Goal: Task Accomplishment & Management: Complete application form

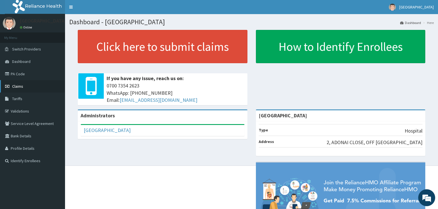
click at [16, 86] on span "Claims" at bounding box center [17, 86] width 11 height 5
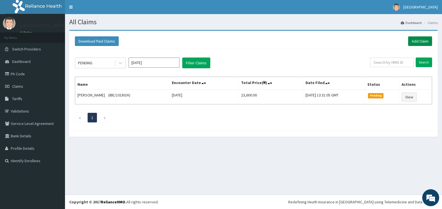
click at [409, 39] on link "Add Claim" at bounding box center [420, 41] width 24 height 10
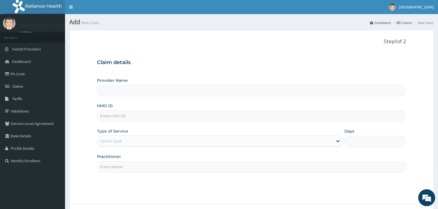
type input "[GEOGRAPHIC_DATA]"
paste input "FMI/10099/B"
type input "FMI/10099/B"
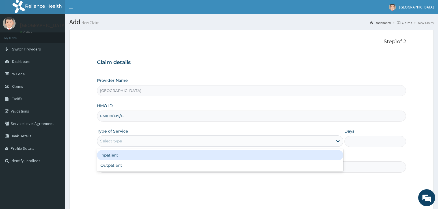
click at [119, 142] on div "Select type" at bounding box center [111, 141] width 22 height 6
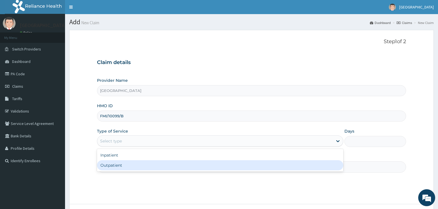
click at [113, 166] on div "Outpatient" at bounding box center [220, 166] width 246 height 10
type input "1"
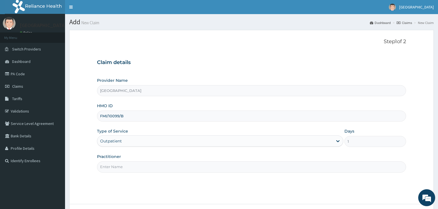
click at [114, 166] on input "Practitioner" at bounding box center [251, 167] width 309 height 11
type input "ADONAI"
click at [384, 90] on input "[GEOGRAPHIC_DATA]" at bounding box center [251, 90] width 309 height 11
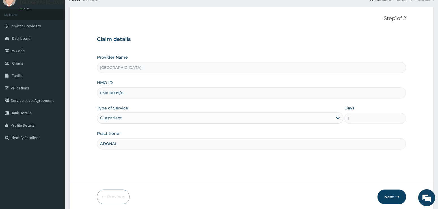
scroll to position [46, 0]
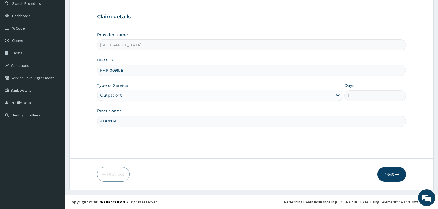
click at [392, 173] on button "Next" at bounding box center [391, 174] width 29 height 15
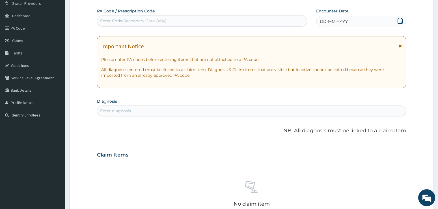
click at [398, 22] on icon at bounding box center [399, 21] width 5 height 6
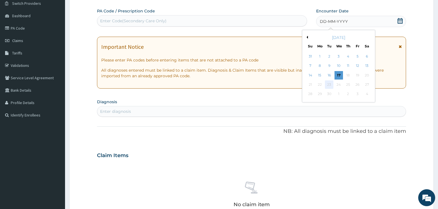
click at [329, 83] on div "23" at bounding box center [329, 85] width 8 height 8
click at [307, 38] on button "Previous Month" at bounding box center [306, 37] width 3 height 3
click at [367, 83] on div "23" at bounding box center [366, 85] width 8 height 8
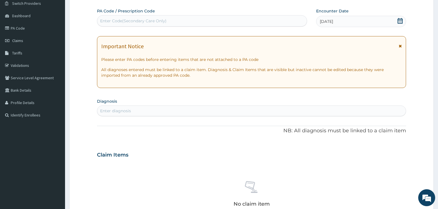
click at [422, 88] on form "Step 2 of 2 PA Code / Prescription Code Enter Code(Secondary Care Only) Encount…" at bounding box center [251, 162] width 364 height 357
click at [153, 112] on div "Enter diagnosis" at bounding box center [251, 111] width 309 height 9
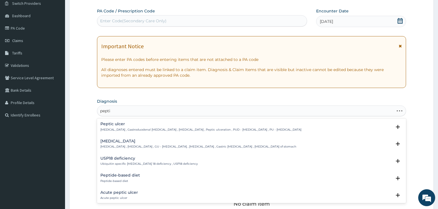
type input "peptic"
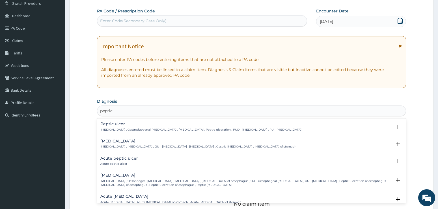
click at [115, 130] on p "Peptic ulcer , Gastroduodenal ulcer , Peptic ulcer disease , Peptic ulceration …" at bounding box center [200, 130] width 201 height 4
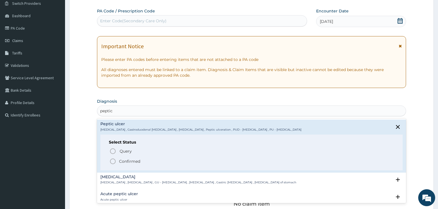
click at [114, 161] on icon "status option filled" at bounding box center [112, 161] width 7 height 7
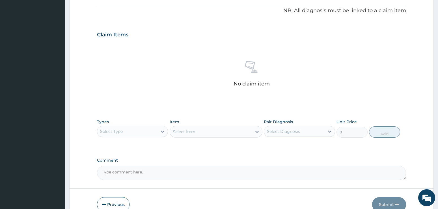
scroll to position [198, 0]
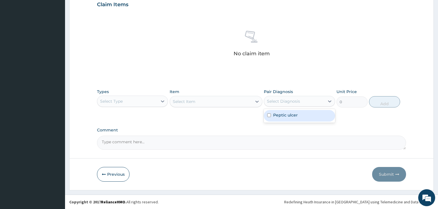
click at [293, 103] on div "Select Diagnosis" at bounding box center [283, 102] width 33 height 6
click at [284, 117] on label "Peptic ulcer" at bounding box center [285, 115] width 25 height 6
checkbox input "true"
click at [259, 102] on div "Select Item" at bounding box center [216, 101] width 93 height 11
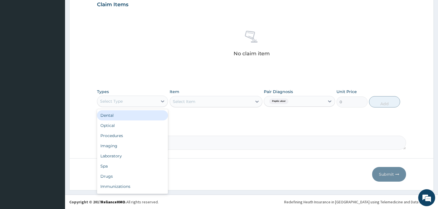
click at [143, 102] on div "Select Type" at bounding box center [127, 101] width 60 height 9
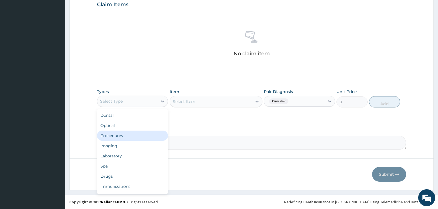
click at [118, 135] on div "Procedures" at bounding box center [132, 136] width 71 height 10
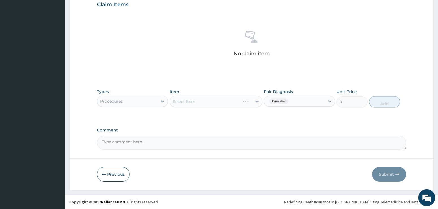
click at [187, 101] on div "Select Item" at bounding box center [216, 101] width 93 height 11
click at [229, 103] on div "Select Item" at bounding box center [216, 101] width 93 height 11
click at [237, 102] on div "Select Item" at bounding box center [216, 101] width 93 height 11
click at [223, 101] on div "Select Item" at bounding box center [216, 101] width 93 height 11
click at [180, 101] on div "Select Item" at bounding box center [216, 101] width 93 height 11
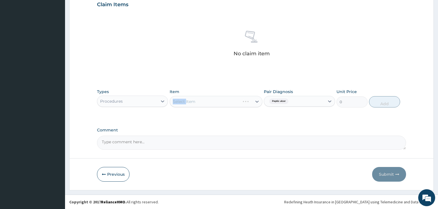
click at [180, 101] on div "Select Item" at bounding box center [216, 101] width 93 height 11
click at [212, 99] on div "Select Item" at bounding box center [216, 101] width 93 height 11
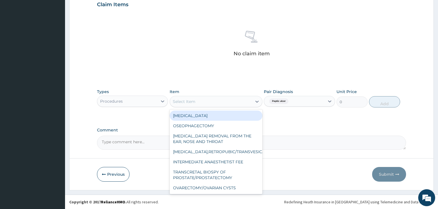
click at [237, 102] on div "Select Item" at bounding box center [211, 101] width 82 height 9
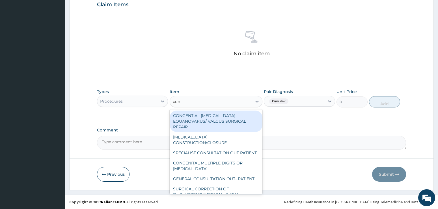
type input "cons"
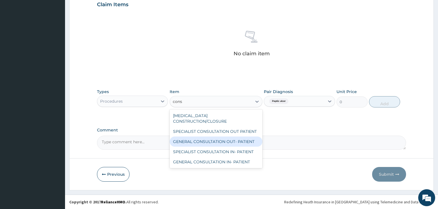
click at [222, 137] on div "GENERAL CONSULTATION OUT- PATIENT" at bounding box center [216, 142] width 93 height 10
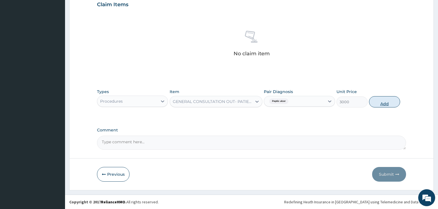
click at [376, 103] on button "Add" at bounding box center [384, 101] width 31 height 11
type input "0"
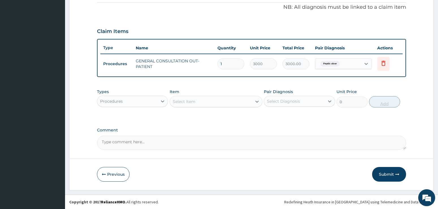
scroll to position [171, 0]
click at [395, 123] on div "PA Code / Prescription Code Enter Code(Secondary Care Only) Encounter Date 23-0…" at bounding box center [251, 16] width 309 height 267
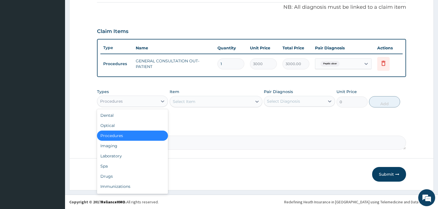
click at [144, 101] on div "Procedures" at bounding box center [127, 101] width 60 height 9
click at [110, 179] on div "Drugs" at bounding box center [132, 177] width 71 height 10
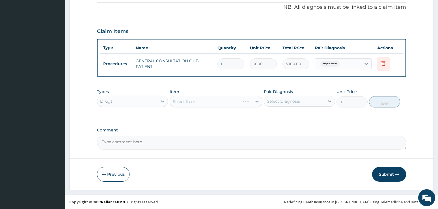
click at [205, 102] on div "Select Item" at bounding box center [216, 101] width 93 height 11
click at [300, 99] on div "Select Diagnosis" at bounding box center [283, 102] width 33 height 6
click at [294, 115] on label "Peptic ulcer" at bounding box center [285, 115] width 25 height 6
checkbox input "true"
click at [240, 99] on div "Select Item" at bounding box center [216, 101] width 93 height 11
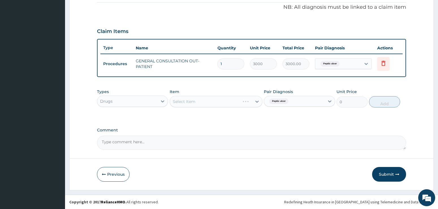
click at [193, 97] on div "Select Item" at bounding box center [216, 101] width 93 height 11
click at [194, 100] on div "Select Item" at bounding box center [216, 101] width 93 height 11
click at [254, 101] on div "Select Item" at bounding box center [216, 101] width 93 height 11
click at [257, 102] on div "Select Item" at bounding box center [216, 101] width 93 height 11
click at [222, 100] on div "Select Item" at bounding box center [216, 101] width 93 height 11
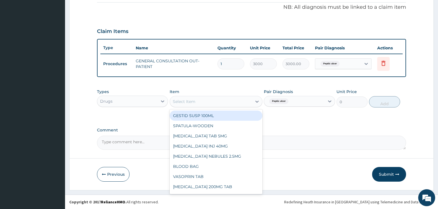
click at [197, 99] on div "Select Item" at bounding box center [211, 101] width 82 height 9
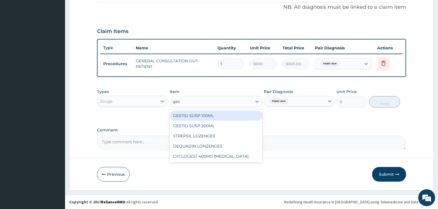
type input "gest"
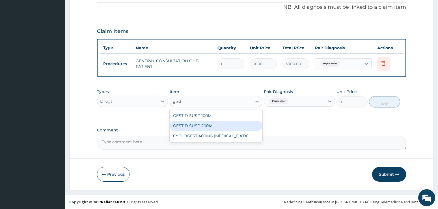
click at [210, 125] on div "GESTID SUSP 200ML" at bounding box center [216, 126] width 93 height 10
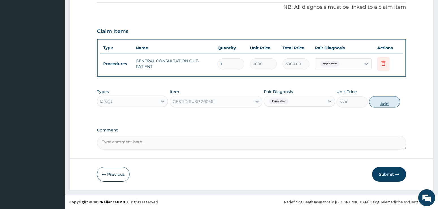
click at [390, 101] on button "Add" at bounding box center [384, 101] width 31 height 11
type input "0"
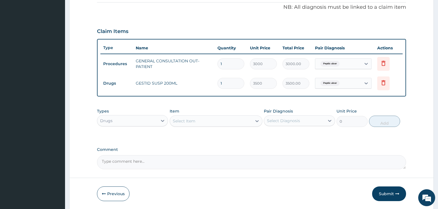
click at [211, 118] on div "Select Item" at bounding box center [211, 121] width 82 height 9
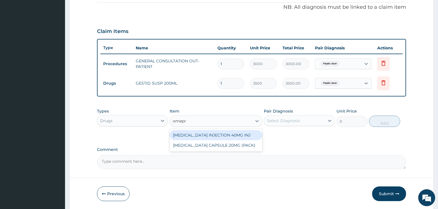
type input "omepra"
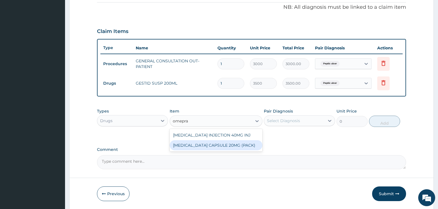
click at [215, 146] on div "OMEPRAZOLE CAPSULE 20MG (PACK)" at bounding box center [216, 145] width 93 height 10
type input "2500"
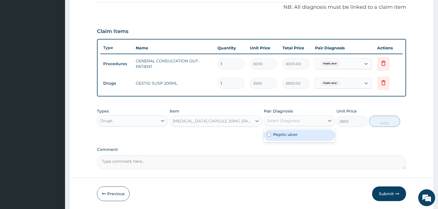
click at [302, 119] on div "Select Diagnosis" at bounding box center [294, 120] width 60 height 9
click at [294, 138] on div "Peptic ulcer" at bounding box center [299, 136] width 71 height 12
checkbox input "true"
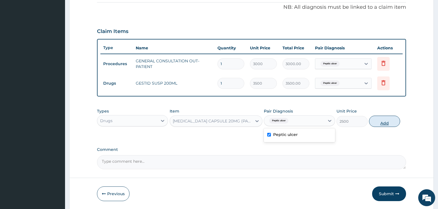
click at [383, 121] on button "Add" at bounding box center [384, 121] width 31 height 11
type input "0"
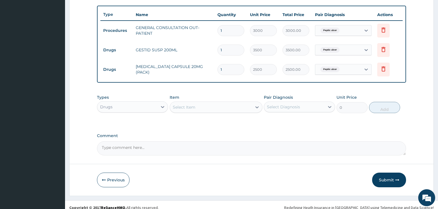
scroll to position [210, 0]
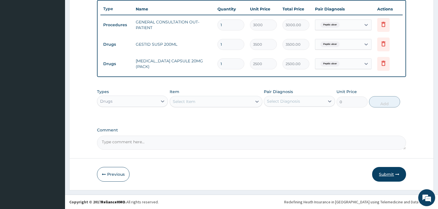
click at [391, 174] on button "Submit" at bounding box center [389, 174] width 34 height 15
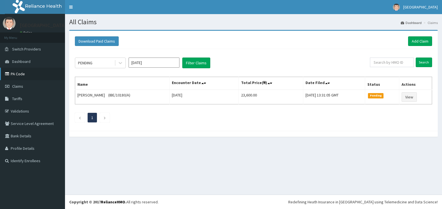
click at [16, 75] on link "PA Code" at bounding box center [32, 74] width 65 height 12
click at [16, 87] on span "Claims" at bounding box center [17, 86] width 11 height 5
click at [422, 39] on link "Add Claim" at bounding box center [420, 41] width 24 height 10
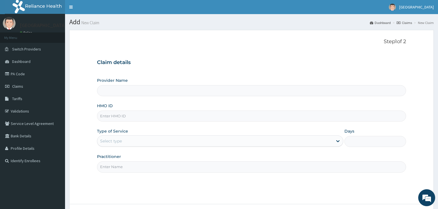
click at [117, 115] on input "HMO ID" at bounding box center [251, 116] width 309 height 11
type input "[GEOGRAPHIC_DATA]"
click at [64, 93] on link "Tariffs" at bounding box center [32, 99] width 65 height 12
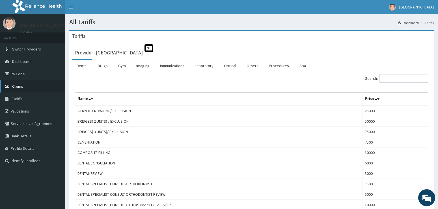
click at [17, 87] on span "Claims" at bounding box center [17, 86] width 11 height 5
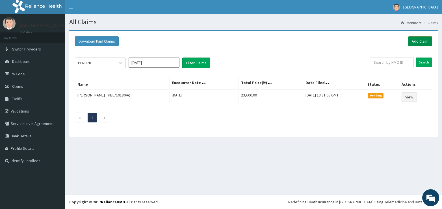
drag, startPoint x: 417, startPoint y: 39, endPoint x: 412, endPoint y: 42, distance: 5.7
click at [417, 39] on link "Add Claim" at bounding box center [420, 41] width 24 height 10
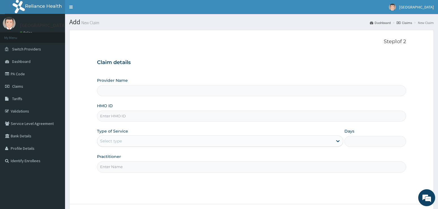
click at [116, 117] on input "HMO ID" at bounding box center [251, 116] width 309 height 11
type input "[GEOGRAPHIC_DATA]"
type input "gbi/10411/b"
click at [118, 140] on div "Select type" at bounding box center [111, 141] width 22 height 6
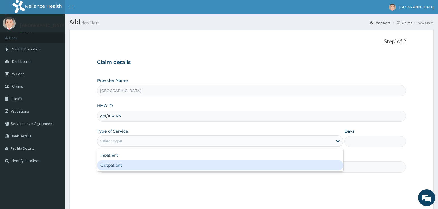
click at [124, 166] on div "Outpatient" at bounding box center [220, 166] width 246 height 10
type input "1"
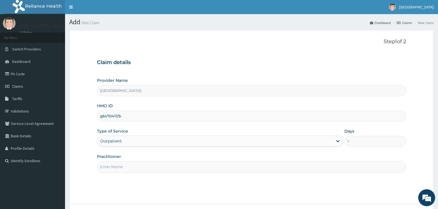
click at [137, 166] on input "Practitioner" at bounding box center [251, 167] width 309 height 11
type input "ADONAI"
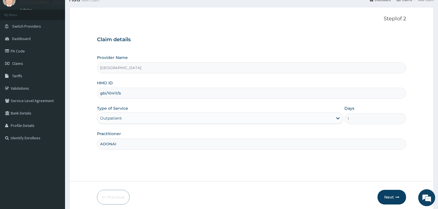
scroll to position [46, 0]
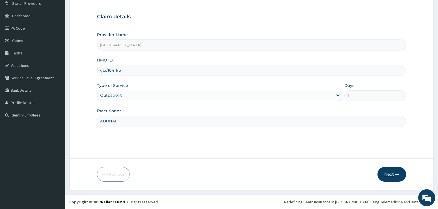
click at [391, 174] on button "Next" at bounding box center [391, 174] width 29 height 15
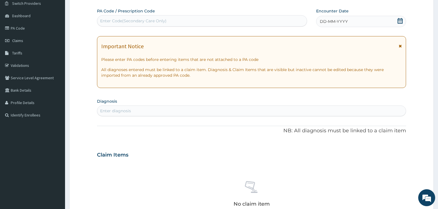
click at [120, 21] on div "Enter Code(Secondary Care Only)" at bounding box center [133, 21] width 66 height 6
paste input "PA/CD317F"
type input "PA/CD317F"
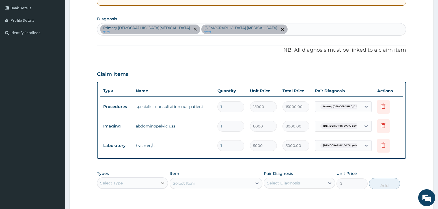
scroll to position [97, 0]
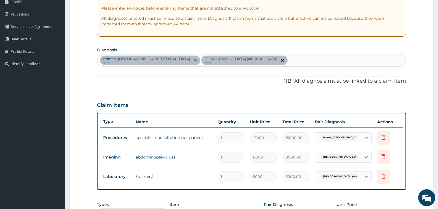
click at [406, 97] on form "Step 2 of 2 PA Code / Prescription Code PA/CD317F Encounter Date 23-08-2025 Imp…" at bounding box center [251, 118] width 364 height 371
click at [241, 61] on div "Primary female infertility query Female pelvic inflammatory disease query" at bounding box center [251, 61] width 309 height 12
type input "URINARY TRACT"
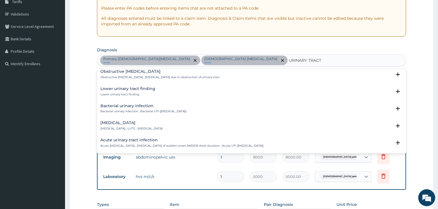
scroll to position [141, 0]
click at [134, 140] on h4 "Acute urinary tract infection" at bounding box center [181, 139] width 163 height 4
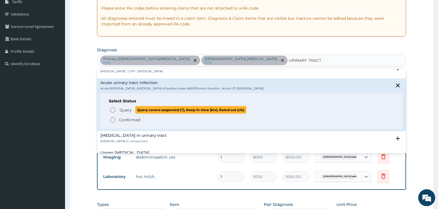
scroll to position [198, 0]
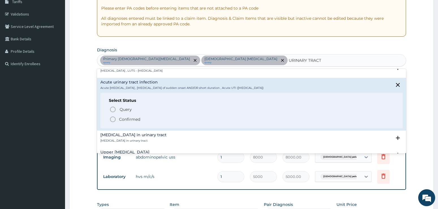
click at [113, 121] on icon "status option filled" at bounding box center [112, 119] width 7 height 7
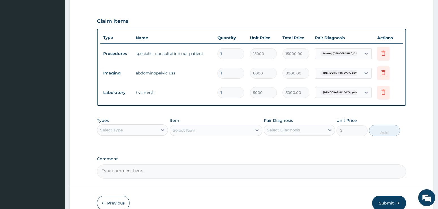
scroll to position [182, 0]
click at [157, 132] on div "Select Type" at bounding box center [127, 129] width 60 height 9
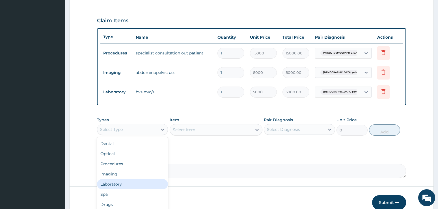
click at [111, 186] on div "Laboratory" at bounding box center [132, 184] width 71 height 10
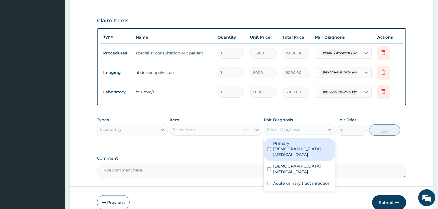
click at [298, 130] on div "Select Diagnosis" at bounding box center [283, 130] width 33 height 6
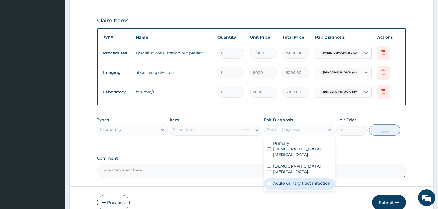
click at [289, 181] on label "Acute urinary tract infection" at bounding box center [301, 184] width 57 height 6
checkbox input "true"
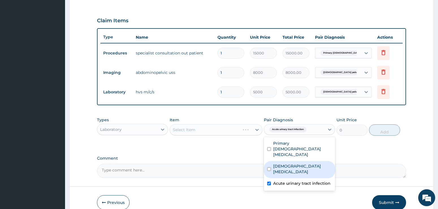
click at [256, 128] on div "Select Item" at bounding box center [216, 129] width 93 height 11
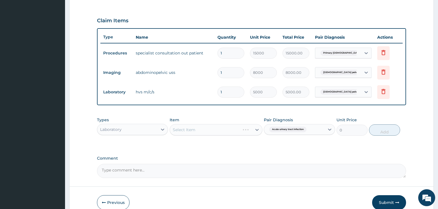
click at [182, 129] on div "Select Item" at bounding box center [216, 129] width 93 height 11
click at [182, 131] on div "Select Item" at bounding box center [184, 130] width 23 height 6
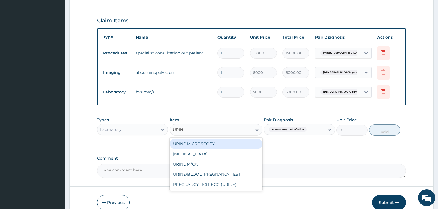
type input "URINE"
click at [194, 144] on div "URINE MICROSCOPY" at bounding box center [216, 144] width 93 height 10
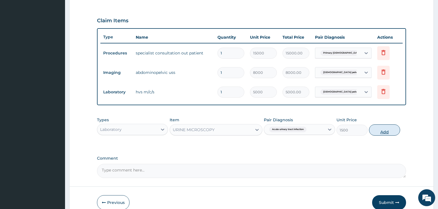
click at [383, 128] on button "Add" at bounding box center [384, 130] width 31 height 11
type input "0"
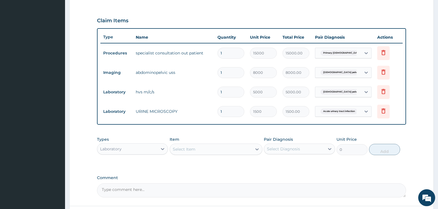
click at [415, 124] on form "Step 2 of 2 PA Code / Prescription Code PA/CD317F Encounter Date 23-08-2025 Imp…" at bounding box center [251, 43] width 364 height 390
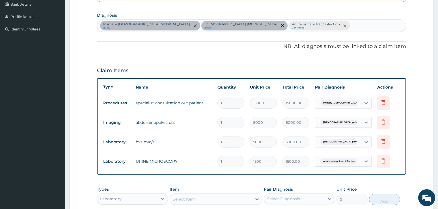
scroll to position [97, 0]
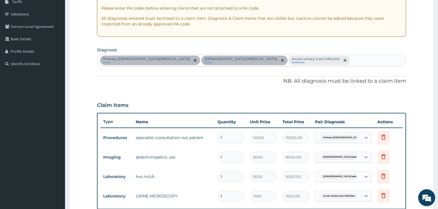
click at [300, 58] on div "Primary female infertility query Female pelvic inflammatory disease query Acute…" at bounding box center [251, 61] width 309 height 12
type input "MALAR"
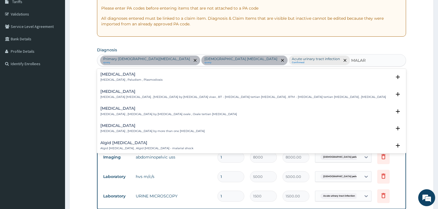
click at [116, 75] on h4 "Malaria" at bounding box center [131, 74] width 62 height 4
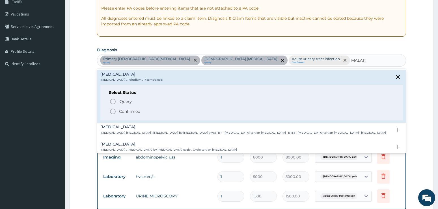
click at [112, 113] on icon "status option filled" at bounding box center [112, 111] width 7 height 7
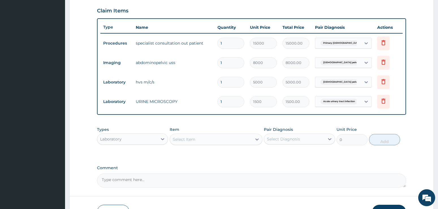
scroll to position [210, 0]
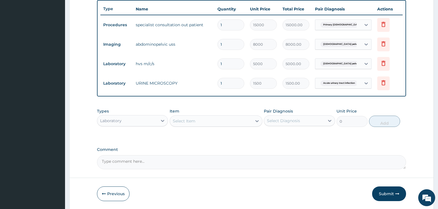
click at [415, 137] on form "Step 2 of 2 PA Code / Prescription Code PA/CD317F Encounter Date 23-08-2025 Imp…" at bounding box center [251, 15] width 364 height 390
click at [143, 119] on div "Laboratory" at bounding box center [127, 120] width 60 height 9
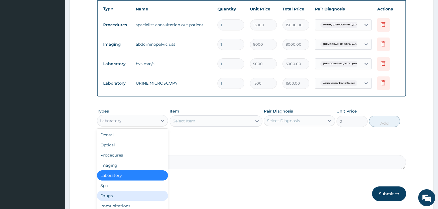
click at [117, 195] on div "Drugs" at bounding box center [132, 196] width 71 height 10
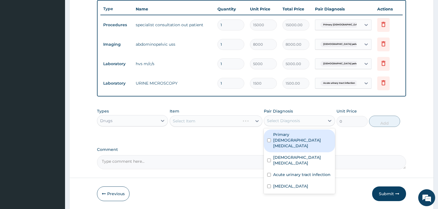
click at [280, 119] on div "Select Diagnosis" at bounding box center [283, 121] width 33 height 6
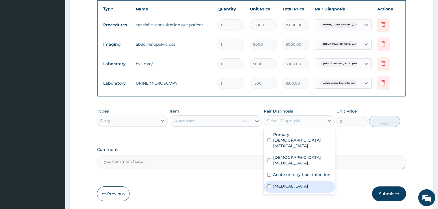
drag, startPoint x: 286, startPoint y: 177, endPoint x: 271, endPoint y: 127, distance: 52.2
click at [285, 184] on label "Malaria" at bounding box center [290, 187] width 35 height 6
checkbox input "true"
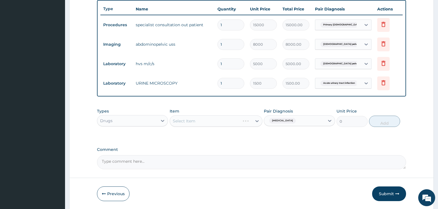
click at [252, 121] on div "Select Item" at bounding box center [216, 121] width 93 height 11
click at [215, 120] on div "Select Item" at bounding box center [216, 121] width 93 height 11
click at [187, 118] on div "Select Item" at bounding box center [216, 121] width 93 height 11
click at [196, 120] on div "Select Item" at bounding box center [216, 121] width 93 height 11
click at [257, 123] on div "Select Item" at bounding box center [216, 121] width 93 height 11
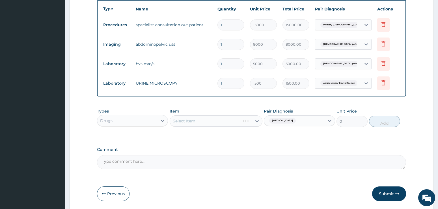
click at [199, 122] on div "Select Item" at bounding box center [216, 121] width 93 height 11
click at [181, 121] on div "Select Item" at bounding box center [216, 121] width 93 height 11
click at [255, 121] on div "Select Item" at bounding box center [216, 121] width 93 height 11
click at [203, 122] on div "Select Item" at bounding box center [216, 121] width 93 height 11
click at [216, 115] on div "Item Select Item" at bounding box center [216, 118] width 93 height 19
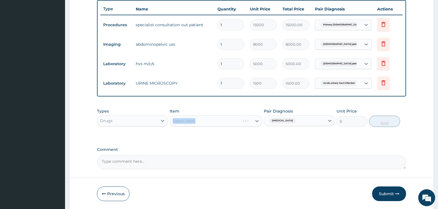
click at [217, 121] on div "Select Item" at bounding box center [216, 121] width 93 height 11
click at [213, 122] on div "Select Item" at bounding box center [216, 121] width 93 height 11
click at [205, 123] on div "Select Item" at bounding box center [216, 121] width 93 height 11
click at [256, 122] on div "Select Item" at bounding box center [216, 121] width 93 height 11
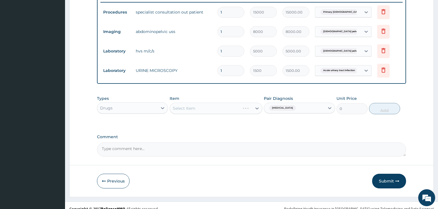
scroll to position [230, 0]
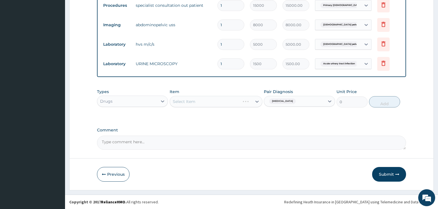
click at [196, 102] on div "Select Item" at bounding box center [216, 101] width 93 height 11
click at [254, 101] on div "Select Item" at bounding box center [216, 101] width 93 height 11
click at [217, 101] on div "Select Item" at bounding box center [216, 101] width 93 height 11
click at [194, 101] on div "Select Item" at bounding box center [184, 102] width 23 height 6
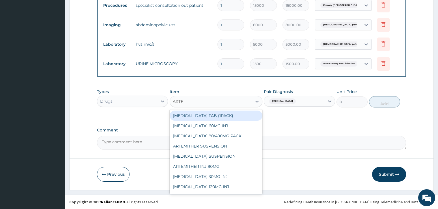
type input "ARTEM"
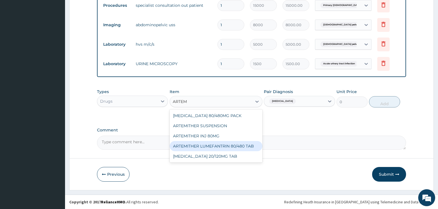
click at [207, 146] on div "ARTEMITHER LUMEFANTRIN 80/480 TAB" at bounding box center [216, 146] width 93 height 10
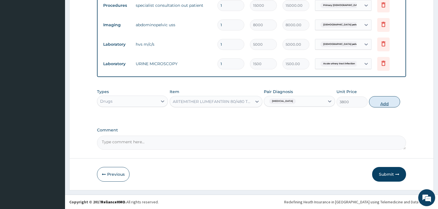
click at [390, 100] on button "Add" at bounding box center [384, 101] width 31 height 11
type input "0"
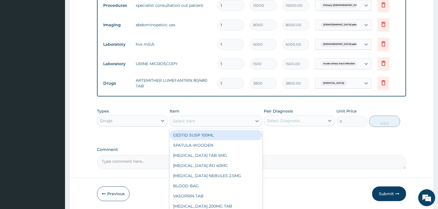
click at [188, 121] on div "Select Item" at bounding box center [184, 121] width 23 height 6
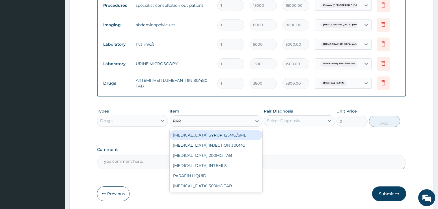
type input "PARA"
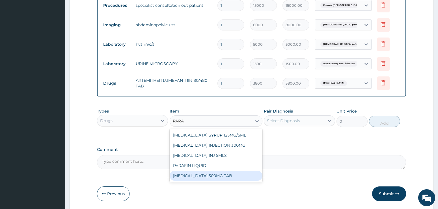
click at [199, 178] on div "PARACETAMOL 500MG TAB" at bounding box center [216, 176] width 93 height 10
type input "50"
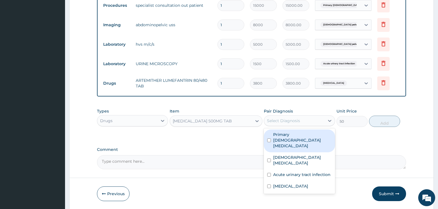
click at [274, 121] on div "Select Diagnosis" at bounding box center [283, 121] width 33 height 6
click at [278, 137] on label "Primary female infertility" at bounding box center [302, 140] width 59 height 17
checkbox input "true"
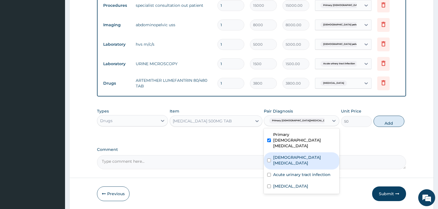
click at [279, 155] on label "Female pelvic inflammatory disease" at bounding box center [304, 160] width 63 height 11
checkbox input "true"
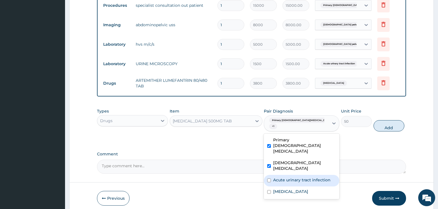
click at [278, 178] on label "Acute urinary tract infection" at bounding box center [301, 181] width 57 height 6
checkbox input "true"
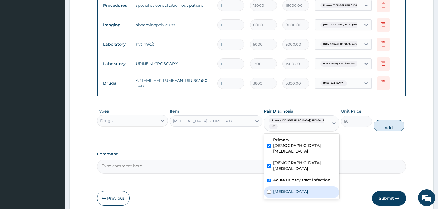
drag, startPoint x: 272, startPoint y: 177, endPoint x: 280, endPoint y: 170, distance: 10.3
click at [271, 187] on div "[MEDICAL_DATA]" at bounding box center [301, 193] width 75 height 12
checkbox input "true"
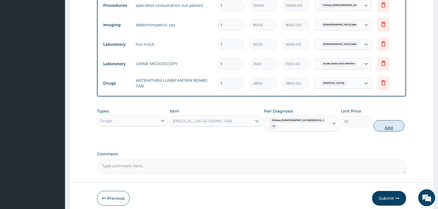
click at [379, 122] on button "Add" at bounding box center [388, 125] width 31 height 11
type input "0"
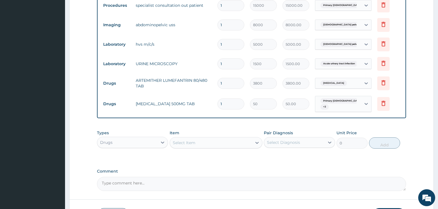
click at [188, 142] on div "Select Item" at bounding box center [184, 143] width 23 height 6
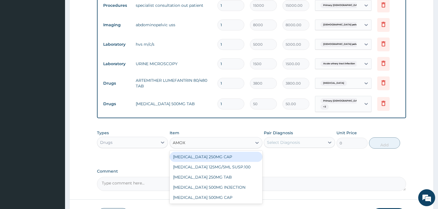
type input "AMOXY"
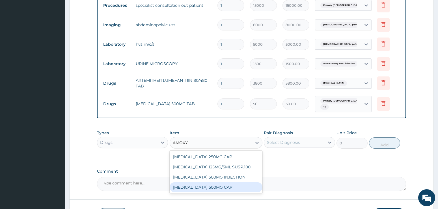
click at [198, 190] on div "AMOXYCILLIN 500MG CAP" at bounding box center [216, 188] width 93 height 10
type input "200"
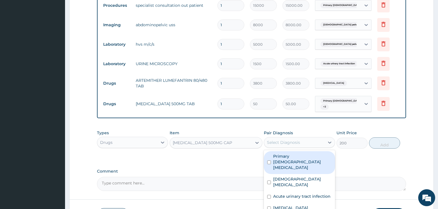
click at [274, 142] on div "Select Diagnosis" at bounding box center [283, 143] width 33 height 6
click at [281, 158] on label "Primary female infertility" at bounding box center [302, 162] width 59 height 17
checkbox input "true"
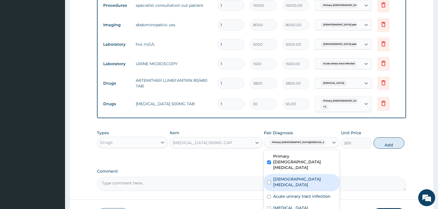
click at [284, 177] on label "Female pelvic inflammatory disease" at bounding box center [304, 182] width 63 height 11
checkbox input "true"
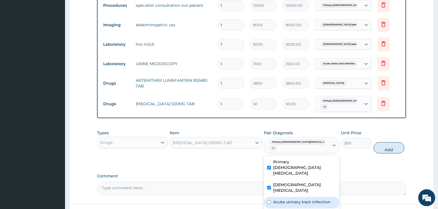
drag, startPoint x: 285, startPoint y: 188, endPoint x: 284, endPoint y: 199, distance: 11.1
click at [283, 197] on div "Acute urinary tract infection" at bounding box center [301, 203] width 75 height 12
checkbox input "true"
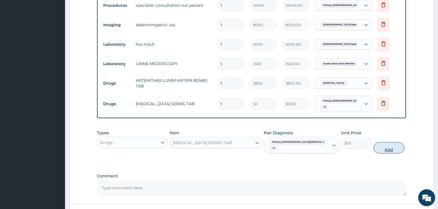
click at [382, 142] on button "Add" at bounding box center [388, 147] width 31 height 11
type input "0"
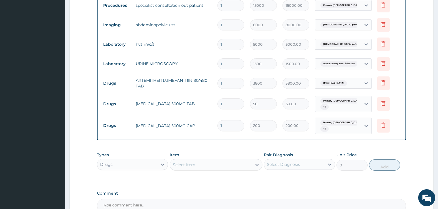
type input "15"
type input "3000.00"
type input "15"
click at [226, 105] on input "1" at bounding box center [230, 104] width 27 height 11
type input "18"
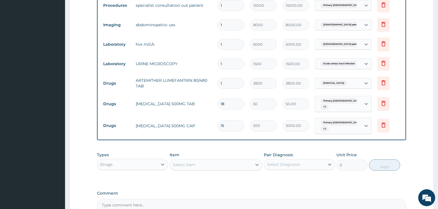
type input "900.00"
type input "18"
click at [402, 150] on div "Types Drugs Item Select Item Pair Diagnosis Select Diagnosis Unit Price 0 Add" at bounding box center [251, 162] width 309 height 24
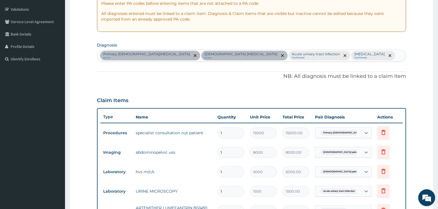
scroll to position [39, 0]
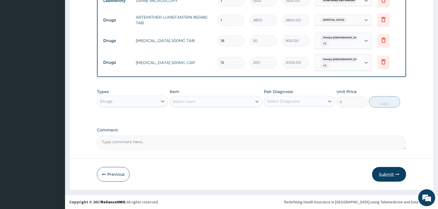
click at [385, 176] on button "Submit" at bounding box center [389, 174] width 34 height 15
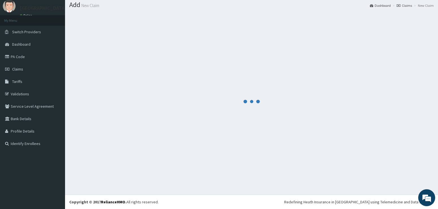
scroll to position [293, 0]
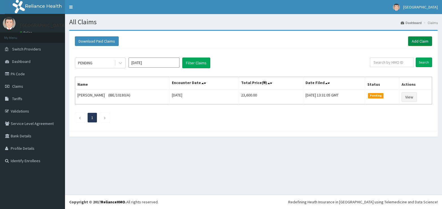
click at [419, 44] on link "Add Claim" at bounding box center [420, 41] width 24 height 10
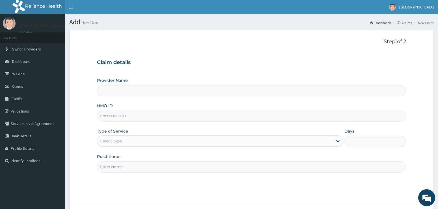
paste input "ITX/10449/B"
type input "ITX/10449/B"
click at [122, 141] on div "Select type" at bounding box center [111, 141] width 22 height 6
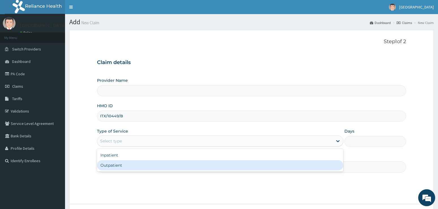
click at [118, 166] on div "Outpatient" at bounding box center [220, 166] width 246 height 10
type input "1"
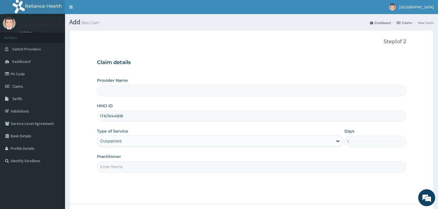
click at [122, 169] on input "Practitioner" at bounding box center [251, 167] width 309 height 11
type input "ADONAI"
click at [118, 90] on input "Provider Name" at bounding box center [251, 90] width 309 height 11
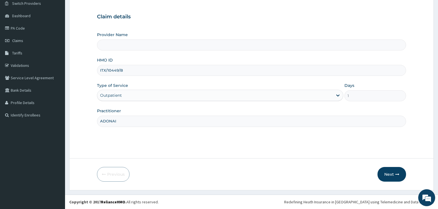
type input "[GEOGRAPHIC_DATA]"
click at [393, 172] on button "Next" at bounding box center [391, 174] width 29 height 15
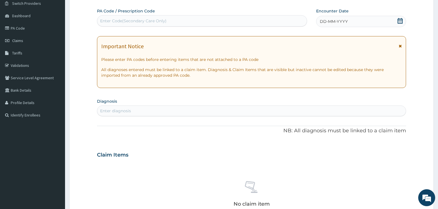
click at [421, 100] on form "Step 2 of 2 PA Code / Prescription Code Enter Code(Secondary Care Only) Encount…" at bounding box center [251, 162] width 364 height 357
click at [399, 21] on icon at bounding box center [400, 21] width 6 height 6
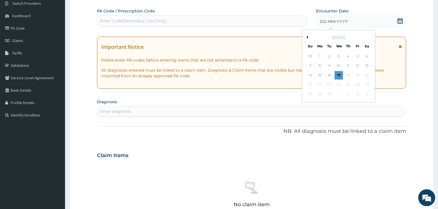
click at [308, 36] on div "September 2025" at bounding box center [338, 38] width 68 height 6
click at [307, 38] on button "Previous Month" at bounding box center [306, 37] width 3 height 3
click at [366, 84] on div "23" at bounding box center [366, 85] width 8 height 8
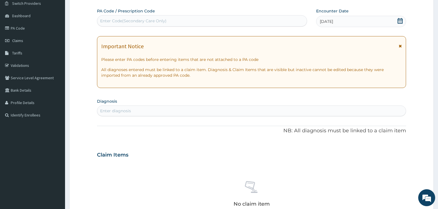
click at [407, 94] on form "Step 2 of 2 PA Code / Prescription Code Enter Code(Secondary Care Only) Encount…" at bounding box center [251, 162] width 364 height 357
click at [137, 107] on div "Enter diagnosis" at bounding box center [251, 111] width 309 height 9
type input "MALA"
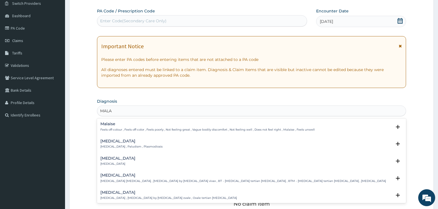
click at [114, 146] on p "Malaria , Paludism , Plasmodiosis" at bounding box center [131, 147] width 62 height 4
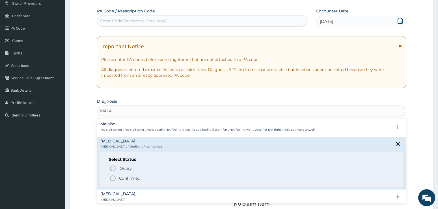
click at [111, 181] on circle "status option filled" at bounding box center [112, 178] width 5 height 5
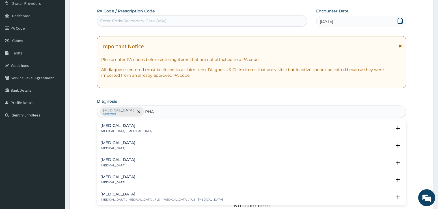
type input "PHAR"
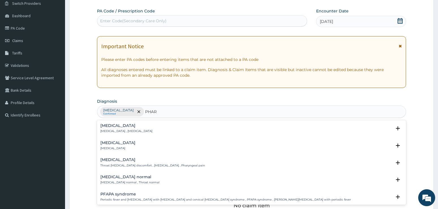
click at [111, 147] on p "Pharyngitis" at bounding box center [117, 149] width 35 height 4
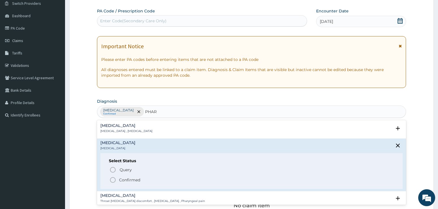
click at [115, 180] on circle "status option filled" at bounding box center [112, 180] width 5 height 5
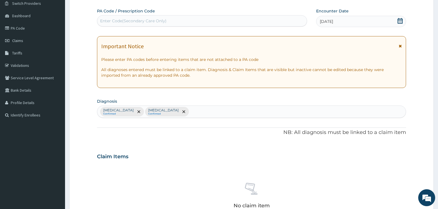
click at [179, 111] on div "Malaria Confirmed Pharyngitis Confirmed" at bounding box center [251, 112] width 309 height 12
type input "ALLER"
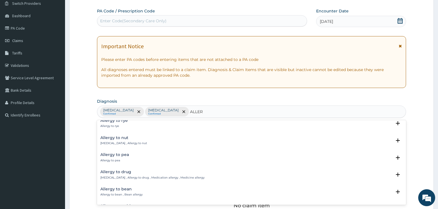
scroll to position [85, 0]
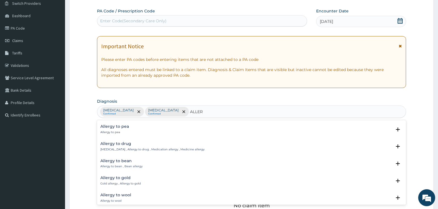
click at [125, 145] on h4 "Allergy to drug" at bounding box center [152, 144] width 104 height 4
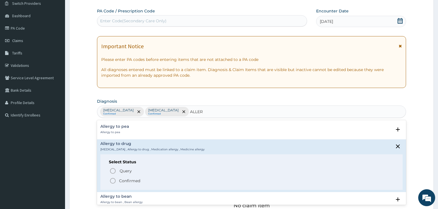
click at [114, 182] on icon "status option filled" at bounding box center [112, 181] width 7 height 7
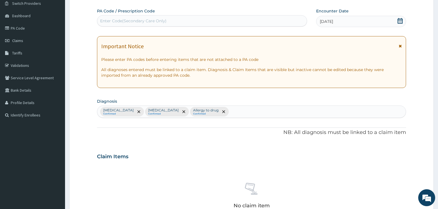
click at [398, 95] on div "PA Code / Prescription Code Enter Code(Secondary Care Only) Encounter Date 23-0…" at bounding box center [251, 155] width 309 height 294
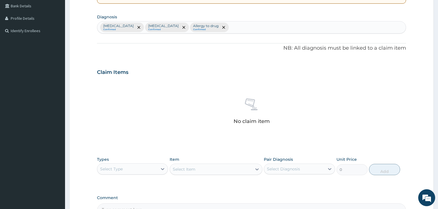
scroll to position [131, 0]
click at [289, 169] on div "Select Diagnosis" at bounding box center [283, 169] width 33 height 6
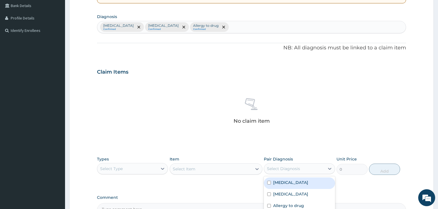
click at [294, 185] on div "Malaria" at bounding box center [299, 184] width 71 height 12
checkbox input "true"
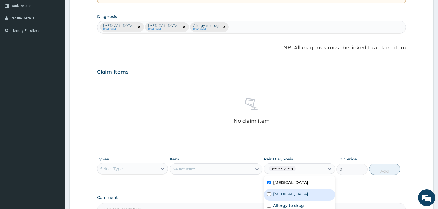
click at [295, 194] on label "Pharyngitis" at bounding box center [290, 195] width 35 height 6
checkbox input "true"
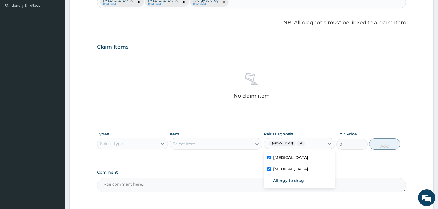
scroll to position [198, 0]
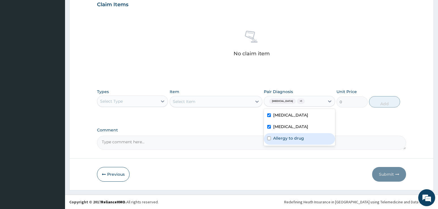
click at [285, 140] on label "Allergy to drug" at bounding box center [288, 139] width 31 height 6
checkbox input "true"
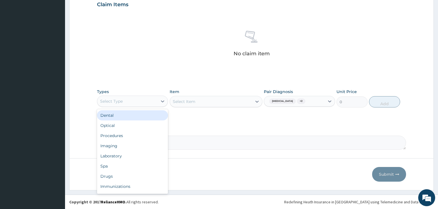
click at [157, 100] on div "Select Type" at bounding box center [127, 101] width 60 height 9
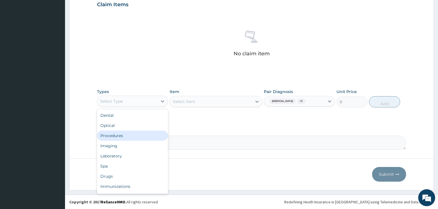
click at [104, 137] on div "Procedures" at bounding box center [132, 136] width 71 height 10
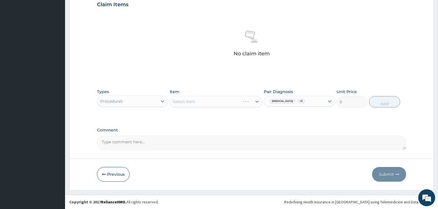
click at [209, 103] on div "Select Item" at bounding box center [216, 101] width 93 height 11
click at [257, 103] on div "Select Item" at bounding box center [216, 101] width 93 height 11
click at [202, 103] on div "Select Item" at bounding box center [216, 101] width 93 height 11
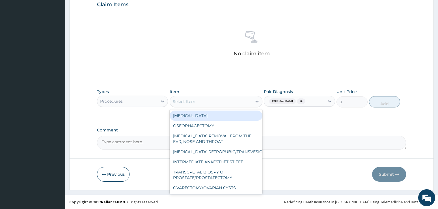
click at [202, 103] on div "Select Item" at bounding box center [211, 101] width 82 height 9
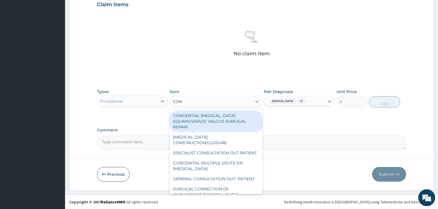
type input "CONS"
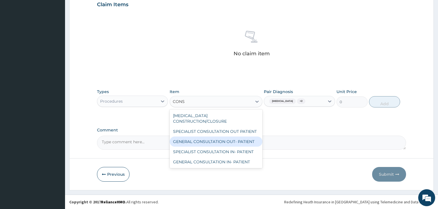
click at [181, 137] on div "GENERAL CONSULTATION OUT- PATIENT" at bounding box center [216, 142] width 93 height 10
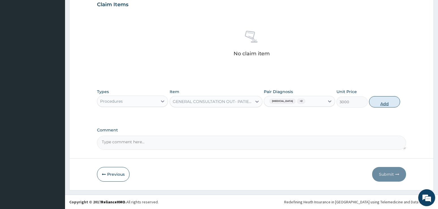
click at [389, 101] on button "Add" at bounding box center [384, 101] width 31 height 11
type input "0"
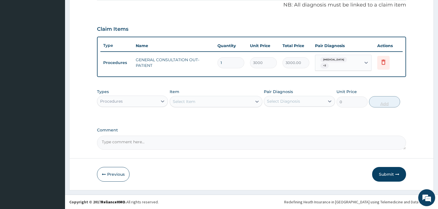
scroll to position [171, 0]
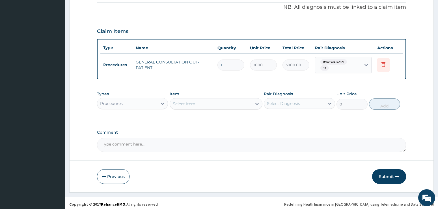
click at [398, 120] on div "PA Code / Prescription Code Enter Code(Secondary Care Only) Encounter Date 23-0…" at bounding box center [251, 18] width 309 height 270
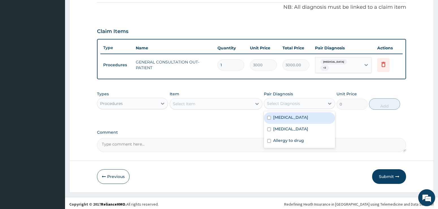
click at [285, 102] on div "Select Diagnosis" at bounding box center [283, 104] width 33 height 6
click at [287, 119] on div "Malaria" at bounding box center [299, 118] width 71 height 12
checkbox input "true"
click at [155, 103] on div "Procedures" at bounding box center [127, 103] width 60 height 9
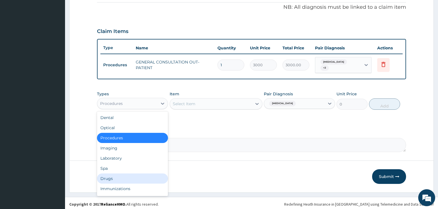
click at [112, 175] on div "Drugs" at bounding box center [132, 179] width 71 height 10
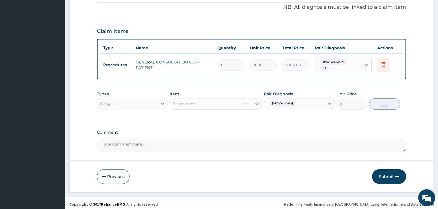
click at [199, 101] on div "Select Item" at bounding box center [216, 103] width 93 height 11
click at [244, 102] on div "Select Item" at bounding box center [216, 103] width 93 height 11
click at [207, 103] on div "Select Item" at bounding box center [216, 103] width 93 height 11
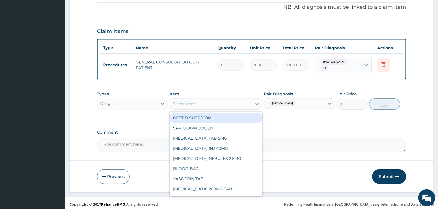
click at [198, 100] on div "Select Item" at bounding box center [211, 103] width 82 height 9
type input "ARTE"
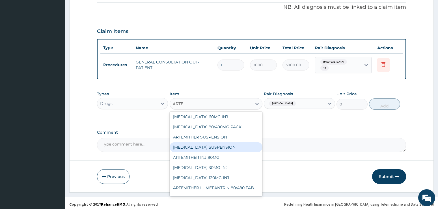
scroll to position [19, 0]
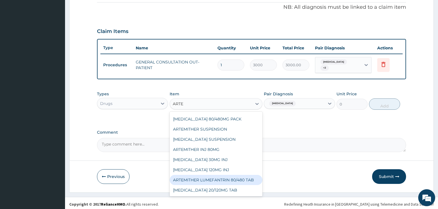
click at [242, 178] on div "ARTEMITHER LUMEFANTRIN 80/480 TAB" at bounding box center [216, 180] width 93 height 10
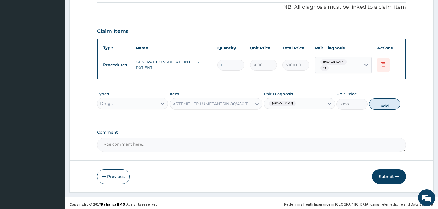
click at [376, 101] on button "Add" at bounding box center [384, 104] width 31 height 11
type input "0"
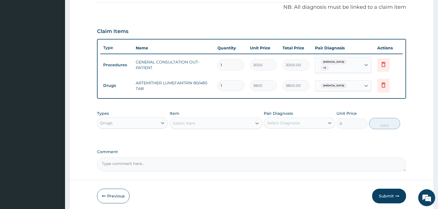
click at [197, 119] on div "Select Item" at bounding box center [211, 123] width 82 height 9
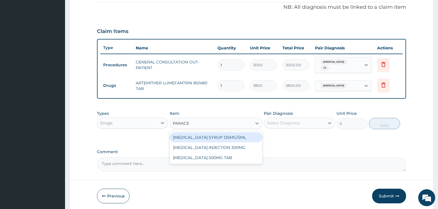
type input "PARACET"
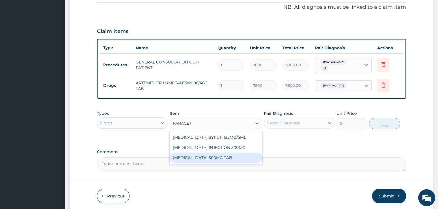
click at [208, 155] on div "PARACETAMOL 500MG TAB" at bounding box center [216, 158] width 93 height 10
type input "50"
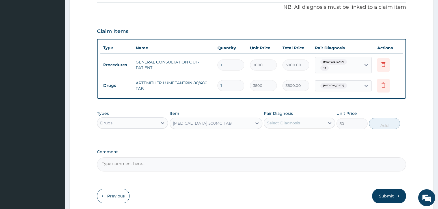
click at [274, 121] on div "Select Diagnosis" at bounding box center [283, 123] width 33 height 6
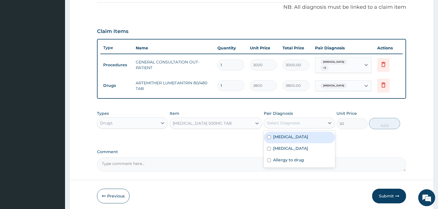
click at [279, 132] on div "Malaria" at bounding box center [299, 138] width 71 height 12
checkbox input "true"
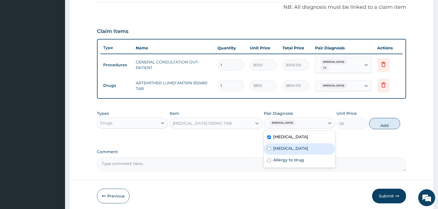
click at [286, 151] on div "Pharyngitis" at bounding box center [299, 150] width 71 height 12
checkbox input "true"
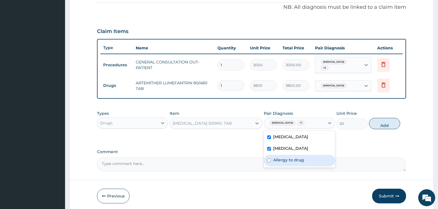
click at [286, 155] on div "Allergy to drug" at bounding box center [299, 161] width 71 height 12
checkbox input "true"
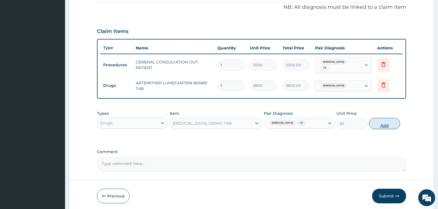
click at [392, 125] on button "Add" at bounding box center [384, 123] width 31 height 11
type input "0"
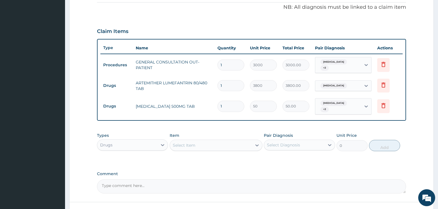
type input "18"
type input "900.00"
type input "18"
click at [414, 115] on form "Step 2 of 2 PA Code / Prescription Code Enter Code(Secondary Care Only) Encount…" at bounding box center [251, 47] width 364 height 376
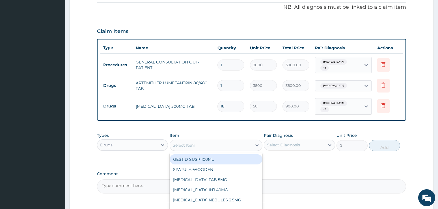
click at [216, 142] on div "Select Item" at bounding box center [211, 145] width 82 height 9
type input "PRED"
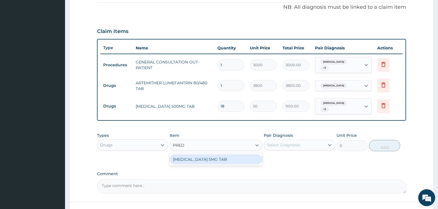
click at [220, 155] on div "PREDNISOLONE 5MG TAB" at bounding box center [216, 160] width 93 height 10
type input "100"
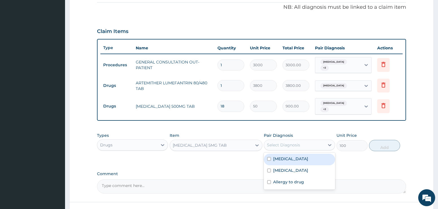
click at [282, 142] on div "Select Diagnosis" at bounding box center [283, 145] width 33 height 6
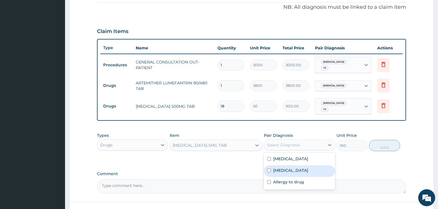
click at [287, 169] on div "Pharyngitis" at bounding box center [299, 172] width 71 height 12
checkbox input "true"
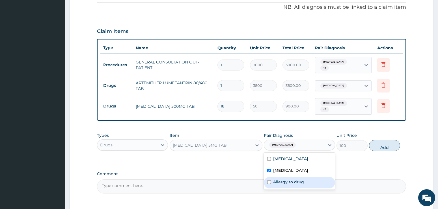
click at [287, 180] on label "Allergy to drug" at bounding box center [288, 182] width 31 height 6
checkbox input "true"
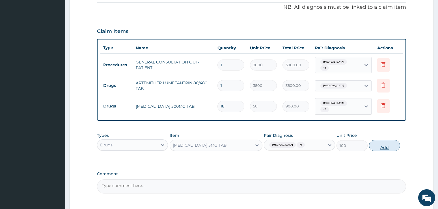
click at [388, 140] on button "Add" at bounding box center [384, 145] width 31 height 11
type input "0"
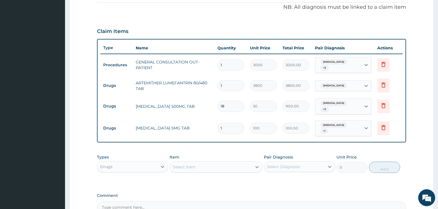
drag, startPoint x: 225, startPoint y: 122, endPoint x: 211, endPoint y: 121, distance: 14.2
click at [211, 121] on tr "Drugs PREDNISOLONE 5MG TAB 1 100 100.00 Pharyngitis + 1 Delete" at bounding box center [251, 129] width 302 height 22
type input "3"
type input "300.00"
type input "30"
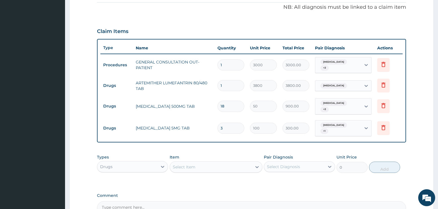
type input "3000.00"
type input "30"
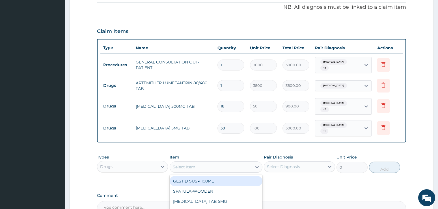
click at [219, 163] on div "Select Item" at bounding box center [211, 167] width 82 height 9
type input "LORAT"
drag, startPoint x: 223, startPoint y: 177, endPoint x: 235, endPoint y: 170, distance: 13.9
click at [223, 176] on div "LORATIDINE TAB 10MG" at bounding box center [216, 181] width 93 height 10
type input "100"
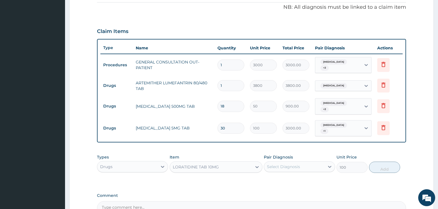
click at [274, 164] on div "Select Diagnosis" at bounding box center [283, 167] width 33 height 6
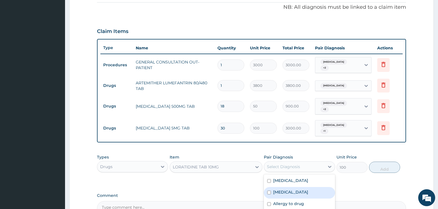
drag, startPoint x: 287, startPoint y: 186, endPoint x: 401, endPoint y: 175, distance: 113.6
click at [289, 190] on label "Pharyngitis" at bounding box center [290, 193] width 35 height 6
checkbox input "true"
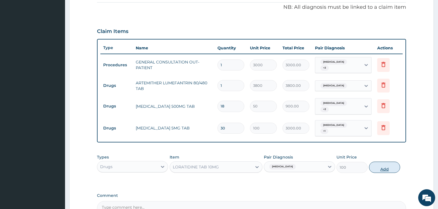
click at [387, 162] on button "Add" at bounding box center [384, 167] width 31 height 11
type input "0"
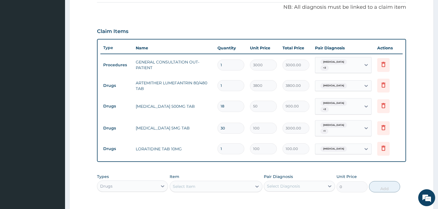
type input "10"
type input "1000.00"
type input "10"
click at [423, 137] on form "Step 2 of 2 PA Code / Prescription Code Enter Code(Secondary Care Only) Encount…" at bounding box center [251, 67] width 364 height 417
click at [423, 90] on form "Step 2 of 2 PA Code / Prescription Code Enter Code(Secondary Care Only) Encount…" at bounding box center [251, 67] width 364 height 417
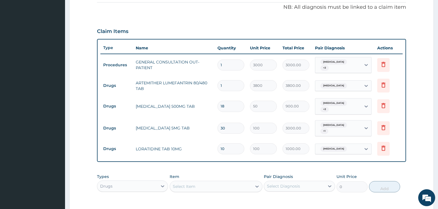
click at [404, 158] on div "PA Code / Prescription Code Enter Code(Secondary Care Only) Encounter Date 23-0…" at bounding box center [251, 59] width 309 height 352
click at [202, 182] on div "Select Item" at bounding box center [211, 186] width 82 height 9
type input "AU"
click at [207, 196] on div "AUGMENTIN 625MG TAB" at bounding box center [216, 201] width 93 height 10
type input "550"
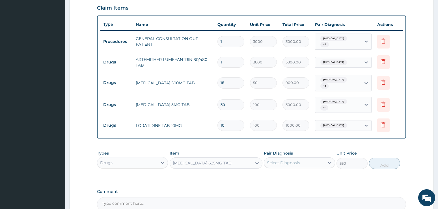
scroll to position [228, 0]
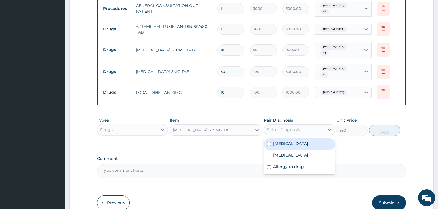
click at [315, 125] on div "Select Diagnosis" at bounding box center [294, 129] width 60 height 9
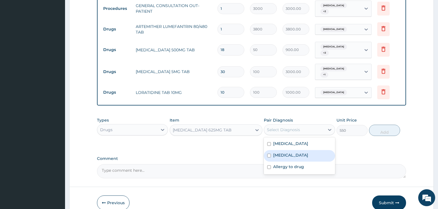
click at [296, 153] on label "Pharyngitis" at bounding box center [290, 156] width 35 height 6
checkbox input "true"
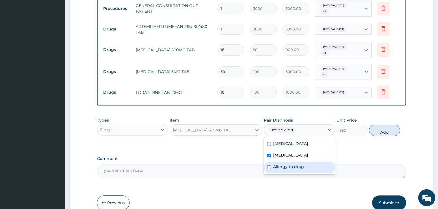
click at [295, 163] on div "Allergy to drug" at bounding box center [299, 168] width 71 height 12
checkbox input "true"
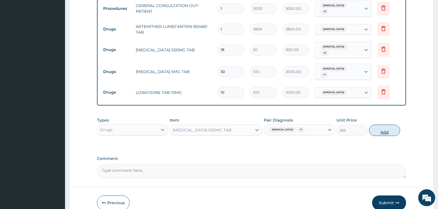
click at [381, 125] on button "Add" at bounding box center [384, 130] width 31 height 11
type input "0"
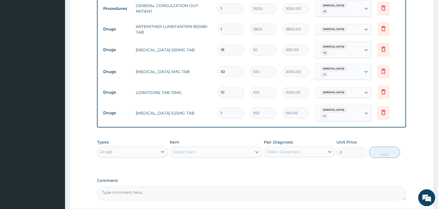
type input "10"
type input "5500.00"
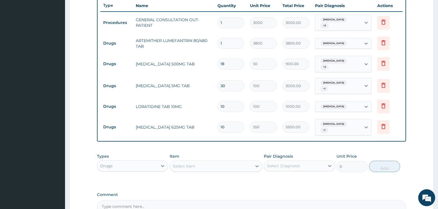
scroll to position [269, 0]
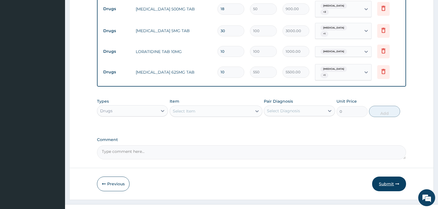
type input "10"
click at [397, 182] on icon "button" at bounding box center [397, 184] width 4 height 4
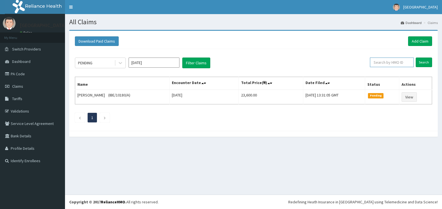
click at [396, 66] on input "text" at bounding box center [392, 63] width 44 height 10
click at [419, 42] on link "Add Claim" at bounding box center [420, 41] width 24 height 10
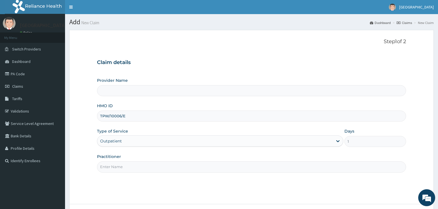
type input "ADONAI"
type input "[GEOGRAPHIC_DATA]"
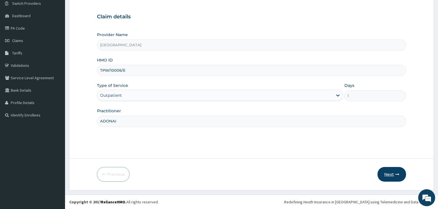
click at [386, 173] on button "Next" at bounding box center [391, 174] width 29 height 15
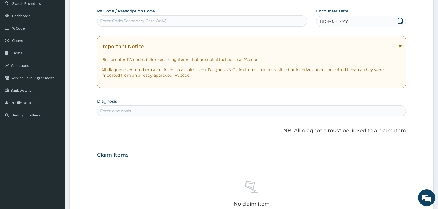
click at [401, 21] on icon at bounding box center [400, 21] width 6 height 6
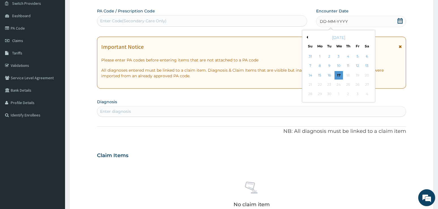
click at [306, 37] on button "Previous Month" at bounding box center [306, 37] width 3 height 3
click at [370, 85] on div "23" at bounding box center [366, 85] width 8 height 8
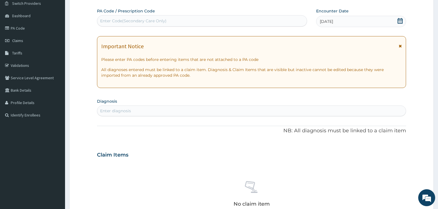
click at [421, 100] on form "Step 2 of 2 PA Code / Prescription Code Enter Code(Secondary Care Only) Encount…" at bounding box center [251, 162] width 364 height 357
click at [167, 111] on div "Enter diagnosis" at bounding box center [251, 111] width 309 height 9
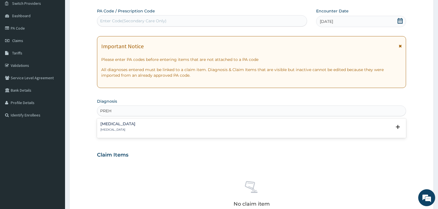
scroll to position [0, 0]
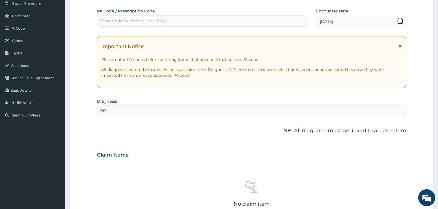
type input "P"
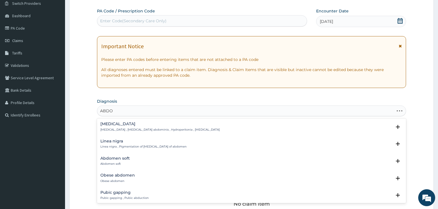
type input "ABDOM"
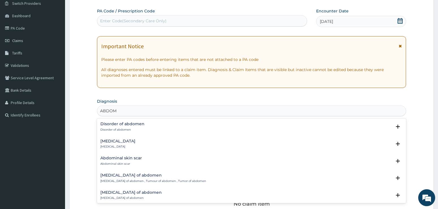
scroll to position [650, 0]
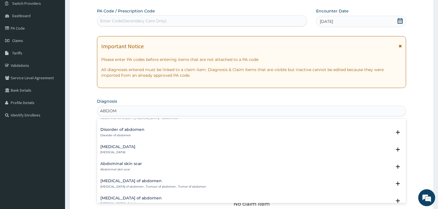
click at [115, 145] on h4 "Abdominal pregnancy" at bounding box center [117, 147] width 35 height 4
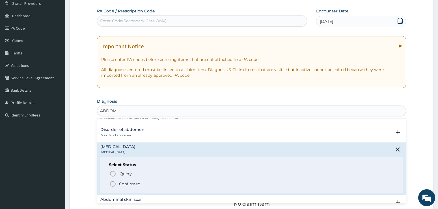
click at [111, 181] on icon "status option filled" at bounding box center [112, 184] width 7 height 7
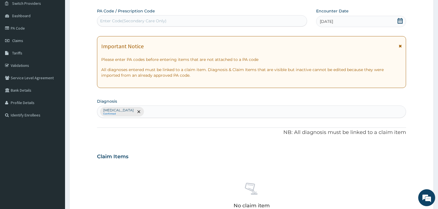
click at [410, 118] on form "Step 2 of 2 PA Code / Prescription Code Enter Code(Secondary Care Only) Encount…" at bounding box center [251, 163] width 364 height 359
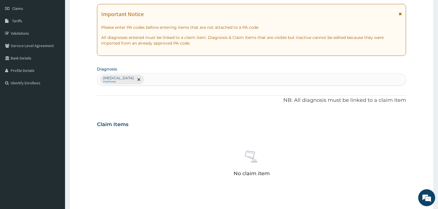
scroll to position [131, 0]
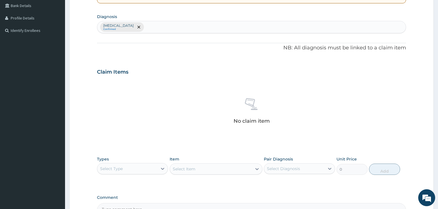
click at [302, 168] on div "Select Diagnosis" at bounding box center [294, 168] width 60 height 9
drag, startPoint x: 295, startPoint y: 184, endPoint x: 284, endPoint y: 181, distance: 11.5
click at [295, 184] on label "Abdominal pregnancy" at bounding box center [290, 183] width 35 height 6
checkbox input "true"
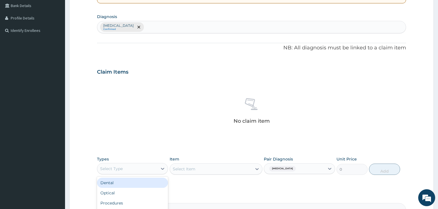
click at [146, 166] on div "Select Type" at bounding box center [127, 168] width 60 height 9
click at [119, 185] on div "Procedures" at bounding box center [132, 184] width 71 height 10
click at [193, 170] on div "Select Item" at bounding box center [216, 169] width 93 height 11
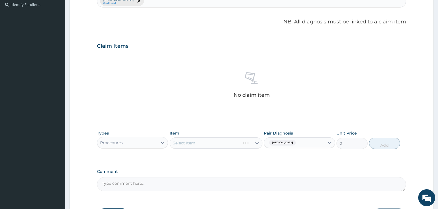
scroll to position [198, 0]
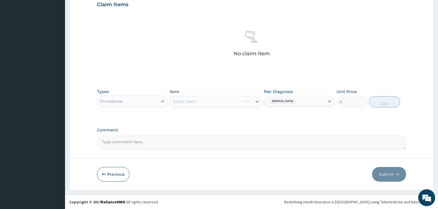
click at [190, 100] on div "Select Item" at bounding box center [216, 101] width 93 height 11
click at [190, 101] on div "Select Item" at bounding box center [216, 101] width 93 height 11
click at [185, 101] on div "Select Item" at bounding box center [216, 101] width 93 height 11
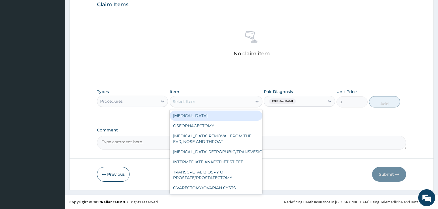
click at [211, 102] on div "Select Item" at bounding box center [211, 101] width 82 height 9
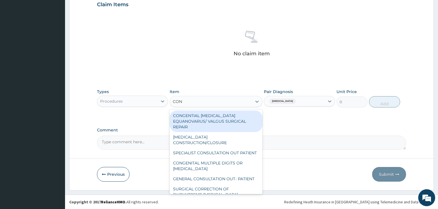
type input "CONS"
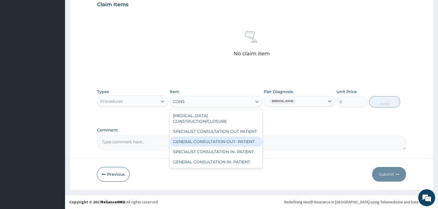
click at [211, 137] on div "GENERAL CONSULTATION OUT- PATIENT" at bounding box center [216, 142] width 93 height 10
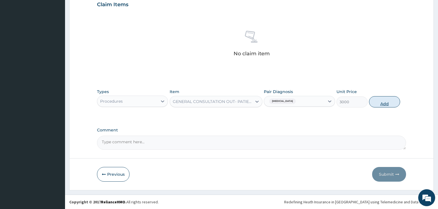
click at [384, 100] on button "Add" at bounding box center [384, 101] width 31 height 11
type input "0"
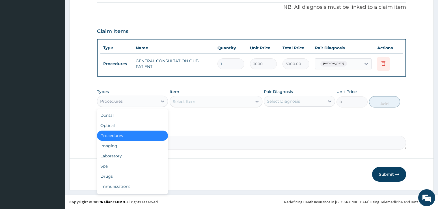
click at [137, 102] on div "Procedures" at bounding box center [127, 101] width 60 height 9
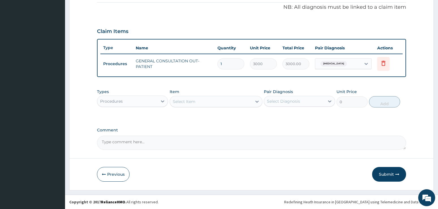
click at [399, 92] on div "Types Procedures Item Select Item Pair Diagnosis Select Diagnosis Unit Price 0 …" at bounding box center [251, 98] width 309 height 24
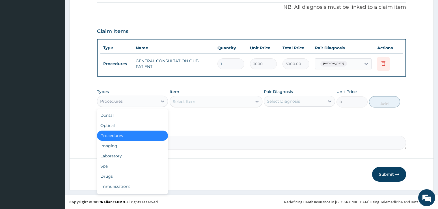
click at [151, 103] on div "Procedures" at bounding box center [127, 101] width 60 height 9
drag, startPoint x: 111, startPoint y: 175, endPoint x: 122, endPoint y: 163, distance: 16.0
click at [114, 171] on div "Dental Optical Procedures Imaging Laboratory Spa Drugs Immunizations Others Gym" at bounding box center [132, 151] width 71 height 85
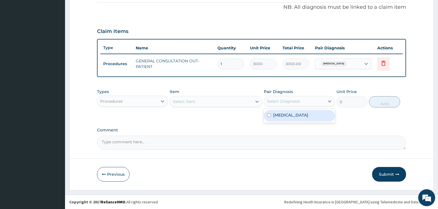
drag, startPoint x: 273, startPoint y: 97, endPoint x: 276, endPoint y: 108, distance: 11.0
click at [273, 98] on div "Select Diagnosis" at bounding box center [294, 101] width 60 height 9
click at [279, 115] on label "Abdominal pregnancy" at bounding box center [290, 115] width 35 height 6
checkbox input "true"
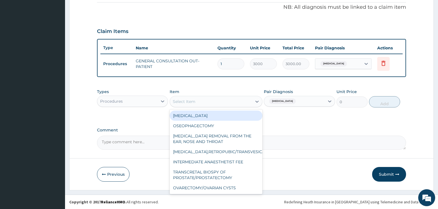
click at [248, 103] on div "Select Item" at bounding box center [211, 101] width 82 height 9
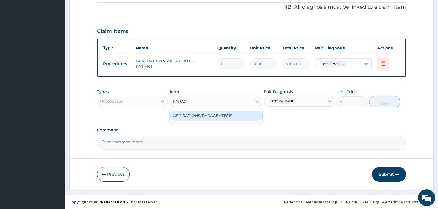
type input "PARAC"
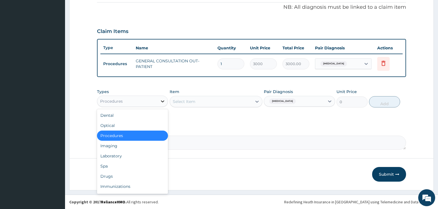
click at [161, 102] on icon at bounding box center [163, 102] width 6 height 6
click at [110, 176] on div "Drugs" at bounding box center [132, 177] width 71 height 10
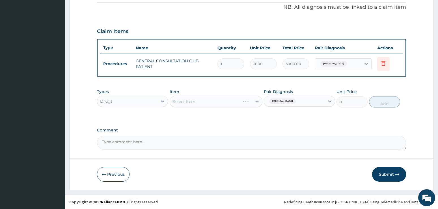
click at [189, 98] on div "Select Item" at bounding box center [216, 101] width 93 height 11
click at [190, 102] on div "Select Item" at bounding box center [216, 101] width 93 height 11
click at [254, 101] on div "Select Item" at bounding box center [216, 101] width 93 height 11
click at [196, 99] on div "Select Item" at bounding box center [216, 101] width 93 height 11
click at [257, 101] on div "Select Item" at bounding box center [216, 101] width 93 height 11
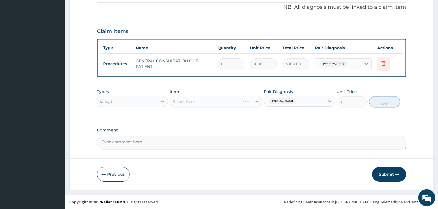
click at [250, 98] on div "Select Item" at bounding box center [216, 101] width 93 height 11
click at [253, 100] on div "Select Item" at bounding box center [216, 101] width 93 height 11
click at [185, 102] on div "Select Item" at bounding box center [216, 101] width 93 height 11
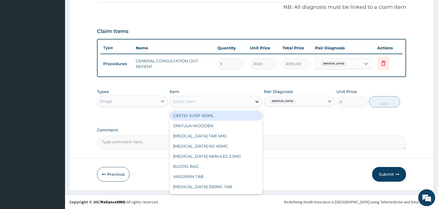
click at [256, 101] on icon at bounding box center [257, 102] width 6 height 6
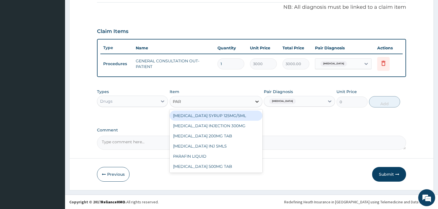
type input "PARA"
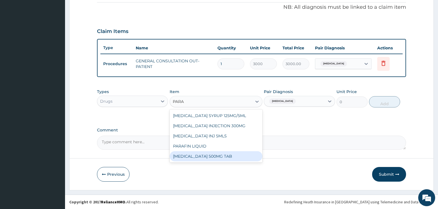
click at [233, 156] on div "PARACETAMOL 500MG TAB" at bounding box center [216, 156] width 93 height 10
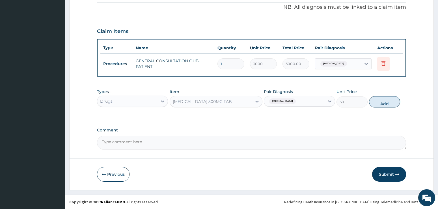
drag, startPoint x: 373, startPoint y: 103, endPoint x: 373, endPoint y: 99, distance: 4.3
click at [373, 103] on button "Add" at bounding box center [384, 101] width 31 height 11
type input "0"
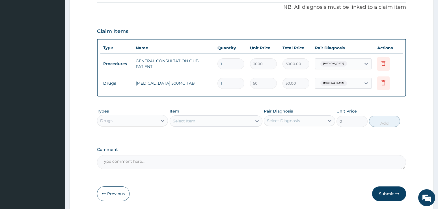
type input "10"
type input "500.00"
type input "1"
type input "50.00"
type input "18"
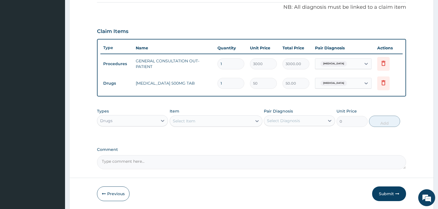
type input "900.00"
type input "18"
click at [384, 192] on button "Submit" at bounding box center [389, 194] width 34 height 15
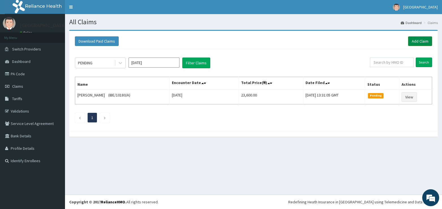
click at [423, 38] on link "Add Claim" at bounding box center [420, 41] width 24 height 10
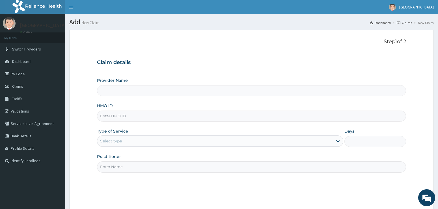
paste input "GSV/13706/A"
type input "GSV/13706/A"
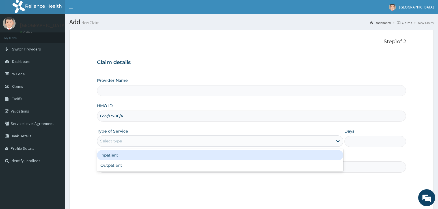
click at [117, 142] on div "Select type" at bounding box center [111, 141] width 22 height 6
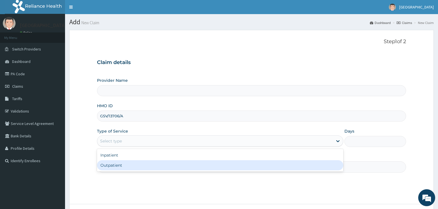
click at [124, 163] on div "Outpatient" at bounding box center [220, 166] width 246 height 10
type input "1"
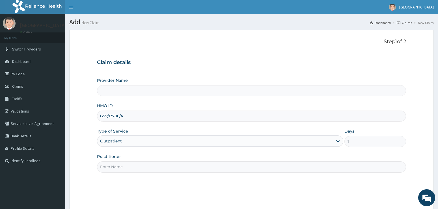
click at [131, 170] on input "Practitioner" at bounding box center [251, 167] width 309 height 11
type input "ADONAI"
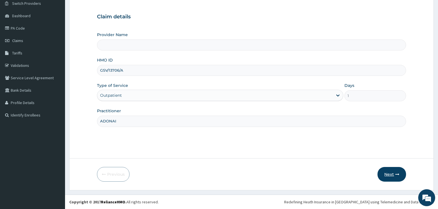
click at [394, 174] on button "Next" at bounding box center [391, 174] width 29 height 15
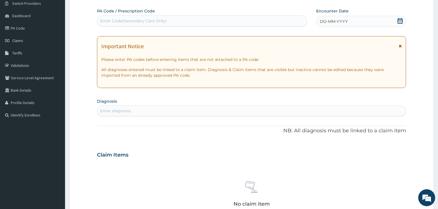
scroll to position [0, 0]
click at [399, 18] on icon at bounding box center [400, 21] width 6 height 6
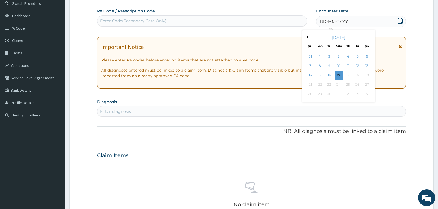
click at [307, 36] on button "Previous Month" at bounding box center [306, 37] width 3 height 3
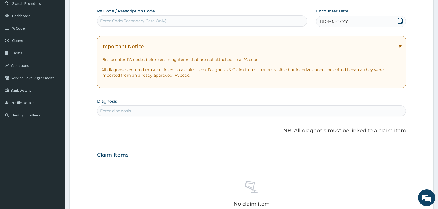
click at [432, 92] on form "Step 2 of 2 PA Code / Prescription Code Enter Code(Secondary Care Only) Encount…" at bounding box center [251, 162] width 364 height 357
click at [401, 20] on icon at bounding box center [400, 21] width 6 height 6
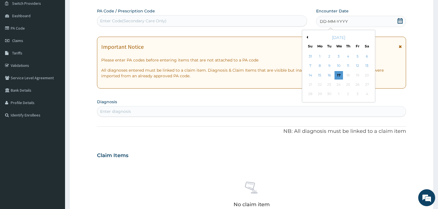
click at [306, 37] on button "Previous Month" at bounding box center [306, 37] width 3 height 3
click at [367, 83] on div "23" at bounding box center [366, 85] width 8 height 8
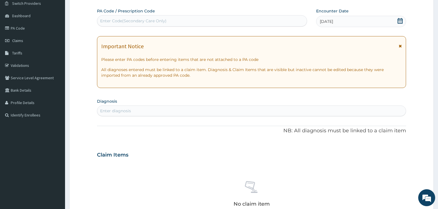
click at [393, 94] on div "PA Code / Prescription Code Enter Code(Secondary Care Only) Encounter Date 23-0…" at bounding box center [251, 154] width 309 height 293
click at [128, 108] on div "Enter diagnosis" at bounding box center [115, 111] width 31 height 6
type input "MALA"
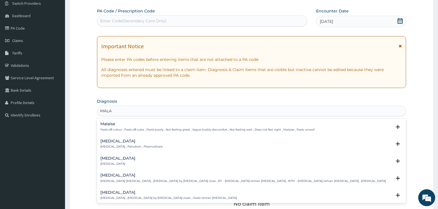
click at [118, 145] on p "[MEDICAL_DATA] , Paludism , Plasmodiosis" at bounding box center [131, 147] width 62 height 4
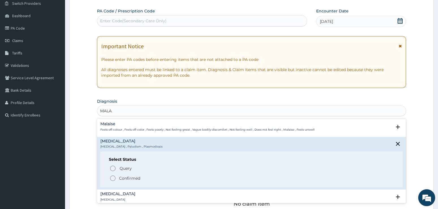
click at [112, 181] on circle "status option filled" at bounding box center [112, 178] width 5 height 5
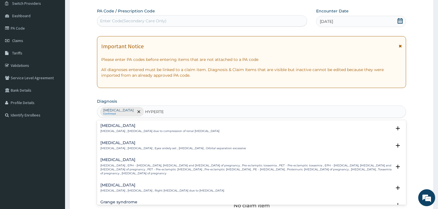
type input "HYPERTEN"
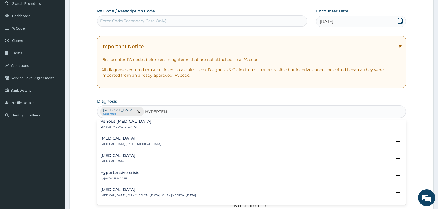
scroll to position [141, 0]
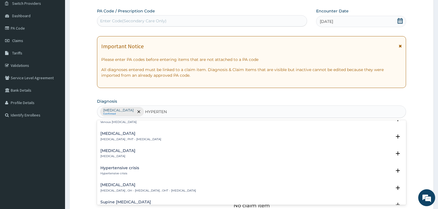
click at [125, 166] on h4 "Hypertensive crisis" at bounding box center [119, 168] width 39 height 4
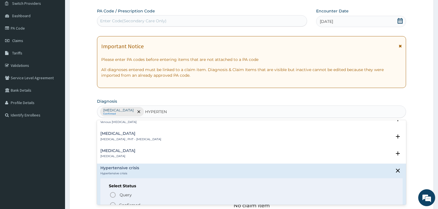
click at [114, 202] on icon "status option filled" at bounding box center [112, 205] width 7 height 7
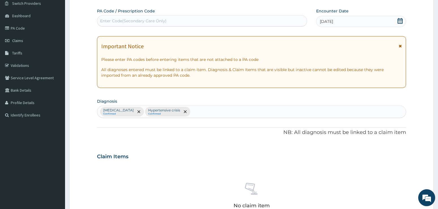
click at [389, 142] on div "PA Code / Prescription Code Enter Code(Secondary Care Only) Encounter Date 23-0…" at bounding box center [251, 155] width 309 height 294
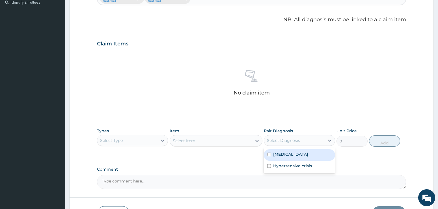
click at [309, 142] on div "Select Diagnosis" at bounding box center [294, 140] width 60 height 9
click at [291, 157] on div "[MEDICAL_DATA]" at bounding box center [299, 156] width 71 height 12
checkbox input "true"
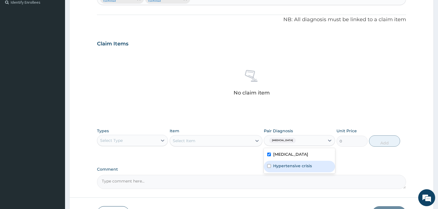
click at [293, 166] on label "Hypertensive crisis" at bounding box center [292, 166] width 39 height 6
checkbox input "true"
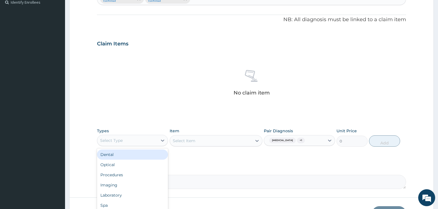
click at [152, 141] on div "Select Type" at bounding box center [127, 140] width 60 height 9
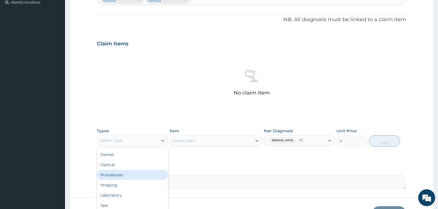
drag, startPoint x: 123, startPoint y: 176, endPoint x: 162, endPoint y: 160, distance: 42.4
click at [122, 176] on div "Procedures" at bounding box center [132, 175] width 71 height 10
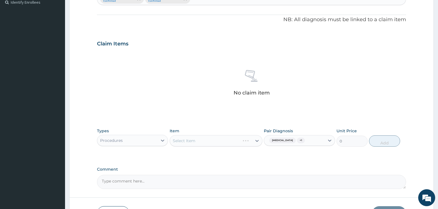
click at [214, 142] on div "Select Item" at bounding box center [216, 140] width 93 height 11
click at [248, 139] on div "Select Item" at bounding box center [216, 140] width 93 height 11
click at [185, 138] on div "Select Item" at bounding box center [216, 140] width 93 height 11
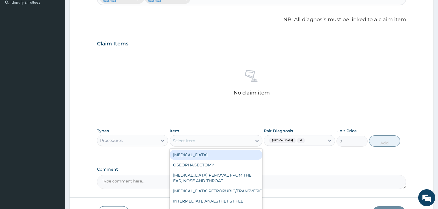
click at [180, 143] on div "Select Item" at bounding box center [184, 141] width 23 height 6
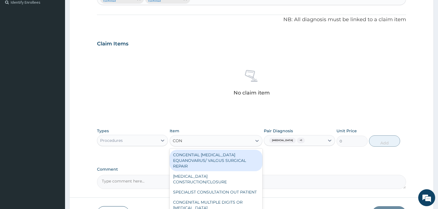
type input "CONS"
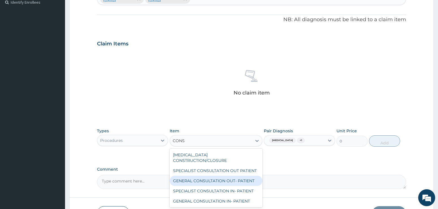
click at [209, 177] on div "GENERAL CONSULTATION OUT- PATIENT" at bounding box center [216, 181] width 93 height 10
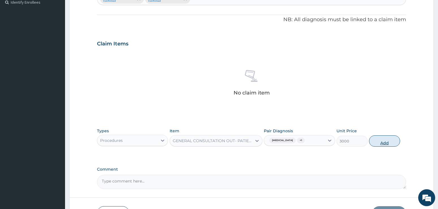
click at [390, 139] on button "Add" at bounding box center [384, 141] width 31 height 11
type input "0"
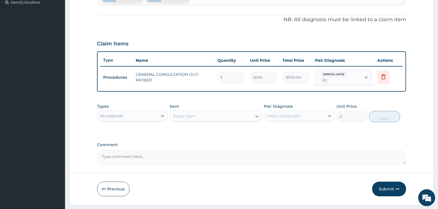
click at [411, 125] on form "Step 2 of 2 PA Code / Prescription Code Enter Code(Secondary Care Only) Encount…" at bounding box center [251, 38] width 364 height 334
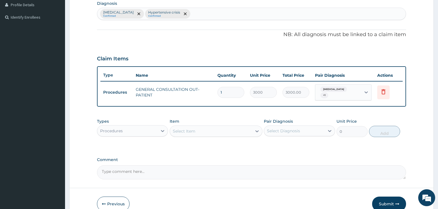
scroll to position [102, 0]
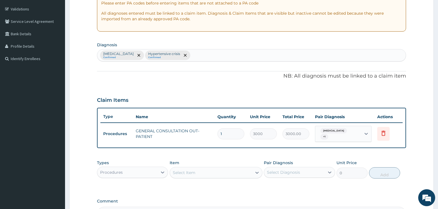
click at [200, 56] on div "Malaria Confirmed Hypertensive crisis Confirmed" at bounding box center [251, 55] width 309 height 12
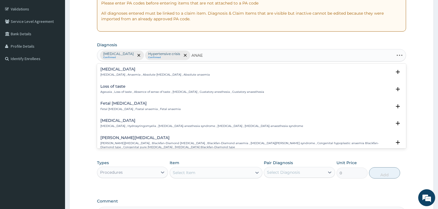
type input "ANAEM"
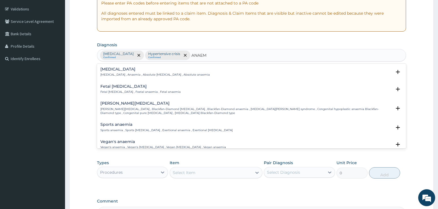
click at [113, 73] on div "Anemia Anemia , Anaemia , Absolute anemia , Absolute anaemia" at bounding box center [154, 72] width 109 height 10
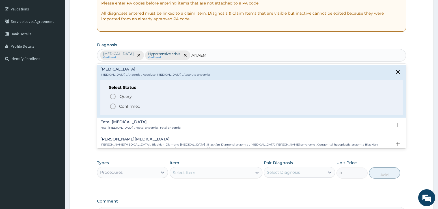
click at [113, 105] on icon "status option filled" at bounding box center [112, 106] width 7 height 7
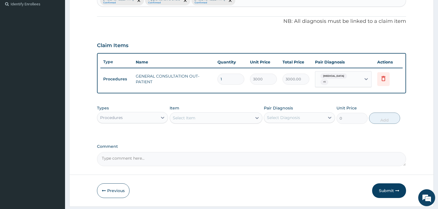
scroll to position [159, 0]
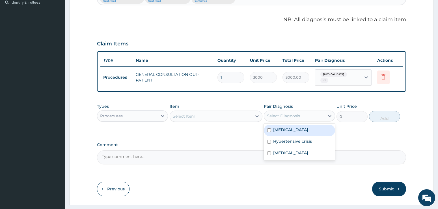
click at [302, 113] on div "Select Diagnosis" at bounding box center [294, 116] width 60 height 9
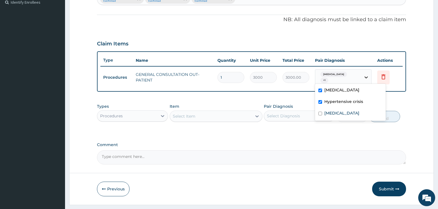
click at [367, 75] on icon at bounding box center [366, 78] width 6 height 6
click at [318, 114] on input "checkbox" at bounding box center [320, 114] width 4 height 4
checkbox input "true"
click at [334, 138] on div "PA Code / Prescription Code Enter Code(Secondary Care Only) Encounter Date 23-0…" at bounding box center [251, 30] width 309 height 270
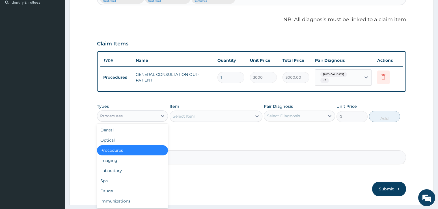
click at [156, 112] on div "Procedures" at bounding box center [127, 116] width 60 height 9
click at [112, 168] on div "Laboratory" at bounding box center [132, 171] width 71 height 10
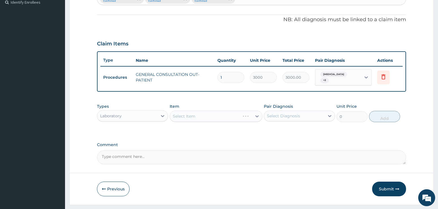
click at [254, 114] on div "Select Item" at bounding box center [216, 116] width 93 height 11
click at [276, 115] on div "Select Diagnosis" at bounding box center [283, 116] width 33 height 6
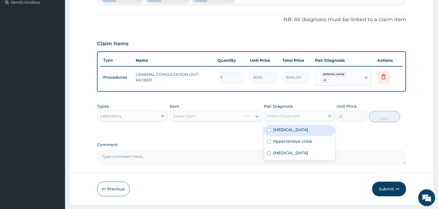
click at [279, 131] on div "Malaria" at bounding box center [299, 131] width 71 height 12
checkbox input "true"
click at [204, 112] on div "Select Item" at bounding box center [216, 116] width 93 height 11
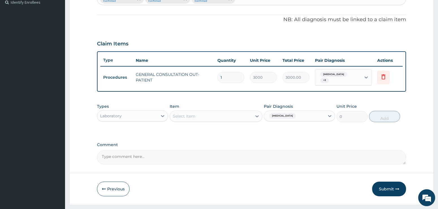
click at [204, 114] on div "Select Item" at bounding box center [211, 116] width 82 height 9
type input "MALA"
click at [209, 130] on div "MALARIA PARASITE" at bounding box center [216, 130] width 93 height 10
click at [381, 116] on button "Add" at bounding box center [384, 116] width 31 height 11
type input "0"
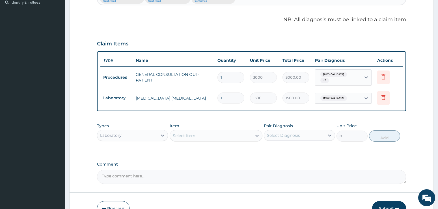
click at [211, 133] on div "Select Item" at bounding box center [211, 135] width 82 height 9
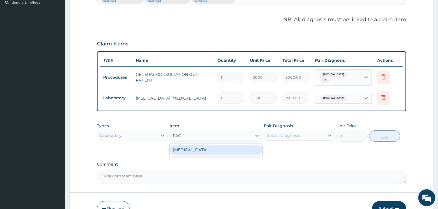
type input "PACK"
click at [210, 148] on div "PACKED CELL VOLUME" at bounding box center [216, 150] width 93 height 10
type input "1200"
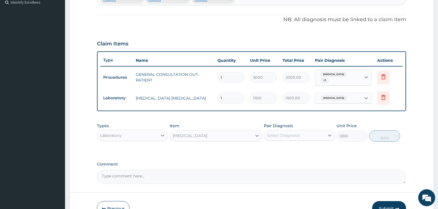
click at [288, 135] on div "Select Diagnosis" at bounding box center [283, 136] width 33 height 6
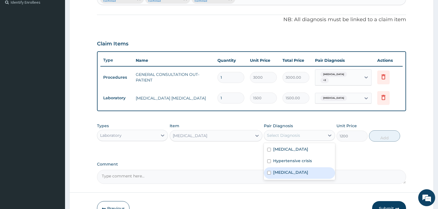
click at [285, 172] on label "Anemia" at bounding box center [290, 173] width 35 height 6
checkbox input "true"
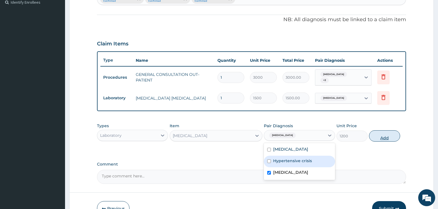
click at [386, 133] on button "Add" at bounding box center [384, 136] width 31 height 11
type input "0"
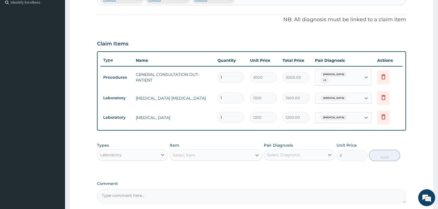
click at [423, 135] on form "Step 2 of 2 PA Code / Prescription Code Enter Code(Secondary Care Only) Encount…" at bounding box center [251, 57] width 364 height 373
click at [137, 154] on div "Laboratory" at bounding box center [127, 155] width 60 height 9
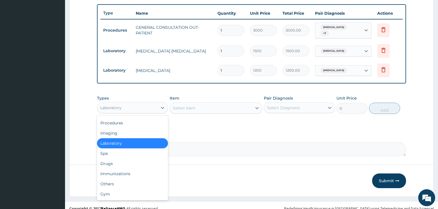
scroll to position [210, 0]
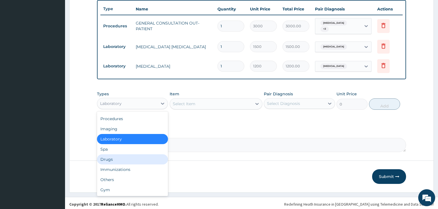
click at [128, 158] on div "Drugs" at bounding box center [132, 160] width 71 height 10
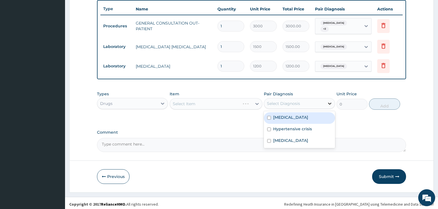
click at [331, 101] on icon at bounding box center [330, 104] width 6 height 6
click at [276, 115] on label "Malaria" at bounding box center [290, 118] width 35 height 6
checkbox input "true"
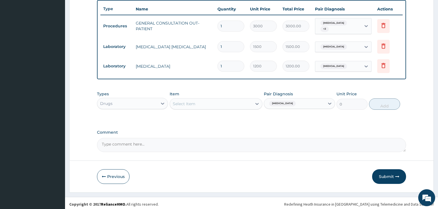
click at [414, 121] on form "Step 2 of 2 PA Code / Prescription Code Enter Code(Secondary Care Only) Encount…" at bounding box center [251, 6] width 364 height 373
click at [195, 100] on div "Select Item" at bounding box center [211, 103] width 82 height 9
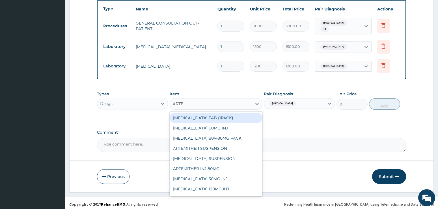
type input "ARTEM"
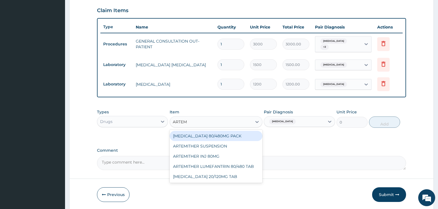
scroll to position [182, 0]
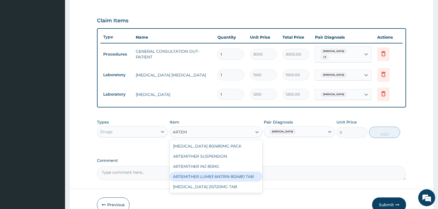
click at [229, 173] on div "ARTEMITHER LUMEFANTRIN 80/480 TAB" at bounding box center [216, 177] width 93 height 10
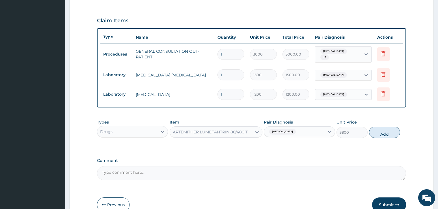
click at [386, 132] on button "Add" at bounding box center [384, 132] width 31 height 11
type input "0"
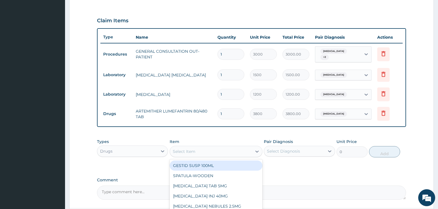
click at [202, 149] on div "Select Item" at bounding box center [211, 151] width 82 height 9
type input "PARA"
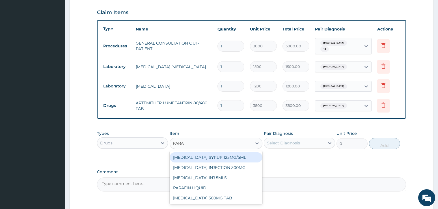
scroll to position [230, 0]
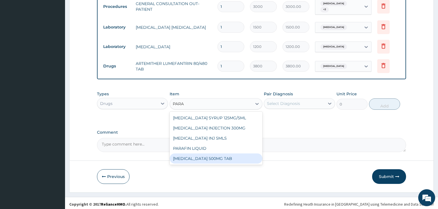
click at [223, 157] on div "PARACETAMOL 500MG TAB" at bounding box center [216, 159] width 93 height 10
type input "50"
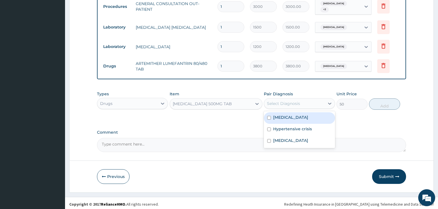
click at [289, 103] on div "Select Diagnosis" at bounding box center [283, 104] width 33 height 6
click at [289, 115] on div "Malaria" at bounding box center [299, 118] width 71 height 12
checkbox input "true"
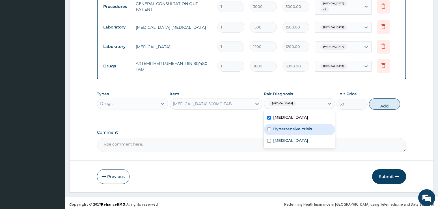
click at [289, 124] on div "Hypertensive crisis" at bounding box center [299, 130] width 71 height 12
checkbox input "true"
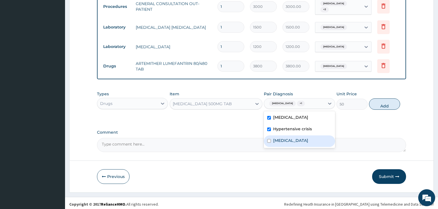
click at [286, 140] on label "Anemia" at bounding box center [290, 141] width 35 height 6
checkbox input "true"
click at [386, 103] on button "Add" at bounding box center [384, 104] width 31 height 11
type input "0"
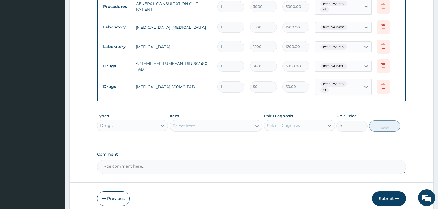
type input "18"
type input "900.00"
type input "18"
click at [188, 123] on div "Select Item" at bounding box center [184, 126] width 23 height 6
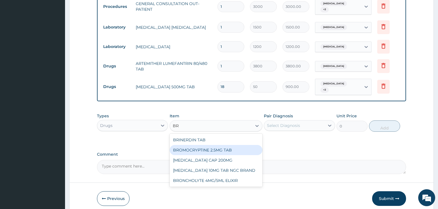
type input "B"
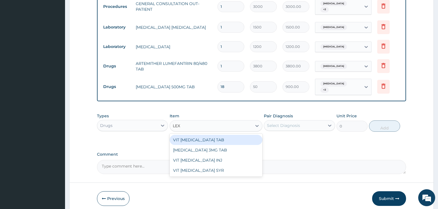
type input "LEXO"
click at [217, 135] on div "LEXOTAN 3MG TAB" at bounding box center [216, 140] width 93 height 10
type input "100"
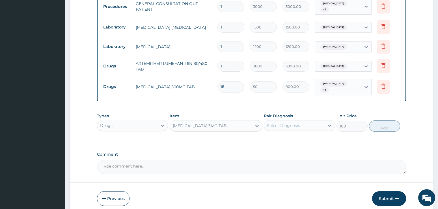
click at [278, 123] on div "Select Diagnosis" at bounding box center [283, 126] width 33 height 6
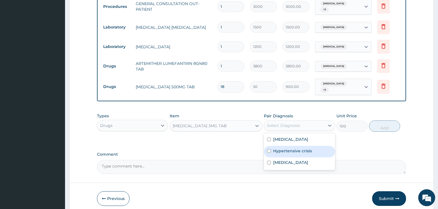
click at [283, 148] on label "Hypertensive crisis" at bounding box center [292, 151] width 39 height 6
checkbox input "true"
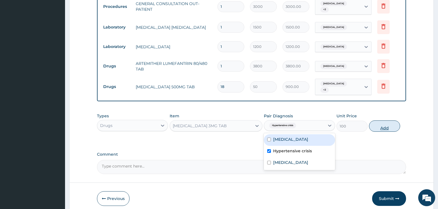
click at [380, 121] on button "Add" at bounding box center [384, 126] width 31 height 11
type input "0"
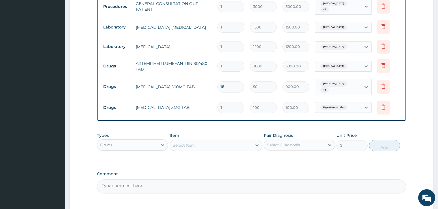
click at [424, 121] on form "Step 2 of 2 PA Code / Prescription Code Enter Code(Secondary Care Only) Encount…" at bounding box center [251, 17] width 364 height 434
drag, startPoint x: 231, startPoint y: 103, endPoint x: 221, endPoint y: 105, distance: 10.0
click at [221, 105] on input "1" at bounding box center [230, 107] width 27 height 11
type input "0.00"
type input "5"
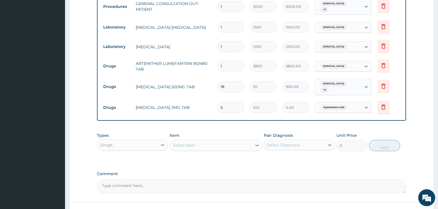
type input "500.00"
type input "5"
click at [402, 120] on div "PA Code / Prescription Code Enter Code(Secondary Care Only) Encounter Date 23-0…" at bounding box center [251, 9] width 309 height 370
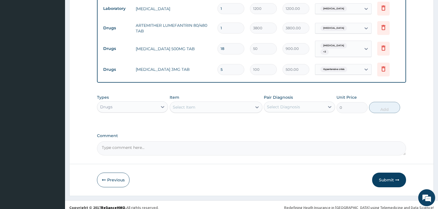
scroll to position [269, 0]
click at [387, 172] on button "Submit" at bounding box center [389, 179] width 34 height 15
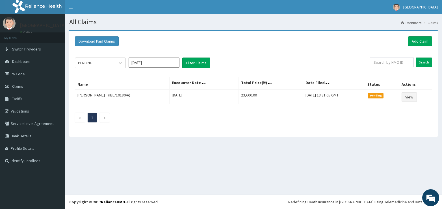
drag, startPoint x: 381, startPoint y: 118, endPoint x: 384, endPoint y: 114, distance: 4.4
click at [381, 118] on ul "1" at bounding box center [253, 118] width 357 height 10
click at [412, 39] on link "Add Claim" at bounding box center [420, 41] width 24 height 10
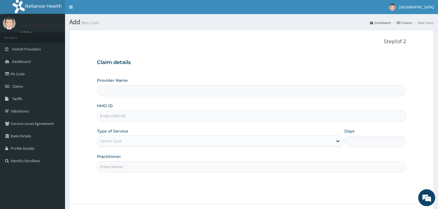
paste input "GBI/10252/B"
type input "GBI/10252/B"
type input "[GEOGRAPHIC_DATA]"
click at [381, 85] on input "[GEOGRAPHIC_DATA]" at bounding box center [251, 90] width 309 height 11
click at [122, 142] on div "Select type" at bounding box center [215, 141] width 236 height 9
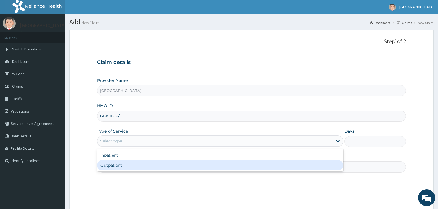
click at [114, 165] on div "Outpatient" at bounding box center [220, 166] width 246 height 10
type input "1"
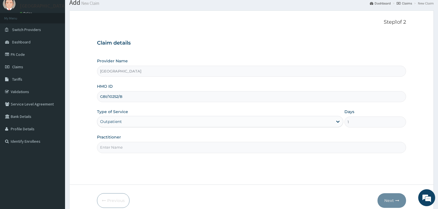
scroll to position [46, 0]
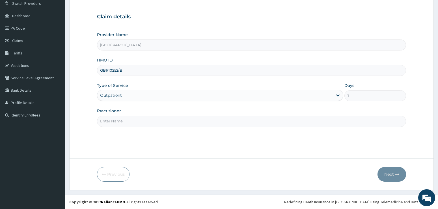
click at [140, 120] on input "Practitioner" at bounding box center [251, 121] width 309 height 11
type input "ADONAI"
click at [387, 175] on button "Next" at bounding box center [391, 174] width 29 height 15
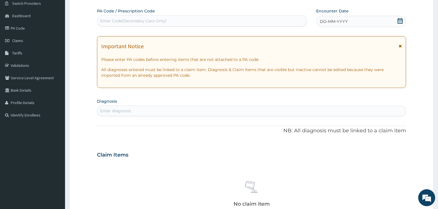
click at [398, 22] on icon at bounding box center [399, 21] width 5 height 6
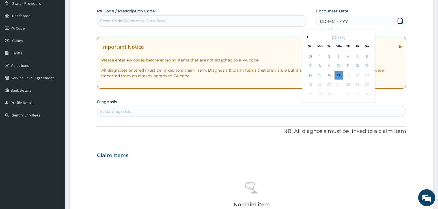
click at [307, 37] on button "Previous Month" at bounding box center [306, 37] width 3 height 3
click at [310, 95] on div "24" at bounding box center [310, 94] width 8 height 8
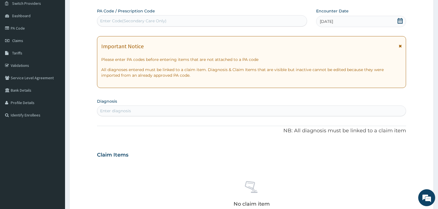
click at [124, 111] on div "Enter diagnosis" at bounding box center [115, 111] width 31 height 6
type input "PNEUM"
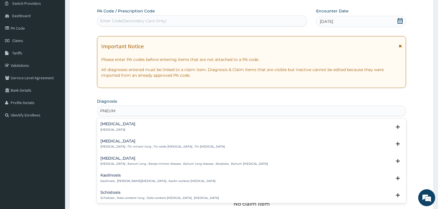
click at [112, 125] on h4 "Pneumonia" at bounding box center [117, 124] width 35 height 4
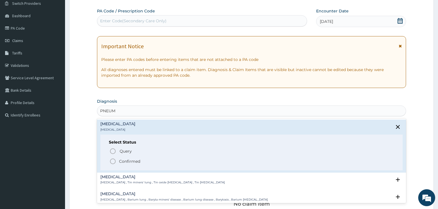
click at [114, 161] on icon "status option filled" at bounding box center [112, 161] width 7 height 7
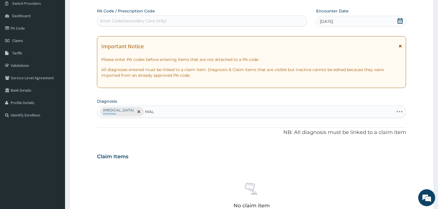
type input "MALA"
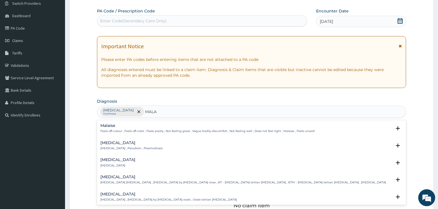
click at [104, 146] on div "Malaria Malaria , Paludism , Plasmodiosis" at bounding box center [131, 146] width 62 height 10
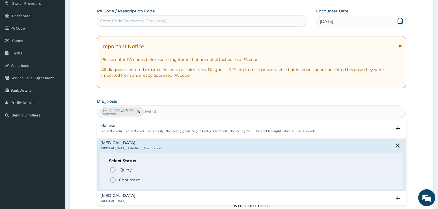
click at [112, 180] on icon "status option filled" at bounding box center [112, 180] width 7 height 7
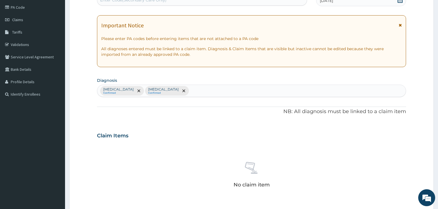
scroll to position [102, 0]
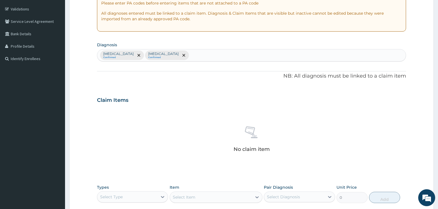
click at [402, 123] on div "No claim item" at bounding box center [251, 140] width 309 height 65
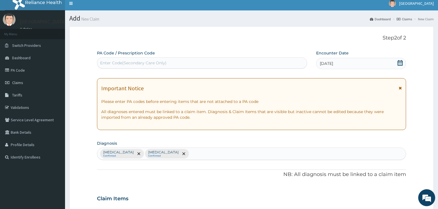
scroll to position [0, 0]
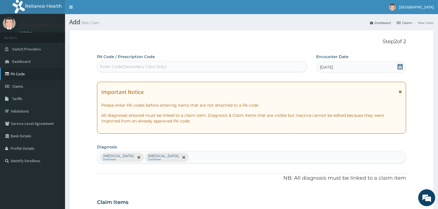
click at [11, 73] on link "PA Code" at bounding box center [32, 74] width 65 height 12
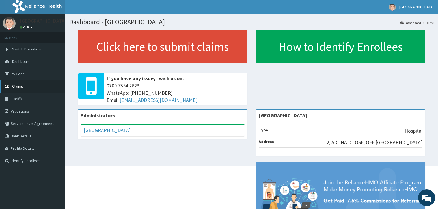
click at [19, 87] on span "Claims" at bounding box center [17, 86] width 11 height 5
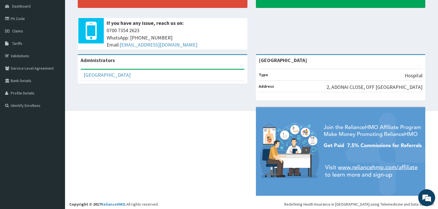
scroll to position [58, 0]
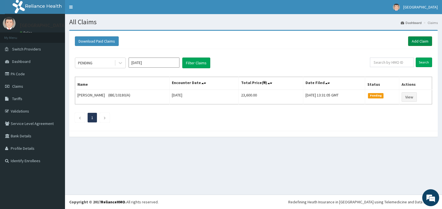
click at [415, 38] on link "Add Claim" at bounding box center [420, 41] width 24 height 10
click at [404, 142] on div "Download Paid Claims Add Claim × Note you can only download claims within a max…" at bounding box center [253, 86] width 377 height 113
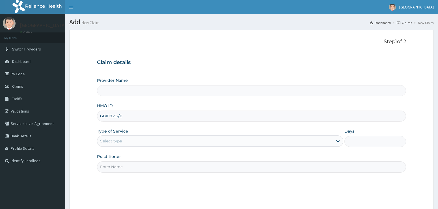
click at [120, 92] on input "Provider Name" at bounding box center [251, 90] width 309 height 11
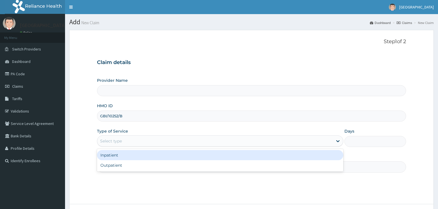
click at [138, 141] on div "Select type" at bounding box center [215, 141] width 236 height 9
type input "[GEOGRAPHIC_DATA]"
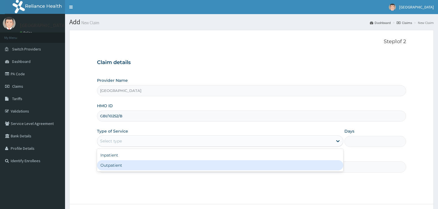
click at [131, 167] on div "Outpatient" at bounding box center [220, 166] width 246 height 10
type input "1"
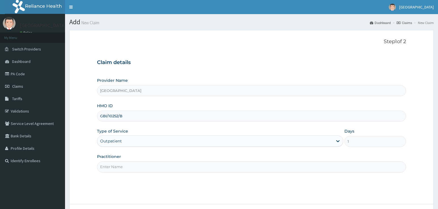
click at [118, 162] on input "Practitioner" at bounding box center [251, 167] width 309 height 11
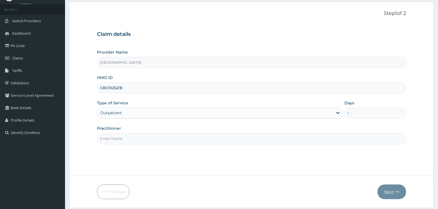
type input "ADONAI"
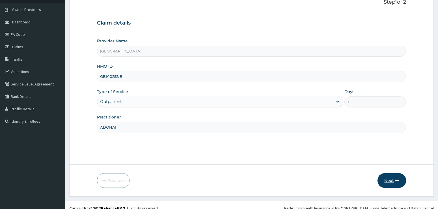
scroll to position [46, 0]
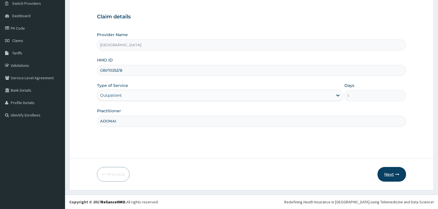
click at [393, 176] on button "Next" at bounding box center [391, 174] width 29 height 15
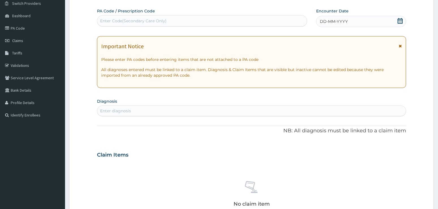
click at [398, 20] on icon at bounding box center [399, 21] width 5 height 6
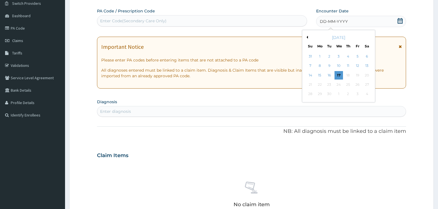
click at [308, 37] on div "September 2025" at bounding box center [338, 38] width 68 height 6
click at [307, 36] on button "Previous Month" at bounding box center [306, 37] width 3 height 3
click at [311, 94] on div "24" at bounding box center [310, 94] width 8 height 8
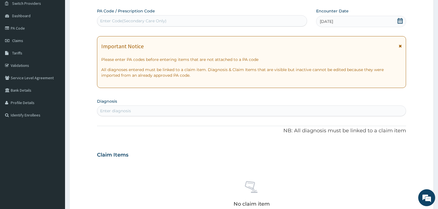
click at [417, 99] on form "Step 2 of 2 PA Code / Prescription Code Enter Code(Secondary Care Only) Encount…" at bounding box center [251, 162] width 364 height 357
click at [163, 108] on div "Enter diagnosis" at bounding box center [251, 111] width 309 height 9
type input "PNEUM"
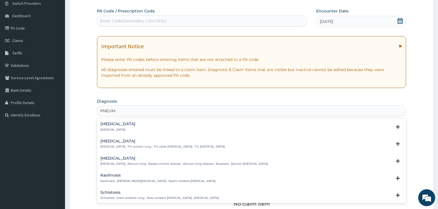
click at [106, 128] on p "Pneumonia" at bounding box center [117, 130] width 35 height 4
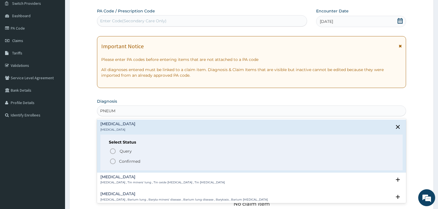
click at [112, 163] on icon "status option filled" at bounding box center [112, 161] width 7 height 7
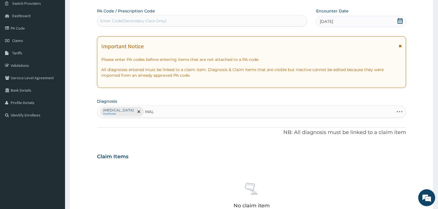
type input "MALA"
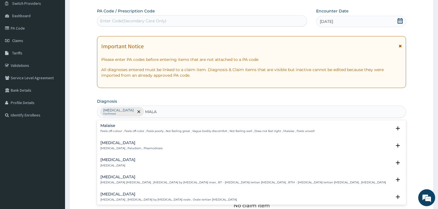
click at [104, 144] on h4 "Malaria" at bounding box center [131, 143] width 62 height 4
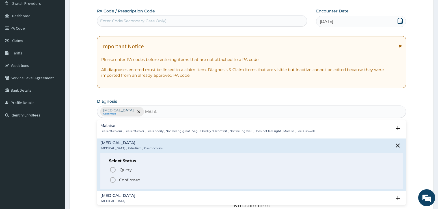
click at [113, 178] on icon "status option filled" at bounding box center [112, 180] width 7 height 7
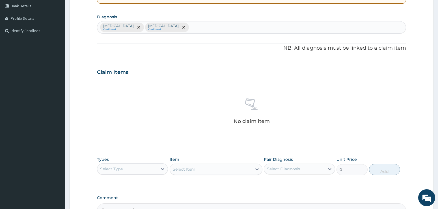
scroll to position [131, 0]
click at [410, 92] on form "Step 2 of 2 PA Code / Prescription Code Enter Code(Secondary Care Only) Encount…" at bounding box center [251, 78] width 364 height 359
click at [178, 28] on div "Pneumonia Confirmed Malaria Confirmed" at bounding box center [251, 27] width 309 height 12
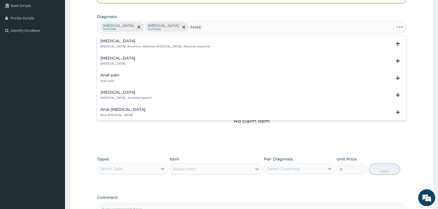
type input "ANAEM"
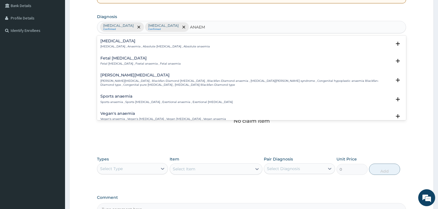
click at [112, 41] on h4 "Anemia" at bounding box center [154, 41] width 109 height 4
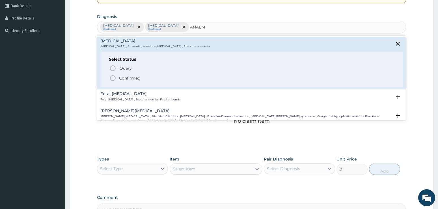
click at [113, 79] on icon "status option filled" at bounding box center [112, 78] width 7 height 7
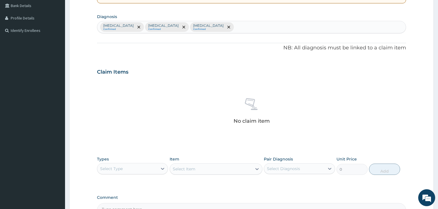
click at [282, 169] on div "Select Diagnosis" at bounding box center [283, 169] width 33 height 6
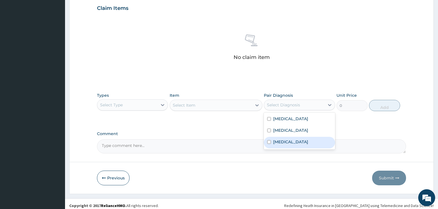
scroll to position [198, 0]
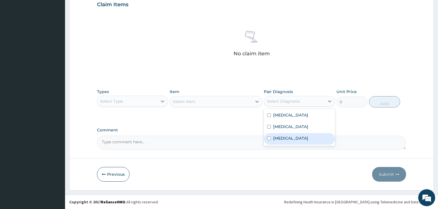
drag, startPoint x: 278, startPoint y: 139, endPoint x: 276, endPoint y: 120, distance: 19.0
click at [277, 138] on label "Anemia" at bounding box center [290, 139] width 35 height 6
checkbox input "true"
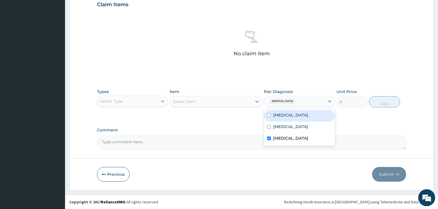
drag, startPoint x: 276, startPoint y: 120, endPoint x: 277, endPoint y: 125, distance: 5.1
click at [276, 122] on div "Pneumonia Malaria Anemia" at bounding box center [299, 127] width 71 height 37
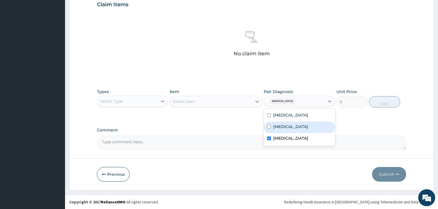
click at [277, 127] on label "Malaria" at bounding box center [290, 127] width 35 height 6
checkbox input "true"
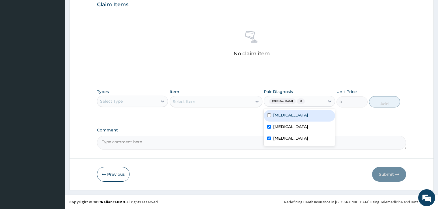
click at [275, 118] on label "Pneumonia" at bounding box center [290, 115] width 35 height 6
checkbox input "true"
click at [145, 102] on div "Select Type" at bounding box center [127, 101] width 60 height 9
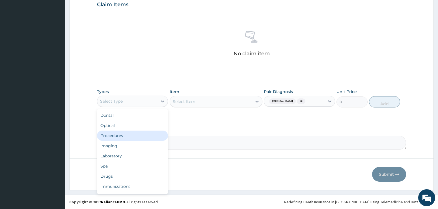
click at [120, 138] on div "Procedures" at bounding box center [132, 136] width 71 height 10
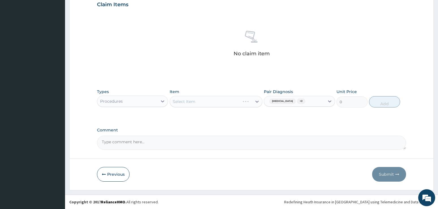
click at [209, 100] on div "Select Item" at bounding box center [216, 101] width 93 height 11
click at [190, 100] on div "Select Item" at bounding box center [216, 101] width 93 height 11
click at [255, 101] on div "Select Item" at bounding box center [216, 101] width 93 height 11
click at [183, 101] on div "Select Item" at bounding box center [216, 101] width 93 height 11
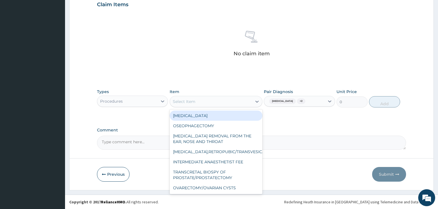
click at [220, 100] on div "Select Item" at bounding box center [211, 101] width 82 height 9
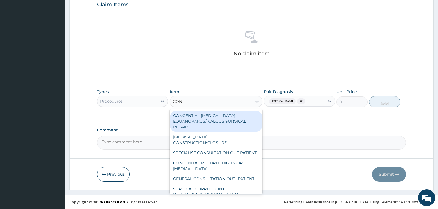
type input "CONS"
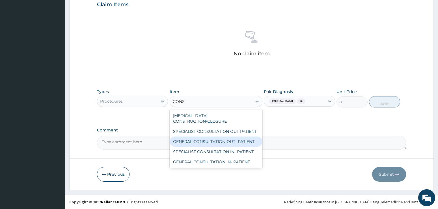
click at [207, 137] on div "GENERAL CONSULTATION OUT- PATIENT" at bounding box center [216, 142] width 93 height 10
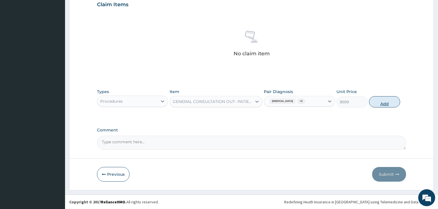
click at [380, 99] on button "Add" at bounding box center [384, 101] width 31 height 11
type input "0"
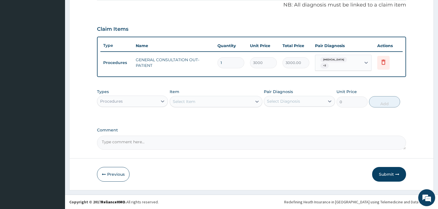
scroll to position [171, 0]
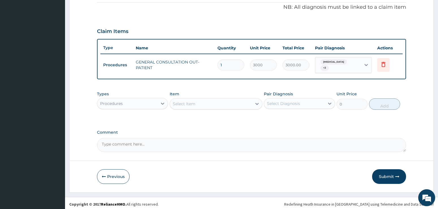
click at [415, 120] on form "Step 2 of 2 PA Code / Prescription Code Enter Code(Secondary Care Only) Encount…" at bounding box center [251, 26] width 364 height 334
click at [149, 100] on div "Procedures" at bounding box center [127, 103] width 60 height 9
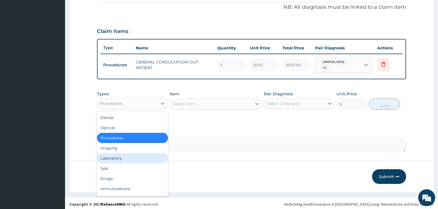
click at [114, 158] on div "Laboratory" at bounding box center [132, 158] width 71 height 10
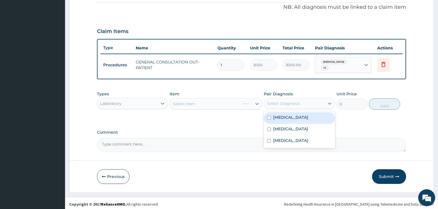
click at [287, 101] on div "Select Diagnosis" at bounding box center [283, 104] width 33 height 6
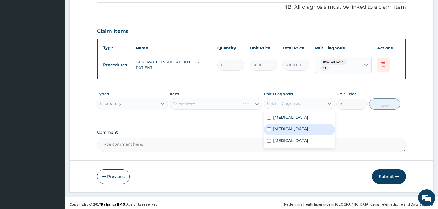
click at [276, 128] on label "Malaria" at bounding box center [290, 129] width 35 height 6
checkbox input "true"
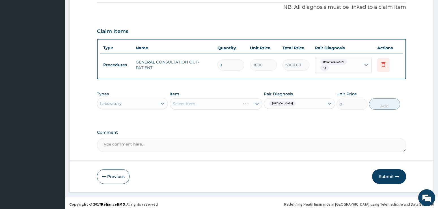
click at [230, 98] on div "Select Item" at bounding box center [216, 103] width 93 height 11
click at [235, 98] on div "Select Item" at bounding box center [216, 103] width 93 height 11
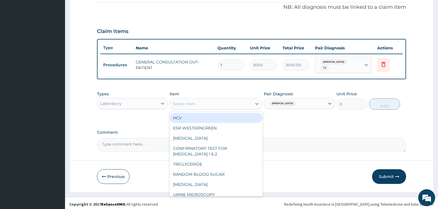
click at [194, 101] on div "Select Item" at bounding box center [184, 104] width 23 height 6
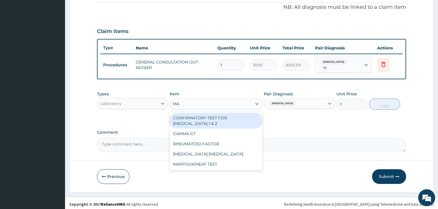
type input "MAL"
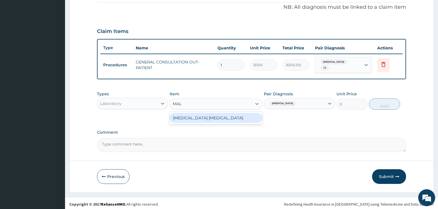
click at [228, 114] on div "MALARIA PARASITE" at bounding box center [216, 118] width 93 height 10
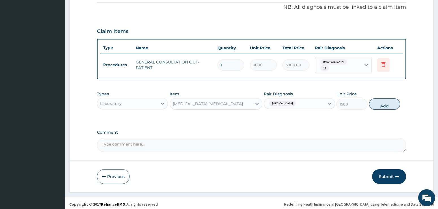
click at [375, 101] on button "Add" at bounding box center [384, 104] width 31 height 11
type input "0"
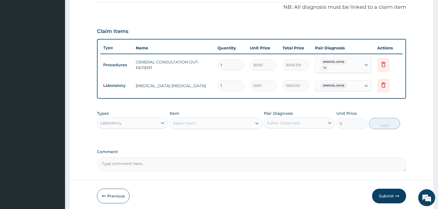
click at [284, 124] on div "Select Diagnosis" at bounding box center [294, 123] width 60 height 9
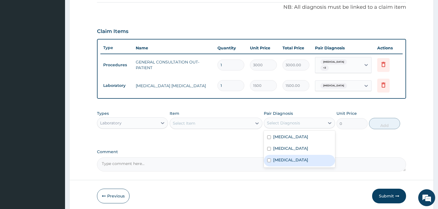
click at [276, 161] on div "Anemia" at bounding box center [299, 161] width 71 height 12
checkbox input "true"
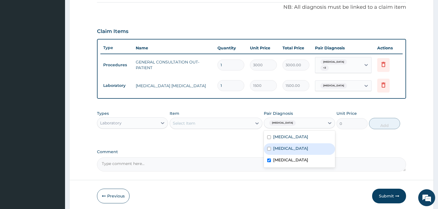
click at [227, 124] on div "Select Item" at bounding box center [211, 123] width 82 height 9
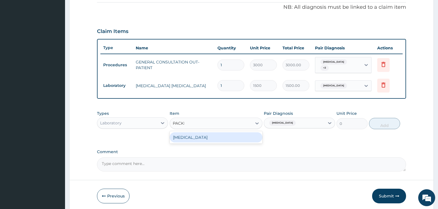
type input "PACKED"
click at [224, 133] on div "PACKED CELL VOLUME" at bounding box center [216, 138] width 93 height 10
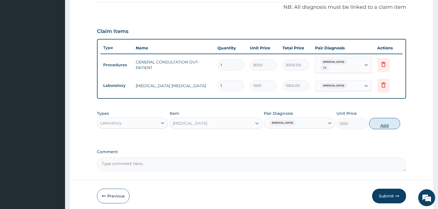
click at [377, 121] on button "Add" at bounding box center [384, 123] width 31 height 11
type input "0"
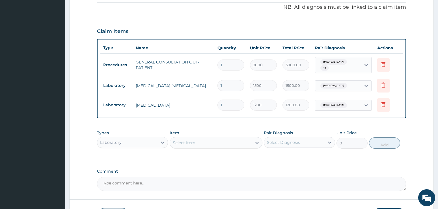
click at [420, 124] on form "Step 2 of 2 PA Code / Prescription Code Enter Code(Secondary Care Only) Encount…" at bounding box center [251, 45] width 364 height 373
click at [156, 141] on div "Laboratory" at bounding box center [127, 142] width 60 height 9
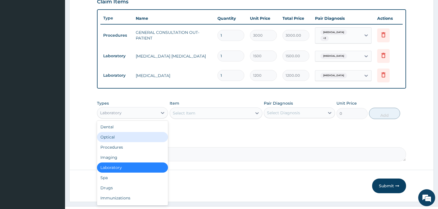
scroll to position [210, 0]
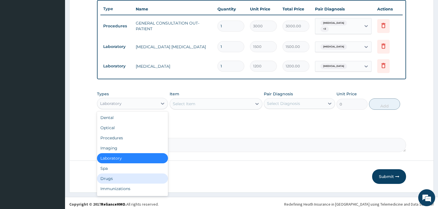
click at [111, 177] on div "Drugs" at bounding box center [132, 179] width 71 height 10
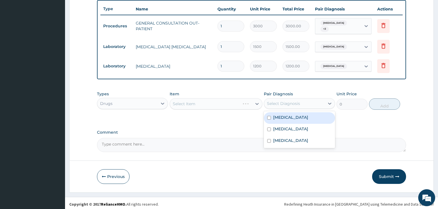
click at [282, 101] on div "Select Diagnosis" at bounding box center [283, 104] width 33 height 6
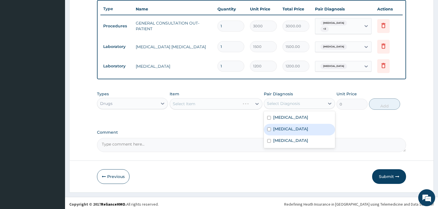
click at [282, 128] on label "Malaria" at bounding box center [290, 129] width 35 height 6
checkbox input "true"
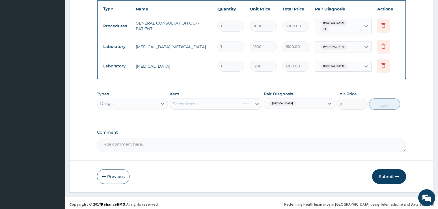
click at [223, 103] on div "Select Item" at bounding box center [216, 103] width 93 height 11
click at [182, 100] on div "Select Item" at bounding box center [216, 103] width 93 height 11
click at [253, 101] on div "Select Item" at bounding box center [216, 103] width 93 height 11
click at [182, 101] on div "Select Item" at bounding box center [216, 103] width 93 height 11
click at [257, 101] on div "Select Item" at bounding box center [216, 103] width 93 height 11
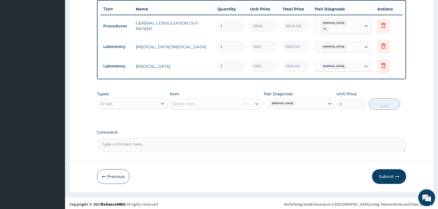
click at [182, 98] on div "Select Item" at bounding box center [216, 103] width 93 height 11
click at [177, 100] on div "Select Item" at bounding box center [216, 103] width 93 height 11
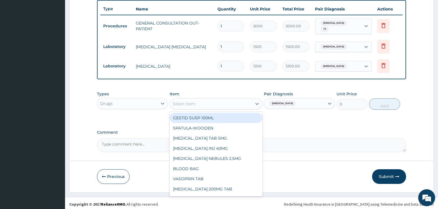
click at [256, 103] on icon at bounding box center [256, 104] width 3 height 2
type input "ARTESU"
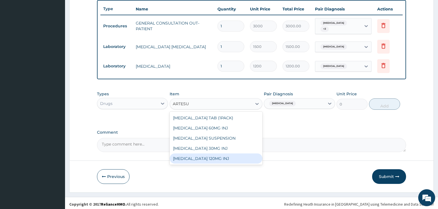
drag, startPoint x: 216, startPoint y: 159, endPoint x: 265, endPoint y: 122, distance: 61.5
click at [216, 158] on div "[MEDICAL_DATA] 120MG INJ" at bounding box center [216, 159] width 93 height 10
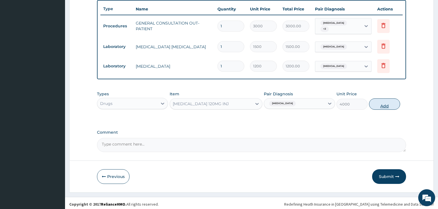
click at [387, 99] on button "Add" at bounding box center [384, 104] width 31 height 11
type input "0"
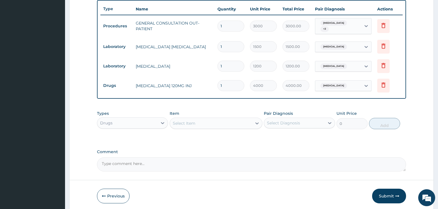
drag, startPoint x: 222, startPoint y: 84, endPoint x: 209, endPoint y: 86, distance: 13.2
click at [209, 86] on tr "Drugs ARTESUNATE 120MG INJ 1 4000 4000.00 Malaria Delete" at bounding box center [251, 86] width 302 height 20
type input "3"
type input "12000.00"
type input "3"
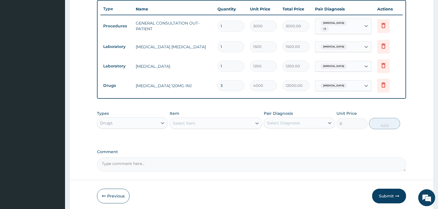
click at [412, 102] on form "Step 2 of 2 PA Code / Prescription Code Enter Code(Secondary Care Only) Encount…" at bounding box center [251, 16] width 364 height 393
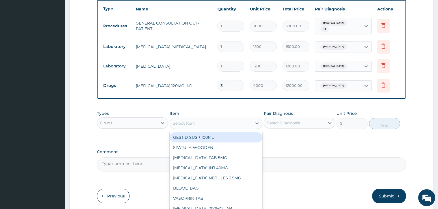
click at [199, 119] on div "Select Item" at bounding box center [211, 123] width 82 height 9
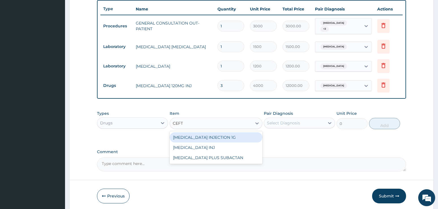
type input "CEFTR"
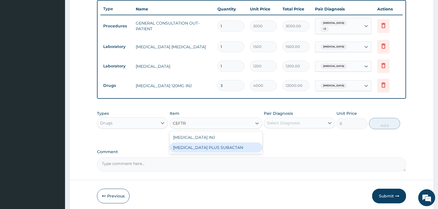
drag, startPoint x: 196, startPoint y: 142, endPoint x: 205, endPoint y: 142, distance: 9.0
click at [196, 143] on div "[MEDICAL_DATA] PLUS SUBACTAN" at bounding box center [216, 148] width 93 height 10
type input "3500"
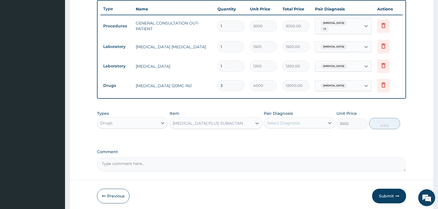
click at [277, 120] on div "Select Diagnosis" at bounding box center [283, 123] width 33 height 6
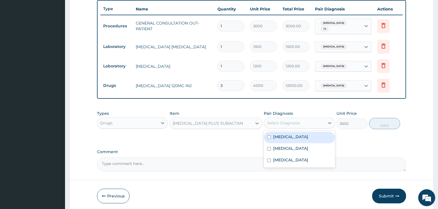
click at [312, 136] on div "Pneumonia" at bounding box center [299, 138] width 71 height 12
checkbox input "true"
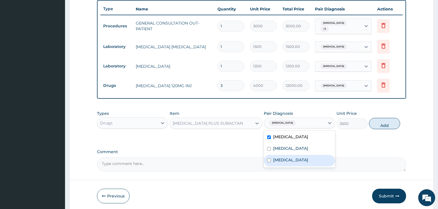
click at [282, 159] on label "[MEDICAL_DATA]" at bounding box center [290, 160] width 35 height 6
checkbox input "true"
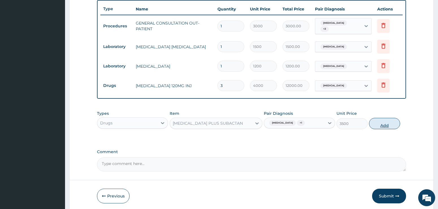
click at [376, 118] on button "Add" at bounding box center [384, 123] width 31 height 11
type input "0"
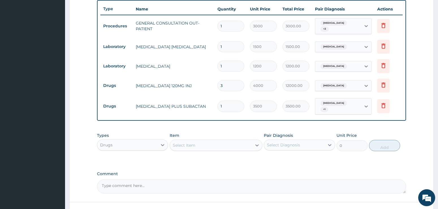
drag, startPoint x: 234, startPoint y: 103, endPoint x: 207, endPoint y: 104, distance: 26.6
click at [207, 104] on tr "Drugs CEFTRIAXONE PLUS SUBACTAN 1 3500 3500.00 Pneumonia + 1 Delete" at bounding box center [251, 107] width 302 height 22
type input "5"
type input "17500.00"
type input "5"
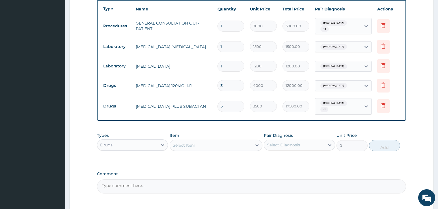
click at [403, 123] on div "PA Code / Prescription Code Enter Code(Secondary Care Only) Encounter Date 24-0…" at bounding box center [251, 19] width 309 height 350
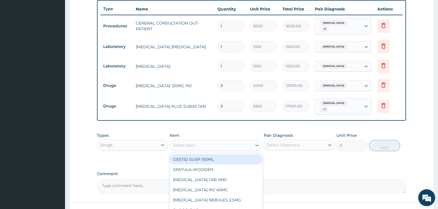
click at [227, 141] on div "Select Item" at bounding box center [211, 145] width 82 height 9
type input "AZIT"
click at [224, 155] on div "[MEDICAL_DATA] CAP" at bounding box center [216, 160] width 93 height 10
type input "400"
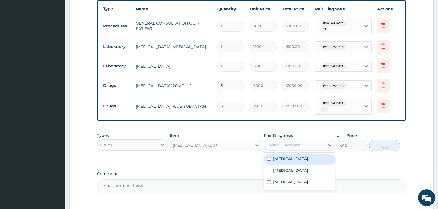
click at [276, 143] on div "Select Diagnosis" at bounding box center [294, 145] width 60 height 9
click at [281, 156] on label "Pneumonia" at bounding box center [290, 159] width 35 height 6
checkbox input "true"
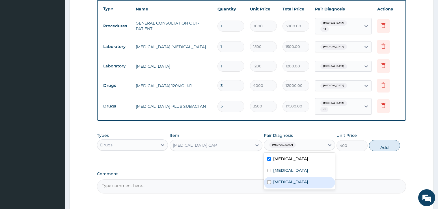
click at [276, 179] on label "Anemia" at bounding box center [290, 182] width 35 height 6
checkbox input "true"
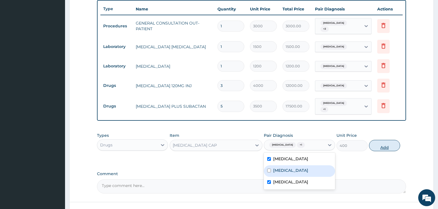
click at [382, 142] on button "Add" at bounding box center [384, 145] width 31 height 11
type input "0"
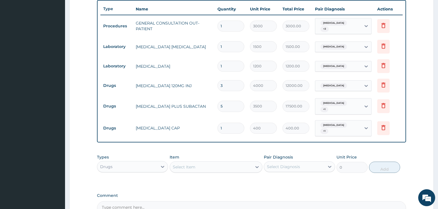
drag, startPoint x: 225, startPoint y: 122, endPoint x: 211, endPoint y: 122, distance: 13.9
click at [211, 122] on tr "Drugs AZITHROMYCIN CAP 1 400 400.00 Pneumonia + 1 Delete" at bounding box center [251, 129] width 302 height 22
type input "3"
type input "1200.00"
type input "3"
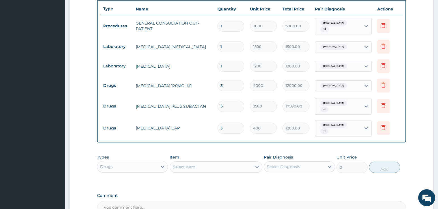
click at [417, 144] on form "Step 2 of 2 PA Code / Prescription Code Enter Code(Secondary Care Only) Encount…" at bounding box center [251, 38] width 364 height 437
click at [205, 163] on div "Select Item" at bounding box center [211, 167] width 82 height 9
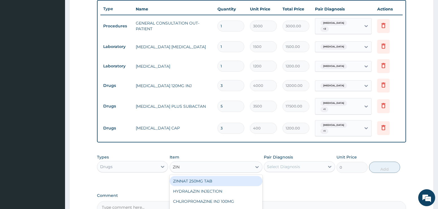
type input "ZINC"
click at [205, 176] on div "ZINC TAB" at bounding box center [216, 181] width 93 height 10
type input "100"
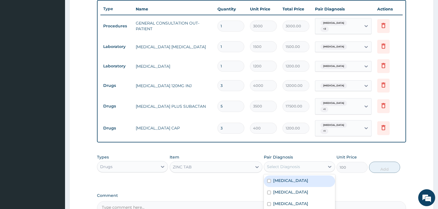
click at [272, 164] on div "Select Diagnosis" at bounding box center [283, 167] width 33 height 6
click at [277, 178] on div "Pneumonia" at bounding box center [299, 182] width 71 height 12
checkbox input "true"
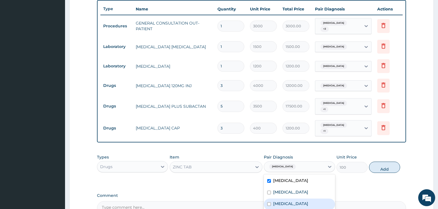
click at [278, 201] on label "Anemia" at bounding box center [290, 204] width 35 height 6
checkbox input "true"
click at [384, 162] on button "Add" at bounding box center [384, 167] width 31 height 11
type input "0"
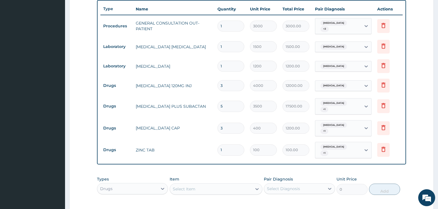
type input "10"
type input "1000.00"
type input "10"
click at [427, 125] on form "Step 2 of 2 PA Code / Prescription Code Enter Code(Secondary Care Only) Encount…" at bounding box center [251, 49] width 364 height 458
click at [202, 185] on div "Select Item" at bounding box center [211, 189] width 82 height 9
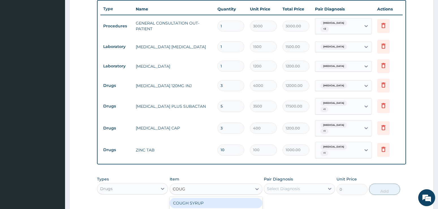
type input "COUGH"
click at [203, 198] on div "COUGH SYRUP" at bounding box center [216, 203] width 93 height 10
type input "2000"
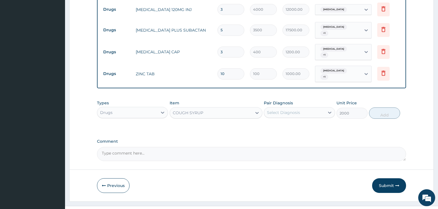
scroll to position [288, 0]
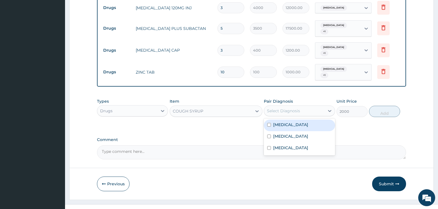
click at [308, 107] on div "Select Diagnosis" at bounding box center [294, 111] width 60 height 9
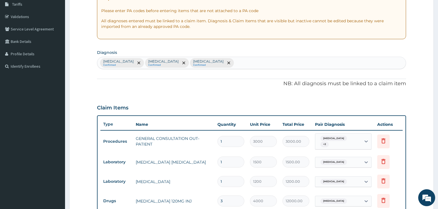
scroll to position [90, 0]
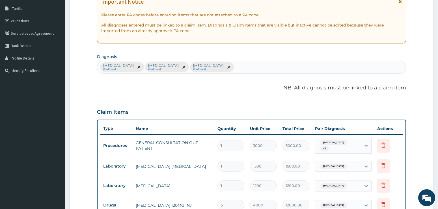
click at [217, 64] on div "Pneumonia Confirmed Malaria Confirmed Anemia Confirmed" at bounding box center [251, 67] width 309 height 12
type input "UPPER RES"
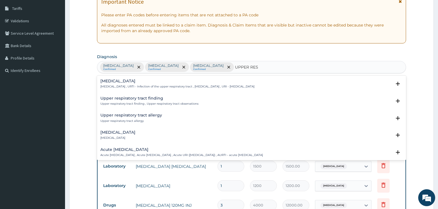
click at [117, 82] on h4 "Upper respiratory infection" at bounding box center [177, 81] width 154 height 4
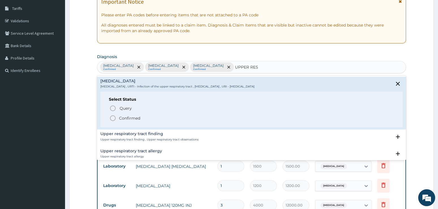
click at [111, 116] on icon "status option filled" at bounding box center [112, 118] width 7 height 7
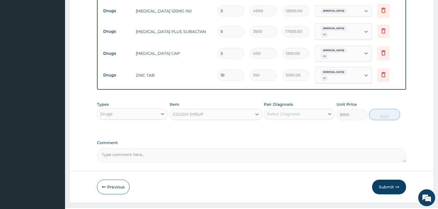
scroll to position [288, 0]
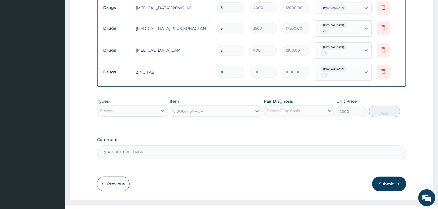
click at [297, 108] on div "Select Diagnosis" at bounding box center [283, 111] width 33 height 6
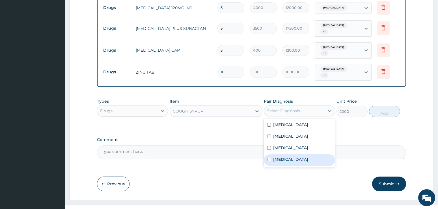
click at [300, 157] on label "Upper respiratory infection" at bounding box center [290, 160] width 35 height 6
checkbox input "true"
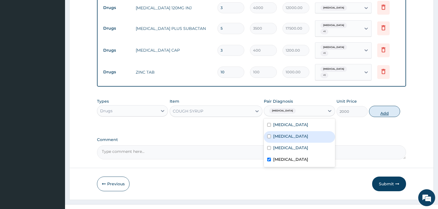
click at [374, 106] on button "Add" at bounding box center [384, 111] width 31 height 11
type input "0"
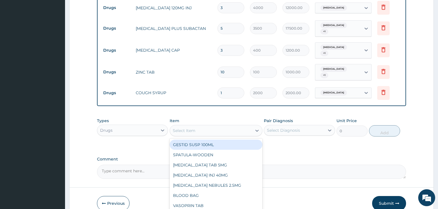
click at [223, 126] on div "Select Item" at bounding box center [211, 130] width 82 height 9
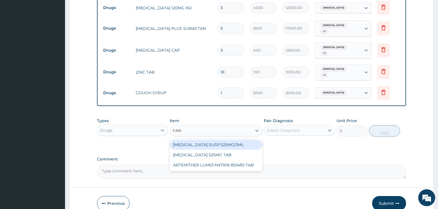
type input "FANS"
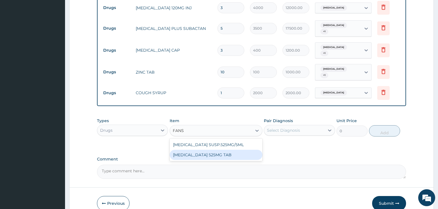
click at [213, 150] on div "[MEDICAL_DATA] 525MG TAB" at bounding box center [216, 155] width 93 height 10
type input "2000"
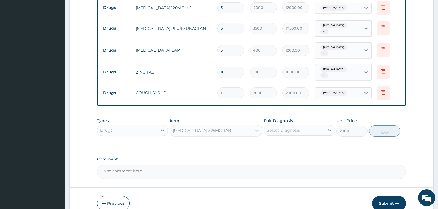
click at [281, 128] on div "Select Diagnosis" at bounding box center [283, 131] width 33 height 6
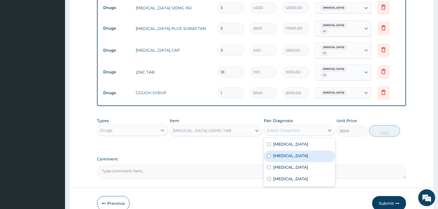
click at [284, 153] on label "[MEDICAL_DATA]" at bounding box center [290, 156] width 35 height 6
checkbox input "true"
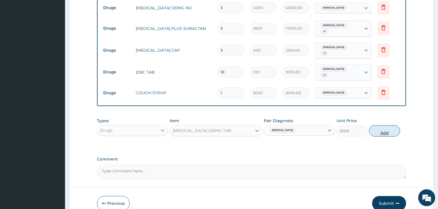
click at [379, 125] on button "Add" at bounding box center [384, 130] width 31 height 11
type input "0"
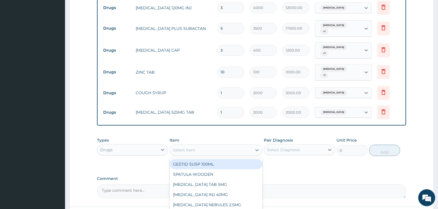
click at [181, 148] on div "Select Item" at bounding box center [184, 151] width 23 height 6
type input "PARA"
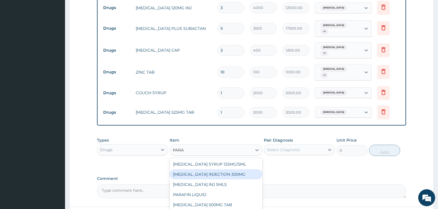
click at [177, 170] on div "[MEDICAL_DATA] INJECTION 300MG" at bounding box center [216, 175] width 93 height 10
type input "1000"
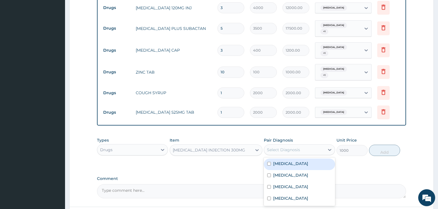
click at [279, 147] on div "Select Diagnosis" at bounding box center [283, 150] width 33 height 6
click at [278, 159] on div "Pneumonia" at bounding box center [299, 165] width 71 height 12
checkbox input "true"
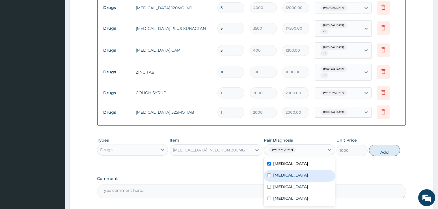
click at [276, 173] on label "[MEDICAL_DATA]" at bounding box center [290, 176] width 35 height 6
checkbox input "true"
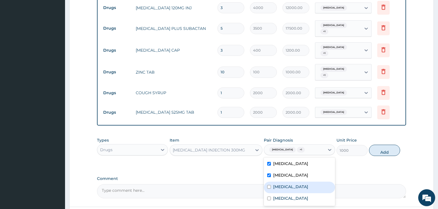
click at [278, 184] on label "Anemia" at bounding box center [290, 187] width 35 height 6
checkbox input "true"
click at [276, 196] on label "Upper respiratory infection" at bounding box center [290, 199] width 35 height 6
checkbox input "true"
click at [375, 145] on button "Add" at bounding box center [384, 150] width 31 height 11
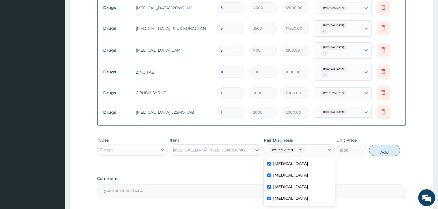
type input "0"
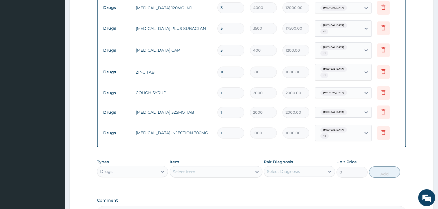
drag, startPoint x: 226, startPoint y: 122, endPoint x: 209, endPoint y: 122, distance: 17.5
click at [209, 122] on tr "Drugs PARACETAMOL INJECTION 300MG 1 1000 1000.00 Pneumonia + 3 Delete" at bounding box center [251, 133] width 302 height 22
type input "2"
type input "2000.00"
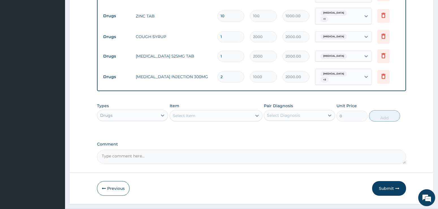
scroll to position [345, 0]
type input "2"
click at [395, 181] on button "Submit" at bounding box center [389, 188] width 34 height 15
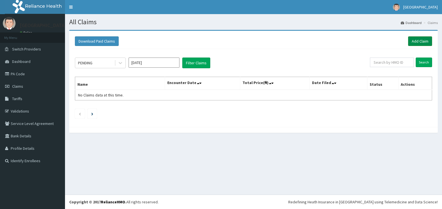
click at [419, 41] on link "Add Claim" at bounding box center [420, 41] width 24 height 10
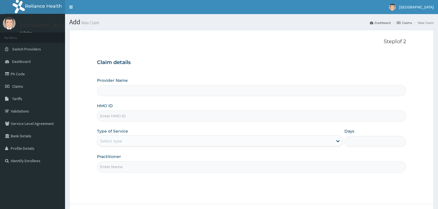
paste input "RET/46512/A"
type input "RET/46512/A"
click at [119, 91] on input "Provider Name" at bounding box center [251, 90] width 309 height 11
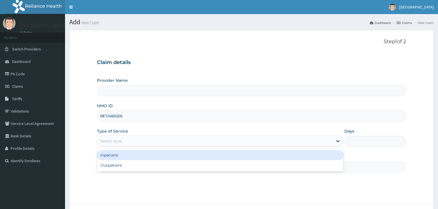
click at [120, 138] on div "Select type" at bounding box center [111, 141] width 22 height 6
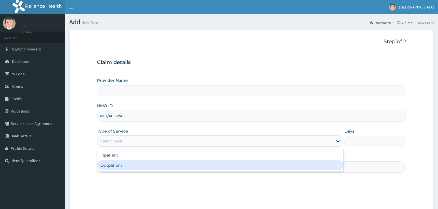
click at [118, 166] on div "Outpatient" at bounding box center [220, 166] width 246 height 10
type input "1"
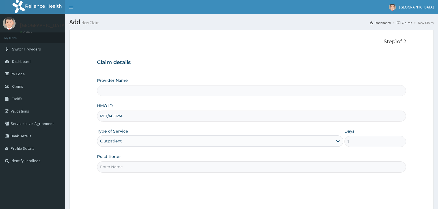
click at [129, 172] on input "Practitioner" at bounding box center [251, 167] width 309 height 11
type input "ADONAI"
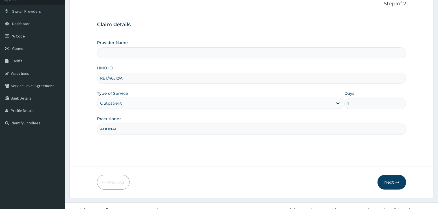
scroll to position [46, 0]
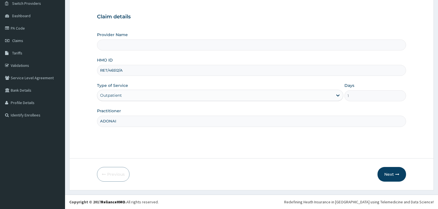
click at [119, 44] on input "Provider Name" at bounding box center [251, 45] width 309 height 11
click at [386, 175] on button "Next" at bounding box center [391, 174] width 29 height 15
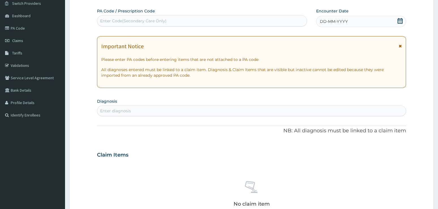
click at [398, 19] on icon at bounding box center [399, 21] width 5 height 6
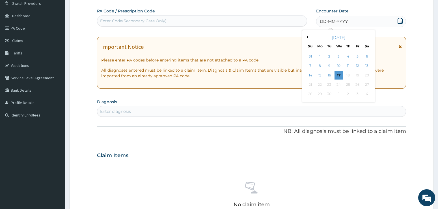
click at [308, 37] on div "September 2025" at bounding box center [338, 38] width 68 height 6
click at [306, 36] on button "Previous Month" at bounding box center [306, 37] width 3 height 3
click at [310, 94] on div "24" at bounding box center [310, 94] width 8 height 8
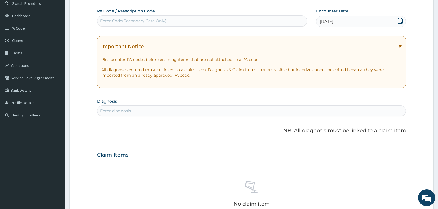
scroll to position [0, 0]
click at [404, 108] on div "Enter diagnosis" at bounding box center [251, 111] width 309 height 9
type input "PEPTI"
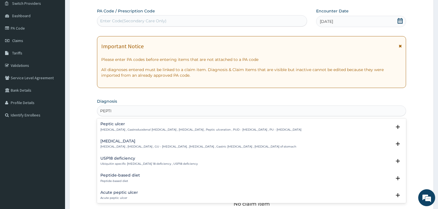
click at [119, 130] on p "Peptic ulcer , Gastroduodenal ulcer , Peptic ulcer disease , Peptic ulceration …" at bounding box center [200, 130] width 201 height 4
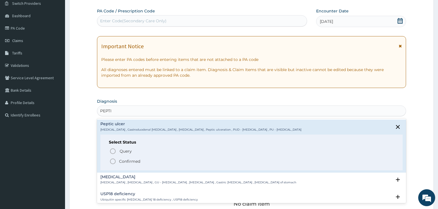
click at [113, 161] on icon "status option filled" at bounding box center [112, 161] width 7 height 7
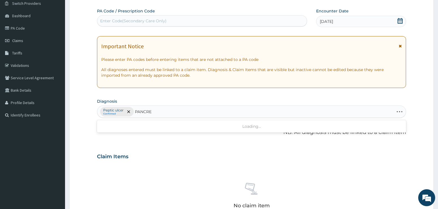
type input "PANCREA"
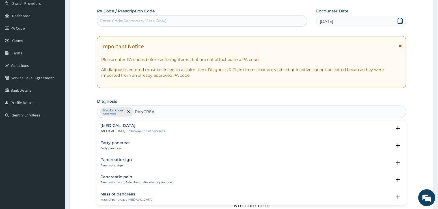
click at [115, 182] on p "Pancreatic pain , Pain due to disorder of pancreas" at bounding box center [136, 183] width 72 height 4
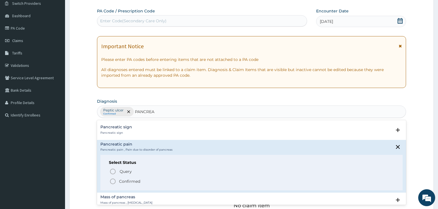
scroll to position [57, 0]
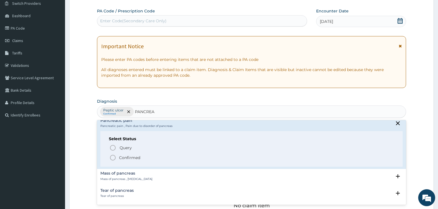
click at [113, 159] on icon "status option filled" at bounding box center [112, 158] width 7 height 7
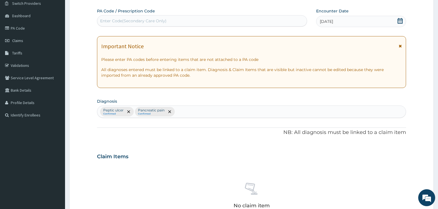
click at [413, 94] on form "Step 2 of 2 PA Code / Prescription Code Enter Code(Secondary Care Only) Encount…" at bounding box center [251, 163] width 364 height 359
click at [191, 109] on div "Peptic ulcer Confirmed Pancreatic pain Confirmed" at bounding box center [251, 112] width 309 height 12
type input "MIGR"
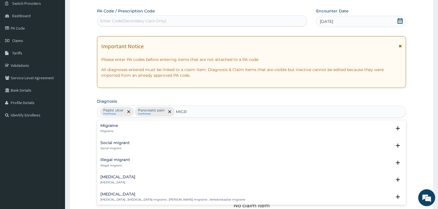
click at [106, 132] on p "Migraine" at bounding box center [109, 131] width 18 height 4
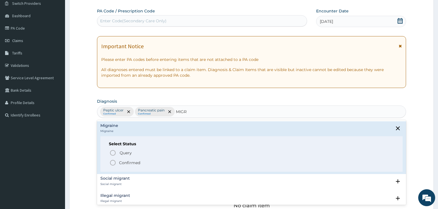
click at [113, 163] on icon "status option filled" at bounding box center [112, 163] width 7 height 7
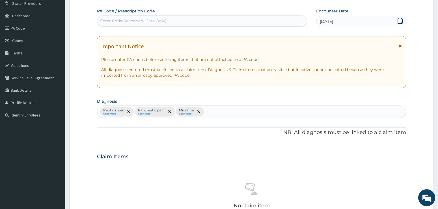
click at [416, 112] on form "Step 2 of 2 PA Code / Prescription Code Enter Code(Secondary Care Only) Encount…" at bounding box center [251, 163] width 364 height 359
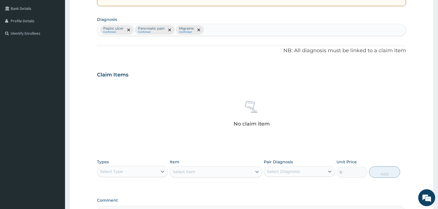
scroll to position [131, 0]
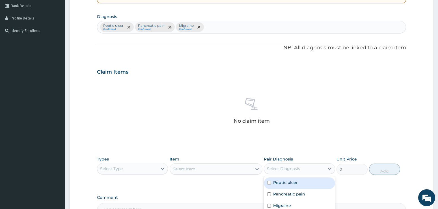
click at [289, 172] on div "Select Diagnosis" at bounding box center [283, 169] width 33 height 6
click at [298, 181] on div "Peptic ulcer" at bounding box center [299, 184] width 71 height 12
checkbox input "true"
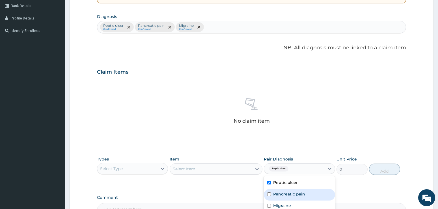
click at [298, 194] on label "Pancreatic pain" at bounding box center [289, 195] width 32 height 6
checkbox input "true"
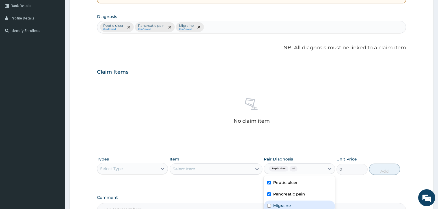
click at [298, 202] on div "Migraine" at bounding box center [299, 207] width 71 height 12
checkbox input "true"
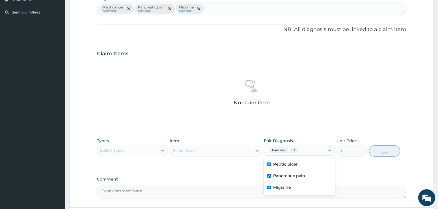
scroll to position [159, 0]
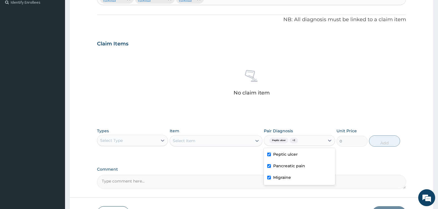
click at [140, 140] on div "Select Type" at bounding box center [127, 140] width 60 height 9
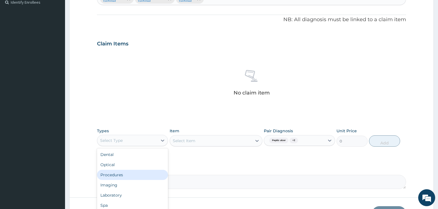
click at [118, 174] on div "Procedures" at bounding box center [132, 175] width 71 height 10
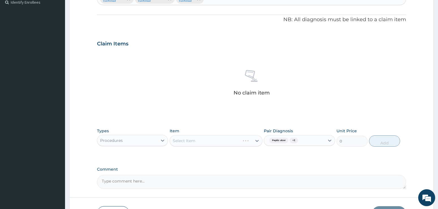
click at [188, 137] on div "Select Item" at bounding box center [216, 140] width 93 height 11
click at [200, 142] on div "Select Item" at bounding box center [216, 140] width 93 height 11
click at [255, 142] on div "Select Item" at bounding box center [216, 140] width 93 height 11
click at [199, 140] on div "Select Item" at bounding box center [216, 140] width 93 height 11
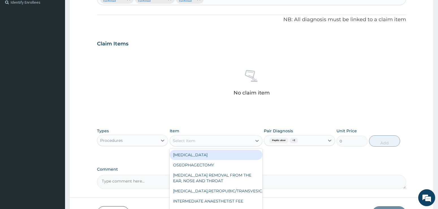
click at [174, 141] on div "Select Item" at bounding box center [184, 141] width 23 height 6
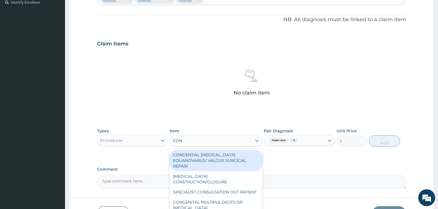
type input "CONS"
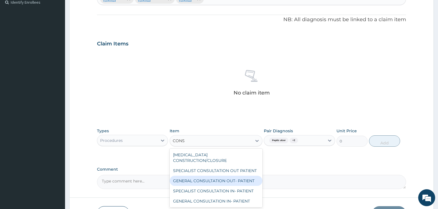
click at [183, 176] on div "GENERAL CONSULTATION OUT- PATIENT" at bounding box center [216, 181] width 93 height 10
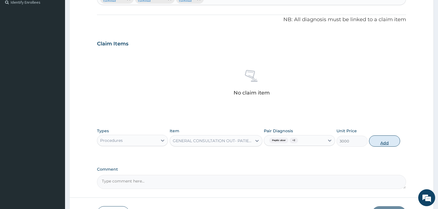
click at [386, 140] on button "Add" at bounding box center [384, 141] width 31 height 11
type input "0"
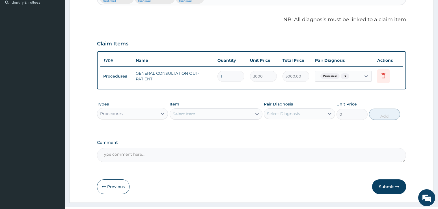
click at [376, 139] on div "PA Code / Prescription Code Enter Code(Secondary Care Only) Encounter Date 24-0…" at bounding box center [251, 28] width 309 height 267
click at [146, 115] on div "Procedures" at bounding box center [127, 113] width 60 height 9
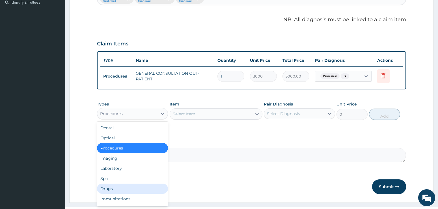
click at [112, 191] on div "Drugs" at bounding box center [132, 189] width 71 height 10
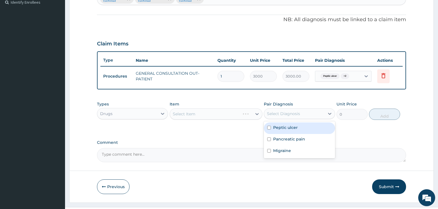
click at [321, 113] on div "Select Diagnosis" at bounding box center [294, 113] width 60 height 9
click at [281, 126] on label "Peptic ulcer" at bounding box center [285, 128] width 25 height 6
checkbox input "true"
click at [237, 116] on div "Select Item" at bounding box center [216, 114] width 93 height 11
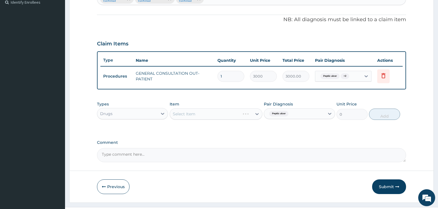
click at [174, 115] on div "Select Item" at bounding box center [216, 114] width 93 height 11
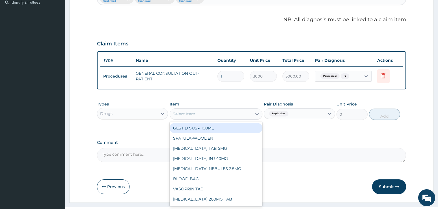
click at [174, 115] on div "Select Item" at bounding box center [184, 114] width 23 height 6
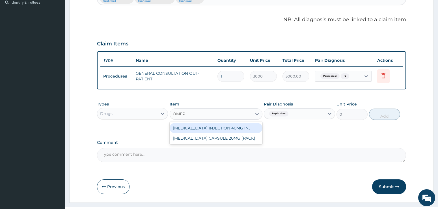
type input "OMEPR"
click at [190, 129] on div "OMEPRAZOLE INJECTION 40MG INJ" at bounding box center [216, 128] width 93 height 10
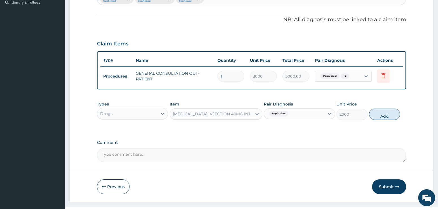
click at [386, 113] on button "Add" at bounding box center [384, 114] width 31 height 11
type input "0"
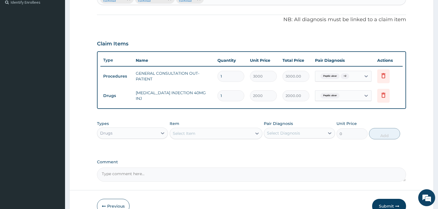
click at [407, 119] on form "Step 2 of 2 PA Code / Prescription Code Enter Code(Secondary Care Only) Encount…" at bounding box center [251, 46] width 364 height 351
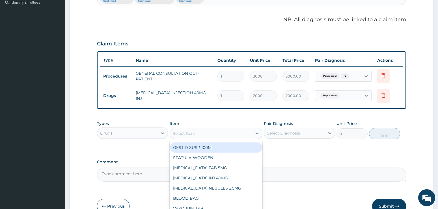
click at [186, 134] on div "Select Item" at bounding box center [184, 134] width 23 height 6
type input "H"
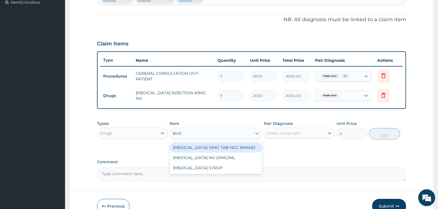
type input "BUSC"
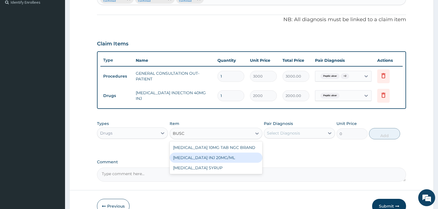
click at [194, 155] on div "BUSCOPAN INJ 20MG/ML" at bounding box center [216, 158] width 93 height 10
type input "1000"
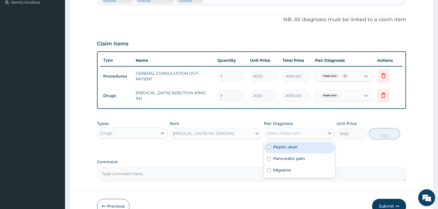
click at [298, 134] on div "Select Diagnosis" at bounding box center [283, 134] width 33 height 6
click at [291, 147] on label "Peptic ulcer" at bounding box center [285, 147] width 25 height 6
checkbox input "true"
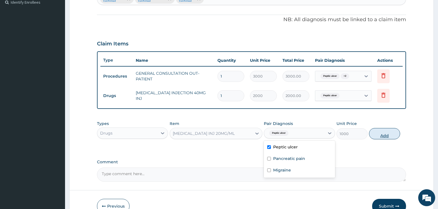
click at [382, 133] on button "Add" at bounding box center [384, 133] width 31 height 11
type input "0"
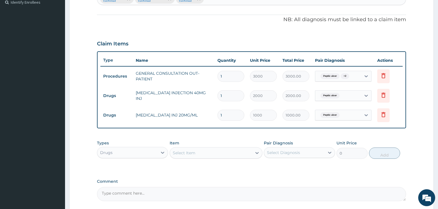
drag, startPoint x: 225, startPoint y: 115, endPoint x: 194, endPoint y: 121, distance: 31.6
click at [194, 121] on tr "Drugs BUSCOPAN INJ 20MG/ML 1 1000 1000.00 Peptic ulcer Delete" at bounding box center [251, 116] width 302 height 20
type input "2"
type input "2000.00"
type input "2"
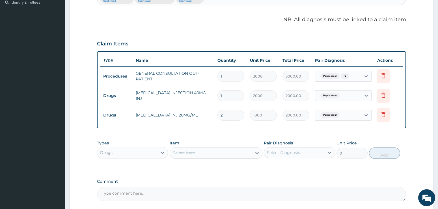
click at [391, 133] on div "PA Code / Prescription Code Enter Code(Secondary Care Only) Encounter Date 24-0…" at bounding box center [251, 48] width 309 height 306
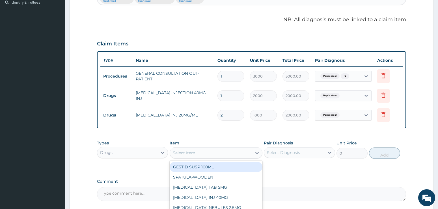
click at [192, 155] on div "Select Item" at bounding box center [184, 153] width 23 height 6
type input "OMEP"
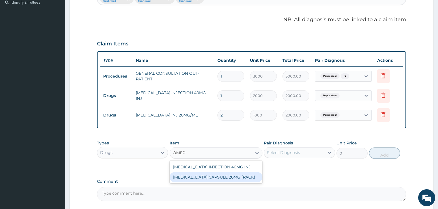
click at [204, 179] on div "[MEDICAL_DATA] CAPSULE 20MG (PACK)" at bounding box center [216, 177] width 93 height 10
type input "2500"
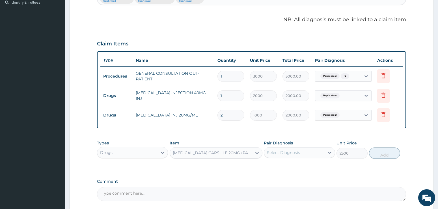
click at [276, 151] on div "Select Diagnosis" at bounding box center [283, 153] width 33 height 6
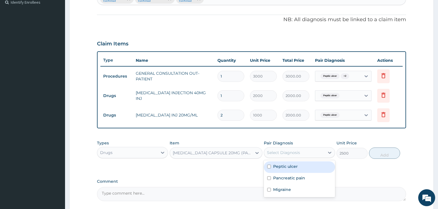
click at [276, 165] on label "Peptic ulcer" at bounding box center [285, 167] width 25 height 6
checkbox input "true"
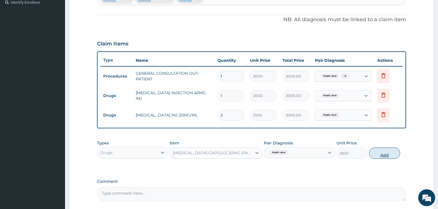
click at [386, 153] on button "Add" at bounding box center [384, 153] width 31 height 11
type input "0"
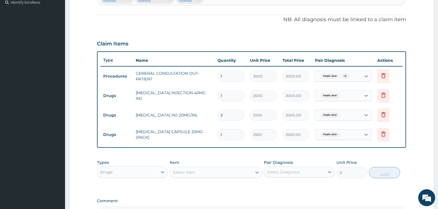
drag, startPoint x: 226, startPoint y: 136, endPoint x: 210, endPoint y: 137, distance: 15.3
click at [210, 137] on tr "Drugs OMEPRAZOLE CAPSULE 20MG (PACK) 1 2500 2500.00 Peptic ulcer Delete" at bounding box center [251, 135] width 302 height 20
type input "2"
type input "5000.00"
type input "20"
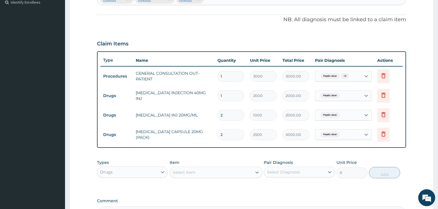
type input "50000.00"
type input "20"
click at [422, 125] on form "Step 2 of 2 PA Code / Prescription Code Enter Code(Secondary Care Only) Encount…" at bounding box center [251, 66] width 364 height 390
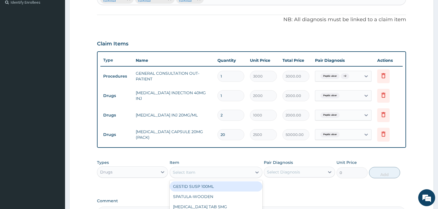
click at [188, 172] on div "Select Item" at bounding box center [184, 173] width 23 height 6
type input "GEST"
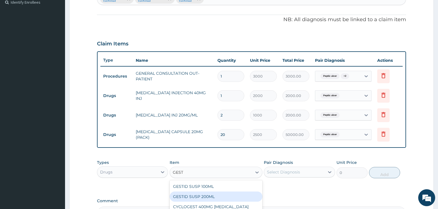
click at [197, 197] on div "GESTID SUSP 200ML" at bounding box center [216, 197] width 93 height 10
type input "3500"
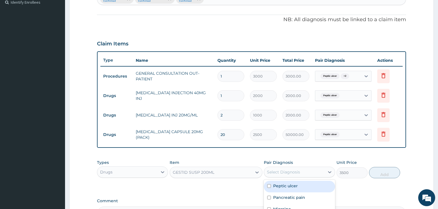
click at [282, 172] on div "Select Diagnosis" at bounding box center [283, 173] width 33 height 6
click at [282, 185] on label "Peptic ulcer" at bounding box center [285, 186] width 25 height 6
checkbox input "true"
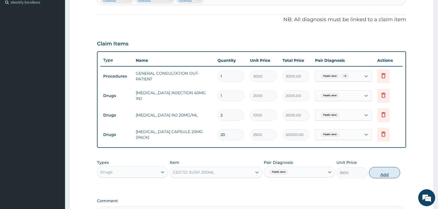
click at [380, 173] on button "Add" at bounding box center [384, 172] width 31 height 11
type input "0"
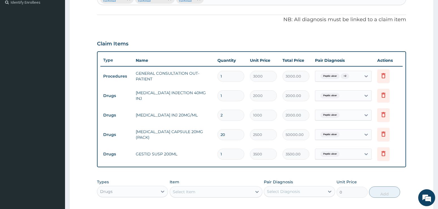
click at [174, 192] on div "Select Item" at bounding box center [184, 192] width 23 height 6
type input "METRO"
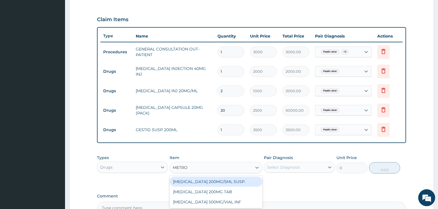
scroll to position [215, 0]
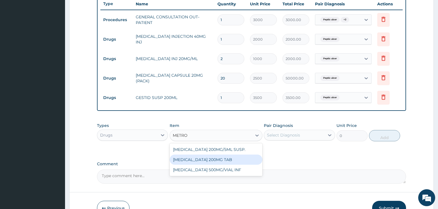
click at [224, 160] on div "[MEDICAL_DATA] 200MG TAB" at bounding box center [216, 160] width 93 height 10
type input "50"
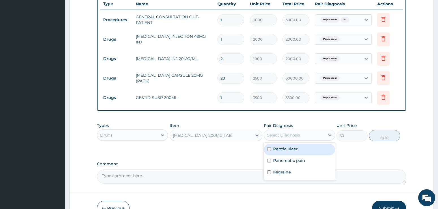
click at [305, 134] on div "Select Diagnosis" at bounding box center [294, 135] width 60 height 9
click at [296, 151] on label "Peptic ulcer" at bounding box center [285, 149] width 25 height 6
checkbox input "true"
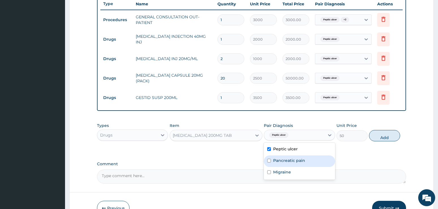
click at [293, 160] on label "Pancreatic pain" at bounding box center [289, 161] width 32 height 6
checkbox input "true"
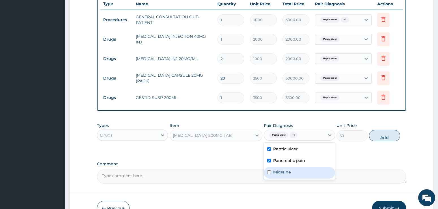
click at [288, 172] on label "Migraine" at bounding box center [282, 173] width 18 height 6
checkbox input "true"
click at [390, 136] on button "Add" at bounding box center [384, 135] width 31 height 11
type input "0"
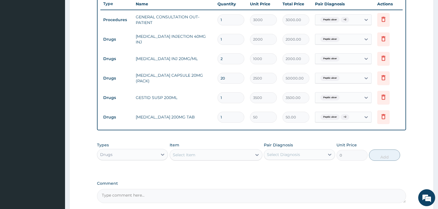
drag, startPoint x: 232, startPoint y: 118, endPoint x: 204, endPoint y: 120, distance: 27.8
click at [204, 120] on tr "Drugs METRONIDAZOLE 200MG TAB 1 50 50.00 Peptic ulcer + 2 Delete" at bounding box center [251, 118] width 302 height 20
type input "3"
type input "150.00"
type input "30"
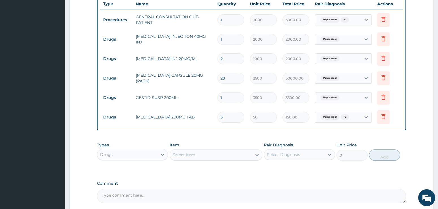
type input "1500.00"
type input "30"
click at [415, 136] on form "Step 2 of 2 PA Code / Prescription Code Enter Code(Secondary Care Only) Encount…" at bounding box center [251, 29] width 364 height 429
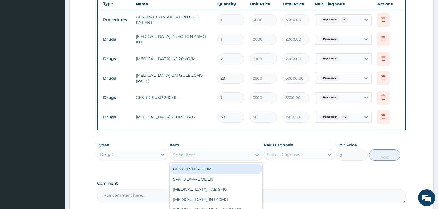
click at [188, 151] on div "Select Item" at bounding box center [211, 155] width 82 height 9
type input "PARA"
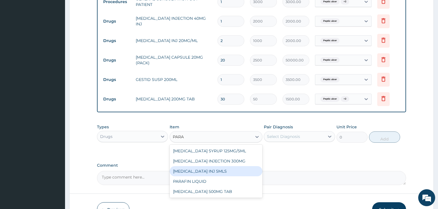
scroll to position [244, 0]
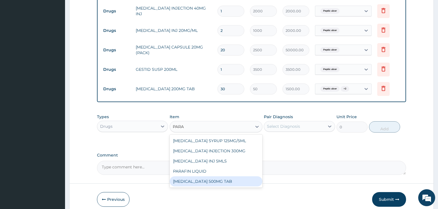
click at [218, 181] on div "[MEDICAL_DATA] 500MG TAB" at bounding box center [216, 182] width 93 height 10
type input "50"
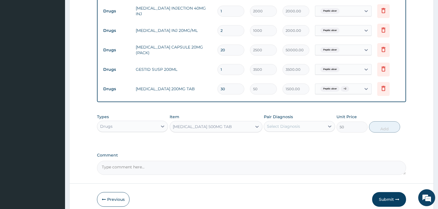
click at [290, 129] on div "Select Diagnosis" at bounding box center [283, 127] width 33 height 6
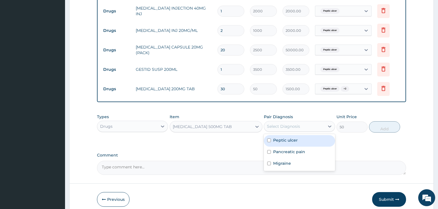
click at [288, 140] on label "Peptic ulcer" at bounding box center [285, 141] width 25 height 6
checkbox input "true"
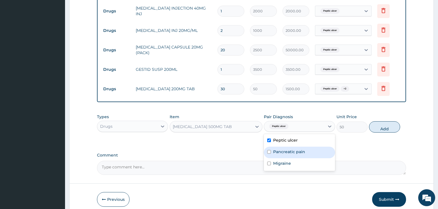
click at [285, 155] on label "Pancreatic pain" at bounding box center [289, 152] width 32 height 6
checkbox input "true"
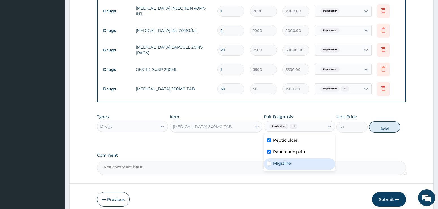
click at [284, 162] on label "Migraine" at bounding box center [282, 164] width 18 height 6
checkbox input "true"
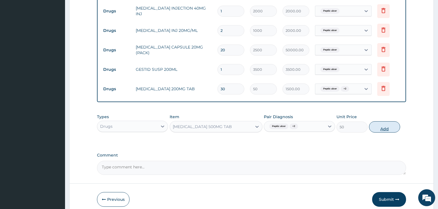
click at [377, 129] on button "Add" at bounding box center [384, 127] width 31 height 11
type input "0"
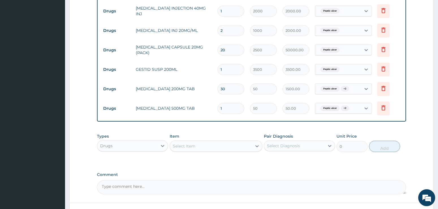
type input "18"
type input "900.00"
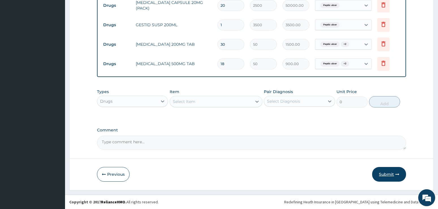
type input "18"
click at [389, 172] on button "Submit" at bounding box center [389, 174] width 34 height 15
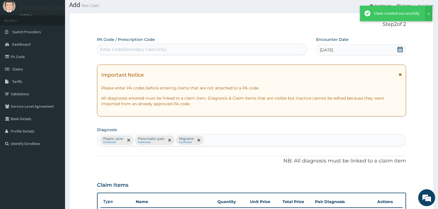
scroll to position [288, 0]
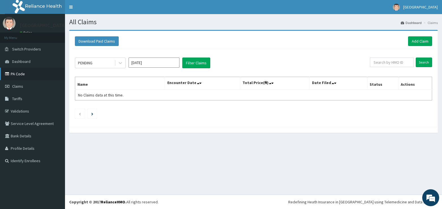
click at [18, 73] on link "PA Code" at bounding box center [32, 74] width 65 height 12
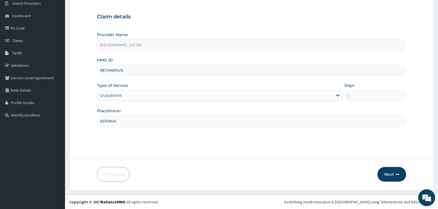
click at [392, 172] on button "Next" at bounding box center [391, 174] width 29 height 15
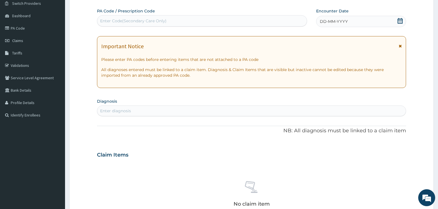
click at [146, 21] on div "Enter Code(Secondary Care Only)" at bounding box center [133, 21] width 66 height 6
paste input "PA/121B06"
type input "PA/121B06"
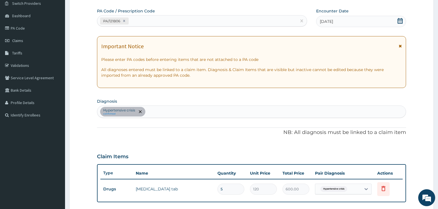
click at [400, 116] on div "Hypertensive crisis confirmed" at bounding box center [251, 112] width 309 height 12
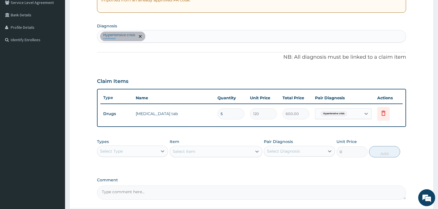
scroll to position [159, 0]
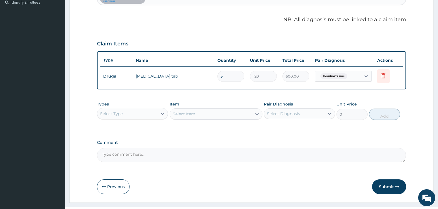
click at [298, 110] on div "Select Diagnosis" at bounding box center [294, 113] width 60 height 9
click at [294, 127] on label "Hypertensive crisis" at bounding box center [292, 128] width 39 height 6
checkbox input "true"
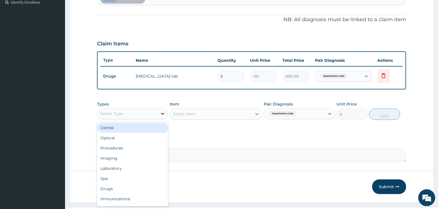
click at [159, 114] on div at bounding box center [162, 114] width 10 height 10
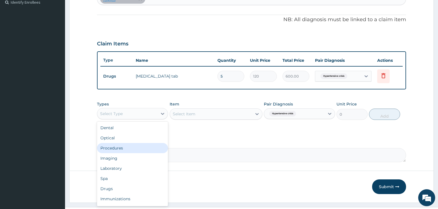
click at [112, 148] on div "Procedures" at bounding box center [132, 148] width 71 height 10
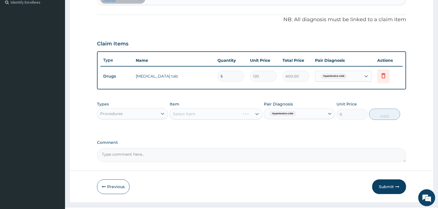
click at [194, 111] on div "Select Item" at bounding box center [216, 114] width 93 height 11
click at [196, 116] on div "Select Item" at bounding box center [216, 114] width 93 height 11
click at [253, 114] on div "Select Item" at bounding box center [216, 114] width 93 height 11
click at [207, 114] on div "Select Item" at bounding box center [216, 114] width 93 height 11
click at [185, 114] on div "Select Item" at bounding box center [216, 114] width 93 height 11
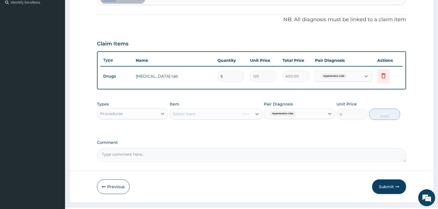
click at [231, 113] on div "Select Item" at bounding box center [216, 114] width 93 height 11
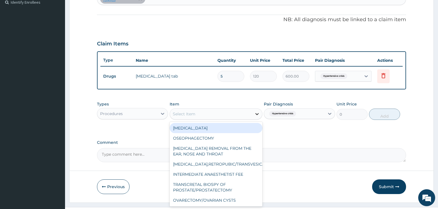
click at [252, 113] on div at bounding box center [257, 114] width 10 height 10
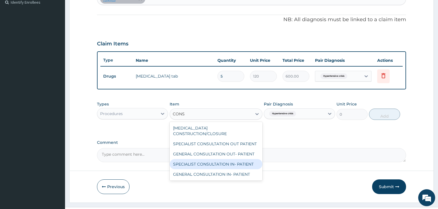
type input "CONS"
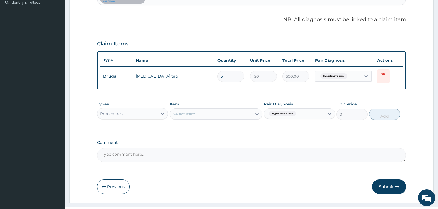
click at [404, 136] on div "PA Code / Prescription Code PA/121B06 Encounter Date 25-08-2025 Important Notic…" at bounding box center [251, 28] width 309 height 267
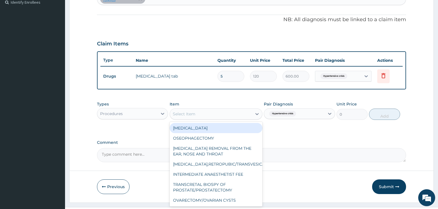
click at [192, 113] on div "Select Item" at bounding box center [184, 114] width 23 height 6
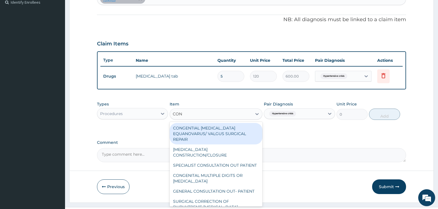
type input "CONS"
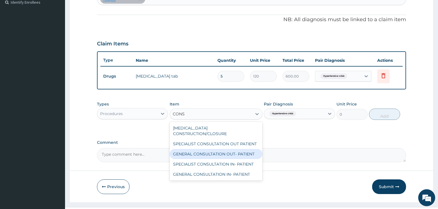
click at [193, 149] on div "GENERAL CONSULTATION OUT- PATIENT" at bounding box center [216, 154] width 93 height 10
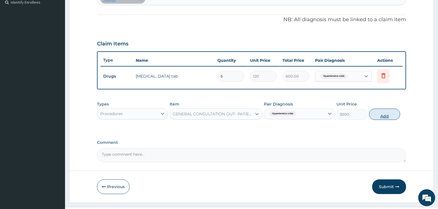
click at [381, 114] on button "Add" at bounding box center [384, 114] width 31 height 11
type input "0"
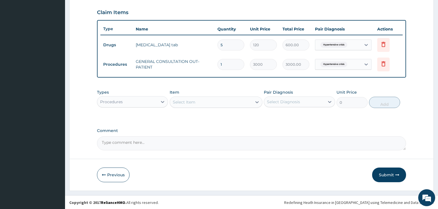
scroll to position [191, 0]
click at [395, 174] on button "Submit" at bounding box center [389, 174] width 34 height 15
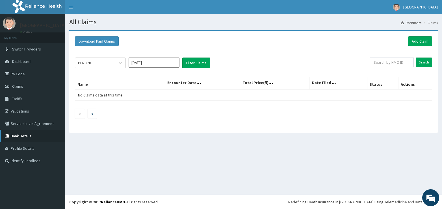
click at [23, 134] on link "Bank Details" at bounding box center [32, 136] width 65 height 12
click at [24, 135] on link "Bank Details" at bounding box center [32, 136] width 65 height 12
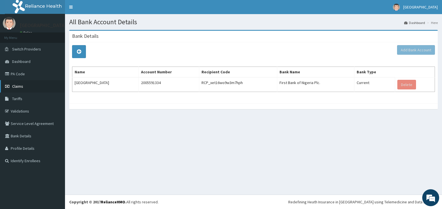
click at [15, 86] on span "Claims" at bounding box center [17, 86] width 11 height 5
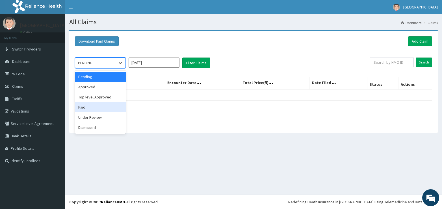
click at [87, 108] on div "Paid" at bounding box center [100, 107] width 51 height 10
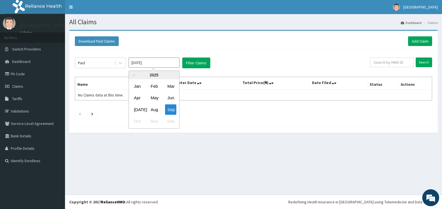
click at [155, 63] on input "[DATE]" at bounding box center [154, 63] width 51 height 10
click at [135, 87] on div "Jan" at bounding box center [137, 86] width 11 height 10
type input "[DATE]"
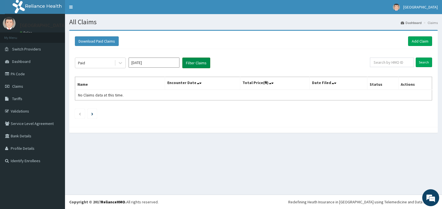
click at [193, 62] on button "Filter Claims" at bounding box center [196, 63] width 28 height 11
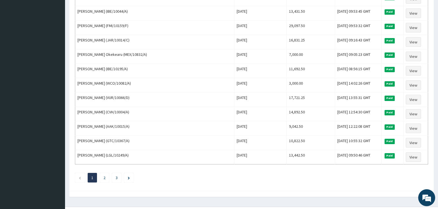
scroll to position [650, 0]
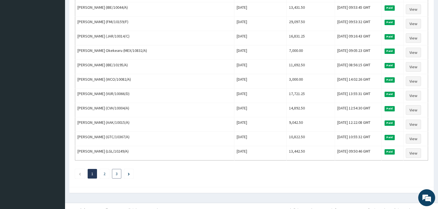
click at [113, 175] on li "3" at bounding box center [116, 174] width 9 height 10
click at [114, 173] on li "3" at bounding box center [116, 174] width 9 height 10
click at [115, 174] on li "3" at bounding box center [116, 174] width 9 height 10
click at [129, 174] on icon "Next page" at bounding box center [129, 174] width 2 height 3
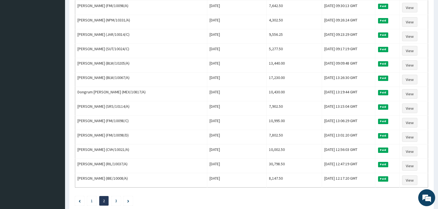
scroll to position [658, 0]
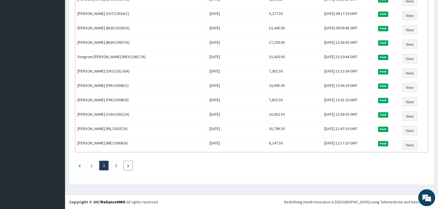
click at [127, 166] on li at bounding box center [128, 166] width 9 height 10
click at [126, 167] on li at bounding box center [128, 166] width 9 height 10
click at [131, 166] on li at bounding box center [128, 166] width 9 height 10
click at [127, 165] on icon "Next page" at bounding box center [128, 166] width 2 height 3
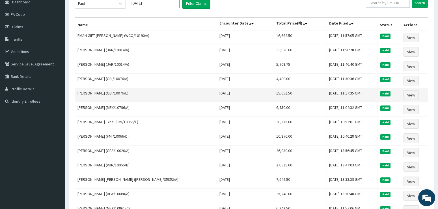
scroll to position [0, 0]
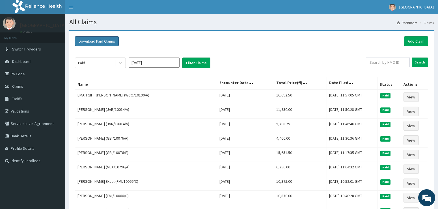
click at [98, 42] on button "Download Paid Claims" at bounding box center [97, 41] width 44 height 10
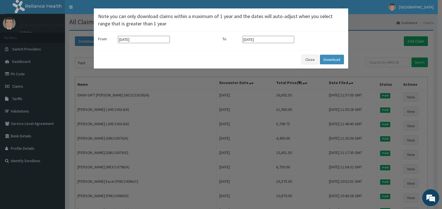
click at [150, 39] on input "17-06-2025" at bounding box center [144, 39] width 52 height 7
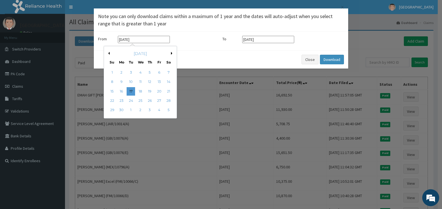
click at [110, 53] on div "June 2025" at bounding box center [140, 54] width 68 height 6
click at [136, 54] on div "June 2025" at bounding box center [140, 54] width 68 height 6
click at [109, 54] on button "Previous Month" at bounding box center [108, 53] width 3 height 3
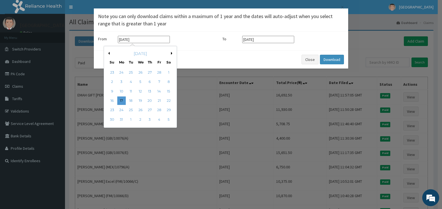
click at [109, 54] on button "Previous Month" at bounding box center [108, 53] width 3 height 3
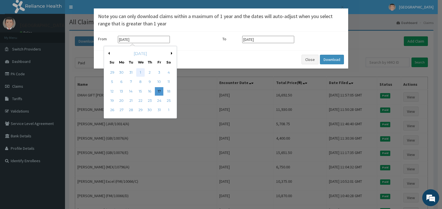
click at [140, 73] on div "1" at bounding box center [140, 72] width 8 height 8
type input "01-01-2025"
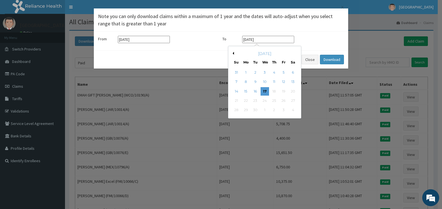
click at [271, 40] on input "17-09-2025" at bounding box center [268, 39] width 52 height 7
click at [233, 54] on button "Previous Month" at bounding box center [232, 53] width 3 height 3
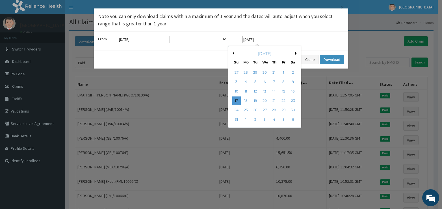
click at [233, 54] on button "Previous Month" at bounding box center [232, 53] width 3 height 3
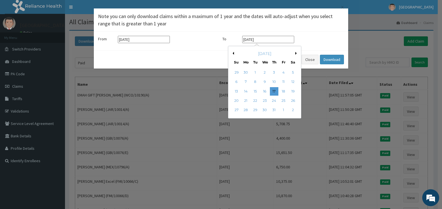
click at [233, 54] on button "Previous Month" at bounding box center [232, 53] width 3 height 3
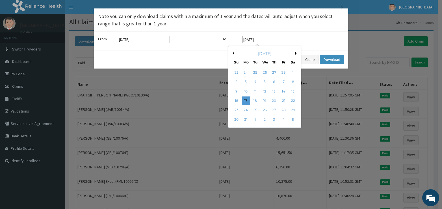
click at [233, 54] on button "Previous Month" at bounding box center [232, 53] width 3 height 3
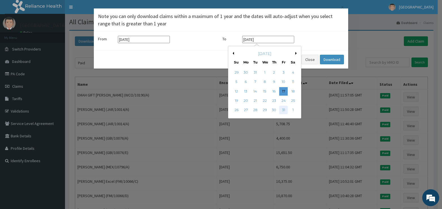
click at [283, 109] on div "31" at bounding box center [283, 110] width 8 height 8
type input "31-01-2025"
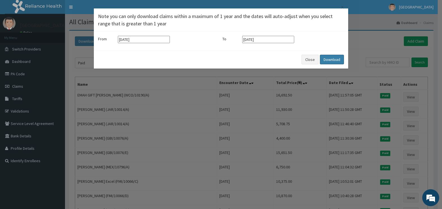
click at [335, 59] on button "Download" at bounding box center [332, 60] width 24 height 10
click at [312, 61] on button "Close" at bounding box center [310, 60] width 17 height 10
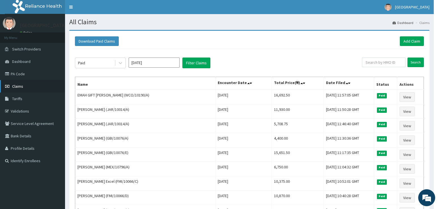
click at [19, 87] on span "Claims" at bounding box center [17, 86] width 11 height 5
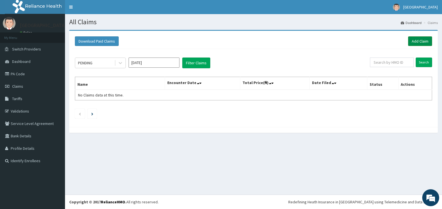
click at [416, 39] on link "Add Claim" at bounding box center [420, 41] width 24 height 10
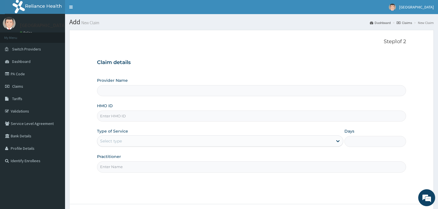
type input "[GEOGRAPHIC_DATA]"
click at [72, 124] on form "Step 1 of 2 Claim details Provider Name [GEOGRAPHIC_DATA] HMO ID Type of Servic…" at bounding box center [251, 133] width 364 height 207
click at [407, 106] on form "Step 1 of 2 Claim details Provider Name [GEOGRAPHIC_DATA] HMO ID Type of Servic…" at bounding box center [251, 133] width 364 height 207
click at [18, 74] on link "PA Code" at bounding box center [32, 74] width 65 height 12
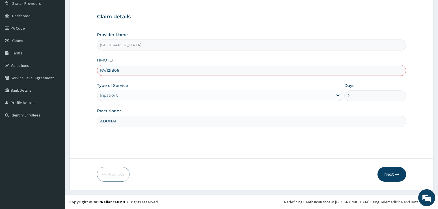
click at [394, 67] on input "PA/121B06" at bounding box center [251, 70] width 309 height 11
click at [16, 38] on span "Claims" at bounding box center [17, 40] width 11 height 5
drag, startPoint x: 140, startPoint y: 70, endPoint x: 81, endPoint y: 68, distance: 58.2
click at [81, 68] on form "Step 1 of 2 Claim details Provider Name [GEOGRAPHIC_DATA] HMO ID PA/121B06 Type…" at bounding box center [251, 87] width 364 height 207
paste input "API/10096/G"
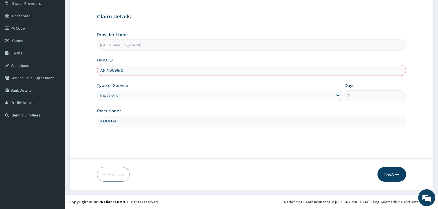
type input "API/10096/G"
click at [128, 97] on div "Inpatient" at bounding box center [215, 95] width 236 height 9
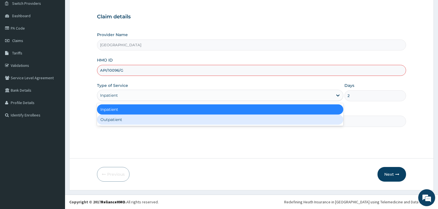
click at [120, 119] on div "Outpatient" at bounding box center [220, 120] width 246 height 10
type input "1"
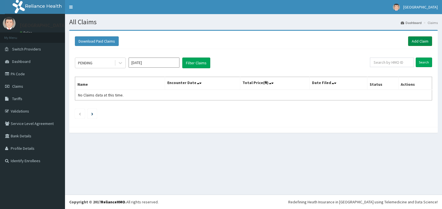
click at [417, 40] on link "Add Claim" at bounding box center [420, 41] width 24 height 10
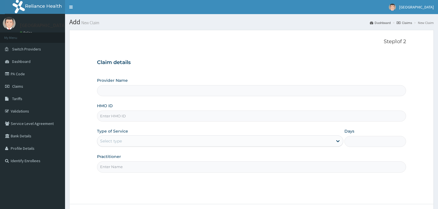
paste input "API/10096/G"
type input "API/10096/G"
click at [114, 93] on input "Provider Name" at bounding box center [251, 90] width 309 height 11
click at [133, 142] on div "Select type" at bounding box center [215, 141] width 236 height 9
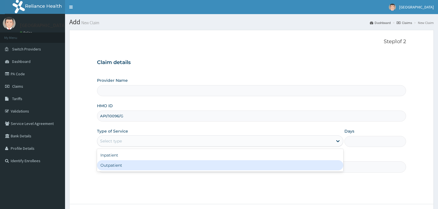
click at [120, 166] on div "Outpatient" at bounding box center [220, 166] width 246 height 10
type input "1"
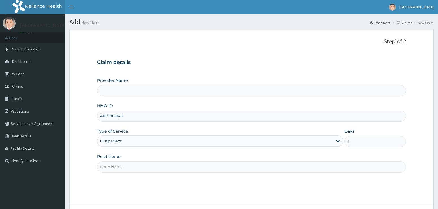
click at [107, 168] on input "Practitioner" at bounding box center [251, 167] width 309 height 11
type input "ADONAI"
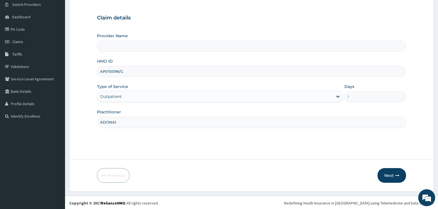
scroll to position [46, 0]
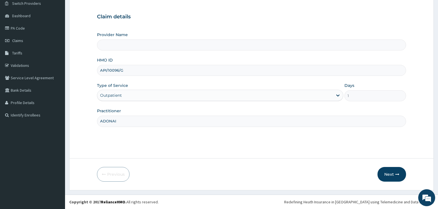
click at [111, 43] on input "Provider Name" at bounding box center [251, 45] width 309 height 11
click at [395, 170] on button "Next" at bounding box center [391, 174] width 29 height 15
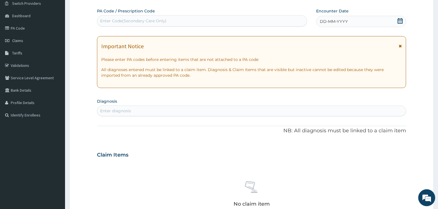
click at [407, 90] on form "Step 2 of 2 PA Code / Prescription Code Enter Code(Secondary Care Only) Encount…" at bounding box center [251, 162] width 364 height 357
click at [401, 21] on icon at bounding box center [399, 21] width 5 height 6
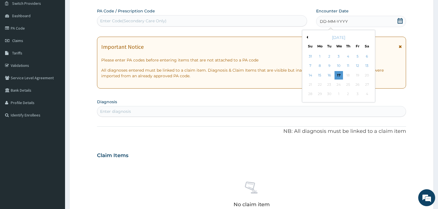
click at [307, 37] on button "Previous Month" at bounding box center [306, 37] width 3 height 3
click at [309, 93] on div "24" at bounding box center [310, 94] width 8 height 8
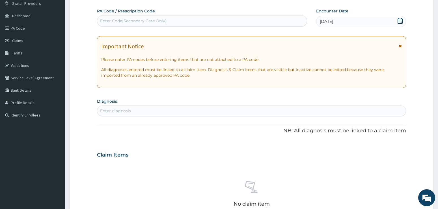
click at [423, 86] on form "Step 2 of 2 PA Code / Prescription Code Enter Code(Secondary Care Only) Encount…" at bounding box center [251, 162] width 364 height 357
click at [120, 109] on div "Enter diagnosis" at bounding box center [115, 111] width 31 height 6
type input "MALAR"
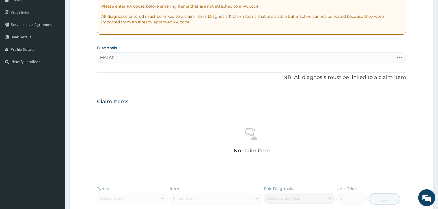
scroll to position [102, 0]
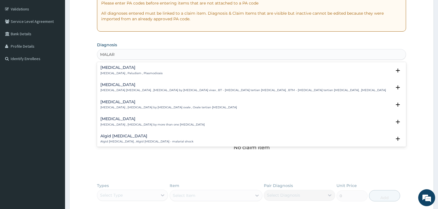
click at [119, 70] on div "Malaria Malaria , Paludism , Plasmodiosis" at bounding box center [131, 71] width 62 height 10
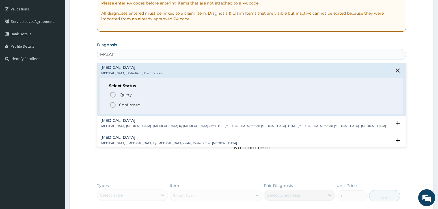
click at [112, 104] on icon "status option filled" at bounding box center [112, 105] width 7 height 7
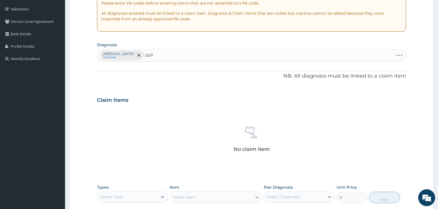
type input "SEPS"
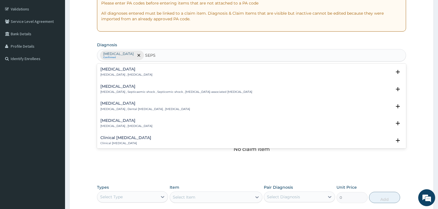
click at [110, 73] on p "Systemic infection , Sepsis" at bounding box center [126, 75] width 52 height 4
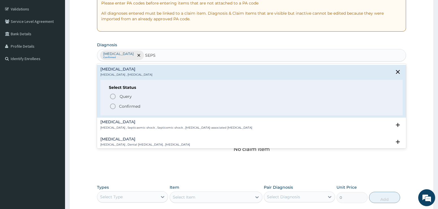
click at [112, 105] on icon "status option filled" at bounding box center [112, 106] width 7 height 7
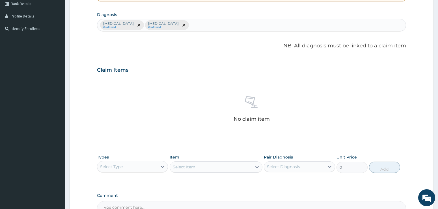
scroll to position [187, 0]
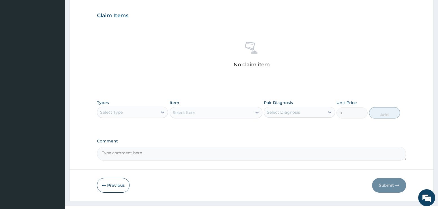
click at [298, 110] on div "Select Diagnosis" at bounding box center [283, 113] width 33 height 6
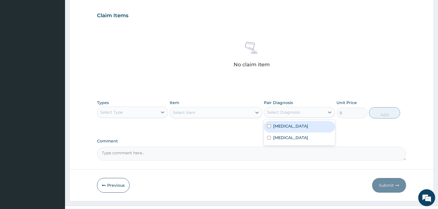
click at [300, 125] on div "Malaria" at bounding box center [299, 127] width 71 height 12
checkbox input "true"
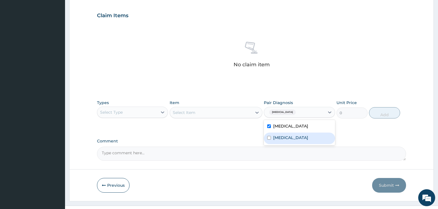
click at [289, 135] on div "Sepsis" at bounding box center [299, 139] width 71 height 12
checkbox input "true"
click at [153, 111] on div "Select Type" at bounding box center [127, 112] width 60 height 9
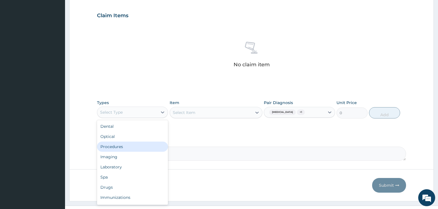
click at [123, 147] on div "Procedures" at bounding box center [132, 147] width 71 height 10
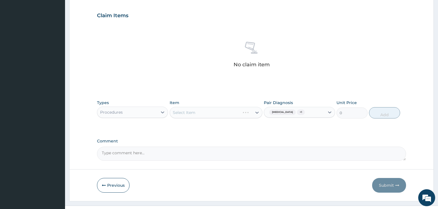
click at [189, 111] on div "Select Item" at bounding box center [216, 112] width 93 height 11
click at [220, 111] on div "Select Item" at bounding box center [216, 112] width 93 height 11
click at [186, 112] on div "Select Item" at bounding box center [216, 112] width 93 height 11
click at [247, 112] on div "Select Item" at bounding box center [216, 112] width 93 height 11
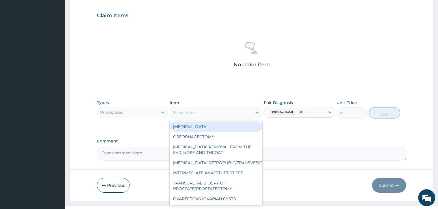
click at [176, 113] on div "Select Item" at bounding box center [184, 113] width 23 height 6
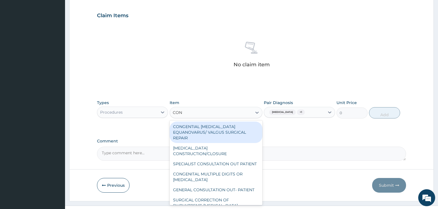
type input "CONS"
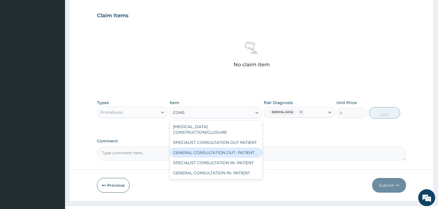
click at [198, 148] on div "GENERAL CONSULTATION OUT- PATIENT" at bounding box center [216, 153] width 93 height 10
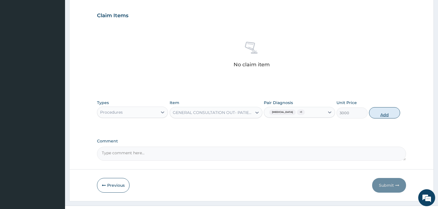
click at [389, 112] on button "Add" at bounding box center [384, 112] width 31 height 11
type input "0"
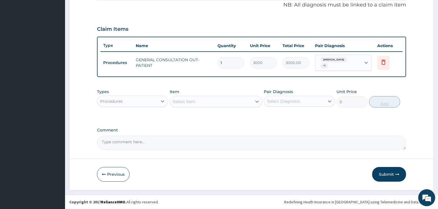
scroll to position [171, 0]
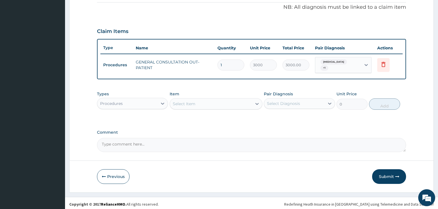
click at [407, 113] on form "Step 2 of 2 PA Code / Prescription Code Enter Code(Secondary Care Only) Encount…" at bounding box center [251, 26] width 364 height 334
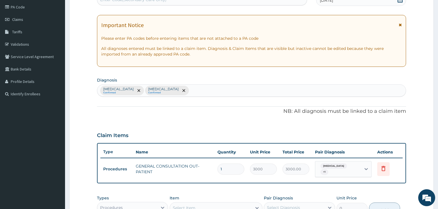
scroll to position [58, 0]
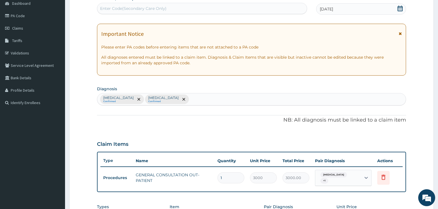
click at [182, 99] on div "Malaria Confirmed Sepsis Confirmed" at bounding box center [251, 100] width 309 height 12
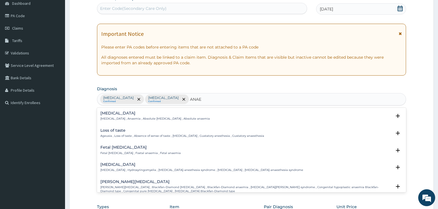
type input "ANAEM"
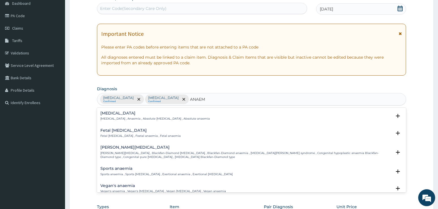
click at [105, 115] on h4 "Anemia" at bounding box center [154, 113] width 109 height 4
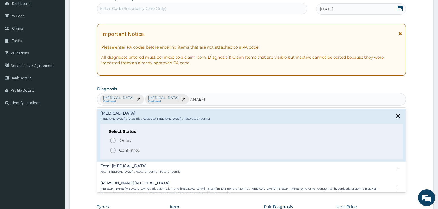
click at [113, 150] on icon "status option filled" at bounding box center [112, 150] width 7 height 7
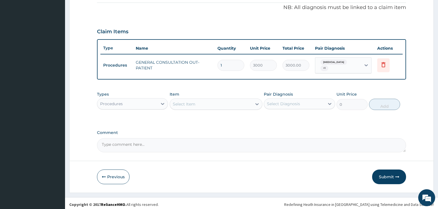
scroll to position [171, 0]
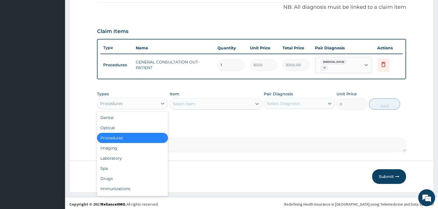
click at [145, 103] on div "Procedures" at bounding box center [127, 103] width 60 height 9
click at [121, 159] on div "Laboratory" at bounding box center [132, 158] width 71 height 10
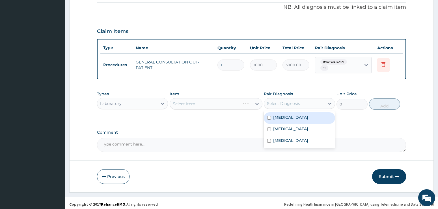
click at [313, 99] on div "Select Diagnosis" at bounding box center [294, 103] width 60 height 9
click at [303, 114] on div "Malaria" at bounding box center [299, 118] width 71 height 12
checkbox input "true"
click at [224, 101] on div "Select Item" at bounding box center [216, 103] width 93 height 11
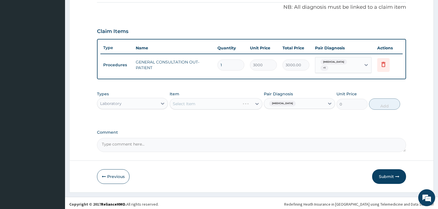
click at [181, 101] on div "Select Item" at bounding box center [216, 103] width 93 height 11
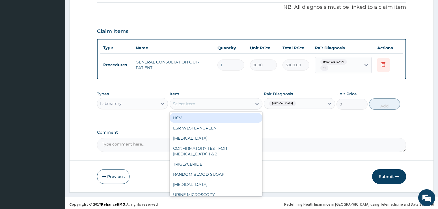
click at [194, 101] on div "Select Item" at bounding box center [184, 104] width 23 height 6
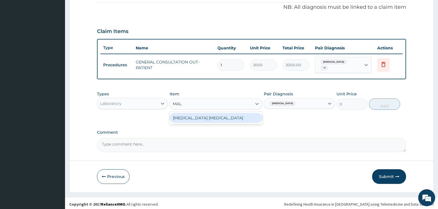
type input "MALA"
click at [196, 115] on div "MALARIA PARASITE" at bounding box center [216, 118] width 93 height 10
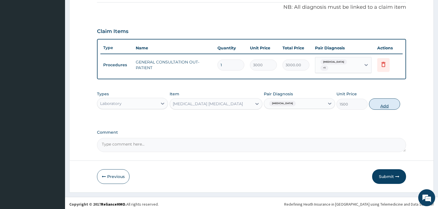
click at [381, 101] on button "Add" at bounding box center [384, 104] width 31 height 11
type input "0"
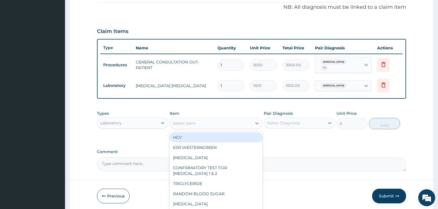
click at [204, 119] on div "Select Item" at bounding box center [211, 123] width 82 height 9
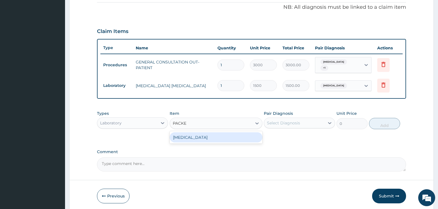
type input "PACKED"
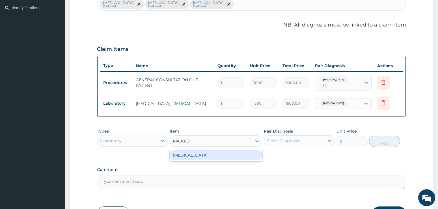
scroll to position [143, 0]
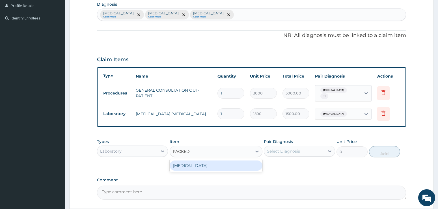
click at [212, 164] on div "PACKED CELL VOLUME" at bounding box center [216, 166] width 93 height 10
type input "1200"
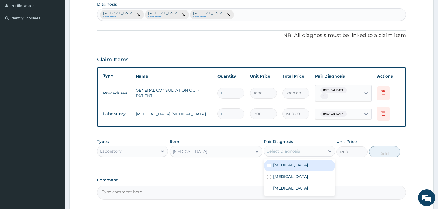
click at [319, 149] on div "Select Diagnosis" at bounding box center [294, 151] width 60 height 9
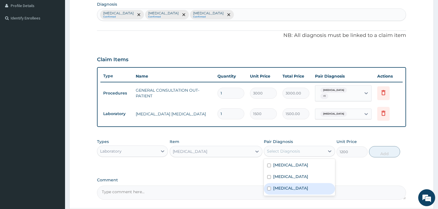
drag, startPoint x: 293, startPoint y: 184, endPoint x: 323, endPoint y: 166, distance: 35.3
click at [292, 184] on div "Anemia" at bounding box center [299, 189] width 71 height 12
checkbox input "true"
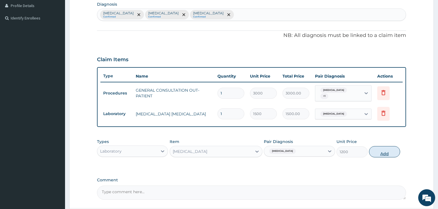
click at [391, 150] on button "Add" at bounding box center [384, 151] width 31 height 11
type input "0"
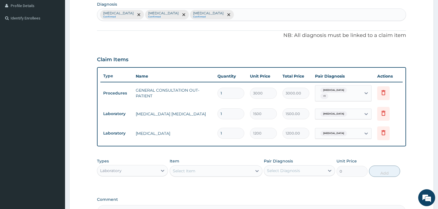
drag, startPoint x: 414, startPoint y: 68, endPoint x: 411, endPoint y: 68, distance: 3.4
click at [414, 68] on form "Step 2 of 2 PA Code / Prescription Code Enter Code(Secondary Care Only) Encount…" at bounding box center [251, 73] width 364 height 373
click at [129, 170] on div "Laboratory" at bounding box center [127, 170] width 60 height 9
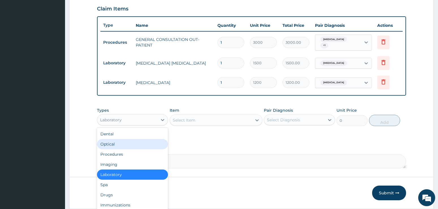
scroll to position [200, 0]
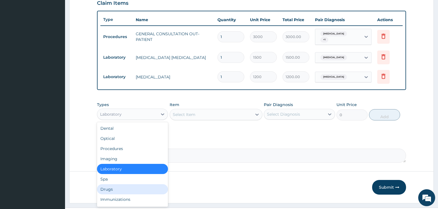
click at [112, 186] on div "Drugs" at bounding box center [132, 190] width 71 height 10
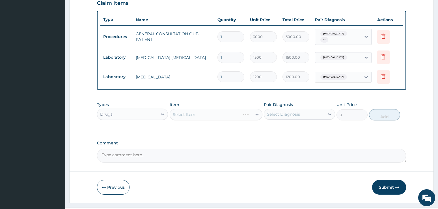
click at [212, 110] on div "Select Item" at bounding box center [216, 114] width 93 height 11
click at [277, 112] on div "Select Diagnosis" at bounding box center [283, 115] width 33 height 6
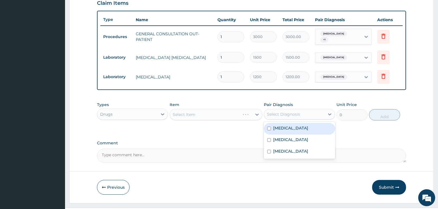
click at [280, 125] on label "Malaria" at bounding box center [290, 128] width 35 height 6
checkbox input "true"
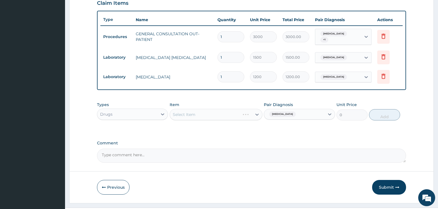
click at [230, 114] on div "Select Item" at bounding box center [216, 114] width 93 height 11
click at [181, 114] on div "Select Item" at bounding box center [216, 114] width 93 height 11
click at [237, 111] on div "Select Item" at bounding box center [216, 114] width 93 height 11
click at [256, 112] on div "Select Item" at bounding box center [216, 114] width 93 height 11
click at [183, 112] on div "Select Item" at bounding box center [216, 114] width 93 height 11
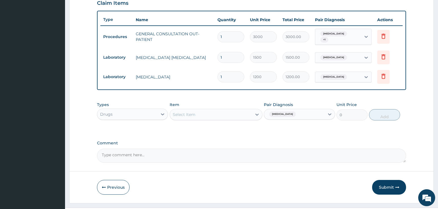
click at [189, 112] on div "Select Item" at bounding box center [216, 114] width 93 height 11
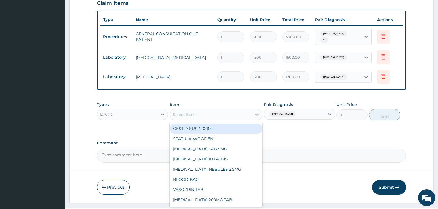
click at [256, 113] on icon at bounding box center [257, 115] width 6 height 6
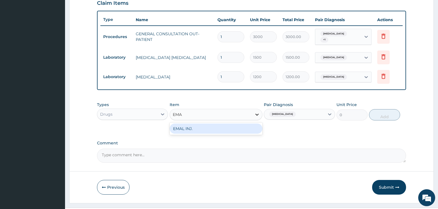
type input "EMAL"
click at [251, 125] on div "EMAL INJ." at bounding box center [216, 129] width 93 height 10
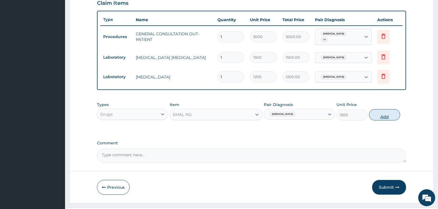
click at [372, 112] on button "Add" at bounding box center [384, 114] width 31 height 11
type input "0"
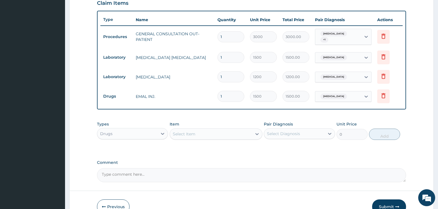
drag, startPoint x: 235, startPoint y: 96, endPoint x: 209, endPoint y: 98, distance: 25.8
click at [209, 98] on tr "Drugs EMAL INJ. 1 1500 1500.00 Malaria Delete" at bounding box center [251, 97] width 302 height 20
type input "3"
type input "4500.00"
type input "3"
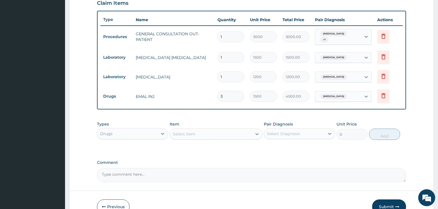
click at [414, 140] on form "Step 2 of 2 PA Code / Prescription Code Enter Code(Secondary Care Only) Encount…" at bounding box center [251, 26] width 364 height 393
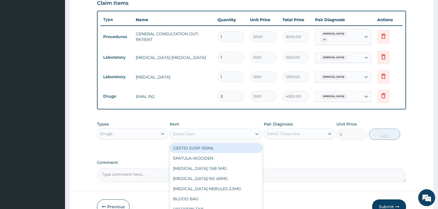
click at [175, 132] on div "Select Item" at bounding box center [184, 134] width 23 height 6
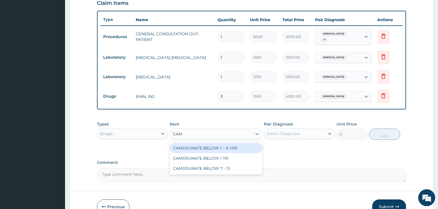
type input "CAMO"
click at [194, 147] on div "CAMOSUNATE BELOW 1 – 6 YRS" at bounding box center [216, 148] width 93 height 10
type input "3000"
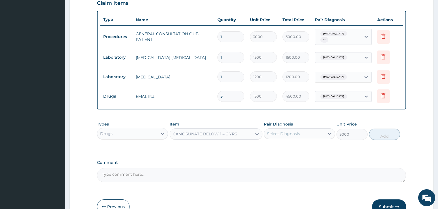
click at [415, 145] on form "Step 2 of 2 PA Code / Prescription Code Enter Code(Secondary Care Only) Encount…" at bounding box center [251, 26] width 364 height 393
click at [237, 131] on div "CAMOSUNATE BELOW 1 – 6 YRS" at bounding box center [205, 134] width 64 height 6
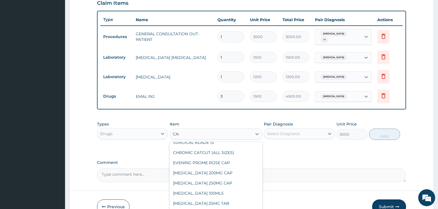
scroll to position [0, 0]
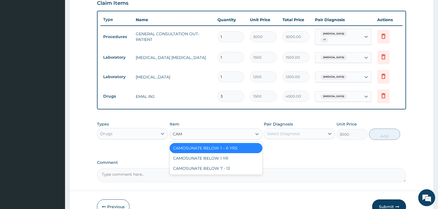
type input "CAMO"
click at [229, 145] on div "CAMOSUNATE BELOW 1 – 6 YRS" at bounding box center [216, 148] width 93 height 10
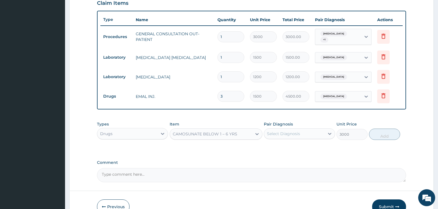
click at [304, 131] on div "Select Diagnosis" at bounding box center [294, 133] width 60 height 9
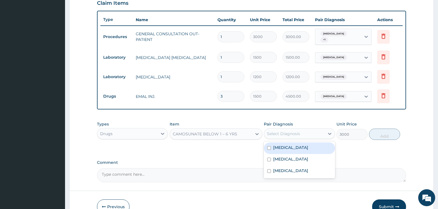
click at [284, 147] on label "Malaria" at bounding box center [290, 148] width 35 height 6
checkbox input "true"
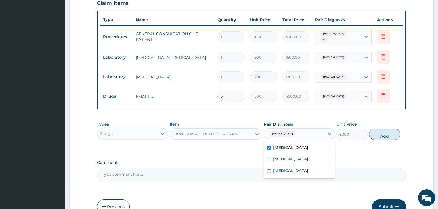
click at [382, 130] on button "Add" at bounding box center [384, 134] width 31 height 11
type input "0"
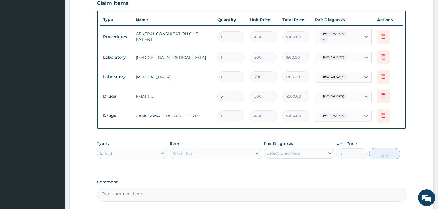
click at [185, 153] on div "Select Item" at bounding box center [184, 154] width 23 height 6
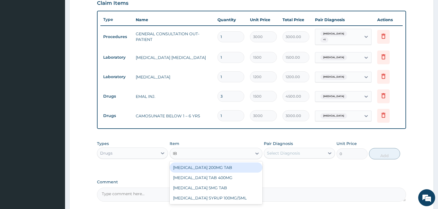
type input "IBU"
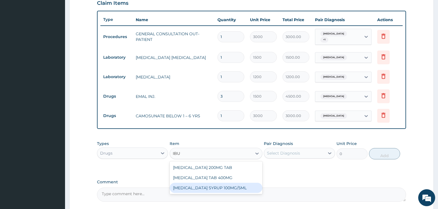
click at [190, 186] on div "[MEDICAL_DATA] SYRUP 100MG/5ML" at bounding box center [216, 188] width 93 height 10
type input "1500"
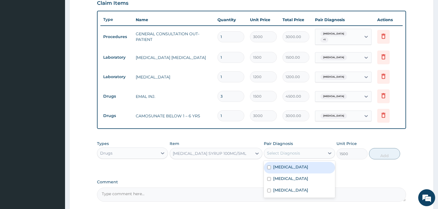
click at [295, 151] on div "Select Diagnosis" at bounding box center [283, 154] width 33 height 6
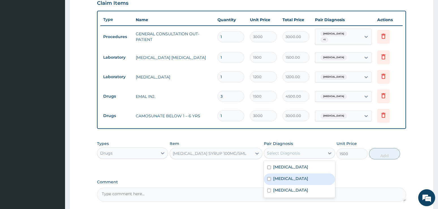
click at [295, 174] on div "Sepsis" at bounding box center [299, 180] width 71 height 12
checkbox input "true"
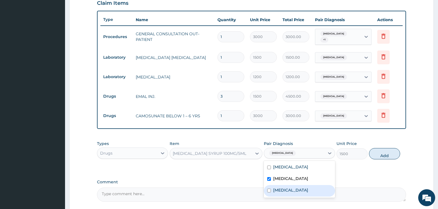
click at [292, 185] on div "Anemia" at bounding box center [299, 191] width 71 height 12
checkbox input "true"
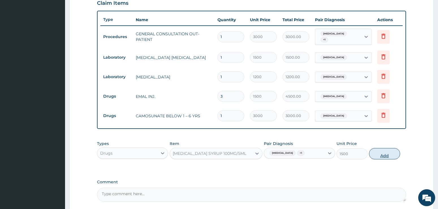
click at [384, 151] on button "Add" at bounding box center [384, 153] width 31 height 11
type input "0"
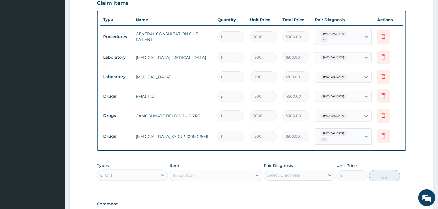
click at [413, 156] on form "Step 2 of 2 PA Code / Prescription Code Enter Code(Secondary Care Only) Encount…" at bounding box center [251, 47] width 364 height 434
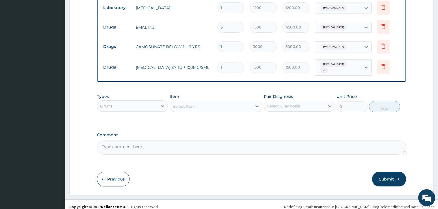
click at [388, 176] on button "Submit" at bounding box center [389, 179] width 34 height 15
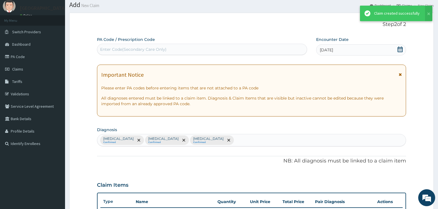
scroll to position [269, 0]
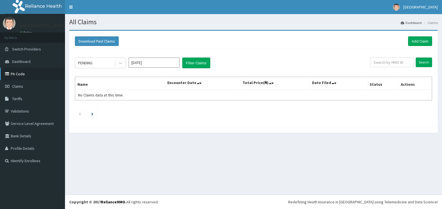
click at [21, 73] on link "PA Code" at bounding box center [32, 74] width 65 height 12
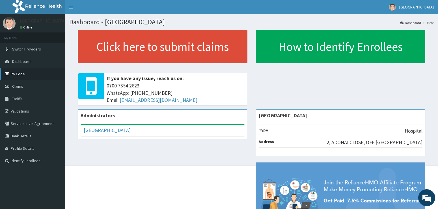
click at [16, 73] on link "PA Code" at bounding box center [32, 74] width 65 height 12
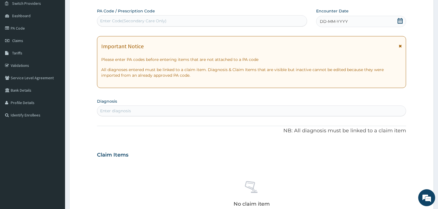
click at [399, 23] on icon at bounding box center [400, 21] width 6 height 6
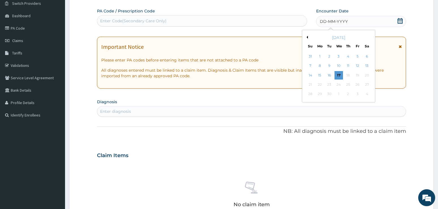
click at [307, 37] on button "Previous Month" at bounding box center [306, 37] width 3 height 3
click at [308, 94] on div "24" at bounding box center [310, 94] width 8 height 8
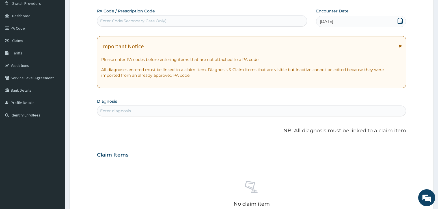
drag, startPoint x: 413, startPoint y: 60, endPoint x: 365, endPoint y: 54, distance: 48.7
click at [413, 60] on form "Step 2 of 2 PA Code / Prescription Code Enter Code(Secondary Care Only) Encount…" at bounding box center [251, 162] width 364 height 357
click at [127, 111] on div "Enter diagnosis" at bounding box center [115, 111] width 31 height 6
type input "MALA"
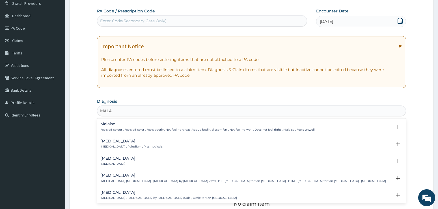
click at [103, 141] on h4 "[MEDICAL_DATA]" at bounding box center [131, 141] width 62 height 4
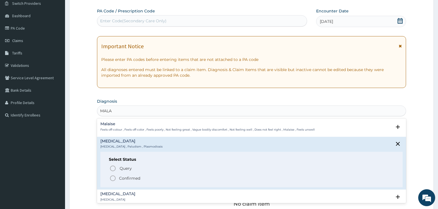
click at [113, 179] on icon "status option filled" at bounding box center [112, 178] width 7 height 7
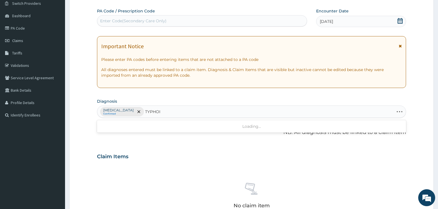
type input "[MEDICAL_DATA]"
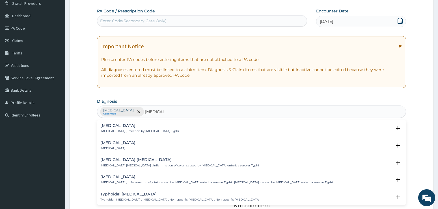
click at [129, 128] on h4 "[MEDICAL_DATA]" at bounding box center [139, 126] width 79 height 4
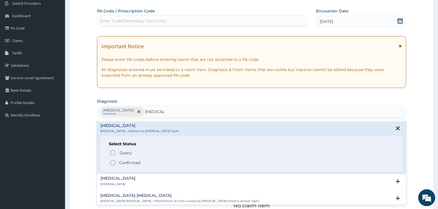
click at [112, 163] on icon "status option filled" at bounding box center [112, 163] width 7 height 7
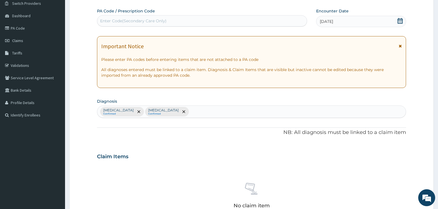
click at [409, 89] on form "Step 2 of 2 PA Code / Prescription Code Enter Code(Secondary Care Only) Encount…" at bounding box center [251, 163] width 364 height 359
click at [184, 112] on div "[MEDICAL_DATA] Confirmed [MEDICAL_DATA] Confirmed" at bounding box center [251, 112] width 309 height 12
type input "ANAEM"
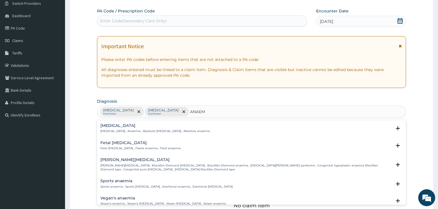
click at [104, 129] on p "[MEDICAL_DATA] , Anaemia , Absolute [MEDICAL_DATA] , Absolute anaemia" at bounding box center [154, 131] width 109 height 4
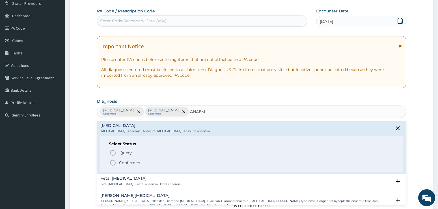
click at [114, 162] on icon "status option filled" at bounding box center [112, 163] width 7 height 7
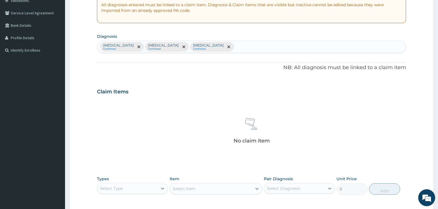
scroll to position [131, 0]
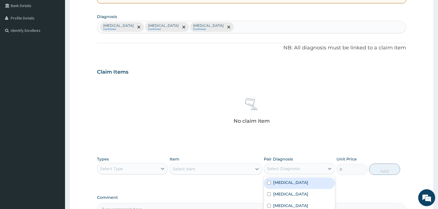
click at [302, 168] on div "Select Diagnosis" at bounding box center [294, 168] width 60 height 9
drag, startPoint x: 299, startPoint y: 185, endPoint x: 297, endPoint y: 195, distance: 9.5
click at [299, 188] on div "[MEDICAL_DATA]" at bounding box center [299, 184] width 71 height 12
checkbox input "true"
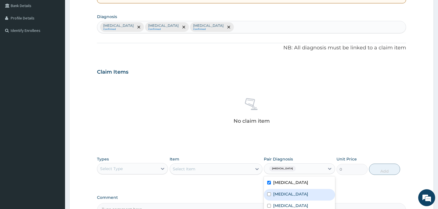
click at [296, 195] on label "[MEDICAL_DATA]" at bounding box center [290, 195] width 35 height 6
checkbox input "true"
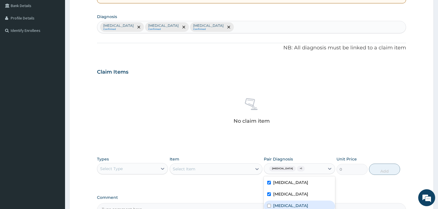
click at [293, 203] on div "[MEDICAL_DATA]" at bounding box center [299, 207] width 71 height 12
checkbox input "true"
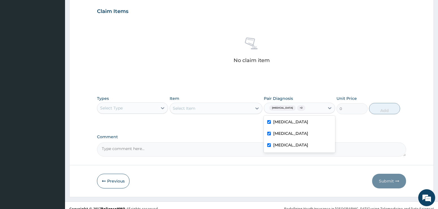
scroll to position [198, 0]
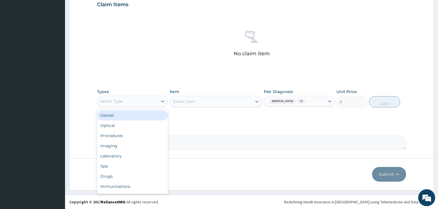
click at [146, 101] on div "Select Type" at bounding box center [127, 101] width 60 height 9
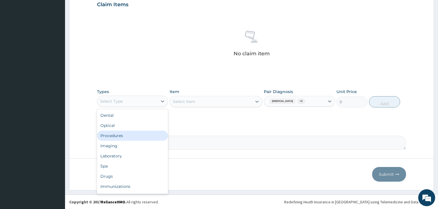
drag, startPoint x: 116, startPoint y: 136, endPoint x: 148, endPoint y: 115, distance: 38.7
click at [115, 136] on div "Procedures" at bounding box center [132, 136] width 71 height 10
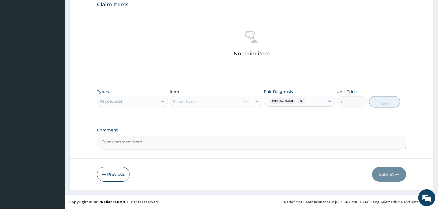
click at [189, 98] on div "Select Item" at bounding box center [216, 101] width 93 height 11
click at [206, 100] on div "Select Item" at bounding box center [216, 101] width 93 height 11
click at [254, 102] on div "Select Item" at bounding box center [216, 101] width 93 height 11
click at [186, 103] on div "Select Item" at bounding box center [216, 101] width 93 height 11
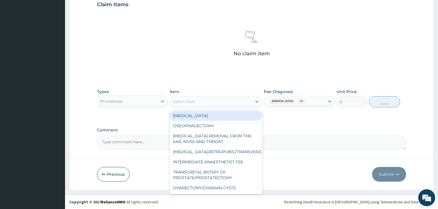
click at [179, 102] on div "Select Item" at bounding box center [184, 102] width 23 height 6
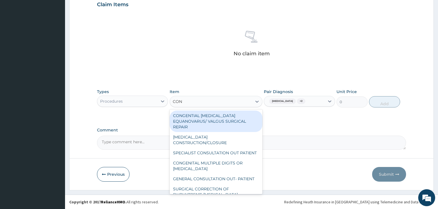
type input "CONS"
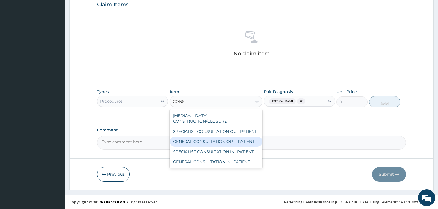
click at [199, 137] on div "GENERAL CONSULTATION OUT- PATIENT" at bounding box center [216, 142] width 93 height 10
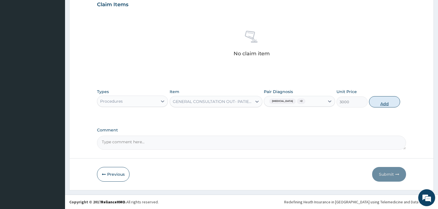
click at [378, 106] on button "Add" at bounding box center [384, 101] width 31 height 11
type input "0"
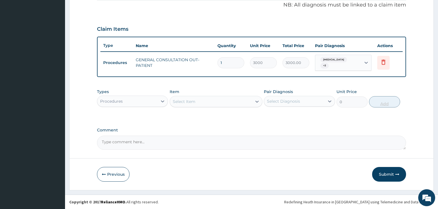
scroll to position [171, 0]
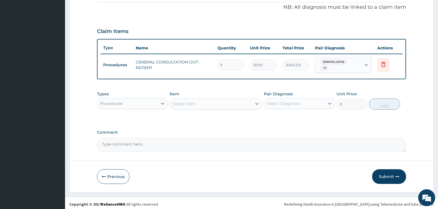
click at [144, 95] on div "Types Procedures" at bounding box center [132, 100] width 71 height 19
click at [143, 103] on div "Procedures" at bounding box center [127, 103] width 60 height 9
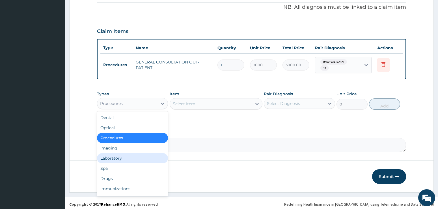
click at [111, 155] on div "Laboratory" at bounding box center [132, 158] width 71 height 10
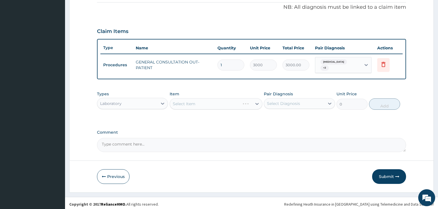
click at [290, 101] on div "Select Diagnosis" at bounding box center [283, 104] width 33 height 6
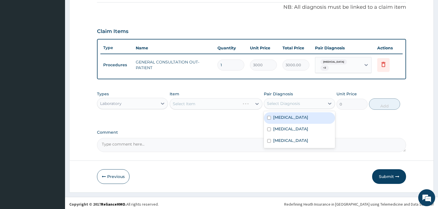
click at [282, 117] on label "[MEDICAL_DATA]" at bounding box center [290, 118] width 35 height 6
checkbox input "true"
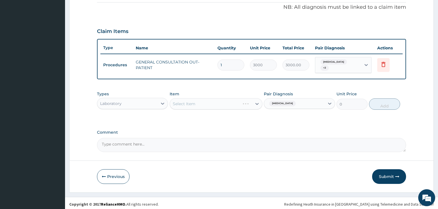
click at [222, 102] on div "Select Item" at bounding box center [216, 103] width 93 height 11
click at [174, 101] on div "Select Item" at bounding box center [216, 103] width 93 height 11
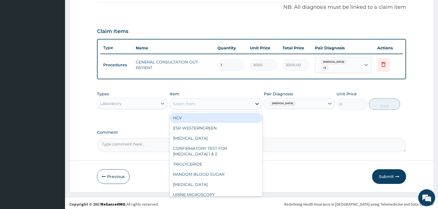
click at [252, 101] on div at bounding box center [257, 104] width 10 height 10
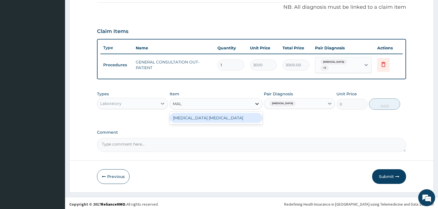
type input "MALA"
click at [234, 117] on div "[MEDICAL_DATA] [MEDICAL_DATA]" at bounding box center [216, 118] width 93 height 10
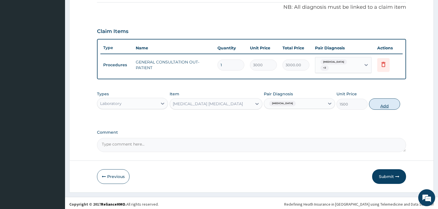
click at [384, 101] on button "Add" at bounding box center [384, 104] width 31 height 11
type input "0"
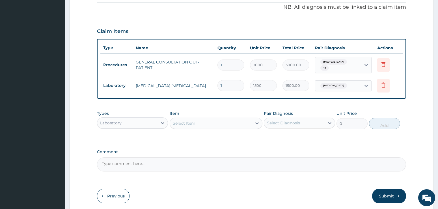
click at [402, 141] on div "PA Code / Prescription Code Enter Code(Secondary Care Only) Encounter Date [DAT…" at bounding box center [251, 27] width 309 height 289
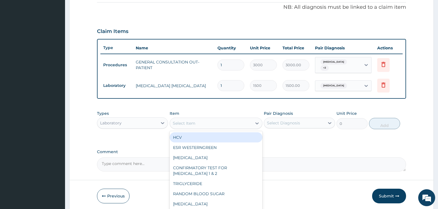
click at [217, 119] on div "Select Item" at bounding box center [211, 123] width 82 height 9
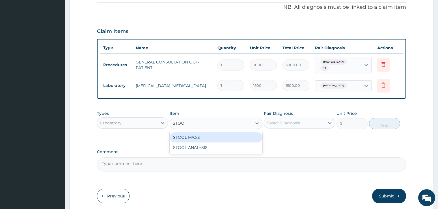
type input "STOOL"
click at [224, 133] on div "STOOL M/C/S" at bounding box center [216, 138] width 93 height 10
type input "5000"
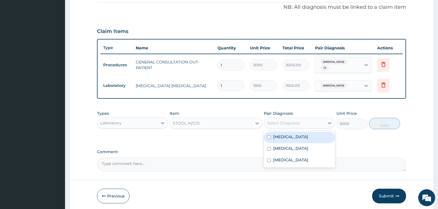
click at [291, 120] on div "Select Diagnosis" at bounding box center [283, 123] width 33 height 6
click at [288, 146] on label "[MEDICAL_DATA]" at bounding box center [290, 149] width 35 height 6
checkbox input "true"
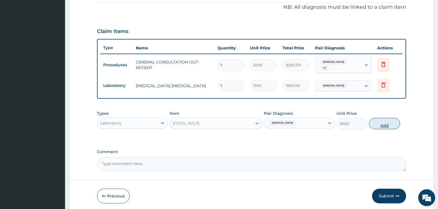
click at [382, 120] on button "Add" at bounding box center [384, 123] width 31 height 11
type input "0"
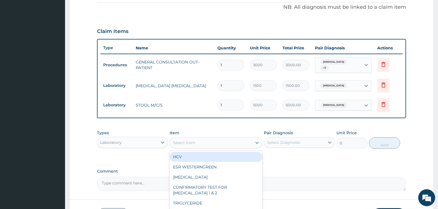
click at [208, 138] on div "Select Item" at bounding box center [211, 142] width 82 height 9
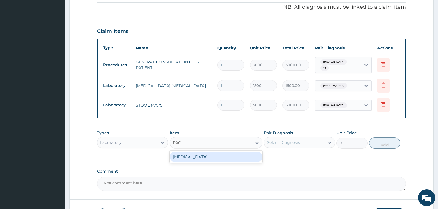
type input "PACK"
click at [219, 156] on div "[MEDICAL_DATA]" at bounding box center [216, 157] width 93 height 10
type input "1200"
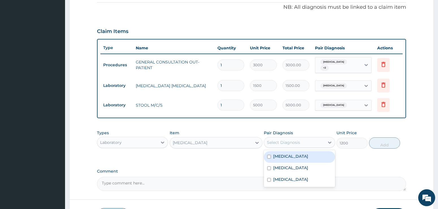
click at [294, 140] on div "Select Diagnosis" at bounding box center [283, 143] width 33 height 6
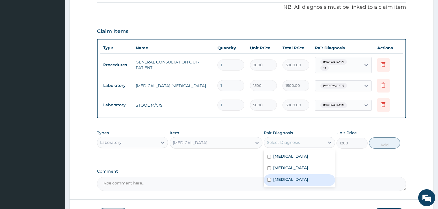
click at [283, 177] on label "[MEDICAL_DATA]" at bounding box center [290, 180] width 35 height 6
checkbox input "true"
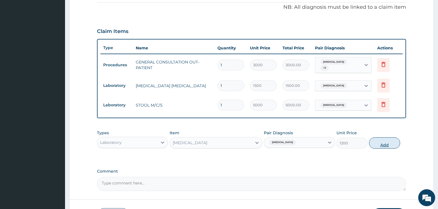
click at [381, 141] on button "Add" at bounding box center [384, 143] width 31 height 11
type input "0"
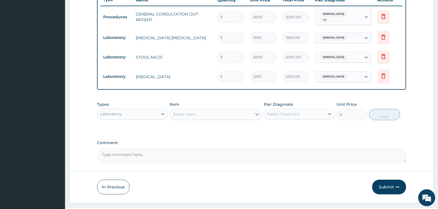
scroll to position [230, 0]
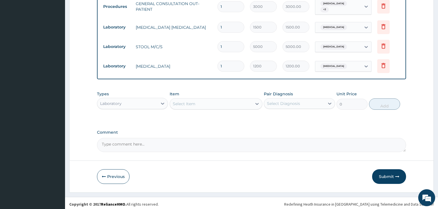
click at [153, 102] on div "Laboratory" at bounding box center [127, 103] width 60 height 9
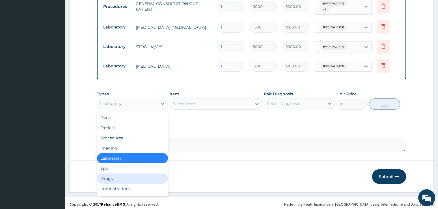
click at [112, 175] on div "Drugs" at bounding box center [132, 179] width 71 height 10
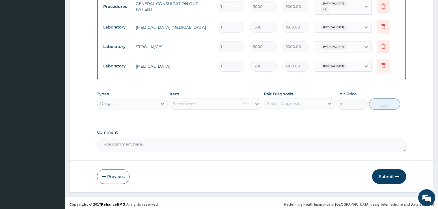
click at [252, 102] on div "Select Item" at bounding box center [216, 103] width 93 height 11
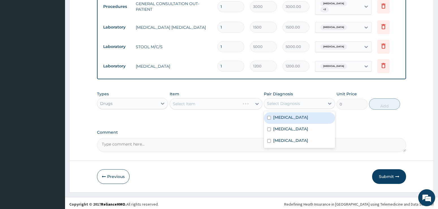
click at [301, 104] on div "Select Diagnosis" at bounding box center [294, 103] width 60 height 9
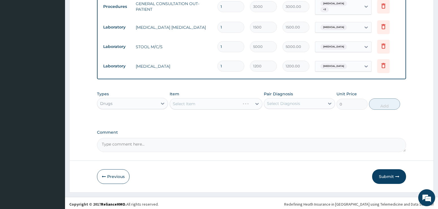
click at [399, 92] on div "Types Drugs Item Select Item Pair Diagnosis Select Diagnosis Unit Price 0 Add" at bounding box center [251, 100] width 309 height 24
click at [281, 103] on div "Select Diagnosis" at bounding box center [283, 104] width 33 height 6
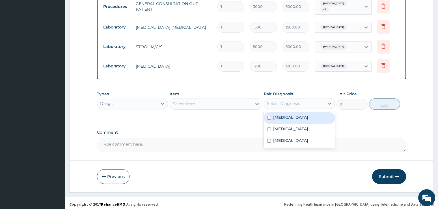
click at [272, 117] on div "[MEDICAL_DATA]" at bounding box center [299, 118] width 71 height 12
checkbox input "true"
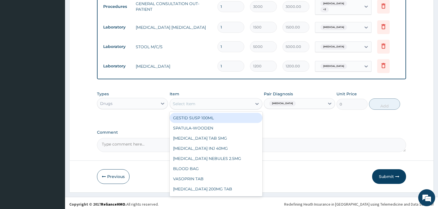
click at [208, 100] on div "Select Item" at bounding box center [211, 103] width 82 height 9
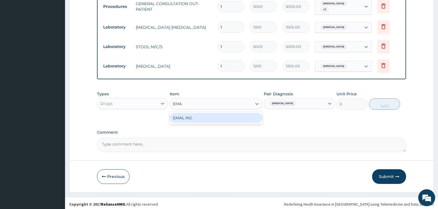
type input "EMAL"
click at [217, 117] on div "EMAL INJ." at bounding box center [216, 118] width 93 height 10
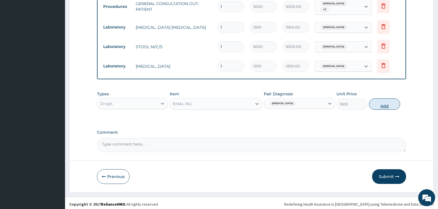
click at [382, 101] on button "Add" at bounding box center [384, 104] width 31 height 11
type input "0"
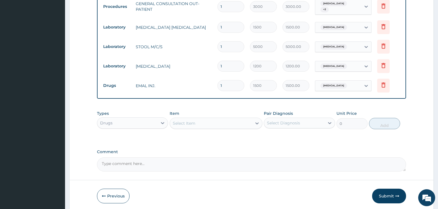
drag, startPoint x: 228, startPoint y: 83, endPoint x: 206, endPoint y: 85, distance: 22.1
click at [206, 85] on tr "Drugs EMAL INJ. 1 1500 1500.00 [MEDICAL_DATA] Delete" at bounding box center [251, 86] width 302 height 20
type input "3"
type input "4500.00"
type input "3"
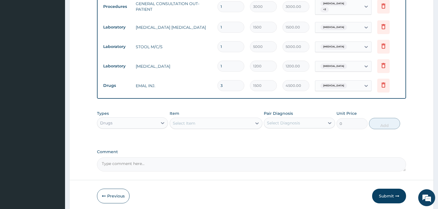
click at [412, 105] on form "Step 2 of 2 PA Code / Prescription Code Enter Code(Secondary Care Only) Encount…" at bounding box center [251, 6] width 364 height 412
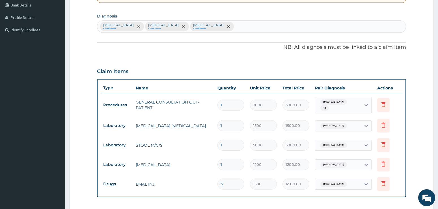
scroll to position [117, 0]
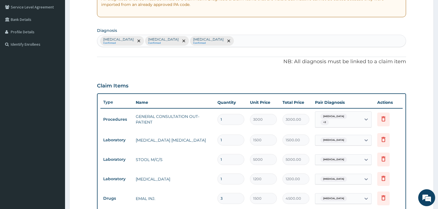
click at [209, 38] on div "[MEDICAL_DATA] Confirmed [MEDICAL_DATA] Confirmed [MEDICAL_DATA] Confirmed" at bounding box center [251, 41] width 309 height 12
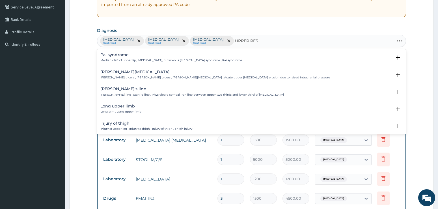
type input "UPPER RESP"
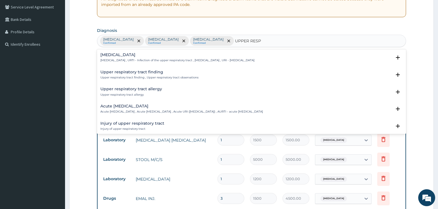
click at [114, 107] on h4 "Acute [MEDICAL_DATA]" at bounding box center [181, 106] width 163 height 4
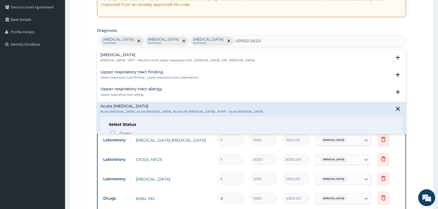
scroll to position [28, 0]
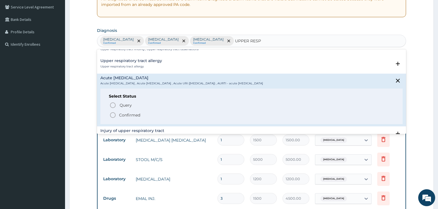
click at [114, 115] on icon "status option filled" at bounding box center [112, 115] width 7 height 7
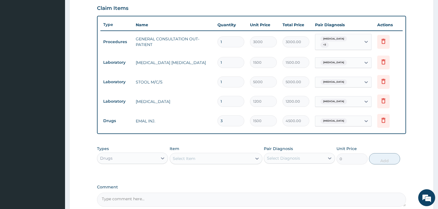
scroll to position [230, 0]
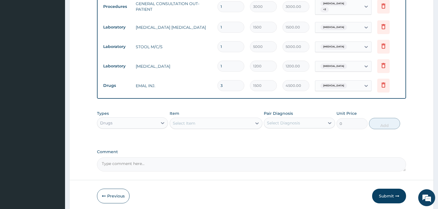
click at [199, 121] on div "Select Item" at bounding box center [211, 123] width 82 height 9
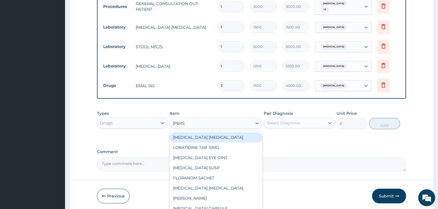
type input "LORAT"
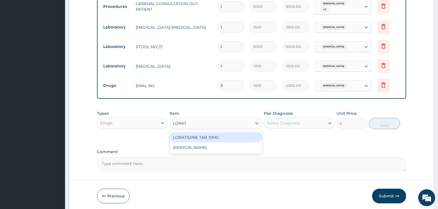
click at [203, 135] on div "LORATIDINE TAB 10MG" at bounding box center [216, 138] width 93 height 10
type input "100"
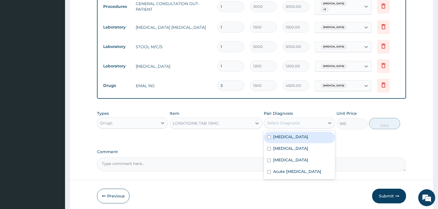
click at [273, 121] on div "Select Diagnosis" at bounding box center [283, 123] width 33 height 6
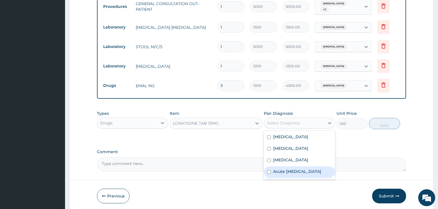
click at [285, 171] on label "Acute upper respiratory infection" at bounding box center [297, 172] width 48 height 6
checkbox input "true"
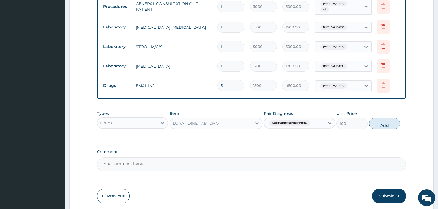
click at [381, 125] on button "Add" at bounding box center [384, 123] width 31 height 11
type input "0"
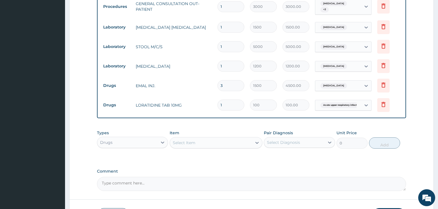
type input "10"
type input "1000.00"
type input "10"
click at [391, 122] on div "PA Code / Prescription Code Enter Code(Secondary Care Only) Encounter Date 24-0…" at bounding box center [251, 7] width 309 height 367
click at [227, 140] on div "Select Item" at bounding box center [211, 142] width 82 height 9
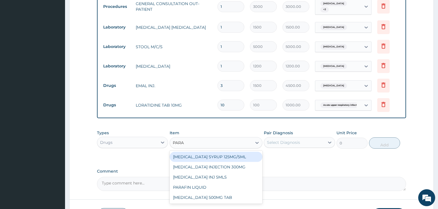
type input "PARAC"
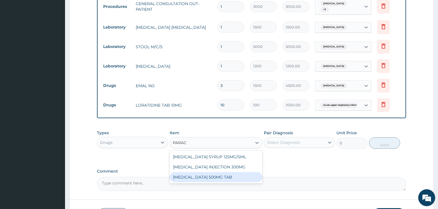
click at [211, 178] on div "PARACETAMOL 500MG TAB" at bounding box center [216, 177] width 93 height 10
type input "50"
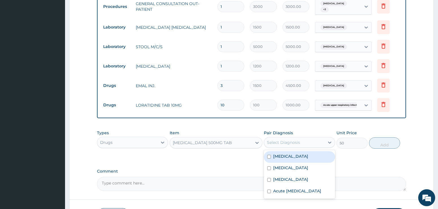
click at [287, 140] on div "Select Diagnosis" at bounding box center [283, 143] width 33 height 6
click at [298, 157] on div "Malaria" at bounding box center [299, 157] width 71 height 12
checkbox input "true"
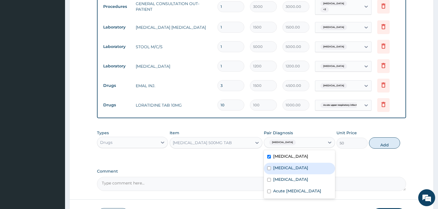
click at [296, 165] on label "Typhoid fever" at bounding box center [290, 168] width 35 height 6
checkbox input "true"
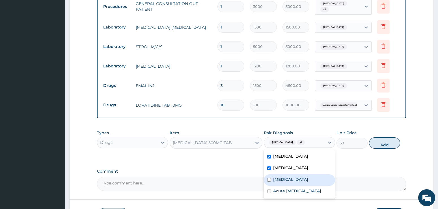
click at [296, 176] on div "Anemia" at bounding box center [299, 181] width 71 height 12
checkbox input "true"
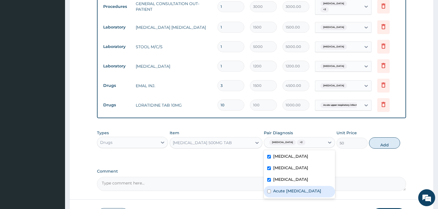
click at [293, 194] on label "Acute upper respiratory infection" at bounding box center [297, 192] width 48 height 6
checkbox input "true"
click at [389, 143] on button "Add" at bounding box center [384, 143] width 31 height 11
type input "0"
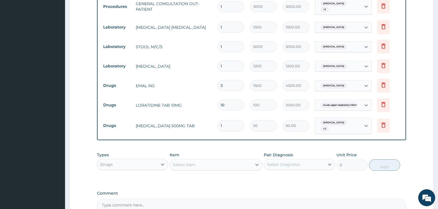
type input "18"
type input "900.00"
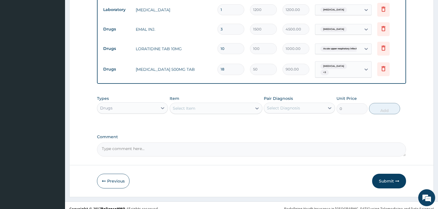
scroll to position [288, 0]
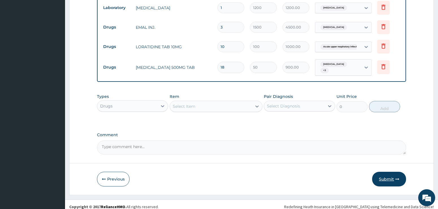
type input "18"
click at [388, 174] on button "Submit" at bounding box center [389, 179] width 34 height 15
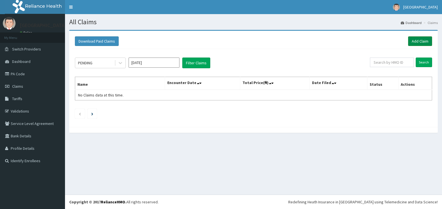
click at [421, 40] on link "Add Claim" at bounding box center [420, 41] width 24 height 10
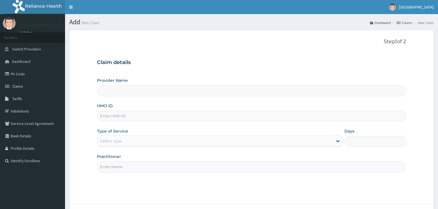
paste input "SUT/10071/B"
type input "SUT/10071/B"
click at [116, 89] on input "Provider Name" at bounding box center [251, 90] width 309 height 11
click at [116, 135] on div "Type of Service Select type" at bounding box center [220, 138] width 246 height 19
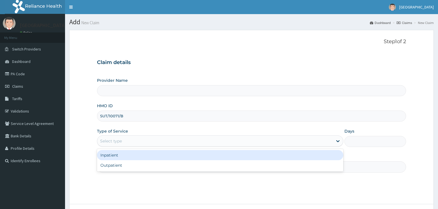
click at [116, 140] on div "Select type" at bounding box center [111, 141] width 22 height 6
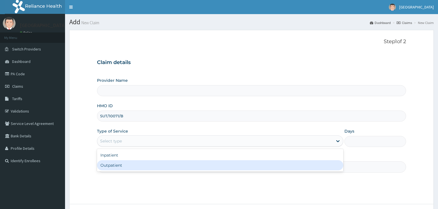
click at [118, 165] on div "Outpatient" at bounding box center [220, 166] width 246 height 10
type input "1"
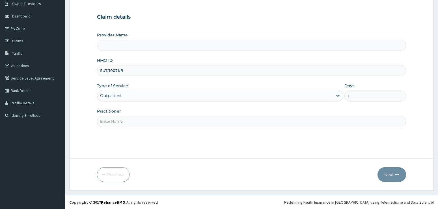
scroll to position [46, 0]
click at [124, 122] on input "Practitioner" at bounding box center [251, 121] width 309 height 11
type input "ADONAI"
click at [135, 44] on input "Provider Name" at bounding box center [251, 45] width 309 height 11
click at [397, 172] on button "Next" at bounding box center [391, 174] width 29 height 15
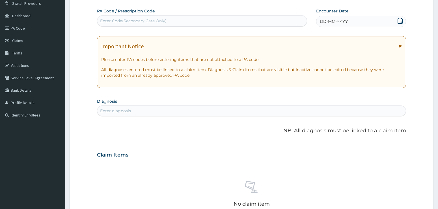
click at [399, 21] on icon at bounding box center [400, 21] width 6 height 6
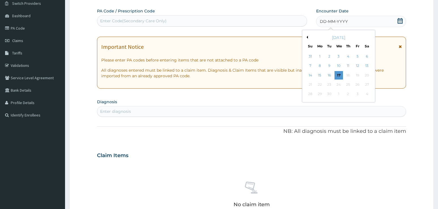
click at [307, 37] on button "Previous Month" at bounding box center [306, 37] width 3 height 3
click at [339, 83] on div "20" at bounding box center [338, 85] width 8 height 8
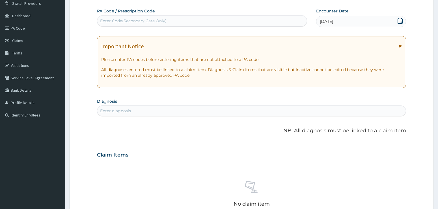
click at [403, 78] on div "Important Notice Please enter PA codes before entering items that are not attac…" at bounding box center [251, 62] width 309 height 52
click at [118, 107] on div "Enter diagnosis" at bounding box center [251, 111] width 309 height 9
type input "MALA"
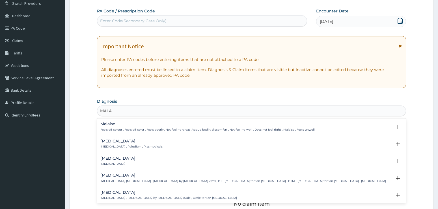
click at [105, 144] on div "Malaria Malaria , Paludism , Plasmodiosis" at bounding box center [131, 144] width 62 height 10
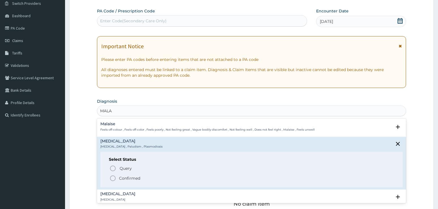
click at [111, 176] on circle "status option filled" at bounding box center [112, 178] width 5 height 5
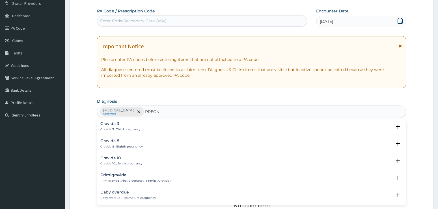
scroll to position [150, 0]
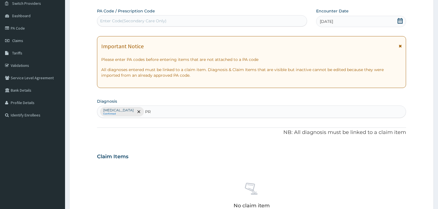
type input "P"
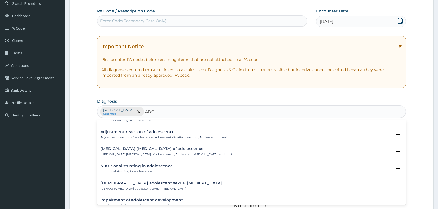
scroll to position [726, 0]
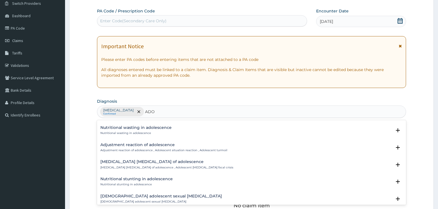
type input "ABDO"
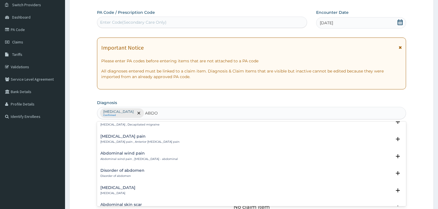
scroll to position [632, 0]
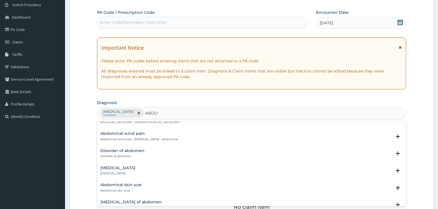
click at [112, 166] on h4 "Abdominal pregnancy" at bounding box center [117, 168] width 35 height 4
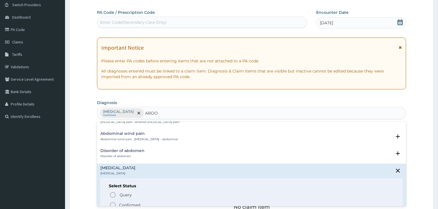
click at [114, 202] on icon "status option filled" at bounding box center [112, 205] width 7 height 7
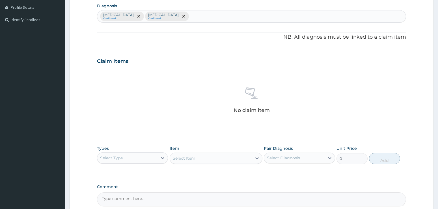
scroll to position [157, 0]
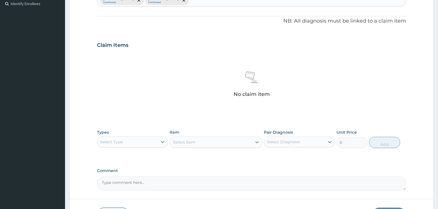
click at [379, 87] on div "No claim item" at bounding box center [251, 85] width 309 height 65
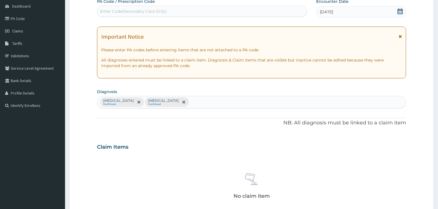
scroll to position [141, 0]
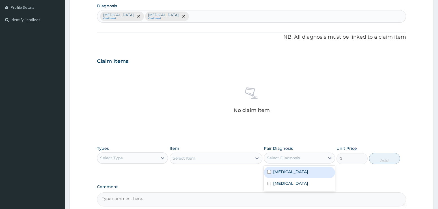
click at [265, 159] on div "Select Diagnosis" at bounding box center [294, 158] width 60 height 9
click at [281, 174] on label "Malaria" at bounding box center [290, 172] width 35 height 6
checkbox input "true"
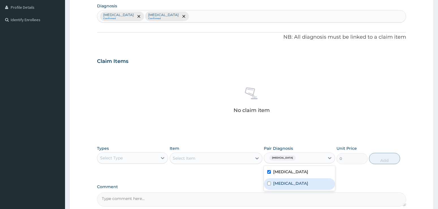
click at [277, 181] on label "Abdominal pregnancy" at bounding box center [290, 184] width 35 height 6
checkbox input "true"
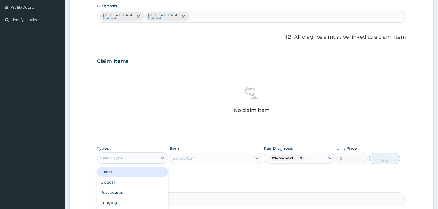
click at [156, 156] on div "Select Type" at bounding box center [127, 158] width 60 height 9
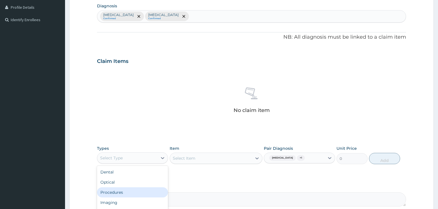
click at [118, 191] on div "Procedures" at bounding box center [132, 193] width 71 height 10
click at [204, 159] on div "Select Item" at bounding box center [216, 158] width 93 height 11
click at [218, 155] on div "Select Item" at bounding box center [216, 158] width 93 height 11
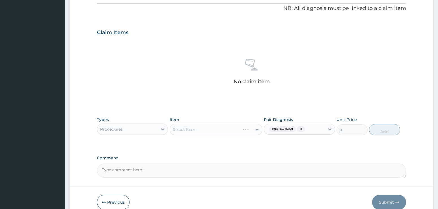
scroll to position [172, 0]
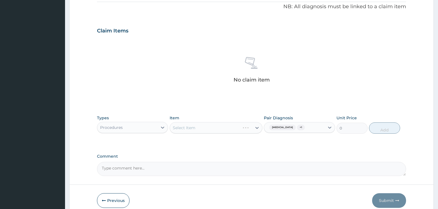
click at [208, 124] on div "Select Item" at bounding box center [216, 127] width 93 height 11
click at [200, 128] on div "Select Item" at bounding box center [216, 127] width 93 height 11
click at [194, 129] on div "Select Item" at bounding box center [216, 127] width 93 height 11
click at [210, 129] on div "Select Item" at bounding box center [216, 127] width 93 height 11
click at [232, 125] on div "Select Item" at bounding box center [216, 127] width 93 height 11
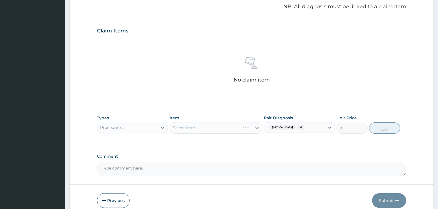
click at [244, 129] on div "Select Item" at bounding box center [216, 127] width 93 height 11
click at [236, 128] on div "Select Item" at bounding box center [216, 127] width 93 height 11
click at [180, 128] on div "Select Item" at bounding box center [216, 127] width 93 height 11
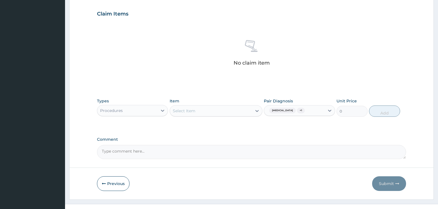
scroll to position [198, 0]
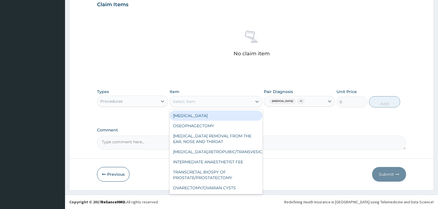
click at [216, 103] on div "Select Item" at bounding box center [211, 101] width 82 height 9
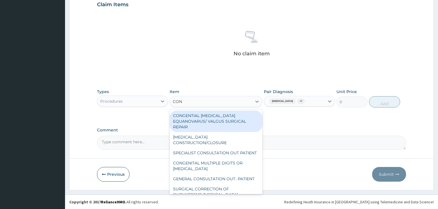
type input "CONS"
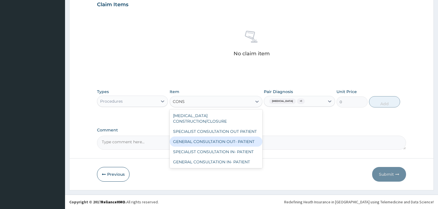
click at [228, 137] on div "GENERAL CONSULTATION OUT- PATIENT" at bounding box center [216, 142] width 93 height 10
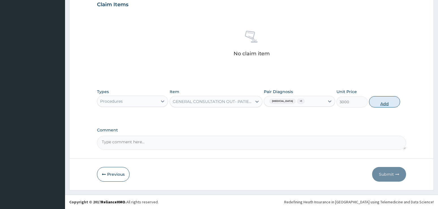
click at [377, 100] on button "Add" at bounding box center [384, 101] width 31 height 11
type input "0"
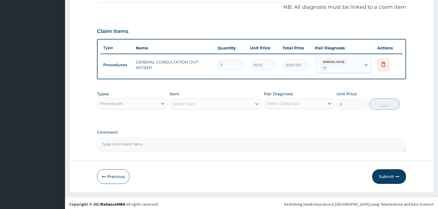
click at [399, 113] on div "Types Procedures Item Select Item Pair Diagnosis Select Diagnosis Unit Price 0 …" at bounding box center [251, 104] width 309 height 33
click at [148, 99] on div "Procedures" at bounding box center [127, 103] width 60 height 9
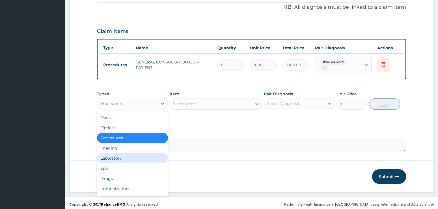
click at [105, 158] on div "Laboratory" at bounding box center [132, 158] width 71 height 10
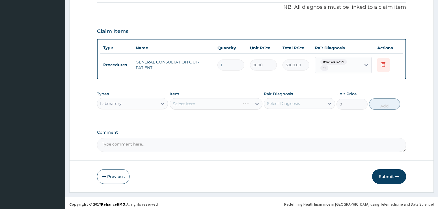
click at [300, 105] on div "Select Diagnosis" at bounding box center [294, 103] width 60 height 9
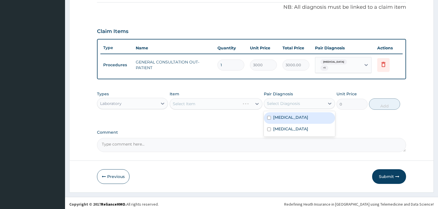
click at [298, 116] on div "[MEDICAL_DATA]" at bounding box center [299, 118] width 71 height 12
checkbox input "true"
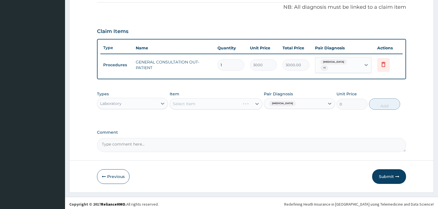
click at [210, 102] on div "Select Item" at bounding box center [216, 103] width 93 height 11
click at [221, 99] on div "Select Item" at bounding box center [216, 103] width 93 height 11
click at [256, 102] on div "Select Item" at bounding box center [216, 103] width 93 height 11
click at [187, 101] on div "Select Item" at bounding box center [184, 104] width 23 height 6
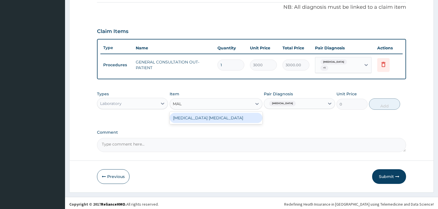
type input "MALA"
click at [205, 114] on div "[MEDICAL_DATA] [MEDICAL_DATA]" at bounding box center [216, 118] width 93 height 10
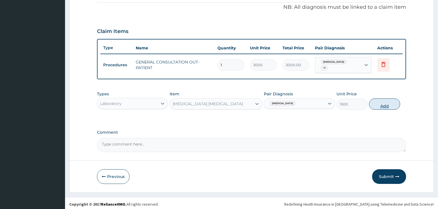
click at [382, 105] on button "Add" at bounding box center [384, 104] width 31 height 11
type input "0"
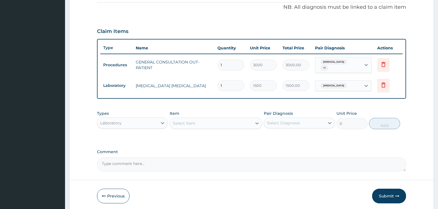
click at [414, 113] on form "Step 2 of 2 PA Code / Prescription Code Enter Code(Secondary Care Only) Encount…" at bounding box center [251, 36] width 364 height 354
click at [118, 122] on div "Laboratory" at bounding box center [110, 123] width 21 height 6
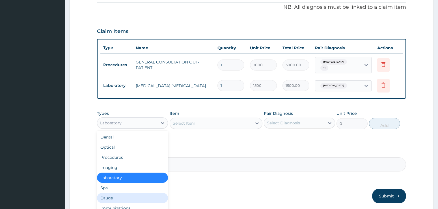
drag, startPoint x: 106, startPoint y: 196, endPoint x: 114, endPoint y: 190, distance: 10.4
click at [108, 194] on div "Drugs" at bounding box center [132, 198] width 71 height 10
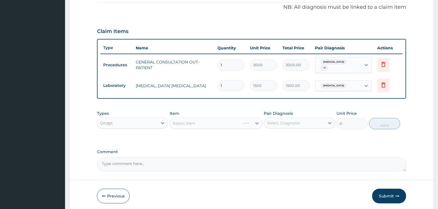
click at [303, 120] on div "Select Diagnosis" at bounding box center [294, 123] width 60 height 9
click at [289, 133] on div "Malaria" at bounding box center [299, 138] width 71 height 12
checkbox input "true"
click at [224, 118] on div "Select Item" at bounding box center [216, 123] width 93 height 11
click at [188, 122] on div "Select Item" at bounding box center [216, 123] width 93 height 11
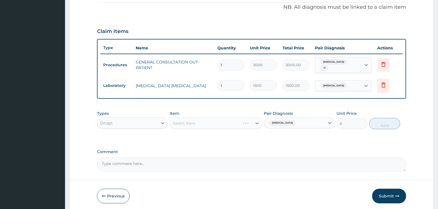
click at [256, 121] on div "Select Item" at bounding box center [216, 123] width 93 height 11
click at [208, 122] on div "Select Item" at bounding box center [216, 123] width 93 height 11
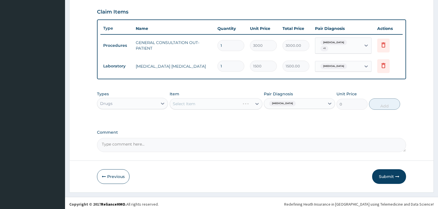
click at [194, 103] on div "Select Item" at bounding box center [216, 103] width 93 height 11
click at [255, 101] on div "Select Item" at bounding box center [216, 103] width 93 height 11
click at [196, 103] on div "Select Item" at bounding box center [216, 103] width 93 height 11
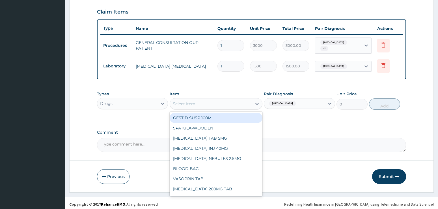
click at [218, 100] on div "Select Item" at bounding box center [211, 103] width 82 height 9
type input "ARTE"
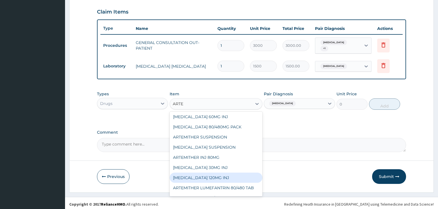
scroll to position [19, 0]
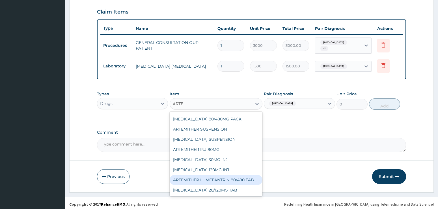
drag, startPoint x: 243, startPoint y: 179, endPoint x: 272, endPoint y: 156, distance: 37.6
click at [244, 178] on div "ARTEMITHER LUMEFANTRIN 80/480 TAB" at bounding box center [216, 180] width 93 height 10
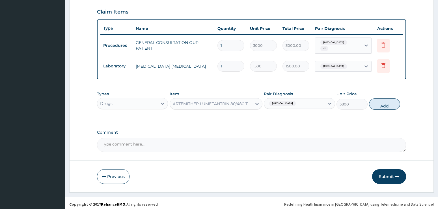
click at [379, 99] on button "Add" at bounding box center [384, 104] width 31 height 11
type input "0"
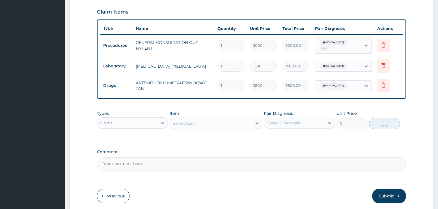
click at [183, 121] on div "Select Item" at bounding box center [184, 124] width 23 height 6
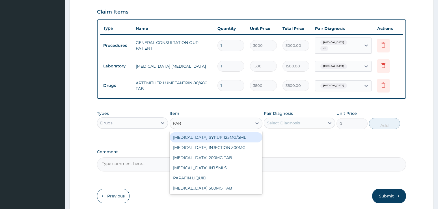
type input "PARA"
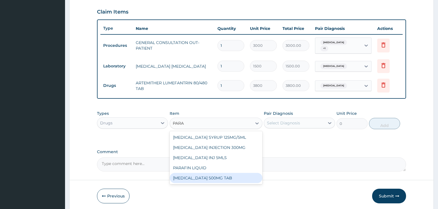
click at [200, 176] on div "[MEDICAL_DATA] 500MG TAB" at bounding box center [216, 178] width 93 height 10
type input "50"
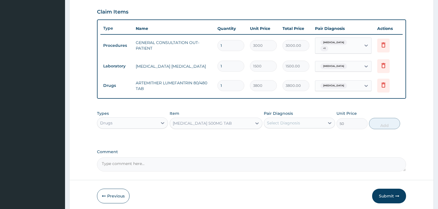
click at [283, 120] on div "Select Diagnosis" at bounding box center [283, 123] width 33 height 6
click at [285, 134] on label "[MEDICAL_DATA]" at bounding box center [290, 137] width 35 height 6
checkbox input "true"
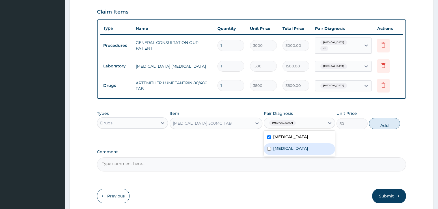
click at [286, 146] on label "Abdominal pregnancy" at bounding box center [290, 149] width 35 height 6
checkbox input "true"
click at [379, 122] on button "Add" at bounding box center [384, 123] width 31 height 11
type input "0"
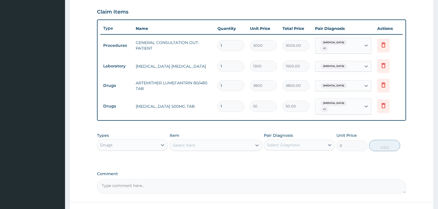
click at [231, 103] on input "1" at bounding box center [230, 106] width 27 height 11
type input "18"
type input "900.00"
type input "18"
click at [186, 143] on div "Select Item" at bounding box center [184, 146] width 23 height 6
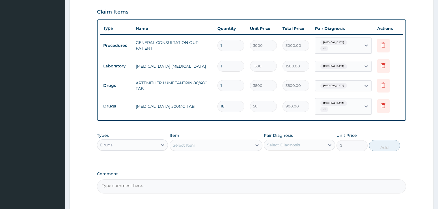
click at [400, 130] on div "Types Drugs Item Select Item Pair Diagnosis Select Diagnosis Unit Price 0 Add" at bounding box center [251, 142] width 309 height 24
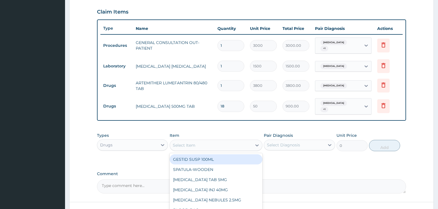
click at [209, 141] on div "Select Item" at bounding box center [211, 145] width 82 height 9
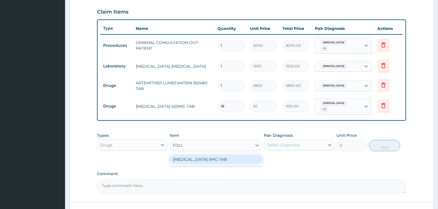
type input "FOLIC"
click at [212, 156] on div "[MEDICAL_DATA] 5MG TAB" at bounding box center [216, 160] width 93 height 10
type input "50"
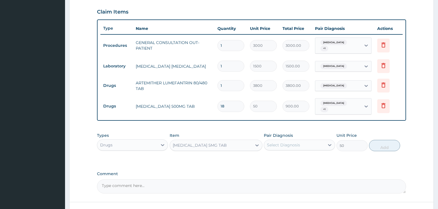
click at [277, 142] on div "Select Diagnosis" at bounding box center [283, 145] width 33 height 6
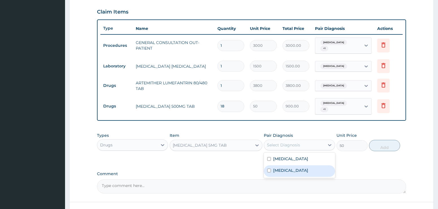
click at [289, 168] on label "Abdominal pregnancy" at bounding box center [290, 171] width 35 height 6
checkbox input "true"
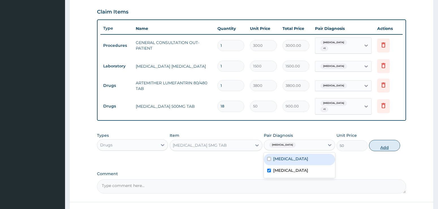
click at [381, 141] on button "Add" at bounding box center [384, 145] width 31 height 11
type input "0"
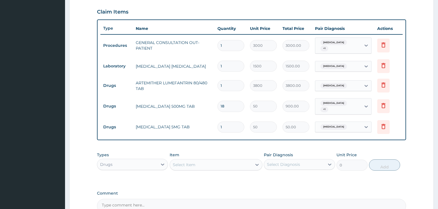
drag, startPoint x: 226, startPoint y: 120, endPoint x: 199, endPoint y: 122, distance: 26.9
click at [199, 122] on tr "Drugs FOLIC ACID 5MG TAB 1 50 50.00 Abdominal pregnancy Delete" at bounding box center [251, 128] width 302 height 20
type input "2"
type input "100.00"
type input "28"
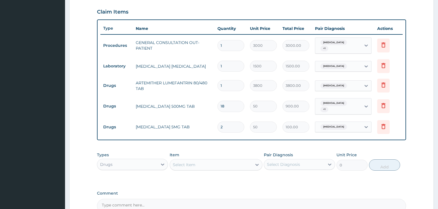
type input "1400.00"
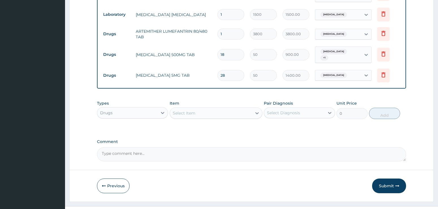
scroll to position [249, 0]
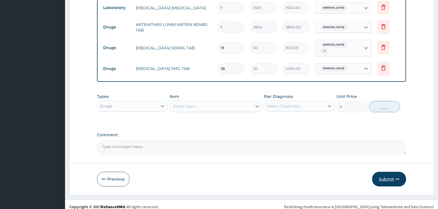
type input "28"
click at [381, 172] on button "Submit" at bounding box center [389, 179] width 34 height 15
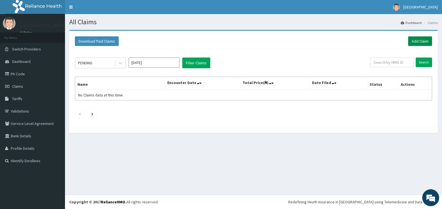
click at [422, 40] on link "Add Claim" at bounding box center [420, 41] width 24 height 10
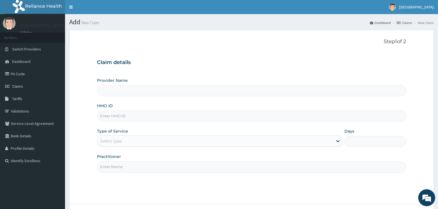
type input "[GEOGRAPHIC_DATA]"
click at [420, 73] on form "Step 1 of 2 Claim details Provider Name [GEOGRAPHIC_DATA] HMO ID Type of Servic…" at bounding box center [251, 133] width 364 height 207
paste input "IBE/10195/A"
type input "IBE/10195/A"
click at [117, 142] on div "Select type" at bounding box center [111, 141] width 22 height 6
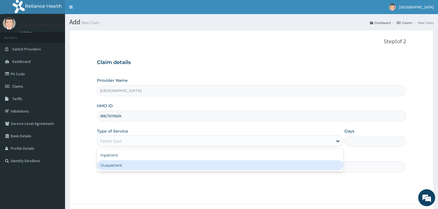
click at [114, 165] on div "Outpatient" at bounding box center [220, 166] width 246 height 10
type input "1"
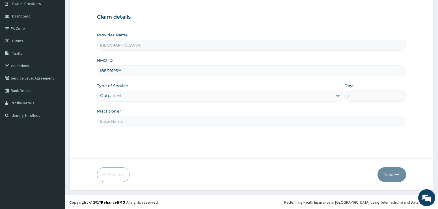
scroll to position [46, 0]
click at [126, 120] on input "Practitioner" at bounding box center [251, 121] width 309 height 11
type input "ADONAI"
click at [396, 172] on button "Next" at bounding box center [391, 174] width 29 height 15
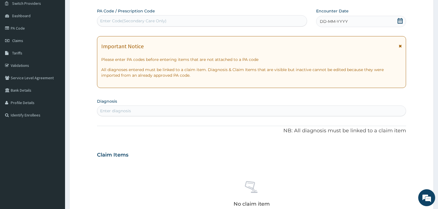
click at [399, 21] on icon at bounding box center [400, 21] width 6 height 6
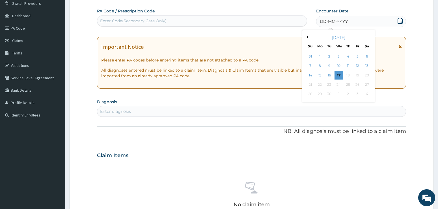
click at [308, 37] on button "Previous Month" at bounding box center [306, 37] width 3 height 3
click at [423, 71] on form "Step 2 of 2 PA Code / Prescription Code Enter Code(Secondary Care Only) Encount…" at bounding box center [251, 163] width 364 height 358
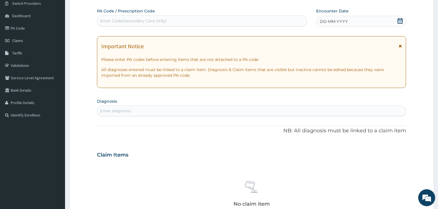
click at [400, 19] on icon at bounding box center [399, 21] width 5 height 6
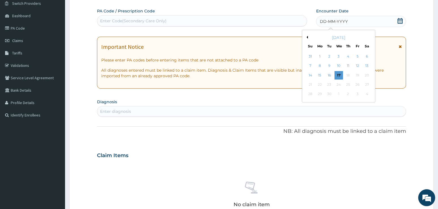
click at [308, 36] on div "[DATE]" at bounding box center [338, 38] width 68 height 6
click at [307, 36] on button "Previous Month" at bounding box center [306, 37] width 3 height 3
click at [321, 94] on div "25" at bounding box center [319, 94] width 8 height 8
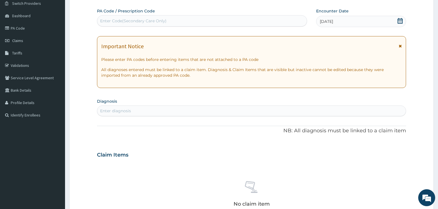
click at [397, 93] on div "PA Code / Prescription Code Enter Code(Secondary Care Only) Encounter Date [DAT…" at bounding box center [251, 154] width 309 height 293
click at [127, 107] on div "Enter diagnosis" at bounding box center [251, 111] width 309 height 9
type input "DYS"
click at [412, 98] on form "Step 2 of 2 PA Code / Prescription Code Enter Code(Secondary Care Only) Encount…" at bounding box center [251, 162] width 364 height 357
click at [119, 112] on div "Enter diagnosis" at bounding box center [115, 111] width 31 height 6
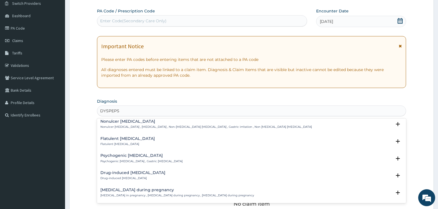
scroll to position [28, 0]
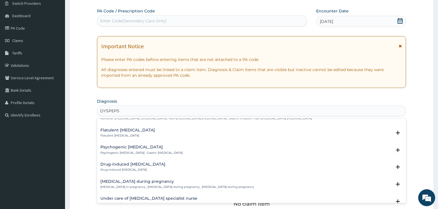
type input "DYSPEPS"
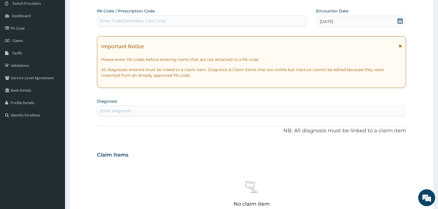
click at [384, 149] on div "Claim Items" at bounding box center [251, 154] width 309 height 15
click at [151, 107] on div "Enter diagnosis" at bounding box center [251, 111] width 309 height 9
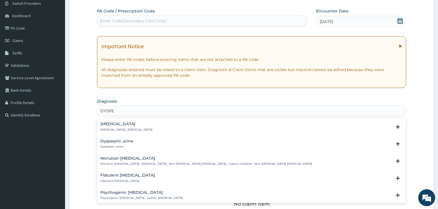
type input "DYSPEP"
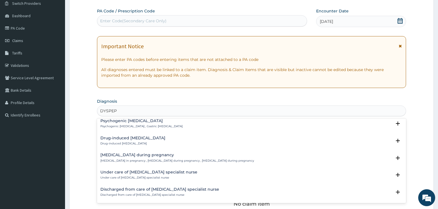
scroll to position [15, 0]
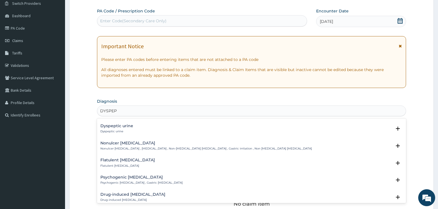
click at [123, 181] on p "Psychogenic [MEDICAL_DATA] , Gastric [MEDICAL_DATA]" at bounding box center [141, 183] width 82 height 4
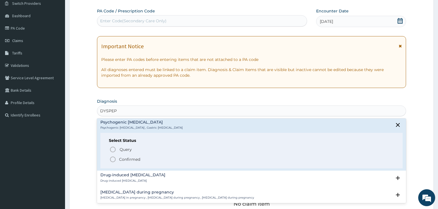
scroll to position [72, 0]
click at [115, 157] on circle "status option filled" at bounding box center [112, 158] width 5 height 5
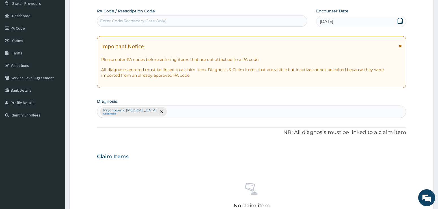
click at [399, 104] on section "Diagnosis Psychogenic [MEDICAL_DATA] Confirmed" at bounding box center [251, 107] width 309 height 21
click at [162, 114] on div "Psychogenic dyspepsia Confirmed" at bounding box center [251, 112] width 309 height 12
type input "PEPTIC"
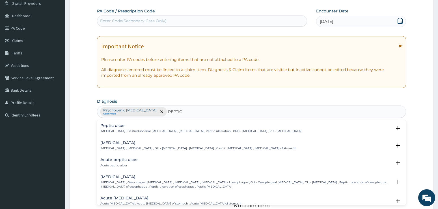
click at [100, 130] on p "Peptic ulcer , Gastroduodenal ulcer , Peptic ulcer disease , Peptic ulceration …" at bounding box center [200, 131] width 201 height 4
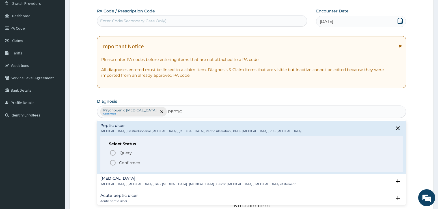
click at [112, 163] on icon "status option filled" at bounding box center [112, 163] width 7 height 7
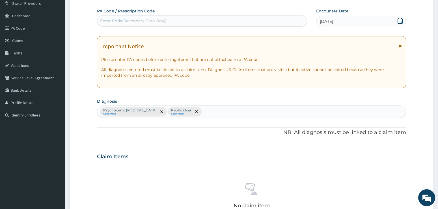
click at [390, 101] on section "Diagnosis Psychogenic dyspepsia Confirmed Peptic ulcer Confirmed" at bounding box center [251, 107] width 309 height 21
click at [202, 113] on div "Psychogenic dyspepsia Confirmed Peptic ulcer Confirmed" at bounding box center [251, 112] width 309 height 12
type input "ELBOW"
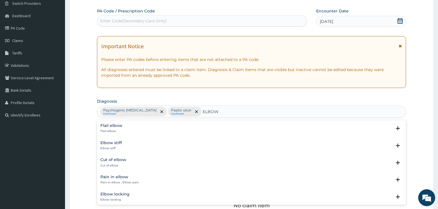
click at [115, 178] on h4 "Pain in elbow" at bounding box center [119, 177] width 38 height 4
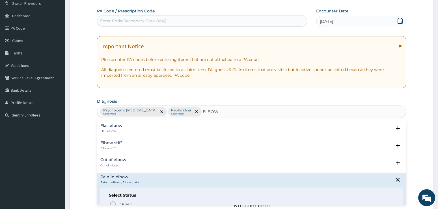
scroll to position [28, 0]
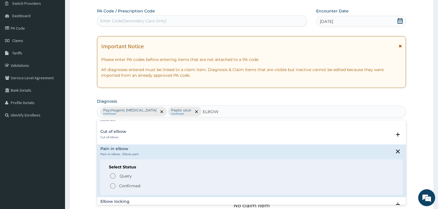
click at [113, 186] on icon "status option filled" at bounding box center [112, 186] width 7 height 7
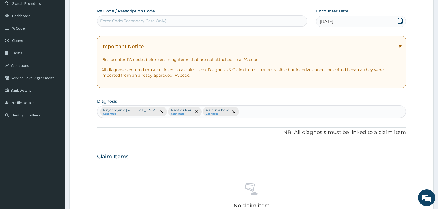
click at [406, 156] on form "Step 2 of 2 PA Code / Prescription Code Enter Code(Secondary Care Only) Encount…" at bounding box center [251, 163] width 364 height 359
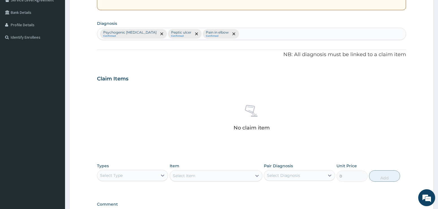
scroll to position [131, 0]
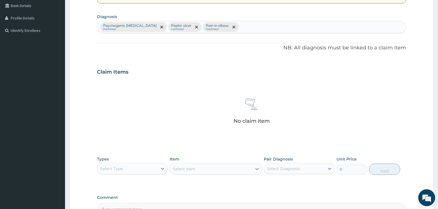
click at [182, 171] on div "Select Item" at bounding box center [216, 169] width 93 height 11
click at [309, 170] on div "Select Diagnosis" at bounding box center [294, 168] width 60 height 9
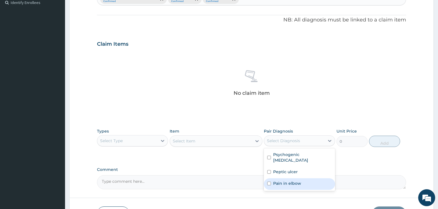
scroll to position [198, 0]
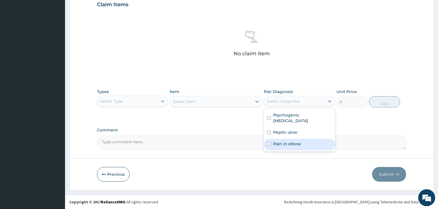
drag, startPoint x: 277, startPoint y: 144, endPoint x: 275, endPoint y: 126, distance: 17.6
click at [277, 142] on div "Pain in elbow" at bounding box center [299, 145] width 71 height 12
checkbox input "true"
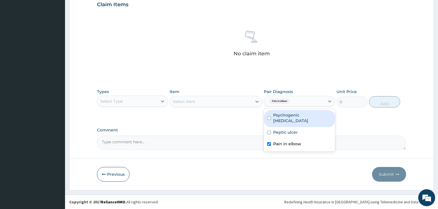
click at [274, 121] on div "Psychogenic dyspepsia" at bounding box center [299, 118] width 71 height 17
checkbox input "true"
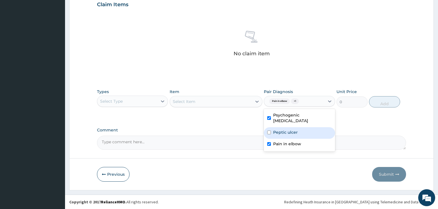
click at [277, 130] on label "Peptic ulcer" at bounding box center [285, 133] width 25 height 6
checkbox input "true"
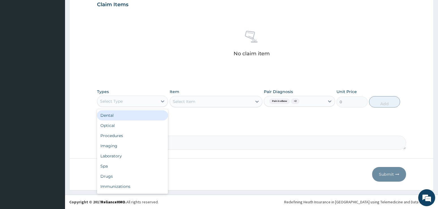
click at [125, 101] on div "Select Type" at bounding box center [127, 101] width 60 height 9
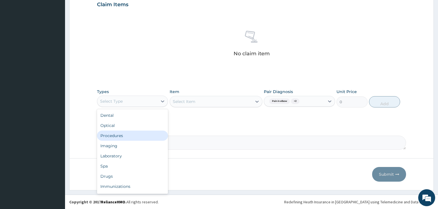
click at [124, 135] on div "Procedures" at bounding box center [132, 136] width 71 height 10
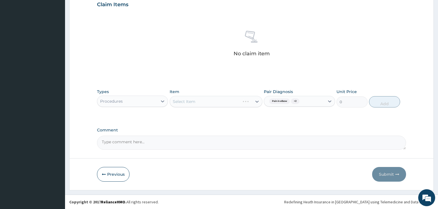
click at [182, 101] on div "Select Item" at bounding box center [216, 101] width 93 height 11
click at [200, 101] on div "Select Item" at bounding box center [216, 101] width 93 height 11
click at [202, 101] on div "Select Item" at bounding box center [216, 101] width 93 height 11
click at [206, 103] on div "Select Item" at bounding box center [216, 101] width 93 height 11
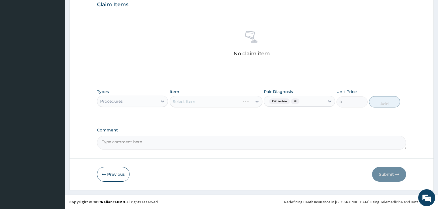
click at [246, 101] on div "Select Item" at bounding box center [216, 101] width 93 height 11
click at [241, 101] on div "Select Item" at bounding box center [216, 101] width 93 height 11
click at [204, 104] on div "Select Item" at bounding box center [216, 101] width 93 height 11
click at [197, 101] on div "Select Item" at bounding box center [216, 101] width 93 height 11
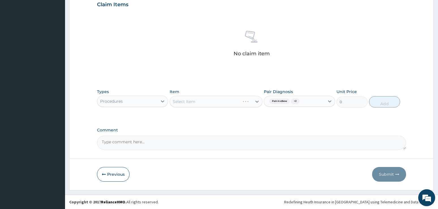
click at [178, 101] on div "Select Item" at bounding box center [216, 101] width 93 height 11
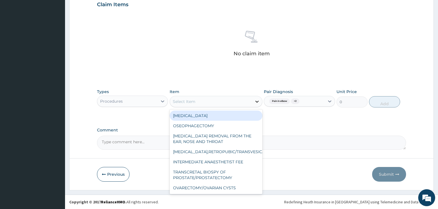
click at [255, 102] on icon at bounding box center [257, 102] width 6 height 6
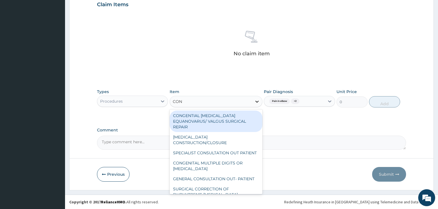
type input "CONS"
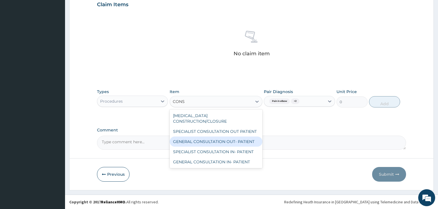
click at [226, 137] on div "GENERAL CONSULTATION OUT- PATIENT" at bounding box center [216, 142] width 93 height 10
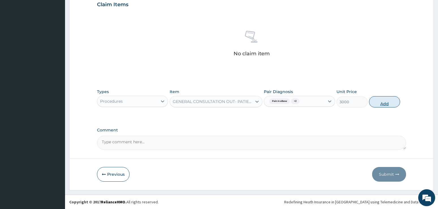
click at [373, 101] on button "Add" at bounding box center [384, 101] width 31 height 11
type input "0"
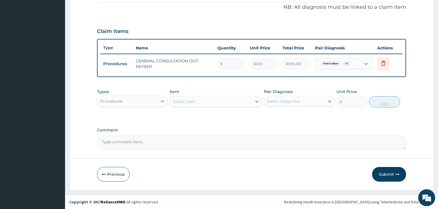
scroll to position [171, 0]
click at [142, 103] on div "Procedures" at bounding box center [127, 101] width 60 height 9
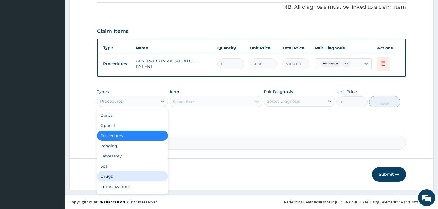
click at [114, 173] on div "Drugs" at bounding box center [132, 177] width 71 height 10
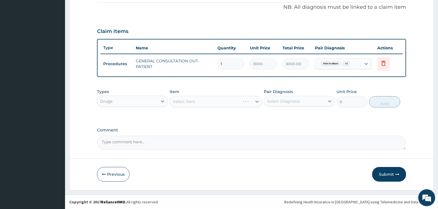
click at [201, 103] on div "Select Item" at bounding box center [216, 101] width 93 height 11
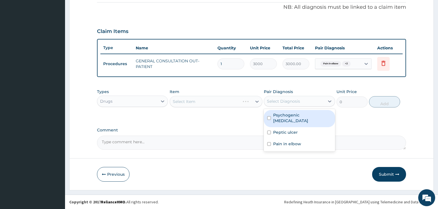
click at [293, 102] on div "Select Diagnosis" at bounding box center [283, 102] width 33 height 6
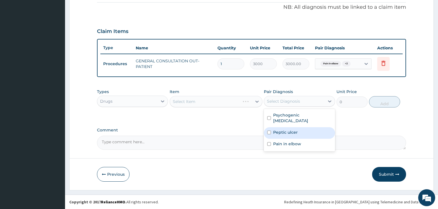
click at [285, 130] on div "Peptic ulcer" at bounding box center [299, 133] width 71 height 12
checkbox input "true"
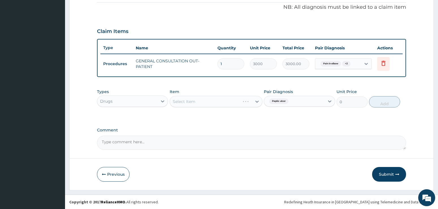
click at [231, 102] on div "Select Item" at bounding box center [216, 101] width 93 height 11
drag, startPoint x: 388, startPoint y: 125, endPoint x: 268, endPoint y: 103, distance: 122.3
click at [388, 125] on div "PA Code / Prescription Code Enter Code(Secondary Care Only) Encounter Date 25-0…" at bounding box center [251, 16] width 309 height 267
click at [238, 101] on div "Select Item" at bounding box center [216, 101] width 93 height 11
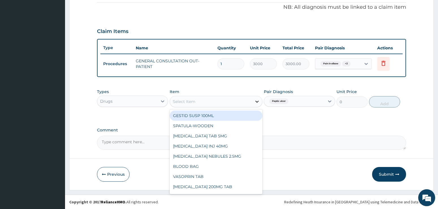
click at [252, 101] on div "Select Item" at bounding box center [216, 101] width 93 height 11
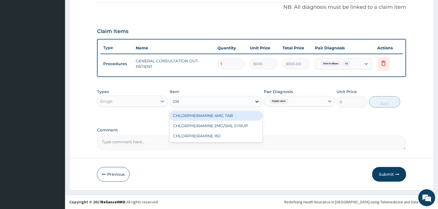
type input "O"
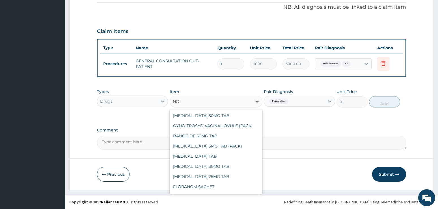
type input "N"
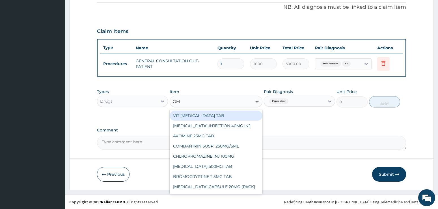
type input "OME"
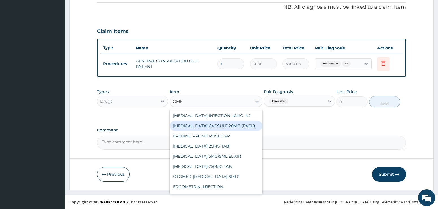
click at [243, 125] on div "[MEDICAL_DATA] CAPSULE 20MG (PACK)" at bounding box center [216, 126] width 93 height 10
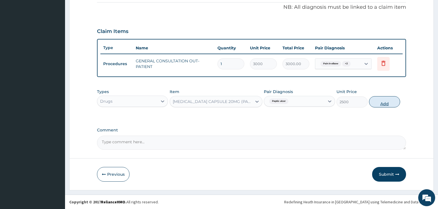
click at [385, 103] on button "Add" at bounding box center [384, 101] width 31 height 11
type input "0"
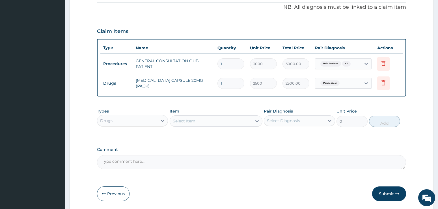
click at [290, 122] on div "Select Diagnosis" at bounding box center [283, 121] width 33 height 6
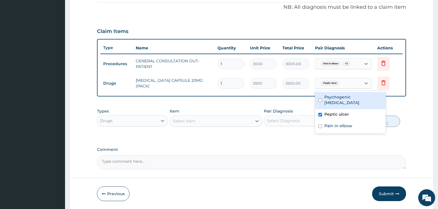
click at [339, 81] on div "Peptic ulcer" at bounding box center [329, 83] width 22 height 7
click at [322, 99] on input "checkbox" at bounding box center [320, 101] width 4 height 4
checkbox input "true"
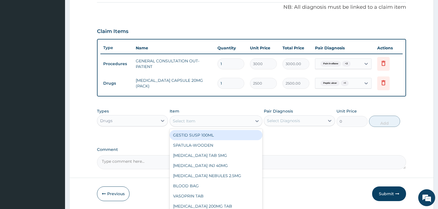
click at [197, 120] on div "Select Item" at bounding box center [211, 121] width 82 height 9
type input "GEST"
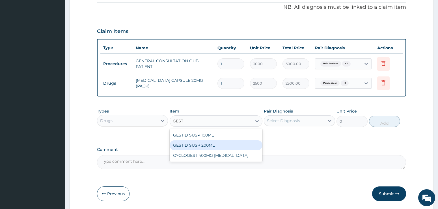
click at [192, 145] on div "GESTID SUSP 200ML" at bounding box center [216, 145] width 93 height 10
type input "3500"
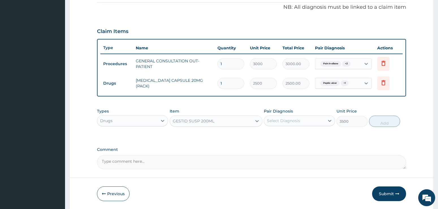
click at [287, 120] on div "Select Diagnosis" at bounding box center [283, 121] width 33 height 6
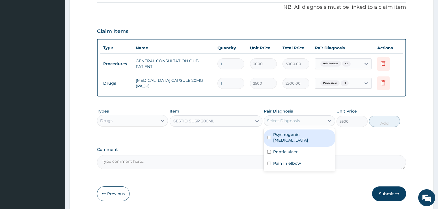
click at [291, 135] on label "Psychogenic dyspepsia" at bounding box center [302, 137] width 59 height 11
checkbox input "true"
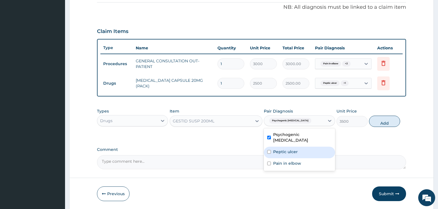
click at [289, 149] on label "Peptic ulcer" at bounding box center [285, 152] width 25 height 6
checkbox input "true"
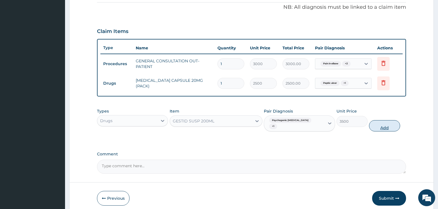
click at [376, 123] on button "Add" at bounding box center [384, 125] width 31 height 11
type input "0"
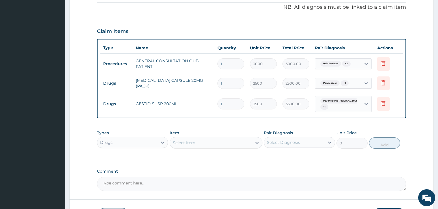
click at [415, 101] on form "Step 2 of 2 PA Code / Prescription Code Enter Code(Secondary Care Only) Encount…" at bounding box center [251, 45] width 364 height 373
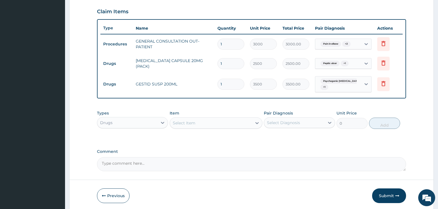
scroll to position [213, 0]
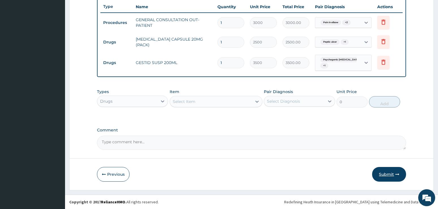
click at [382, 174] on button "Submit" at bounding box center [389, 174] width 34 height 15
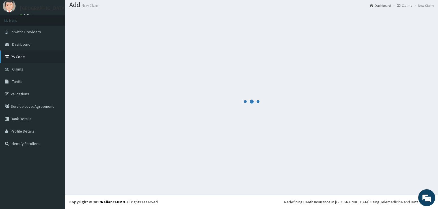
click at [16, 56] on link "PA Code" at bounding box center [32, 57] width 65 height 12
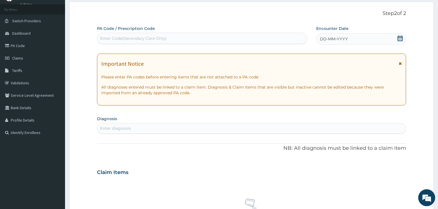
click at [417, 108] on form "Step 2 of 2 PA Code / Prescription Code Enter Code(Secondary Care Only) Encount…" at bounding box center [251, 180] width 364 height 357
click at [401, 39] on icon at bounding box center [400, 39] width 6 height 6
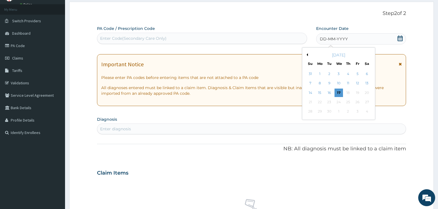
click at [306, 54] on button "Previous Month" at bounding box center [306, 54] width 3 height 3
click at [319, 111] on div "25" at bounding box center [319, 112] width 8 height 8
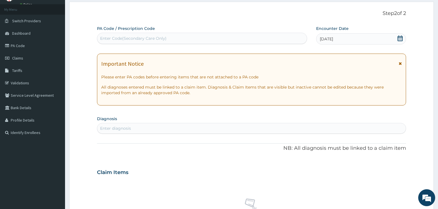
click at [127, 126] on div "Enter diagnosis" at bounding box center [115, 129] width 31 height 6
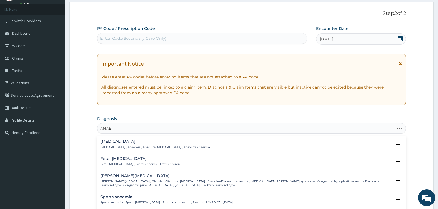
type input "[PERSON_NAME]"
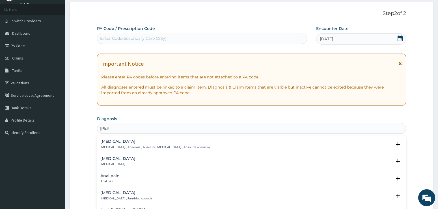
click at [107, 144] on h4 "[MEDICAL_DATA]" at bounding box center [154, 142] width 109 height 4
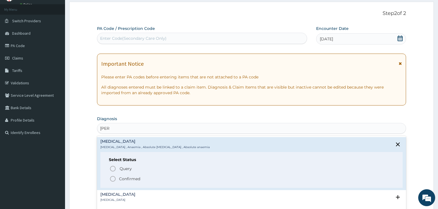
click at [112, 179] on icon "status option filled" at bounding box center [112, 179] width 7 height 7
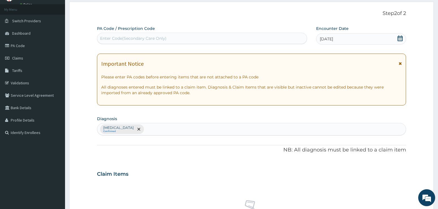
click at [131, 130] on div "[MEDICAL_DATA] Confirmed" at bounding box center [251, 130] width 309 height 12
type input "UPPER RESP"
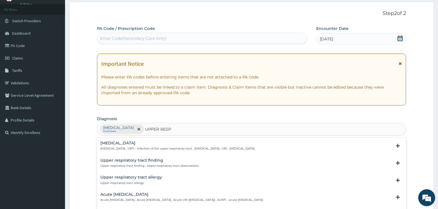
click at [119, 146] on div "[MEDICAL_DATA] [MEDICAL_DATA] , URTI - Infection of the upper respiratory tract…" at bounding box center [177, 146] width 154 height 10
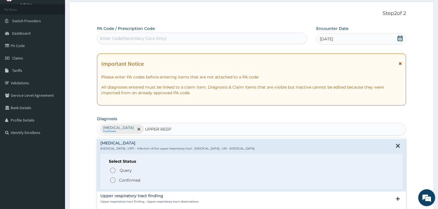
click at [114, 181] on icon "status option filled" at bounding box center [112, 180] width 7 height 7
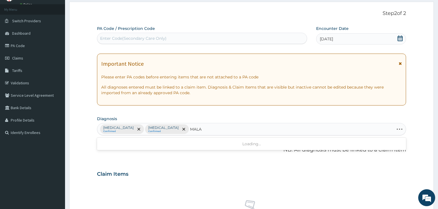
type input "MALAR"
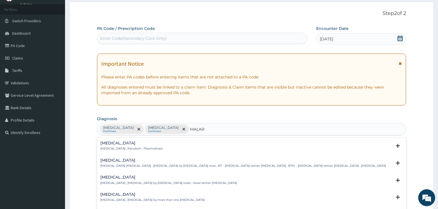
click at [121, 148] on p "[MEDICAL_DATA] , Paludism , Plasmodiosis" at bounding box center [131, 149] width 62 height 4
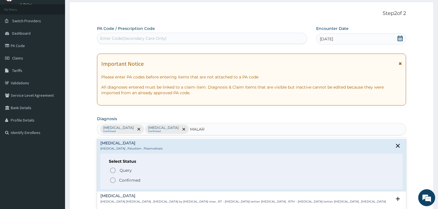
click at [114, 181] on icon "status option filled" at bounding box center [112, 180] width 7 height 7
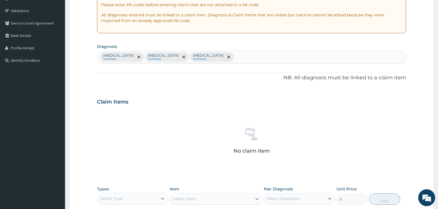
scroll to position [113, 0]
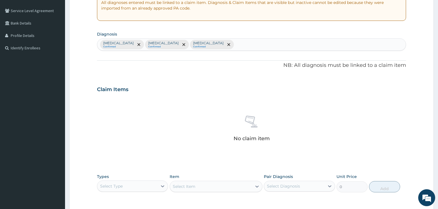
click at [416, 108] on form "Step 2 of 2 PA Code / Prescription Code Enter Code(Secondary Care Only) Encount…" at bounding box center [251, 96] width 364 height 359
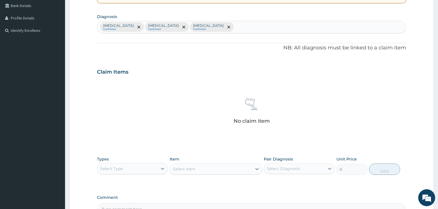
scroll to position [141, 0]
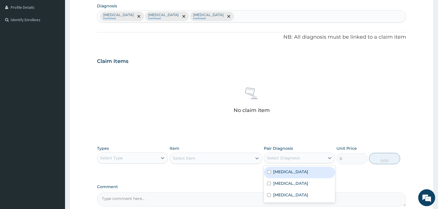
click at [285, 158] on div "Select Diagnosis" at bounding box center [283, 158] width 33 height 6
click at [285, 168] on div "[MEDICAL_DATA]" at bounding box center [299, 173] width 71 height 12
checkbox input "true"
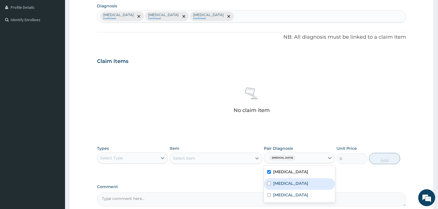
click at [288, 184] on label "[MEDICAL_DATA]" at bounding box center [290, 184] width 35 height 6
checkbox input "true"
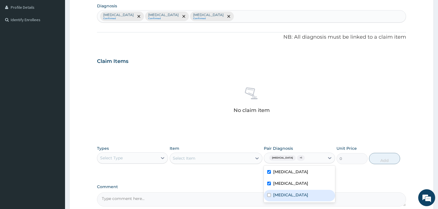
click at [284, 196] on label "[MEDICAL_DATA]" at bounding box center [290, 195] width 35 height 6
checkbox input "true"
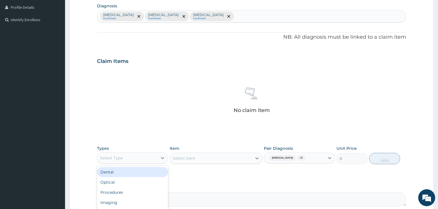
click at [134, 161] on div "Select Type" at bounding box center [127, 158] width 60 height 9
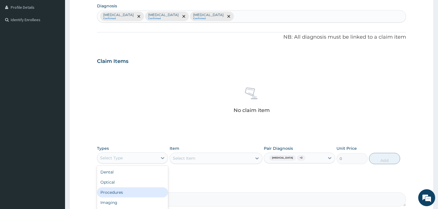
click at [125, 192] on div "Procedures" at bounding box center [132, 193] width 71 height 10
click at [184, 154] on div "Select Item" at bounding box center [216, 158] width 93 height 11
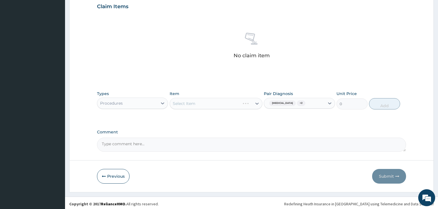
scroll to position [198, 0]
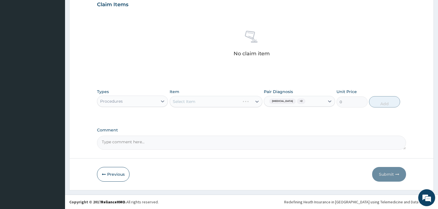
click at [255, 101] on div "Select Item" at bounding box center [216, 101] width 93 height 11
click at [184, 101] on div "Select Item" at bounding box center [216, 101] width 93 height 11
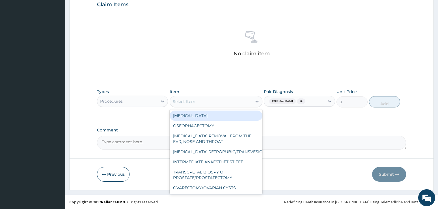
click at [182, 100] on div "Select Item" at bounding box center [184, 102] width 23 height 6
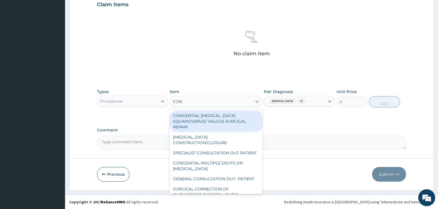
type input "CONS"
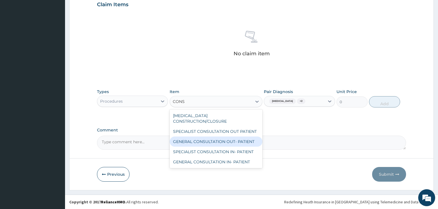
click at [203, 137] on div "GENERAL CONSULTATION OUT- PATIENT" at bounding box center [216, 142] width 93 height 10
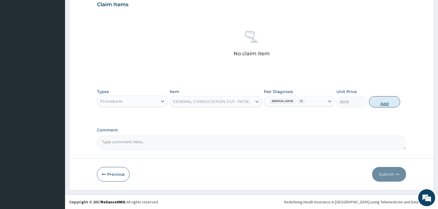
click at [378, 100] on button "Add" at bounding box center [384, 101] width 31 height 11
type input "0"
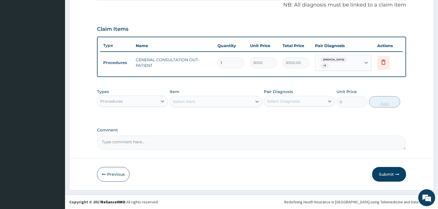
scroll to position [171, 0]
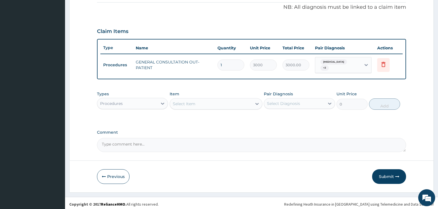
click at [130, 103] on div "Procedures" at bounding box center [127, 103] width 60 height 9
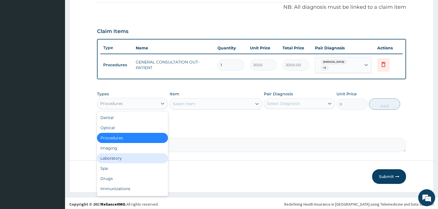
click at [120, 155] on div "Laboratory" at bounding box center [132, 158] width 71 height 10
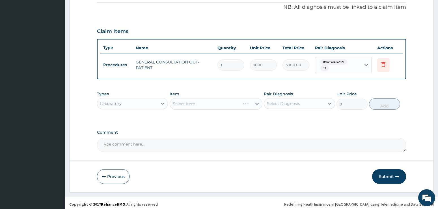
click at [404, 127] on div "PA Code / Prescription Code Enter Code(Secondary Care Only) Encounter Date [DAT…" at bounding box center [251, 18] width 309 height 270
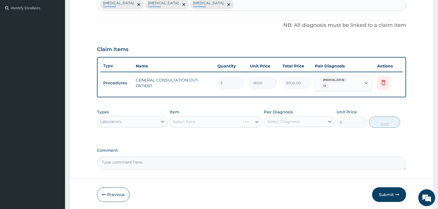
scroll to position [143, 0]
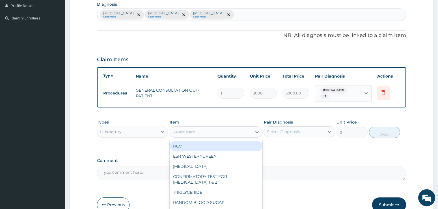
click at [194, 130] on div "Select Item" at bounding box center [184, 132] width 23 height 6
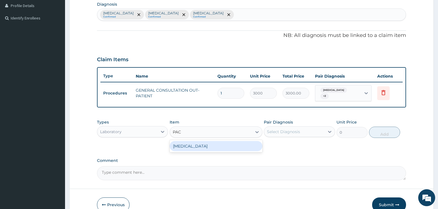
type input "PACK"
click at [199, 144] on div "[MEDICAL_DATA]" at bounding box center [216, 146] width 93 height 10
type input "1200"
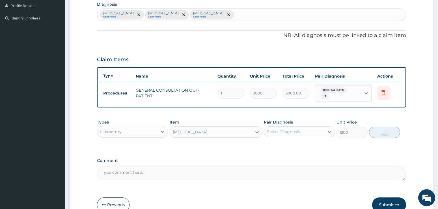
click at [288, 127] on div "Select Diagnosis" at bounding box center [294, 131] width 60 height 9
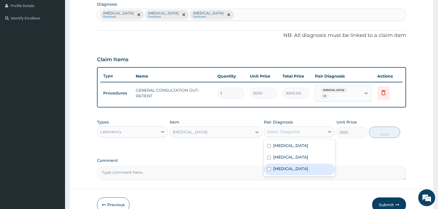
click at [287, 166] on label "[MEDICAL_DATA]" at bounding box center [290, 169] width 35 height 6
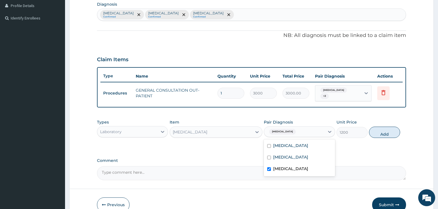
drag, startPoint x: 268, startPoint y: 167, endPoint x: 271, endPoint y: 142, distance: 25.0
click at [268, 168] on input "checkbox" at bounding box center [269, 170] width 4 height 4
checkbox input "false"
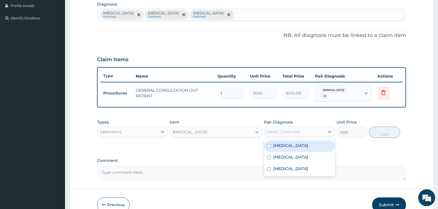
click at [271, 144] on input "checkbox" at bounding box center [269, 146] width 4 height 4
checkbox input "true"
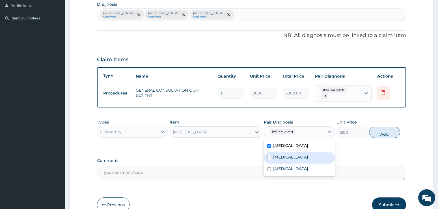
click at [272, 155] on div "[MEDICAL_DATA]" at bounding box center [299, 158] width 71 height 12
checkbox input "true"
click at [382, 133] on button "Add" at bounding box center [384, 132] width 31 height 11
type input "0"
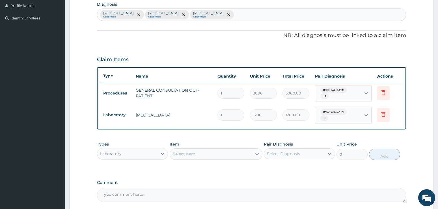
click at [187, 151] on div "Select Item" at bounding box center [184, 154] width 23 height 6
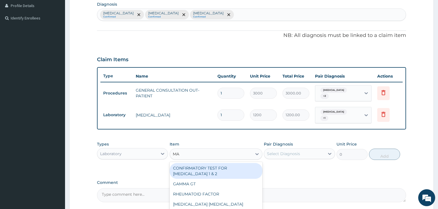
type input "MAL"
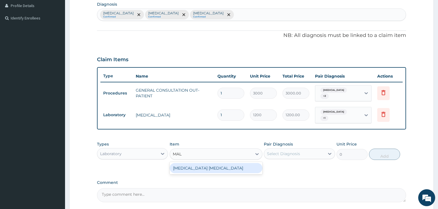
click at [195, 167] on div "[MEDICAL_DATA] [MEDICAL_DATA]" at bounding box center [216, 168] width 93 height 10
type input "1500"
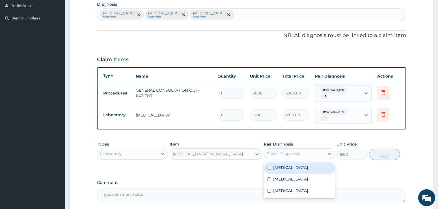
click at [271, 151] on div "Select Diagnosis" at bounding box center [283, 154] width 33 height 6
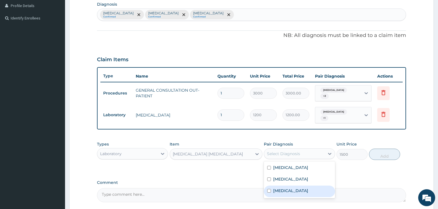
click at [280, 188] on label "[MEDICAL_DATA]" at bounding box center [290, 191] width 35 height 6
checkbox input "true"
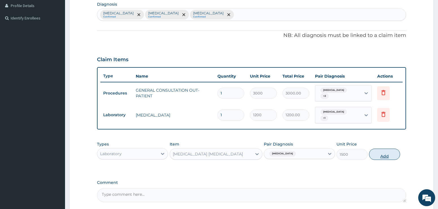
click at [384, 149] on button "Add" at bounding box center [384, 154] width 31 height 11
type input "0"
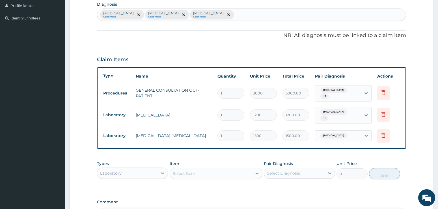
click at [413, 114] on form "Step 2 of 2 PA Code / Prescription Code Enter Code(Secondary Care Only) Encount…" at bounding box center [251, 75] width 364 height 376
click at [132, 169] on div "Laboratory" at bounding box center [127, 173] width 60 height 9
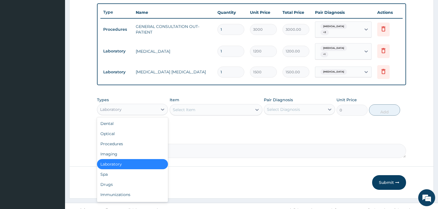
scroll to position [210, 0]
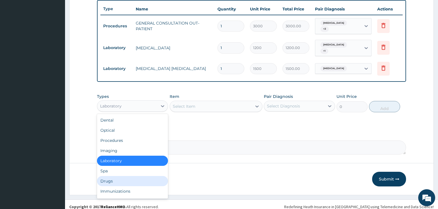
click at [115, 177] on div "Drugs" at bounding box center [132, 181] width 71 height 10
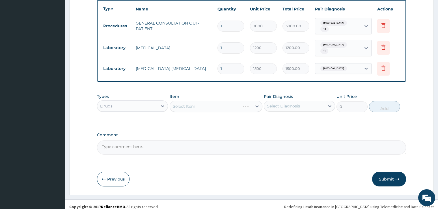
click at [301, 103] on div "Select Diagnosis" at bounding box center [294, 106] width 60 height 9
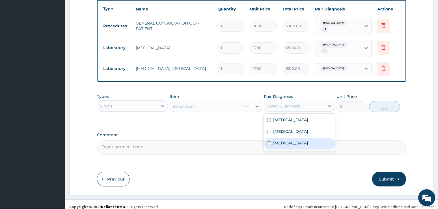
click at [272, 140] on div "[MEDICAL_DATA]" at bounding box center [299, 144] width 71 height 12
checkbox input "true"
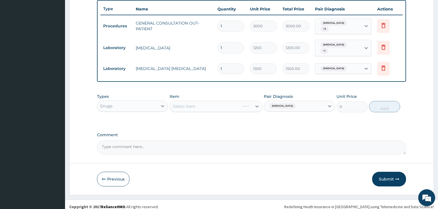
click at [223, 102] on div "Select Item" at bounding box center [216, 106] width 93 height 11
click at [184, 101] on div "Select Item" at bounding box center [216, 106] width 93 height 11
click at [226, 103] on div "Select Item" at bounding box center [216, 106] width 93 height 11
click at [255, 101] on div "Select Item" at bounding box center [216, 106] width 93 height 11
click at [257, 101] on div "Select Item" at bounding box center [216, 106] width 93 height 11
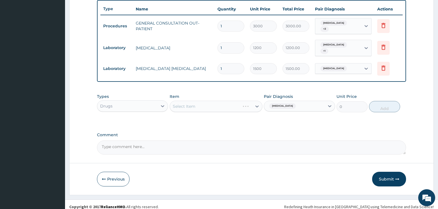
click at [204, 101] on div "Select Item" at bounding box center [216, 106] width 93 height 11
click at [202, 103] on div "Select Item" at bounding box center [216, 106] width 93 height 11
click at [256, 102] on div "Select Item" at bounding box center [216, 106] width 93 height 11
click at [193, 105] on div "Select Item" at bounding box center [216, 106] width 93 height 11
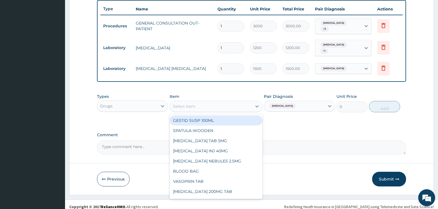
click at [199, 102] on div "Select Item" at bounding box center [211, 106] width 82 height 9
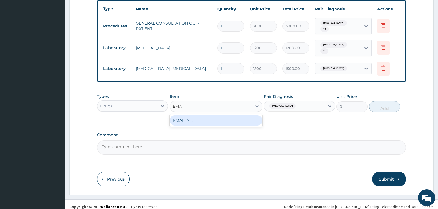
type input "EMAL"
click at [200, 116] on div "EMAL INJ." at bounding box center [216, 121] width 93 height 10
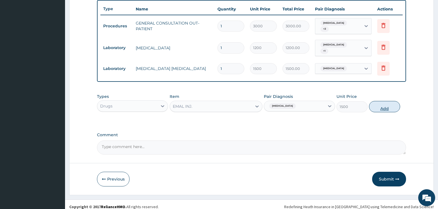
click at [389, 104] on button "Add" at bounding box center [384, 106] width 31 height 11
type input "0"
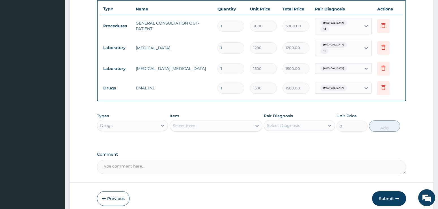
click at [415, 148] on form "Step 2 of 2 PA Code / Prescription Code Enter Code(Secondary Care Only) Encount…" at bounding box center [251, 17] width 364 height 395
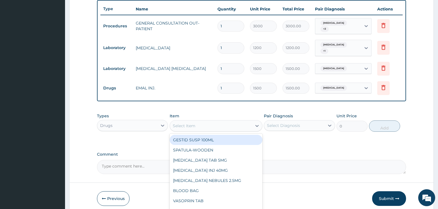
click at [200, 122] on div "Select Item" at bounding box center [211, 126] width 82 height 9
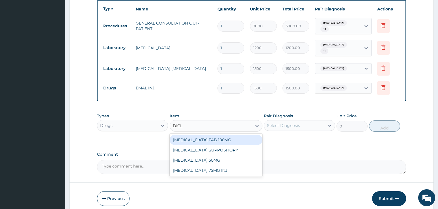
type input "DICLO"
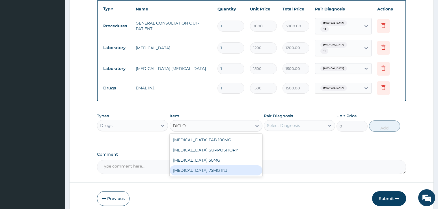
click at [233, 167] on div "[MEDICAL_DATA] 75MG INJ" at bounding box center [216, 171] width 93 height 10
type input "800"
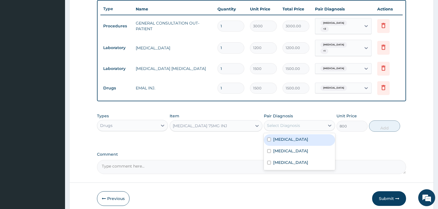
click at [298, 123] on div "Select Diagnosis" at bounding box center [283, 126] width 33 height 6
click at [293, 136] on div "[MEDICAL_DATA]" at bounding box center [299, 141] width 71 height 12
checkbox input "true"
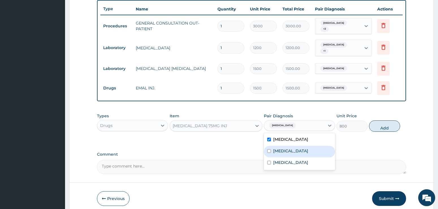
click at [290, 148] on label "[MEDICAL_DATA]" at bounding box center [290, 151] width 35 height 6
checkbox input "true"
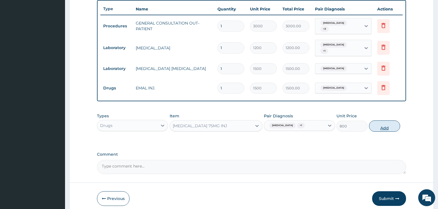
click at [380, 123] on button "Add" at bounding box center [384, 126] width 31 height 11
type input "0"
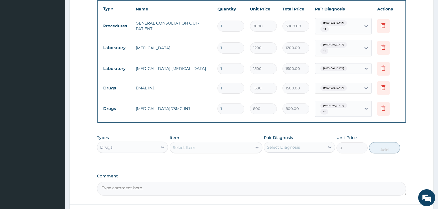
click at [412, 140] on form "Step 2 of 2 PA Code / Prescription Code Enter Code(Secondary Care Only) Encount…" at bounding box center [251, 28] width 364 height 417
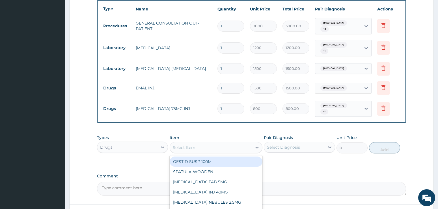
click at [234, 143] on div "Select Item" at bounding box center [211, 147] width 82 height 9
type input "DICLO"
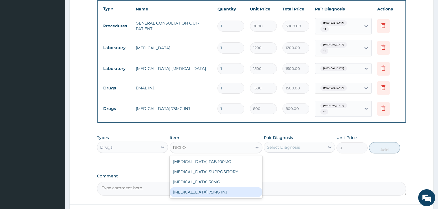
click at [237, 187] on div "[MEDICAL_DATA] 75MG INJ" at bounding box center [216, 192] width 93 height 10
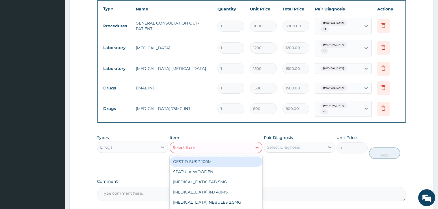
click at [247, 143] on div "Select Item" at bounding box center [211, 147] width 82 height 9
type input "DICLO"
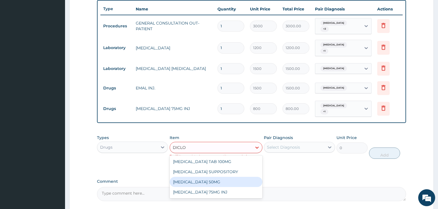
click at [237, 177] on div "[MEDICAL_DATA] 50MG" at bounding box center [216, 182] width 93 height 10
type input "50"
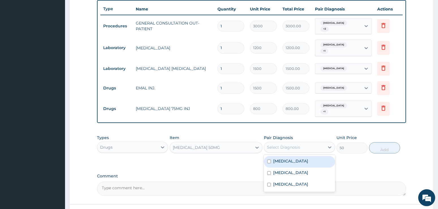
click at [295, 145] on div "Select Diagnosis" at bounding box center [283, 148] width 33 height 6
click at [294, 157] on div "[MEDICAL_DATA]" at bounding box center [299, 162] width 71 height 12
checkbox input "true"
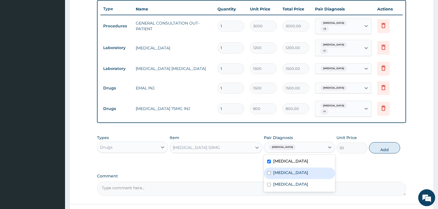
click at [288, 170] on label "[MEDICAL_DATA]" at bounding box center [290, 173] width 35 height 6
checkbox input "true"
click at [305, 182] on div "[MEDICAL_DATA]" at bounding box center [299, 185] width 71 height 12
checkbox input "true"
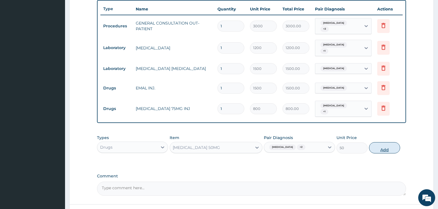
click at [383, 142] on button "Add" at bounding box center [384, 147] width 31 height 11
type input "0"
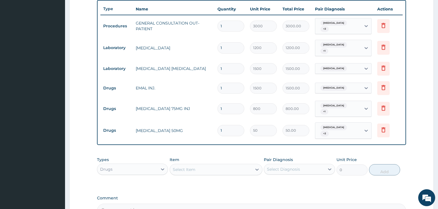
type input "10"
type input "500.00"
type input "10"
click at [422, 138] on form "Step 2 of 2 PA Code / Prescription Code Enter Code(Secondary Care Only) Encount…" at bounding box center [251, 39] width 364 height 439
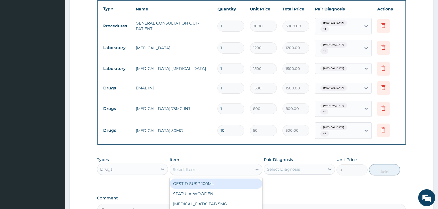
click at [211, 165] on div "Select Item" at bounding box center [211, 169] width 82 height 9
type input "COUGH"
click at [219, 179] on div "COUGH SYRUP" at bounding box center [216, 184] width 93 height 10
type input "2000"
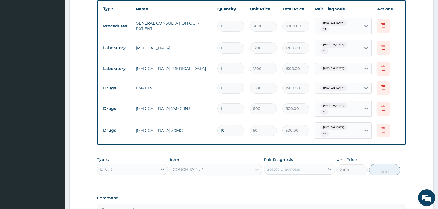
click at [273, 167] on div "Select Diagnosis" at bounding box center [283, 170] width 33 height 6
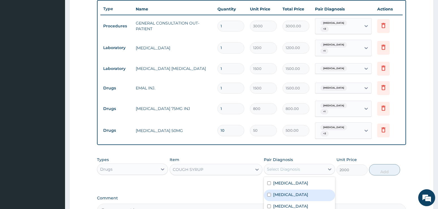
click at [291, 192] on label "[MEDICAL_DATA]" at bounding box center [290, 195] width 35 height 6
checkbox input "true"
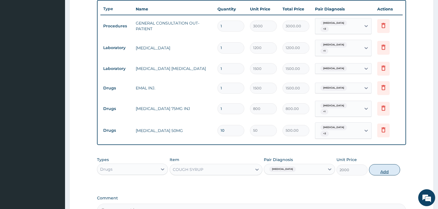
click at [375, 164] on button "Add" at bounding box center [384, 169] width 31 height 11
type input "0"
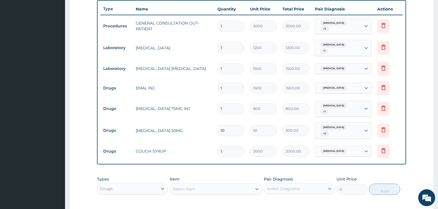
click at [202, 177] on div "Item Select Item" at bounding box center [216, 186] width 93 height 19
click at [202, 185] on div "Select Item" at bounding box center [211, 189] width 82 height 9
type input "[PERSON_NAME]"
type input "100"
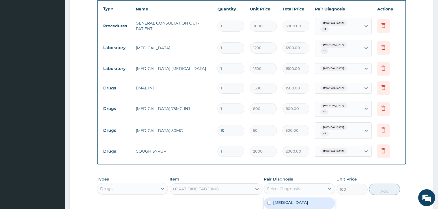
click at [271, 186] on div "Select Diagnosis" at bounding box center [283, 189] width 33 height 6
checkbox input "true"
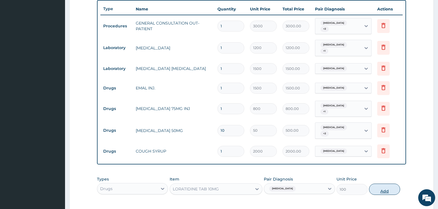
click at [378, 184] on button "Add" at bounding box center [384, 189] width 31 height 11
type input "0"
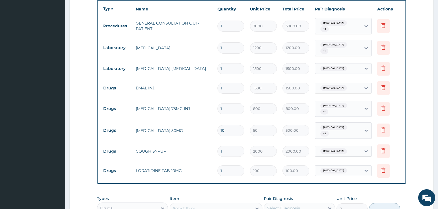
type input "10"
type input "1000.00"
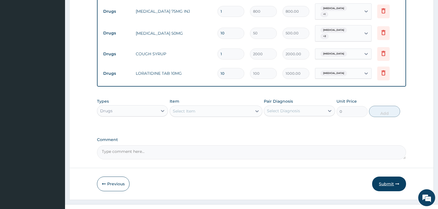
type input "10"
click at [389, 177] on button "Submit" at bounding box center [389, 184] width 34 height 15
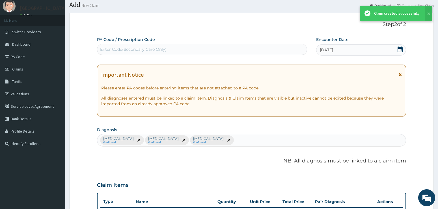
scroll to position [308, 0]
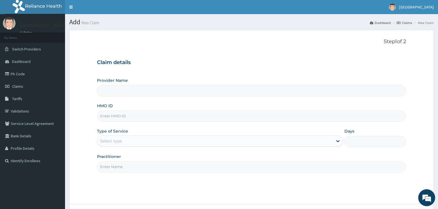
paste input "IBE/10125/A"
type input "IBE/10125/A"
click at [133, 140] on div "Select type" at bounding box center [215, 141] width 236 height 9
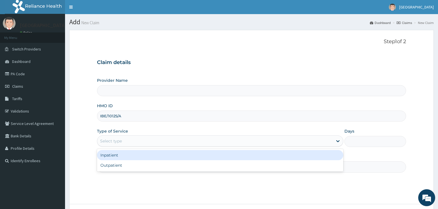
click at [114, 157] on div "Inpatient" at bounding box center [220, 155] width 246 height 10
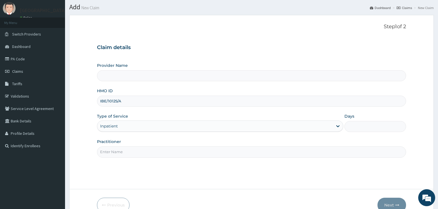
scroll to position [28, 0]
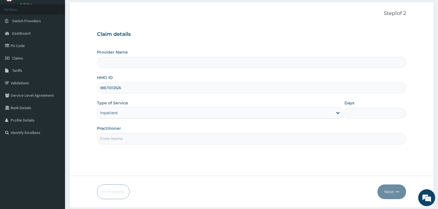
click at [127, 140] on input "Practitioner" at bounding box center [251, 138] width 309 height 11
type input "ADONAI"
click at [381, 103] on div "Days" at bounding box center [375, 109] width 62 height 19
click at [373, 112] on input "Days" at bounding box center [375, 113] width 62 height 11
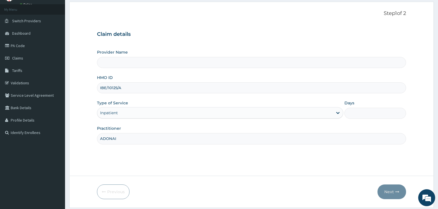
type input "[GEOGRAPHIC_DATA]"
type input "2"
click at [396, 192] on icon "button" at bounding box center [397, 192] width 4 height 4
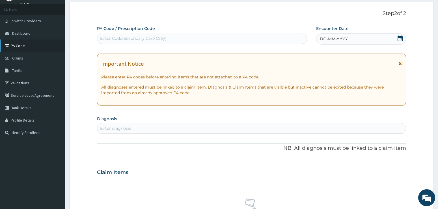
click at [27, 44] on link "PA Code" at bounding box center [32, 46] width 65 height 12
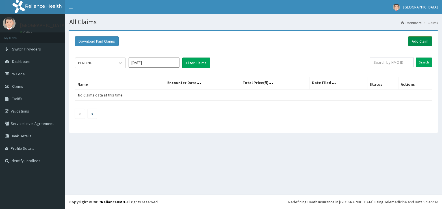
click at [423, 39] on link "Add Claim" at bounding box center [420, 41] width 24 height 10
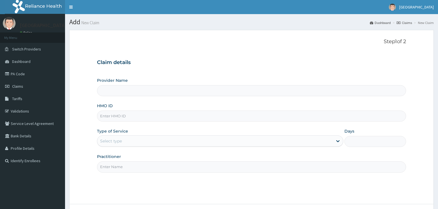
paste input "IBE/10125/A"
type input "IBE/10125/A"
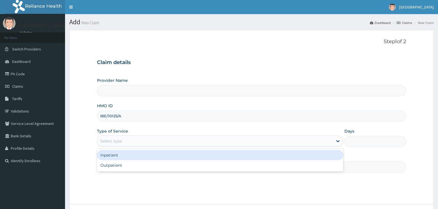
click at [111, 145] on div "Select type" at bounding box center [215, 141] width 236 height 9
click at [113, 156] on div "Inpatient" at bounding box center [220, 155] width 246 height 10
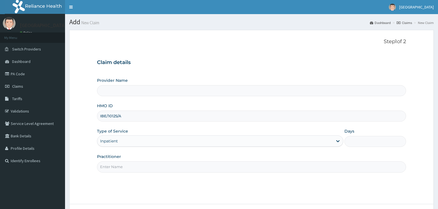
click at [360, 142] on input "Days" at bounding box center [375, 141] width 62 height 11
type input "2"
click at [147, 170] on input "Practitioner" at bounding box center [251, 167] width 309 height 11
type input "ADONAI"
click at [140, 88] on input "Provider Name" at bounding box center [251, 90] width 309 height 11
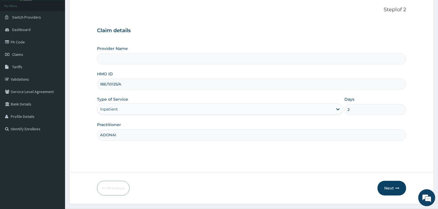
scroll to position [46, 0]
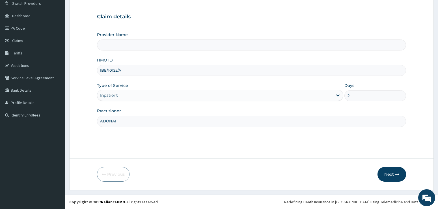
click at [397, 176] on icon "button" at bounding box center [397, 175] width 4 height 4
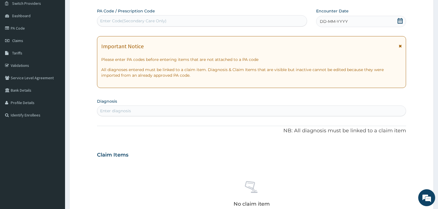
click at [398, 21] on icon at bounding box center [399, 21] width 5 height 6
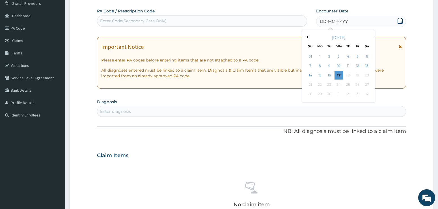
click at [306, 37] on button "Previous Month" at bounding box center [306, 37] width 3 height 3
click at [311, 94] on div "24" at bounding box center [310, 94] width 8 height 8
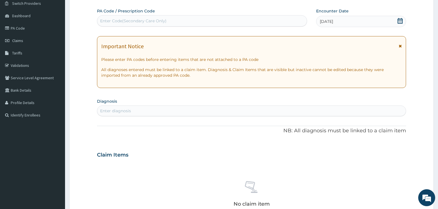
scroll to position [0, 0]
click at [421, 100] on form "Step 2 of 2 PA Code / Prescription Code Enter Code(Secondary Care Only) Encount…" at bounding box center [251, 162] width 364 height 357
click at [143, 110] on div "Enter diagnosis" at bounding box center [251, 111] width 309 height 9
type input "MALA"
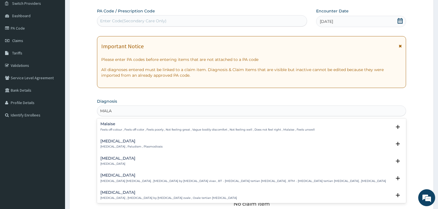
click at [110, 142] on h4 "[MEDICAL_DATA]" at bounding box center [131, 141] width 62 height 4
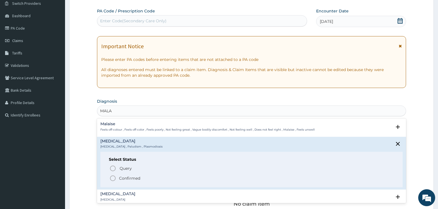
click at [112, 178] on icon "status option filled" at bounding box center [112, 178] width 7 height 7
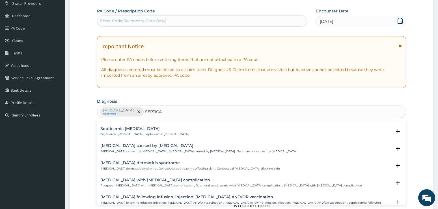
scroll to position [200, 0]
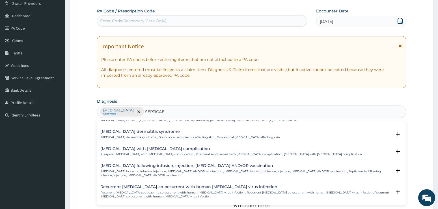
type input "SEPTICAEM"
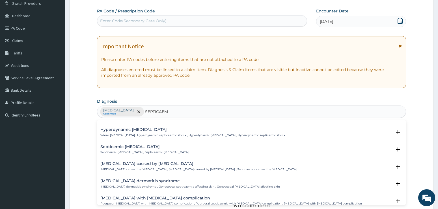
scroll to position [143, 0]
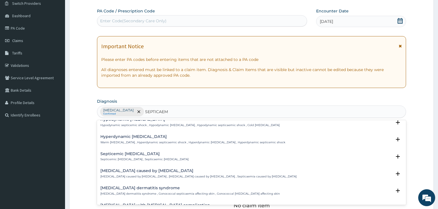
click at [126, 155] on h4 "Septicemic [MEDICAL_DATA]" at bounding box center [144, 154] width 88 height 4
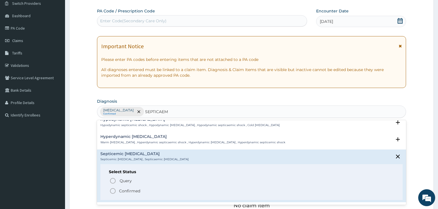
click at [111, 192] on icon "status option filled" at bounding box center [112, 191] width 7 height 7
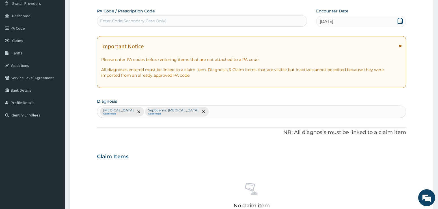
click at [409, 94] on form "Step 2 of 2 PA Code / Prescription Code Enter Code(Secondary Care Only) Encount…" at bounding box center [251, 163] width 364 height 359
click at [193, 111] on div "[MEDICAL_DATA] Confirmed Septicemic [MEDICAL_DATA] Confirmed" at bounding box center [251, 112] width 309 height 12
type input "[MEDICAL_DATA]"
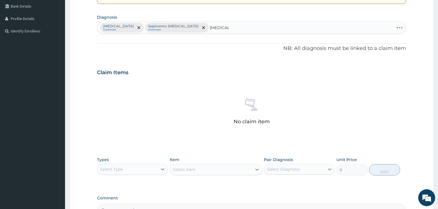
scroll to position [131, 0]
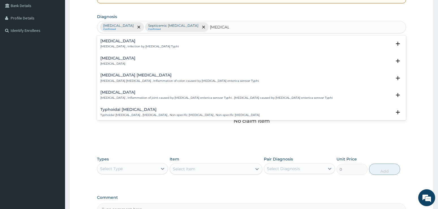
click at [118, 41] on h4 "[MEDICAL_DATA]" at bounding box center [139, 41] width 79 height 4
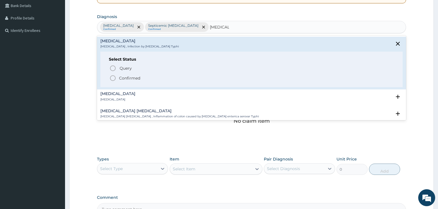
click at [113, 77] on icon "status option filled" at bounding box center [112, 78] width 7 height 7
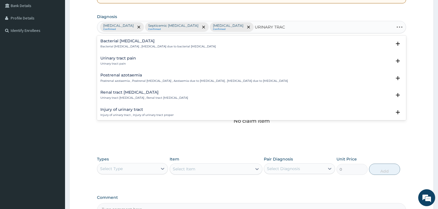
type input "URINARY TRACT"
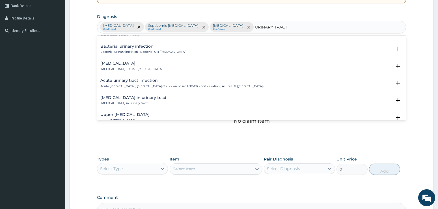
scroll to position [198, 0]
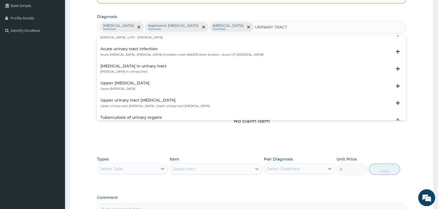
click at [144, 51] on h4 "Acute urinary tract infection" at bounding box center [181, 49] width 163 height 4
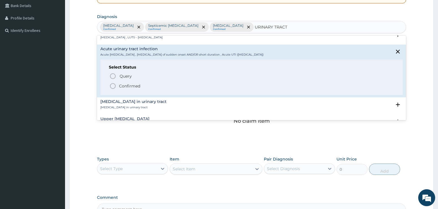
click at [113, 86] on icon "status option filled" at bounding box center [112, 86] width 7 height 7
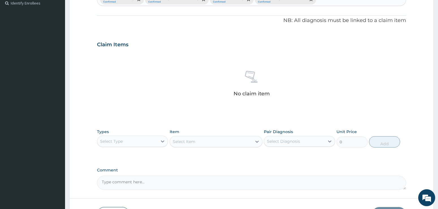
scroll to position [198, 0]
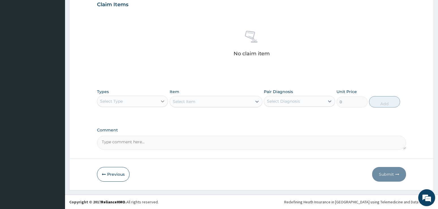
click at [161, 101] on icon at bounding box center [162, 102] width 3 height 2
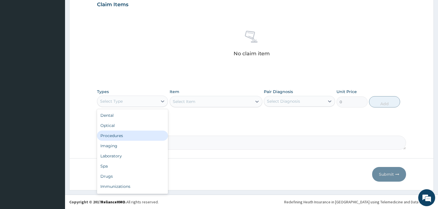
click at [116, 134] on div "Procedures" at bounding box center [132, 136] width 71 height 10
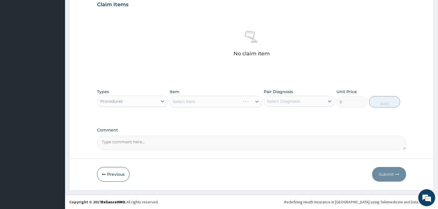
click at [288, 103] on div "Select Diagnosis" at bounding box center [283, 102] width 33 height 6
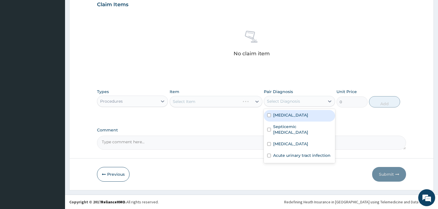
click at [281, 117] on label "[MEDICAL_DATA]" at bounding box center [290, 115] width 35 height 6
checkbox input "true"
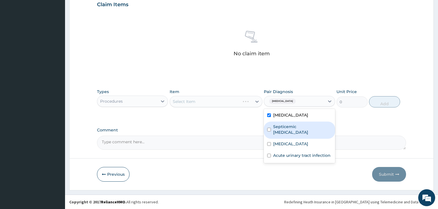
click at [276, 127] on label "Septicemic [MEDICAL_DATA]" at bounding box center [302, 129] width 59 height 11
checkbox input "true"
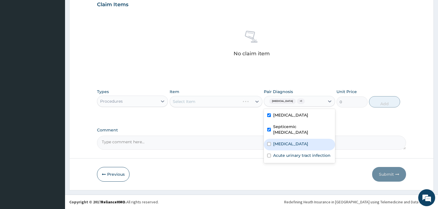
click at [271, 139] on div "[MEDICAL_DATA]" at bounding box center [299, 145] width 71 height 12
checkbox input "true"
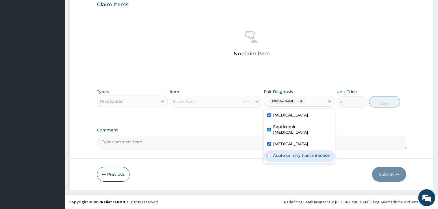
click at [269, 154] on input "checkbox" at bounding box center [269, 156] width 4 height 4
checkbox input "true"
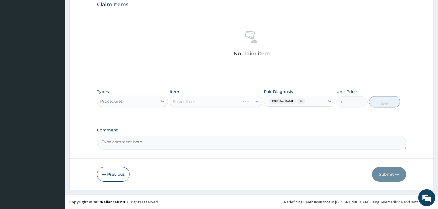
click at [231, 102] on div "Select Item" at bounding box center [216, 101] width 93 height 11
click at [186, 99] on div "Select Item" at bounding box center [216, 101] width 93 height 11
click at [177, 100] on div "Select Item" at bounding box center [216, 101] width 93 height 11
click at [252, 103] on div "Select Item" at bounding box center [216, 101] width 93 height 11
click at [192, 102] on div "Select Item" at bounding box center [216, 101] width 93 height 11
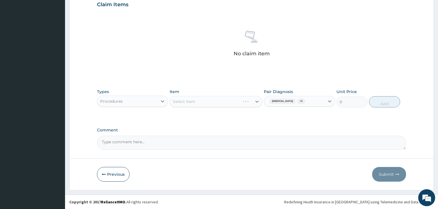
click at [191, 101] on div "Select Item" at bounding box center [216, 101] width 93 height 11
click at [254, 103] on div "Select Item" at bounding box center [216, 101] width 93 height 11
click at [189, 99] on div "Select Item" at bounding box center [216, 101] width 93 height 11
click at [189, 101] on div "Select Item" at bounding box center [216, 101] width 93 height 11
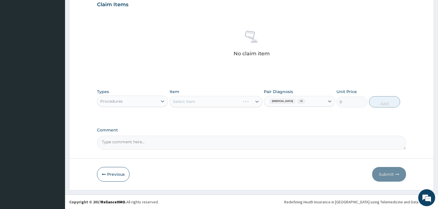
click at [252, 101] on div "Select Item" at bounding box center [216, 101] width 93 height 11
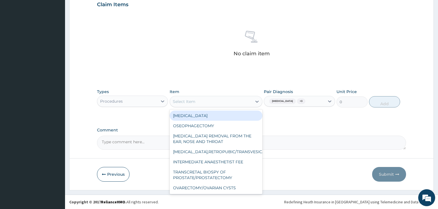
click at [193, 99] on div "Select Item" at bounding box center [184, 102] width 23 height 6
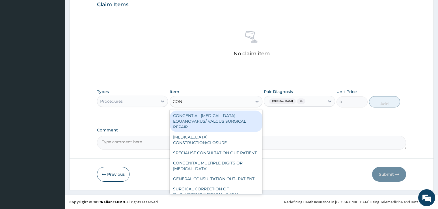
type input "CONS"
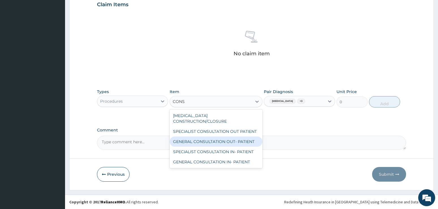
click at [235, 138] on div "GENERAL CONSULTATION OUT- PATIENT" at bounding box center [216, 142] width 93 height 10
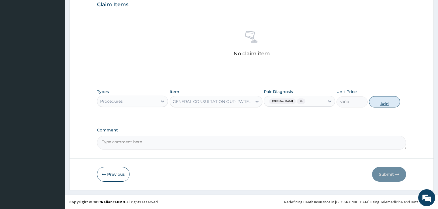
click at [381, 103] on button "Add" at bounding box center [384, 101] width 31 height 11
type input "0"
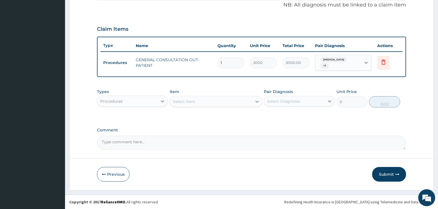
scroll to position [171, 0]
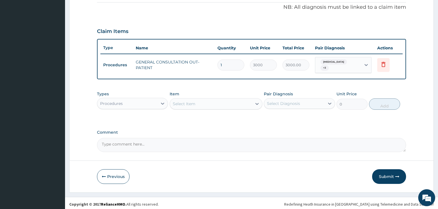
click at [406, 97] on form "Step 2 of 2 PA Code / Prescription Code Enter Code(Secondary Care Only) Encount…" at bounding box center [251, 26] width 364 height 334
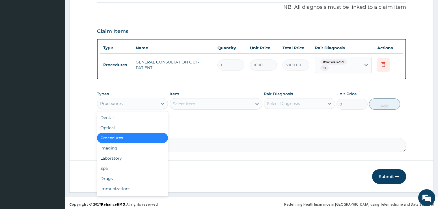
click at [150, 99] on div "Procedures" at bounding box center [127, 103] width 60 height 9
click at [105, 156] on div "Laboratory" at bounding box center [132, 158] width 71 height 10
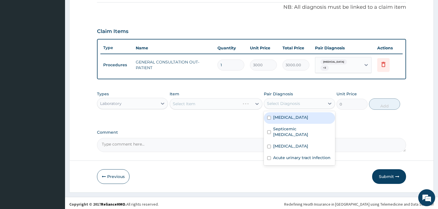
click at [292, 103] on div "Select Diagnosis" at bounding box center [283, 104] width 33 height 6
click at [287, 118] on label "[MEDICAL_DATA]" at bounding box center [290, 118] width 35 height 6
checkbox input "true"
click at [204, 101] on div "Select Item" at bounding box center [216, 103] width 93 height 11
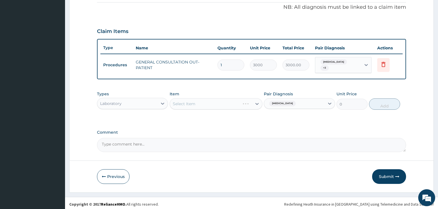
click at [189, 102] on div "Select Item" at bounding box center [216, 103] width 93 height 11
click at [189, 102] on div "Select Item" at bounding box center [184, 104] width 23 height 6
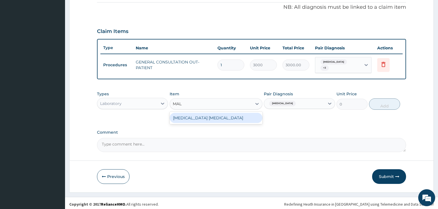
type input "MALA"
click at [207, 114] on div "[MEDICAL_DATA] [MEDICAL_DATA]" at bounding box center [216, 118] width 93 height 10
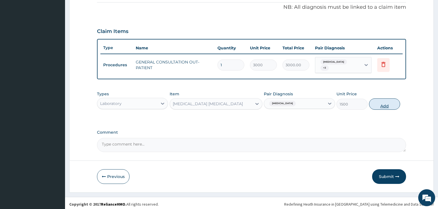
click at [379, 104] on button "Add" at bounding box center [384, 104] width 31 height 11
type input "0"
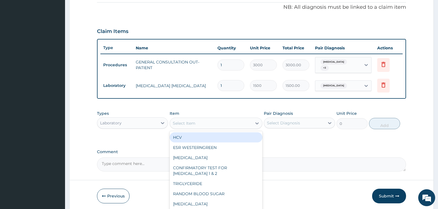
click at [205, 122] on div "Select Item" at bounding box center [211, 123] width 82 height 9
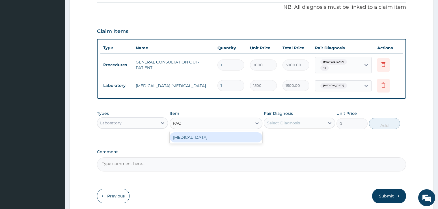
type input "PACK"
click at [208, 136] on div "[MEDICAL_DATA]" at bounding box center [216, 138] width 93 height 10
type input "1200"
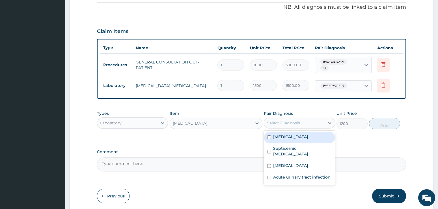
click at [276, 122] on div "Select Diagnosis" at bounding box center [283, 123] width 33 height 6
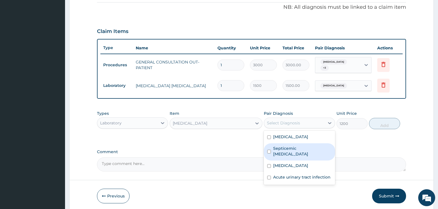
click at [281, 147] on label "Septicemic [MEDICAL_DATA]" at bounding box center [302, 151] width 59 height 11
checkbox input "true"
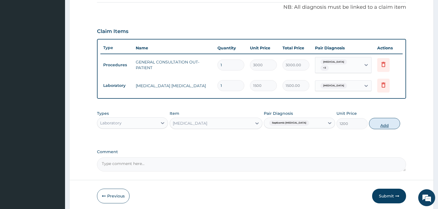
click at [384, 122] on button "Add" at bounding box center [384, 123] width 31 height 11
type input "0"
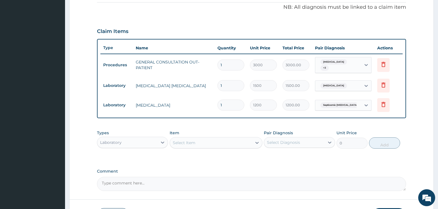
click at [423, 49] on form "Step 2 of 2 PA Code / Prescription Code Enter Code(Secondary Care Only) Encount…" at bounding box center [251, 45] width 364 height 373
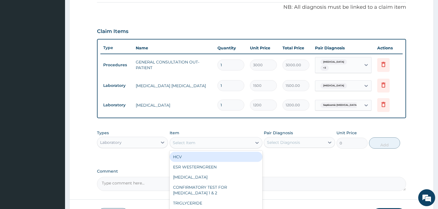
click at [210, 139] on div "Select Item" at bounding box center [211, 142] width 82 height 9
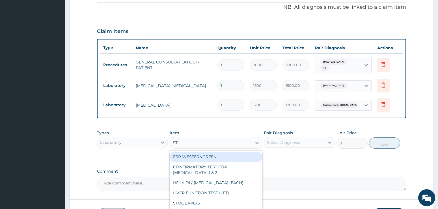
type input "STOO"
click at [208, 157] on div "STOOL M/C/S" at bounding box center [216, 157] width 93 height 10
type input "5000"
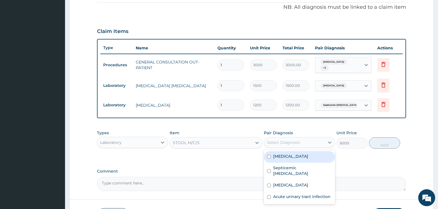
click at [278, 140] on div "Select Diagnosis" at bounding box center [283, 143] width 33 height 6
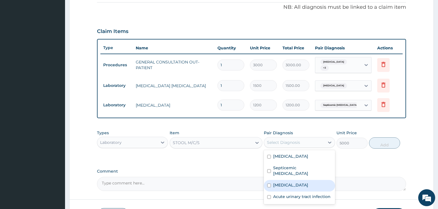
click at [291, 183] on label "[MEDICAL_DATA]" at bounding box center [290, 186] width 35 height 6
checkbox input "true"
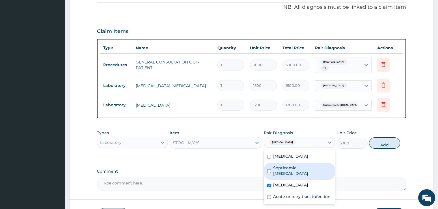
click at [386, 139] on button "Add" at bounding box center [384, 143] width 31 height 11
type input "0"
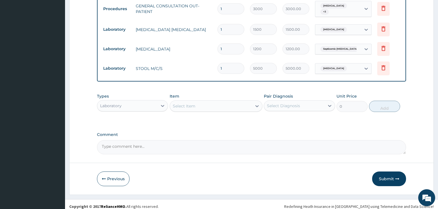
scroll to position [228, 0]
click at [118, 104] on div "Laboratory" at bounding box center [110, 106] width 21 height 6
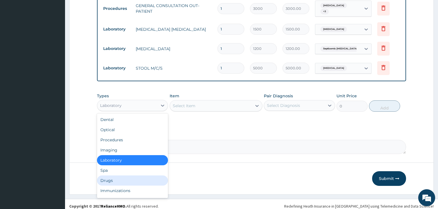
click at [110, 181] on div "Drugs" at bounding box center [132, 181] width 71 height 10
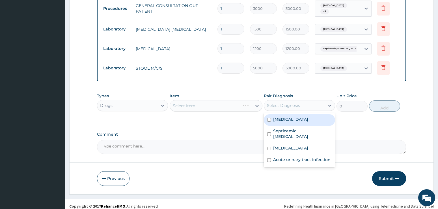
click at [289, 104] on div "Select Diagnosis" at bounding box center [283, 106] width 33 height 6
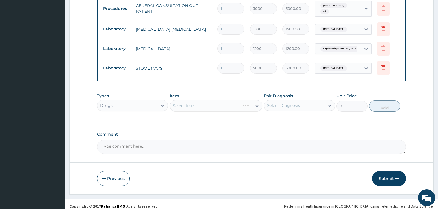
click at [204, 105] on div "Select Item" at bounding box center [216, 105] width 93 height 11
click at [181, 105] on div "Select Item" at bounding box center [216, 105] width 93 height 11
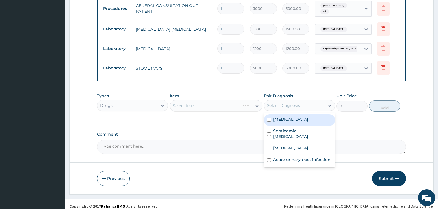
click at [289, 103] on div "Select Diagnosis" at bounding box center [283, 106] width 33 height 6
click at [276, 120] on div "[MEDICAL_DATA]" at bounding box center [299, 120] width 71 height 12
checkbox input "true"
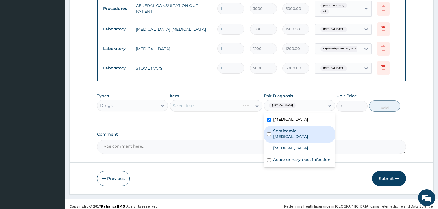
click at [275, 130] on label "Septicemic [MEDICAL_DATA]" at bounding box center [302, 133] width 59 height 11
checkbox input "true"
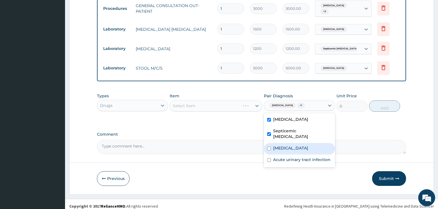
click at [273, 143] on div "[MEDICAL_DATA]" at bounding box center [299, 149] width 71 height 12
checkbox input "true"
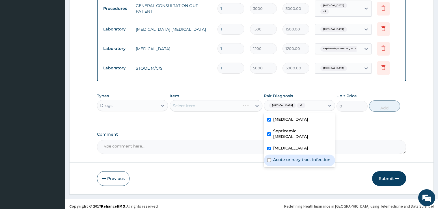
click at [270, 159] on input "checkbox" at bounding box center [269, 161] width 4 height 4
checkbox input "true"
click at [230, 101] on div "Select Item" at bounding box center [216, 105] width 93 height 11
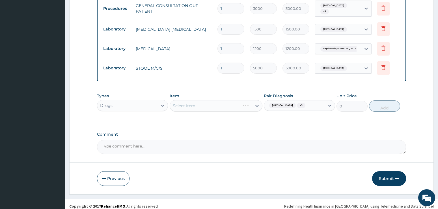
click at [179, 101] on div "Select Item" at bounding box center [216, 105] width 93 height 11
click at [251, 103] on div "Select Item" at bounding box center [216, 105] width 93 height 11
click at [256, 104] on div "Select Item" at bounding box center [216, 105] width 93 height 11
click at [197, 102] on div "Select Item" at bounding box center [216, 105] width 93 height 11
click at [211, 103] on div "Select Item" at bounding box center [216, 105] width 93 height 11
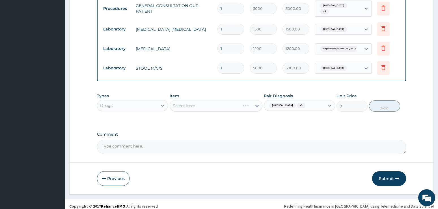
click at [211, 103] on div "Select Item" at bounding box center [216, 105] width 93 height 11
click at [215, 105] on div "Select Item" at bounding box center [216, 105] width 93 height 11
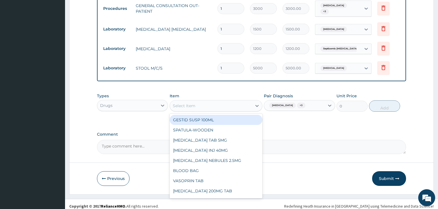
click at [215, 101] on div "Select Item" at bounding box center [211, 105] width 82 height 9
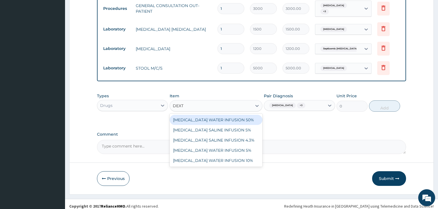
type input "DEXTR"
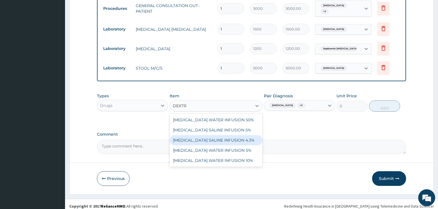
click at [219, 139] on div "[MEDICAL_DATA] SALINE INFUSION 4.3%" at bounding box center [216, 140] width 93 height 10
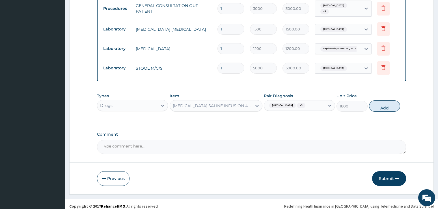
click at [382, 104] on button "Add" at bounding box center [384, 106] width 31 height 11
type input "0"
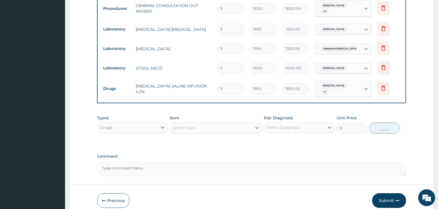
click at [398, 106] on div "PA Code / Prescription Code Enter Code(Secondary Care Only) Encounter Date [DAT…" at bounding box center [251, 1] width 309 height 350
click at [205, 124] on div "Select Item" at bounding box center [211, 128] width 82 height 9
type input "METR"
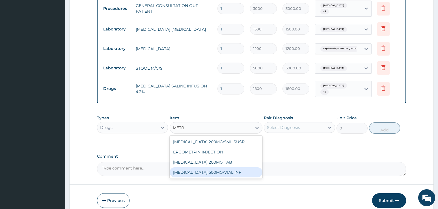
click at [215, 168] on div "[MEDICAL_DATA] 500MG/VIAL INF" at bounding box center [216, 173] width 93 height 10
type input "2000"
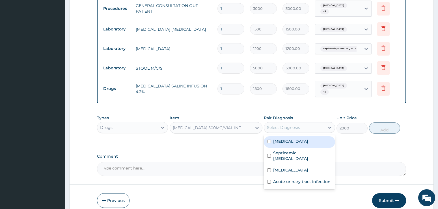
click at [317, 123] on div "Select Diagnosis" at bounding box center [294, 127] width 60 height 9
click at [303, 137] on div "[MEDICAL_DATA]" at bounding box center [299, 143] width 71 height 12
checkbox input "true"
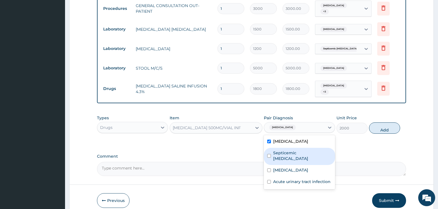
click at [299, 150] on label "Septicemic [MEDICAL_DATA]" at bounding box center [302, 155] width 59 height 11
checkbox input "true"
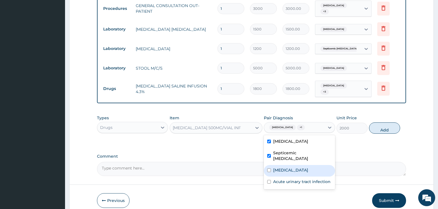
click at [296, 168] on label "[MEDICAL_DATA]" at bounding box center [290, 171] width 35 height 6
checkbox input "true"
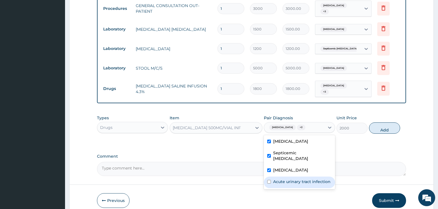
click at [294, 179] on label "Acute urinary tract infection" at bounding box center [301, 182] width 57 height 6
checkbox input "true"
click at [385, 124] on button "Add" at bounding box center [384, 128] width 31 height 11
type input "0"
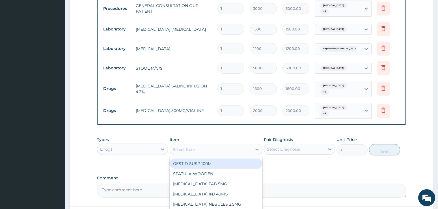
click at [191, 147] on div "Select Item" at bounding box center [184, 150] width 23 height 6
type input "CIPR"
click at [198, 159] on div "CIPROTAB 200MG INFUSION" at bounding box center [216, 164] width 93 height 10
type input "1500"
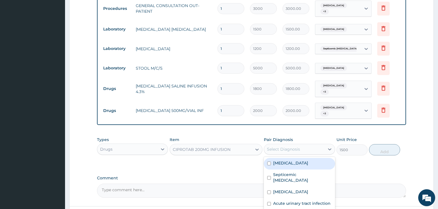
click at [286, 147] on div "Select Diagnosis" at bounding box center [283, 150] width 33 height 6
click at [284, 161] on label "[MEDICAL_DATA]" at bounding box center [290, 164] width 35 height 6
checkbox input "true"
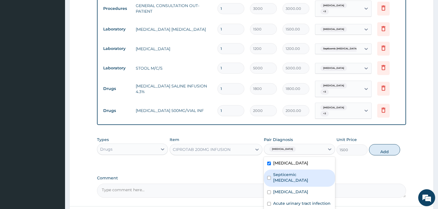
drag, startPoint x: 284, startPoint y: 166, endPoint x: 285, endPoint y: 176, distance: 9.7
click at [284, 172] on label "Septicemic [MEDICAL_DATA]" at bounding box center [302, 177] width 59 height 11
checkbox input "true"
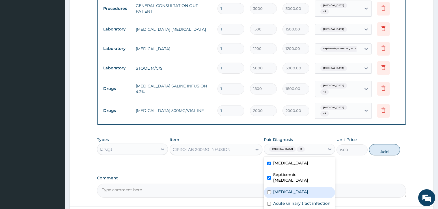
click at [285, 189] on label "[MEDICAL_DATA]" at bounding box center [290, 192] width 35 height 6
checkbox input "true"
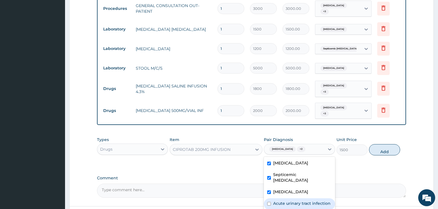
click at [285, 199] on div "Acute urinary tract infection" at bounding box center [299, 205] width 71 height 12
checkbox input "true"
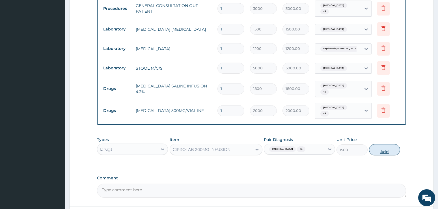
click at [382, 144] on button "Add" at bounding box center [384, 149] width 31 height 11
type input "0"
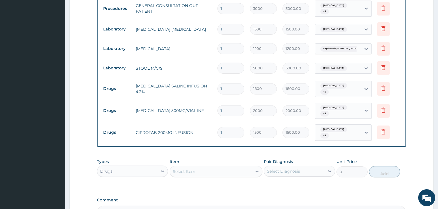
click at [392, 156] on div "Types Drugs Item Select Item Pair Diagnosis Select Diagnosis Unit Price 0 Add" at bounding box center [251, 168] width 309 height 24
click at [196, 167] on div "Select Item" at bounding box center [211, 171] width 82 height 9
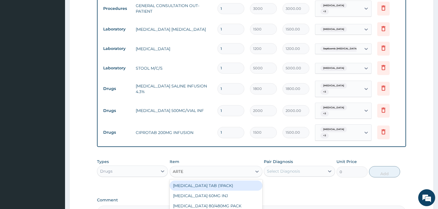
type input "ARTES"
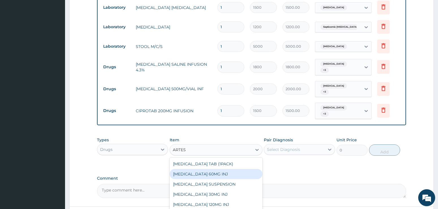
scroll to position [256, 0]
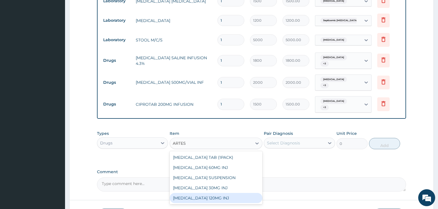
drag, startPoint x: 214, startPoint y: 187, endPoint x: 224, endPoint y: 179, distance: 13.5
click at [213, 193] on div "[MEDICAL_DATA] 120MG INJ" at bounding box center [216, 198] width 93 height 10
type input "4000"
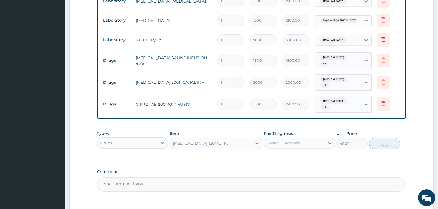
click at [291, 140] on div "Select Diagnosis" at bounding box center [283, 143] width 33 height 6
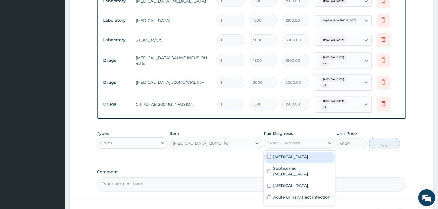
click at [285, 154] on label "[MEDICAL_DATA]" at bounding box center [290, 157] width 35 height 6
checkbox input "true"
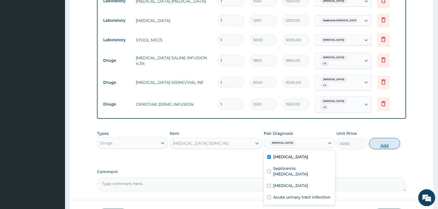
click at [378, 138] on button "Add" at bounding box center [384, 143] width 31 height 11
type input "0"
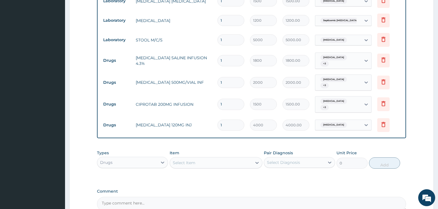
drag, startPoint x: 231, startPoint y: 116, endPoint x: 196, endPoint y: 117, distance: 34.8
click at [196, 117] on tr "Drugs [MEDICAL_DATA] 120MG INJ 1 4000 4000.00 [MEDICAL_DATA] Delete" at bounding box center [251, 126] width 302 height 20
type input "3"
type input "12000.00"
type input "3"
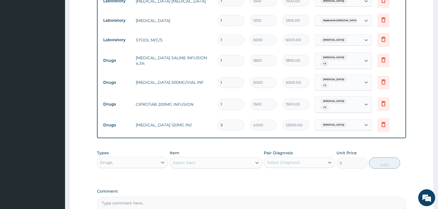
drag, startPoint x: 231, startPoint y: 95, endPoint x: 198, endPoint y: 95, distance: 32.5
click at [198, 95] on tr "Drugs CIPROTAB 200MG INFUSION 1 1500 1500.00 [MEDICAL_DATA] + 3 Delete" at bounding box center [251, 105] width 302 height 22
type input "4"
type input "6000.00"
type input "4"
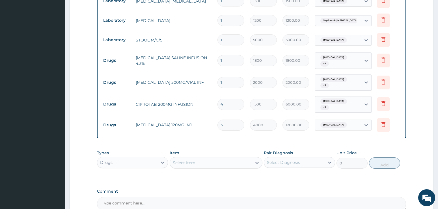
drag, startPoint x: 225, startPoint y: 76, endPoint x: 210, endPoint y: 75, distance: 15.5
click at [210, 75] on tr "Drugs [MEDICAL_DATA] 500MG/VIAL INF 1 2000 2000.00 [MEDICAL_DATA] + 3 Delete" at bounding box center [251, 83] width 302 height 22
type input "6"
type input "12000.00"
type input "6"
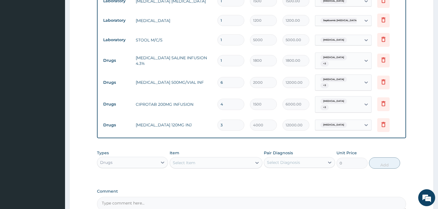
click at [416, 132] on form "Step 2 of 2 PA Code / Prescription Code Enter Code(Secondary Care Only) Encount…" at bounding box center [251, 13] width 364 height 478
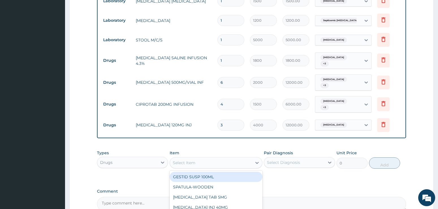
click at [189, 160] on div "Select Item" at bounding box center [184, 163] width 23 height 6
type input "ARTE"
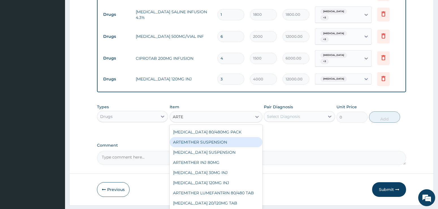
scroll to position [308, 0]
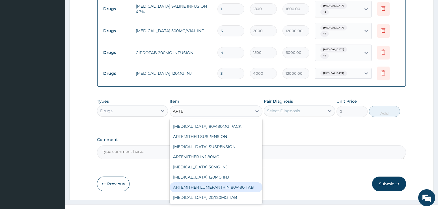
drag, startPoint x: 219, startPoint y: 177, endPoint x: 252, endPoint y: 142, distance: 48.0
click at [222, 183] on div "ARTEMITHER LUMEFANTRIN 80/480 TAB" at bounding box center [216, 188] width 93 height 10
type input "3800"
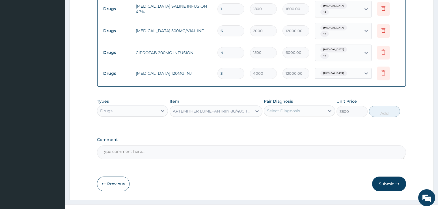
click at [284, 108] on div "Select Diagnosis" at bounding box center [283, 111] width 33 height 6
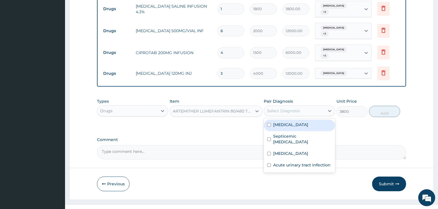
click at [286, 122] on label "[MEDICAL_DATA]" at bounding box center [290, 125] width 35 height 6
checkbox input "true"
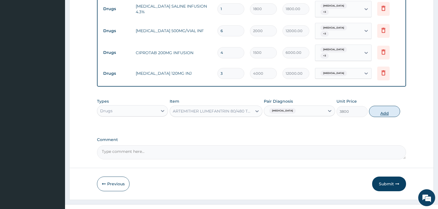
click at [393, 106] on button "Add" at bounding box center [384, 111] width 31 height 11
type input "0"
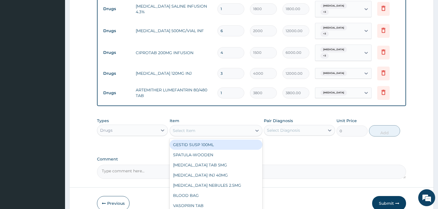
click at [202, 126] on div "Select Item" at bounding box center [211, 130] width 82 height 9
type input "CIP"
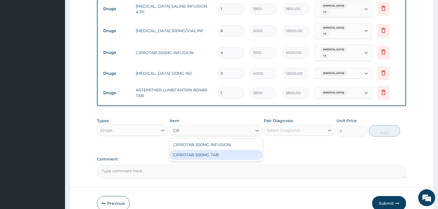
click at [206, 150] on div "CIPROTAB 500MG TAB" at bounding box center [216, 155] width 93 height 10
type input "250"
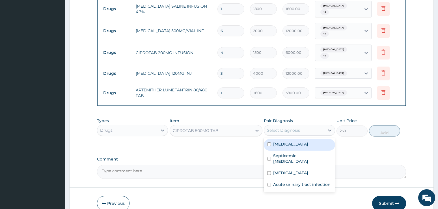
click at [279, 128] on div "Select Diagnosis" at bounding box center [283, 131] width 33 height 6
click at [279, 142] on label "[MEDICAL_DATA]" at bounding box center [290, 145] width 35 height 6
checkbox input "true"
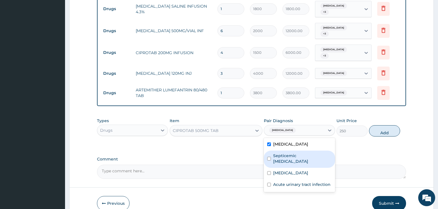
click at [280, 151] on div "Septicemic [MEDICAL_DATA]" at bounding box center [299, 159] width 71 height 17
checkbox input "true"
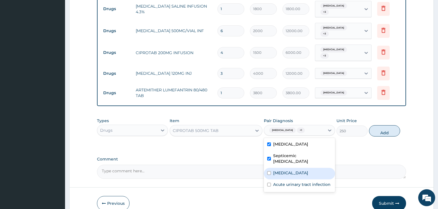
click at [282, 170] on label "[MEDICAL_DATA]" at bounding box center [290, 173] width 35 height 6
checkbox input "true"
click at [282, 182] on label "Acute urinary tract infection" at bounding box center [301, 185] width 57 height 6
checkbox input "true"
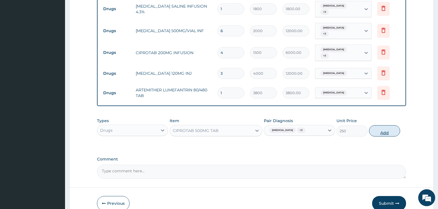
click at [384, 125] on button "Add" at bounding box center [384, 130] width 31 height 11
type input "0"
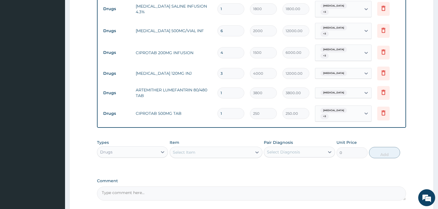
click at [186, 150] on div "Select Item" at bounding box center [184, 153] width 23 height 6
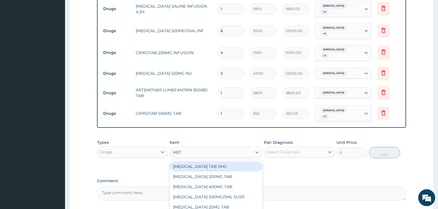
type input "METR"
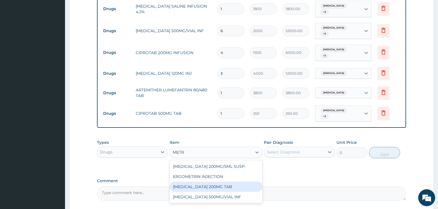
drag, startPoint x: 197, startPoint y: 174, endPoint x: 240, endPoint y: 162, distance: 44.4
click at [198, 182] on div "[MEDICAL_DATA] 200MG TAB" at bounding box center [216, 187] width 93 height 10
type input "50"
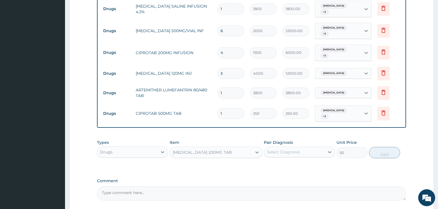
click at [271, 148] on div "Select Diagnosis" at bounding box center [294, 152] width 60 height 9
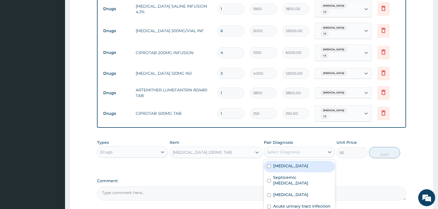
click at [275, 161] on div "[MEDICAL_DATA]" at bounding box center [299, 167] width 71 height 12
checkbox input "true"
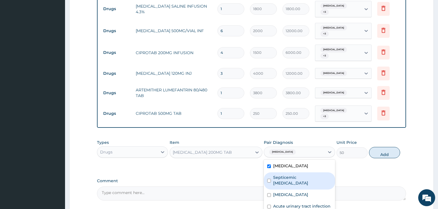
click at [276, 175] on label "Septicemic [MEDICAL_DATA]" at bounding box center [302, 180] width 59 height 11
checkbox input "true"
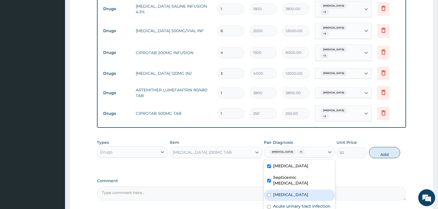
drag, startPoint x: 276, startPoint y: 175, endPoint x: 276, endPoint y: 178, distance: 3.1
click at [275, 192] on label "[MEDICAL_DATA]" at bounding box center [290, 195] width 35 height 6
checkbox input "true"
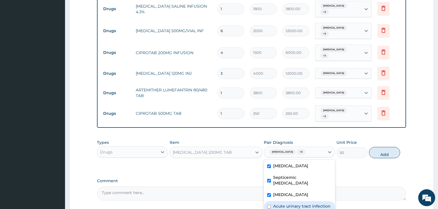
click at [280, 204] on label "Acute urinary tract infection" at bounding box center [301, 207] width 57 height 6
checkbox input "true"
click at [381, 147] on button "Add" at bounding box center [384, 152] width 31 height 11
type input "0"
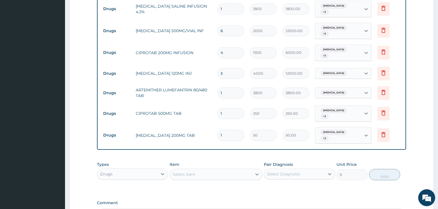
click at [391, 159] on div "Types Drugs Item Select Item Pair Diagnosis Select Diagnosis Unit Price 0 Add" at bounding box center [251, 171] width 309 height 24
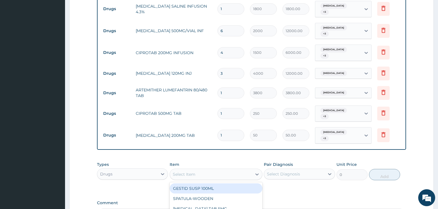
click at [204, 170] on div "Select Item" at bounding box center [211, 174] width 82 height 9
type input "PARA"
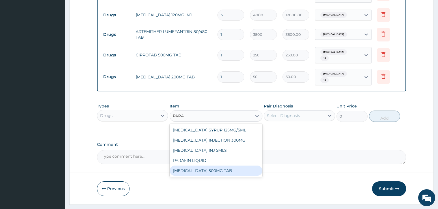
click at [219, 166] on div "[MEDICAL_DATA] 500MG TAB" at bounding box center [216, 171] width 93 height 10
type input "50"
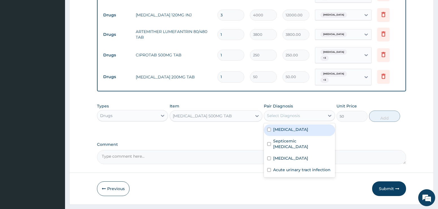
click at [310, 111] on div "Select Diagnosis" at bounding box center [294, 115] width 60 height 9
click at [300, 125] on div "[MEDICAL_DATA]" at bounding box center [299, 131] width 71 height 12
checkbox input "true"
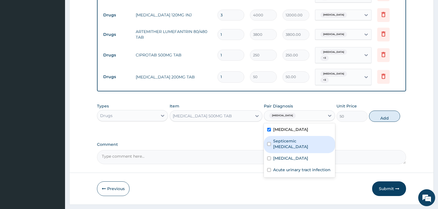
click at [301, 138] on label "Septicemic [MEDICAL_DATA]" at bounding box center [302, 143] width 59 height 11
checkbox input "true"
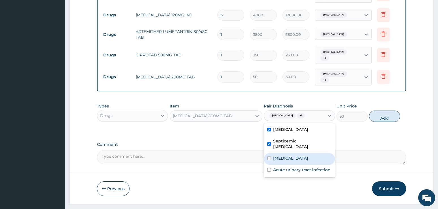
click at [301, 153] on div "[MEDICAL_DATA]" at bounding box center [299, 159] width 71 height 12
checkbox input "true"
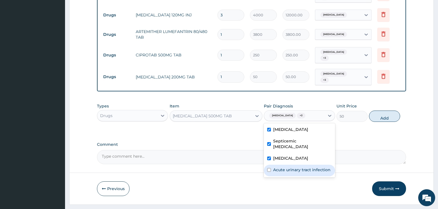
click at [298, 167] on label "Acute urinary tract infection" at bounding box center [301, 170] width 57 height 6
checkbox input "true"
click at [388, 111] on button "Add" at bounding box center [384, 116] width 31 height 11
type input "0"
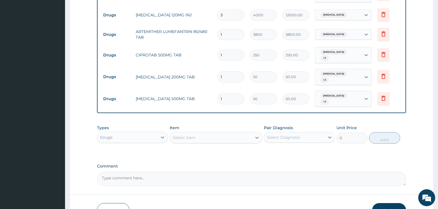
click at [196, 133] on div "Select Item" at bounding box center [211, 137] width 82 height 9
type input "[PERSON_NAME]"
click at [200, 147] on div "CANNULA (ALL SIZES)" at bounding box center [216, 152] width 93 height 10
type input "500"
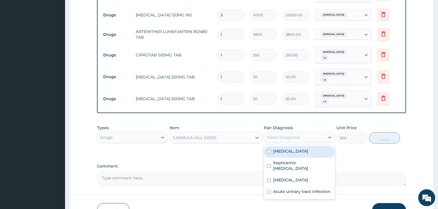
click at [280, 135] on div "Select Diagnosis" at bounding box center [283, 138] width 33 height 6
click at [280, 146] on div "[MEDICAL_DATA]" at bounding box center [299, 152] width 71 height 12
checkbox input "true"
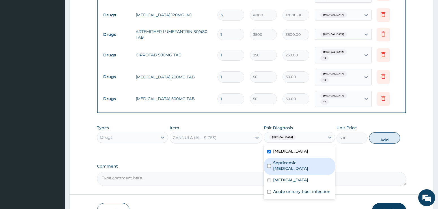
click at [280, 160] on label "Septicemic [MEDICAL_DATA]" at bounding box center [302, 165] width 59 height 11
checkbox input "true"
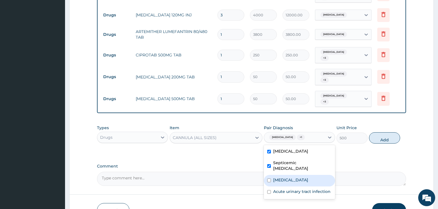
click at [282, 178] on label "[MEDICAL_DATA]" at bounding box center [290, 181] width 35 height 6
checkbox input "true"
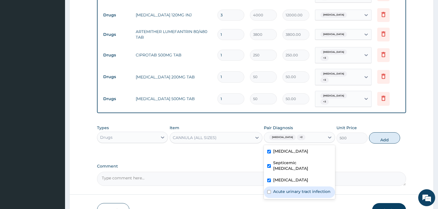
click at [286, 189] on label "Acute urinary tract infection" at bounding box center [301, 192] width 57 height 6
checkbox input "true"
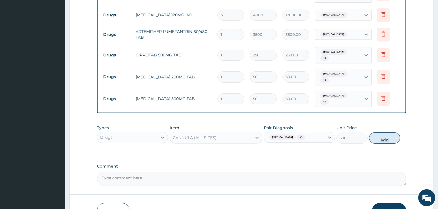
click at [377, 133] on button "Add" at bounding box center [384, 138] width 31 height 11
type input "0"
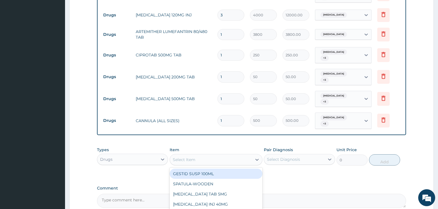
click at [217, 155] on div "Select Item" at bounding box center [211, 159] width 82 height 9
type input "GIVI"
click at [241, 169] on div "IV GIVING SET" at bounding box center [216, 174] width 93 height 10
type input "1000"
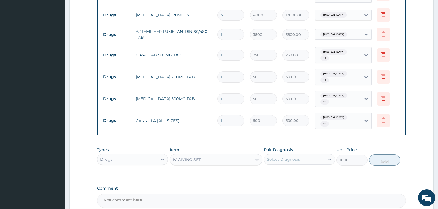
click at [280, 157] on div "Select Diagnosis" at bounding box center [283, 160] width 33 height 6
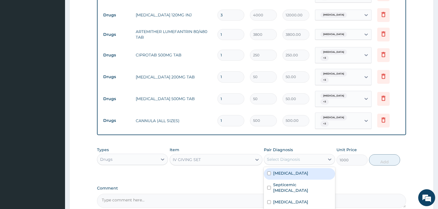
click at [286, 168] on div "[MEDICAL_DATA]" at bounding box center [299, 174] width 71 height 12
checkbox input "true"
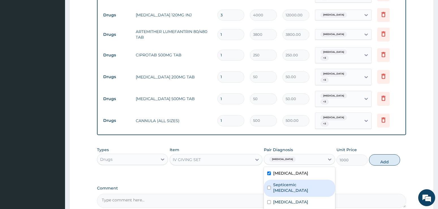
click at [287, 182] on label "Septicemic [MEDICAL_DATA]" at bounding box center [302, 187] width 59 height 11
checkbox input "true"
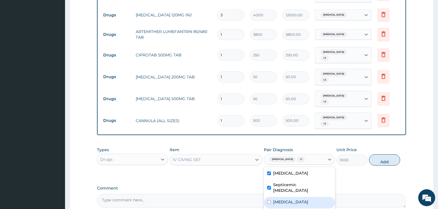
click at [290, 200] on label "[MEDICAL_DATA]" at bounding box center [290, 203] width 35 height 6
checkbox input "true"
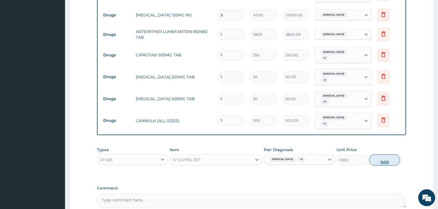
click at [383, 155] on button "Add" at bounding box center [384, 160] width 31 height 11
type input "0"
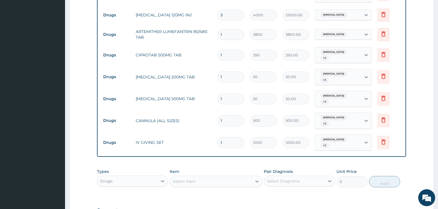
click at [224, 177] on div "Select Item" at bounding box center [211, 181] width 82 height 9
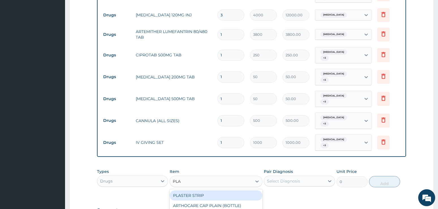
type input "PLAS"
click at [225, 191] on div "PLASTER STRIP" at bounding box center [216, 196] width 93 height 10
type input "400"
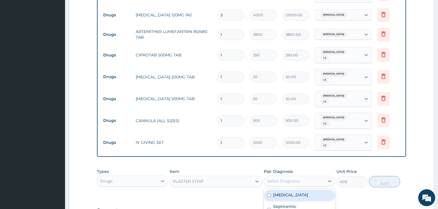
click at [290, 179] on div "Select Diagnosis" at bounding box center [283, 182] width 33 height 6
drag, startPoint x: 296, startPoint y: 174, endPoint x: 303, endPoint y: 181, distance: 9.8
click at [296, 190] on div "[MEDICAL_DATA]" at bounding box center [299, 196] width 71 height 12
checkbox input "true"
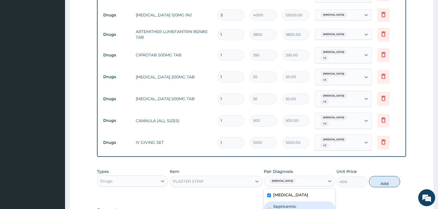
click at [310, 204] on label "Septicemic [MEDICAL_DATA]" at bounding box center [302, 209] width 59 height 11
click at [310, 202] on div "Septicemic [MEDICAL_DATA]" at bounding box center [299, 210] width 71 height 17
click at [308, 202] on div "Septicemic [MEDICAL_DATA]" at bounding box center [299, 210] width 71 height 17
checkbox input "true"
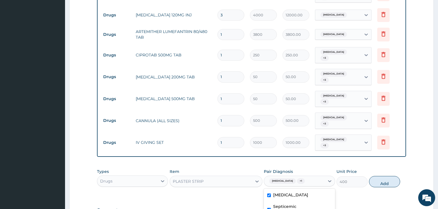
checkbox input "true"
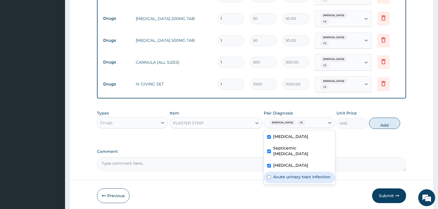
click at [311, 174] on label "Acute urinary tract infection" at bounding box center [301, 177] width 57 height 6
checkbox input "true"
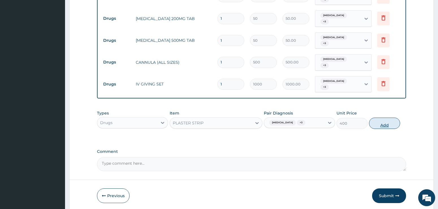
click at [390, 118] on button "Add" at bounding box center [384, 123] width 31 height 11
type input "0"
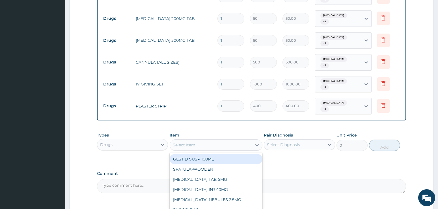
click at [189, 142] on div "Select Item" at bounding box center [184, 145] width 23 height 6
type input "SYR"
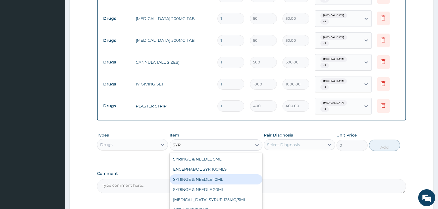
click at [211, 175] on div "SYRINGE & NEEDLE 10ML" at bounding box center [216, 180] width 93 height 10
type input "300"
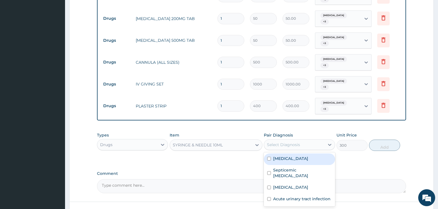
click at [312, 140] on div "Select Diagnosis" at bounding box center [294, 144] width 60 height 9
click at [309, 154] on div "[MEDICAL_DATA]" at bounding box center [299, 160] width 71 height 12
checkbox input "true"
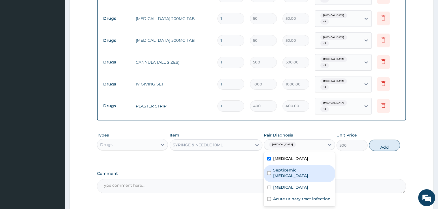
click at [307, 168] on label "Septicemic [MEDICAL_DATA]" at bounding box center [302, 173] width 59 height 11
checkbox input "true"
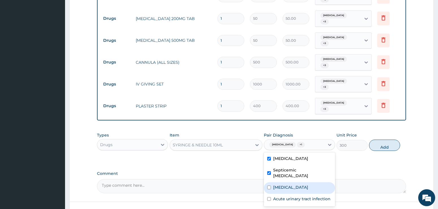
click at [306, 183] on div "[MEDICAL_DATA]" at bounding box center [299, 189] width 71 height 12
checkbox input "true"
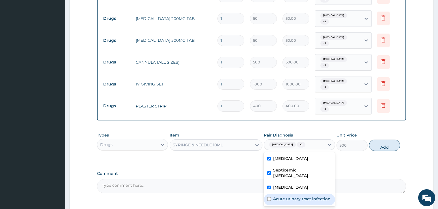
click at [307, 196] on label "Acute urinary tract infection" at bounding box center [301, 199] width 57 height 6
checkbox input "true"
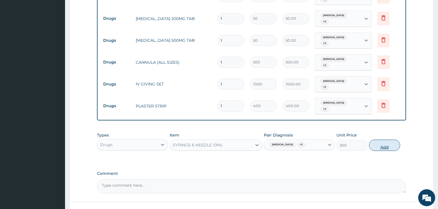
click at [378, 140] on button "Add" at bounding box center [384, 145] width 31 height 11
type input "0"
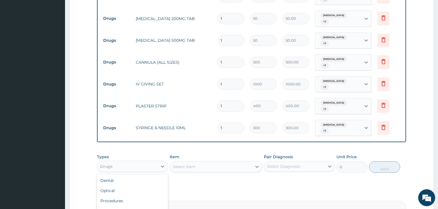
click at [156, 162] on div "Drugs" at bounding box center [127, 166] width 60 height 9
click at [112, 196] on div "Procedures" at bounding box center [132, 201] width 71 height 10
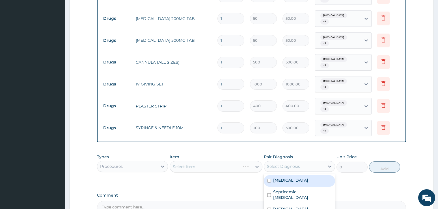
click at [316, 162] on div "Select Diagnosis" at bounding box center [294, 166] width 60 height 9
click at [313, 176] on div "[MEDICAL_DATA]" at bounding box center [299, 182] width 71 height 12
checkbox input "true"
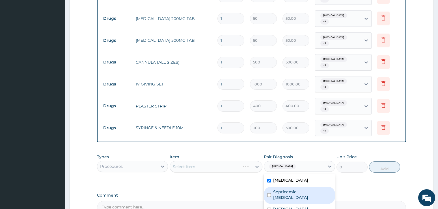
click at [310, 187] on div "Septicemic [MEDICAL_DATA]" at bounding box center [299, 195] width 71 height 17
checkbox input "true"
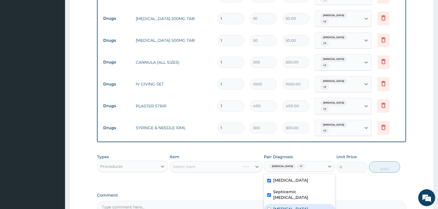
click at [309, 204] on div "[MEDICAL_DATA]" at bounding box center [299, 210] width 71 height 12
checkbox input "true"
click at [248, 161] on div "Select Item" at bounding box center [216, 166] width 93 height 11
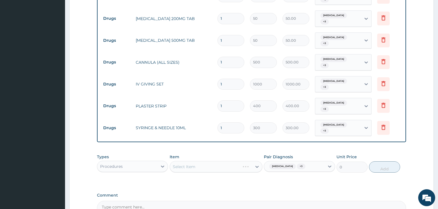
click at [181, 161] on div "Select Item" at bounding box center [216, 166] width 93 height 11
click at [257, 161] on div "Select Item" at bounding box center [216, 166] width 93 height 11
click at [195, 161] on div "Select Item" at bounding box center [216, 166] width 93 height 11
click at [237, 123] on input "1" at bounding box center [230, 128] width 27 height 11
type input "15"
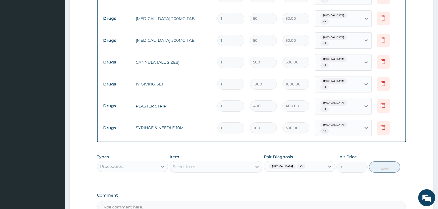
type input "4500.00"
type input "15"
drag, startPoint x: 225, startPoint y: 42, endPoint x: 217, endPoint y: 45, distance: 8.7
click at [217, 54] on td "1" at bounding box center [231, 62] width 33 height 17
type input "3"
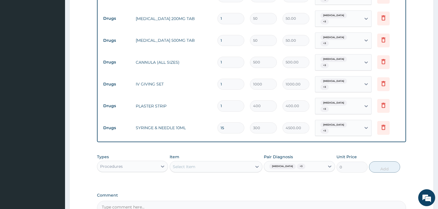
type input "1500.00"
type input "4"
type input "2000.00"
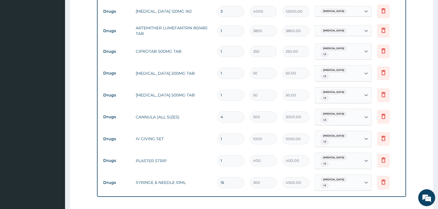
scroll to position [368, 0]
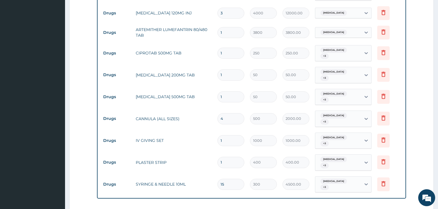
type input "4"
click at [228, 92] on input "1" at bounding box center [230, 97] width 27 height 11
type input "18"
type input "900.00"
type input "18"
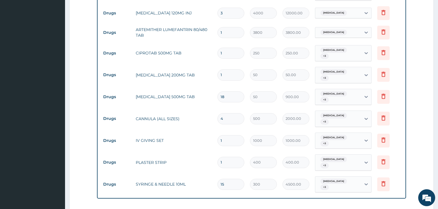
drag, startPoint x: 226, startPoint y: 63, endPoint x: 211, endPoint y: 63, distance: 15.5
click at [211, 64] on tr "Drugs [MEDICAL_DATA] 200MG TAB 1 50 50.00 [MEDICAL_DATA] + 3 Delete" at bounding box center [251, 75] width 302 height 22
type input "3"
type input "150.00"
type input "30"
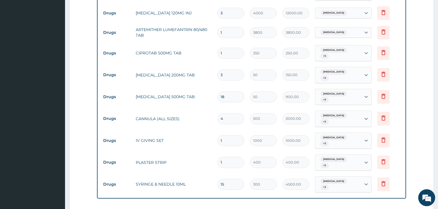
type input "1500.00"
type input "30"
click at [228, 48] on input "1" at bounding box center [230, 53] width 27 height 11
type input "10"
type input "2500.00"
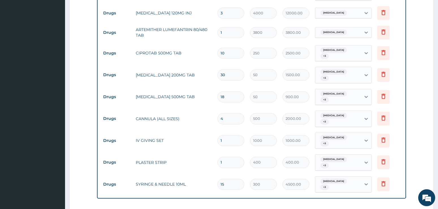
type input "11"
type input "2750.00"
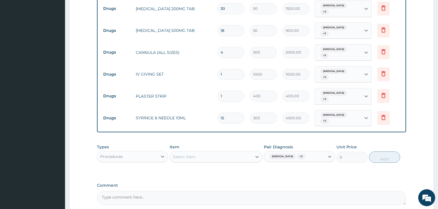
scroll to position [464, 0]
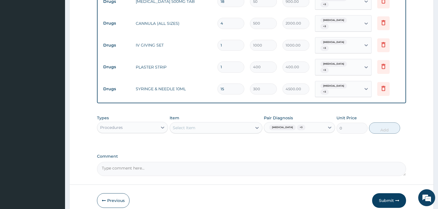
type input "11"
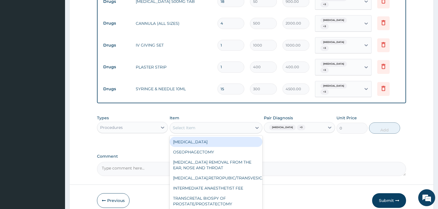
click at [212, 124] on div "Select Item" at bounding box center [211, 128] width 82 height 9
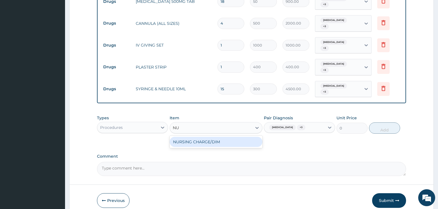
type input "NUR"
click at [213, 137] on div "NURSING CHARGE/DIM" at bounding box center [216, 142] width 93 height 10
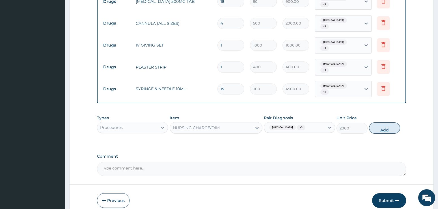
click at [377, 123] on button "Add" at bounding box center [384, 128] width 31 height 11
type input "0"
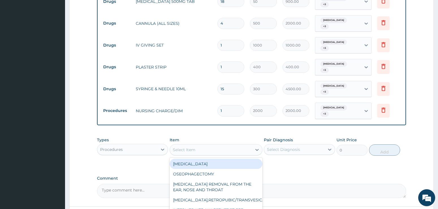
click at [227, 146] on div "Select Item" at bounding box center [211, 150] width 82 height 9
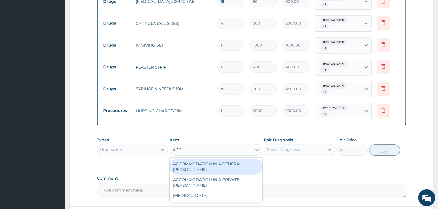
type input "ACCO"
click at [230, 159] on div "ACCOMMODATION IN A GENERAL [PERSON_NAME]" at bounding box center [216, 167] width 93 height 16
type input "5000"
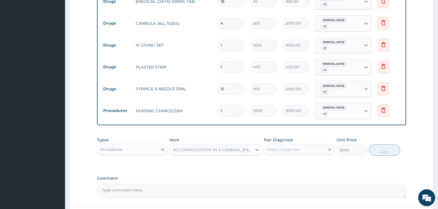
click at [275, 147] on div "Select Diagnosis" at bounding box center [283, 150] width 33 height 6
click at [382, 137] on div "Types Procedures Item ACCOMMODATION IN A GENERAL [PERSON_NAME] Pair Diagnosis S…" at bounding box center [251, 151] width 309 height 33
click at [290, 147] on div "Select Diagnosis" at bounding box center [283, 150] width 33 height 6
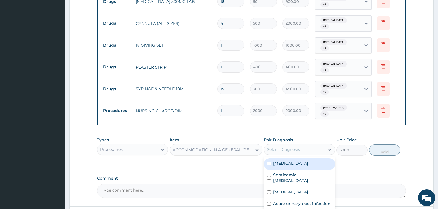
click at [289, 159] on div "[MEDICAL_DATA]" at bounding box center [299, 165] width 71 height 12
checkbox input "true"
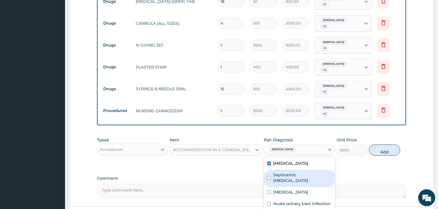
click at [290, 172] on label "Septicemic [MEDICAL_DATA]" at bounding box center [302, 177] width 59 height 11
checkbox input "true"
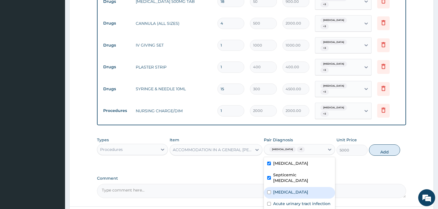
click at [291, 187] on div "[MEDICAL_DATA]" at bounding box center [299, 193] width 71 height 12
checkbox input "true"
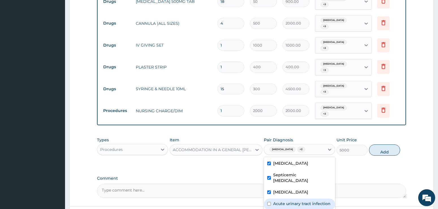
click at [293, 201] on label "Acute urinary tract infection" at bounding box center [301, 204] width 57 height 6
checkbox input "true"
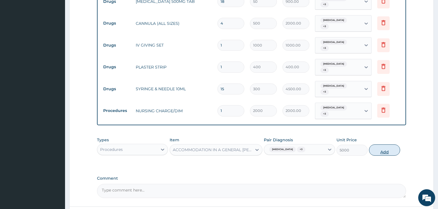
click at [378, 145] on button "Add" at bounding box center [384, 150] width 31 height 11
type input "0"
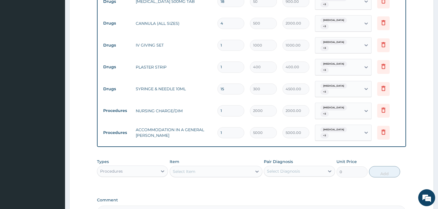
drag, startPoint x: 234, startPoint y: 82, endPoint x: 208, endPoint y: 83, distance: 25.8
click at [208, 100] on tr "Procedures NURSING CHARGE/DIM 1 2000 2000.00 [MEDICAL_DATA] + 3 Delete" at bounding box center [251, 111] width 302 height 22
type input "2"
type input "4000.00"
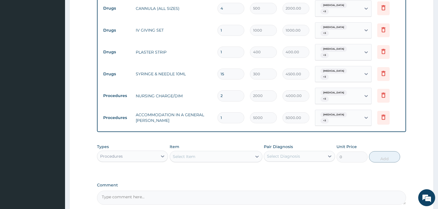
scroll to position [503, 0]
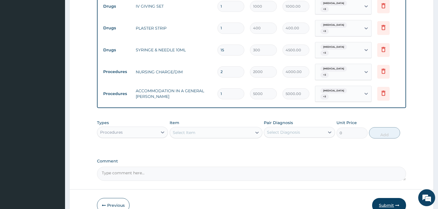
type input "2"
click at [387, 198] on button "Submit" at bounding box center [389, 205] width 34 height 15
